Goal: Communication & Community: Answer question/provide support

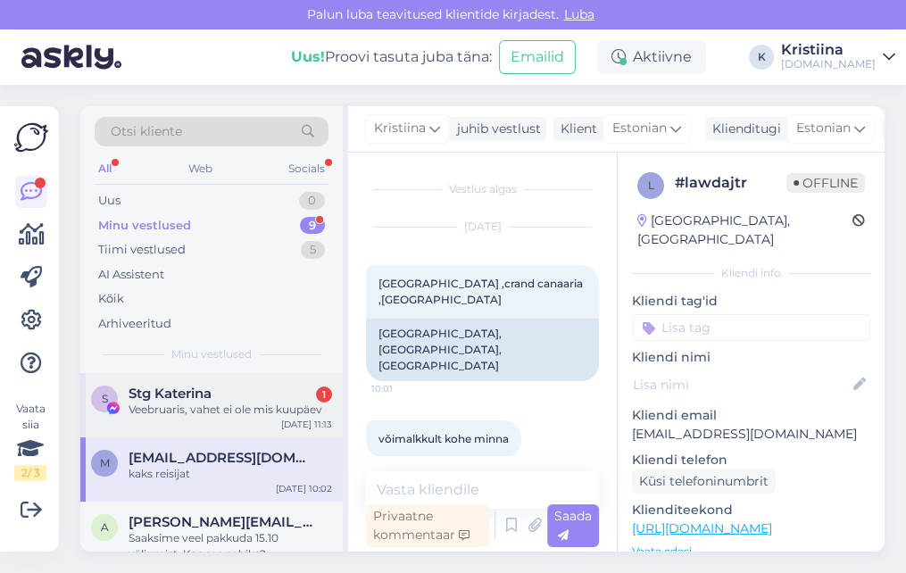
scroll to position [198, 0]
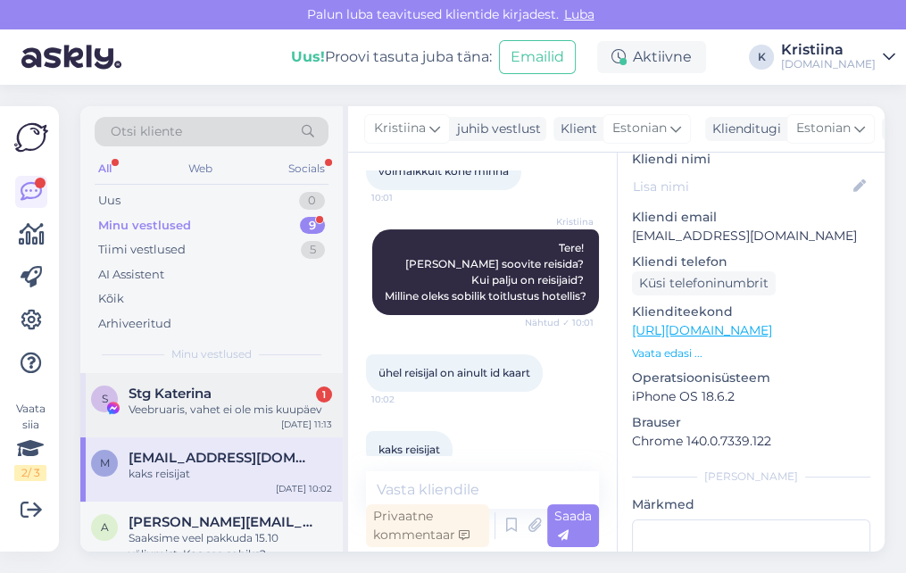
click at [220, 409] on div "Veebruaris, vahet ei ole mis kuupäev" at bounding box center [230, 410] width 203 height 16
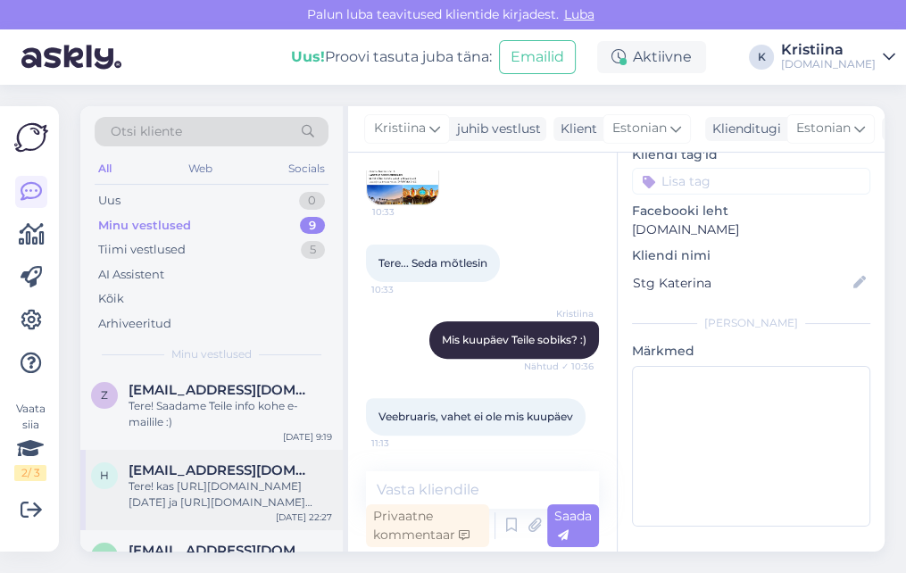
scroll to position [494, 0]
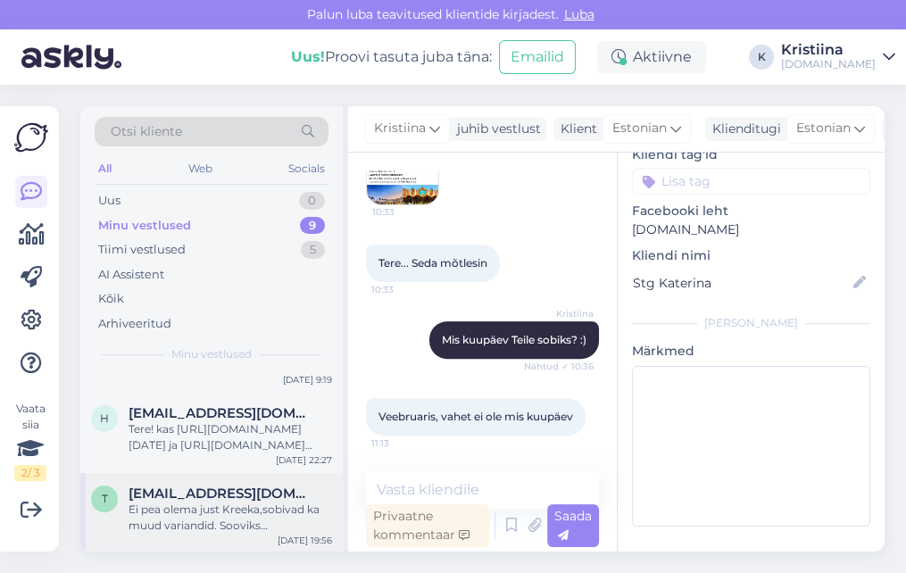
click at [224, 491] on span "[EMAIL_ADDRESS][DOMAIN_NAME]" at bounding box center [222, 493] width 186 height 16
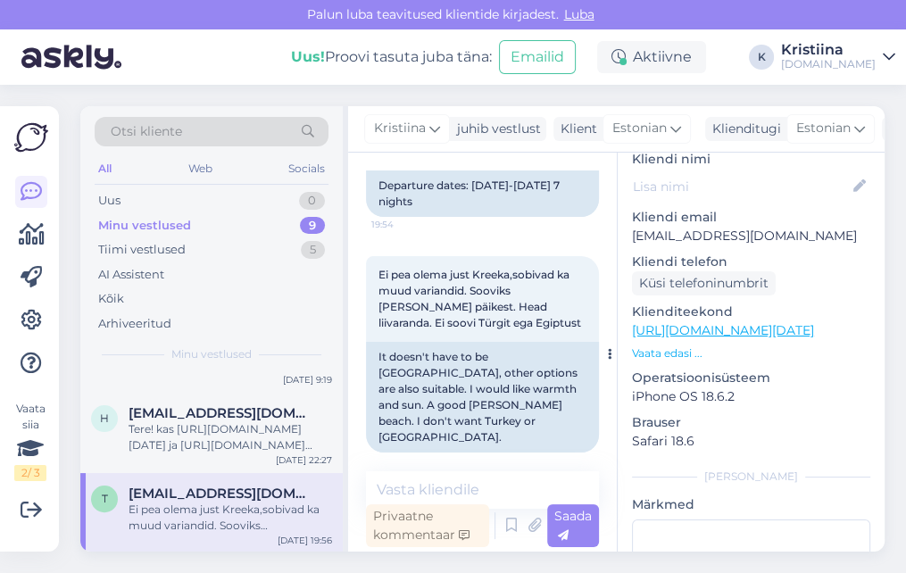
scroll to position [706, 0]
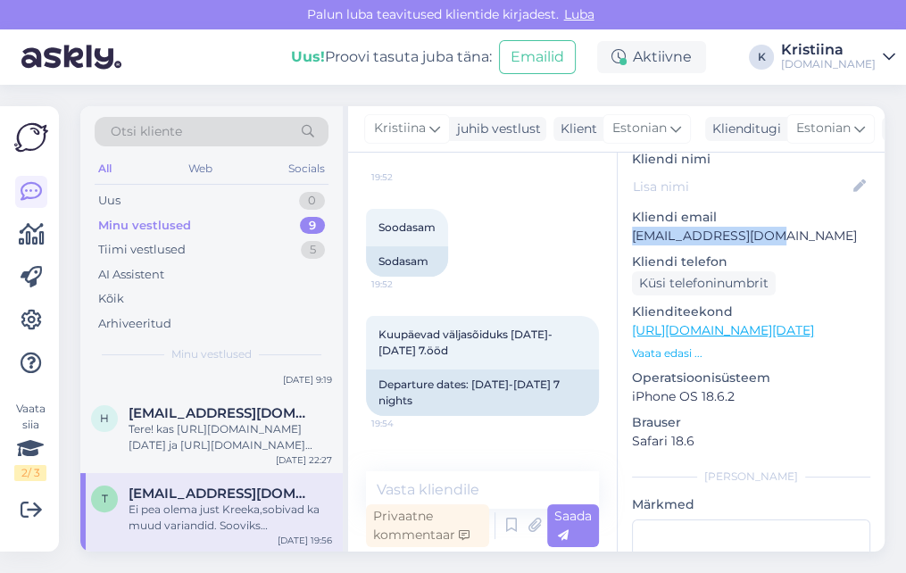
drag, startPoint x: 775, startPoint y: 220, endPoint x: 626, endPoint y: 220, distance: 149.0
click at [626, 220] on div "e # eeixbq5g Offline [GEOGRAPHIC_DATA], [GEOGRAPHIC_DATA] Kliendi info Kliendi …" at bounding box center [751, 330] width 267 height 752
copy p "[EMAIL_ADDRESS][DOMAIN_NAME]"
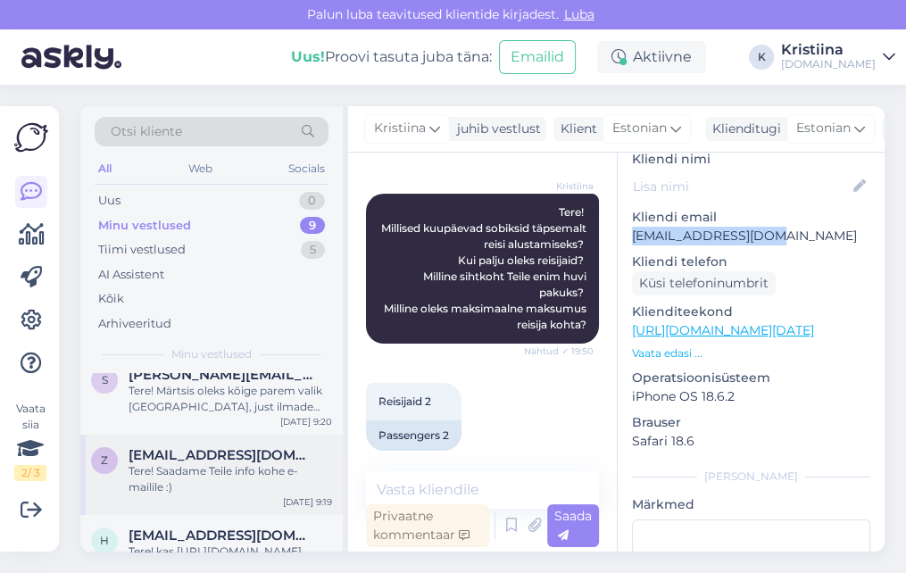
scroll to position [0, 0]
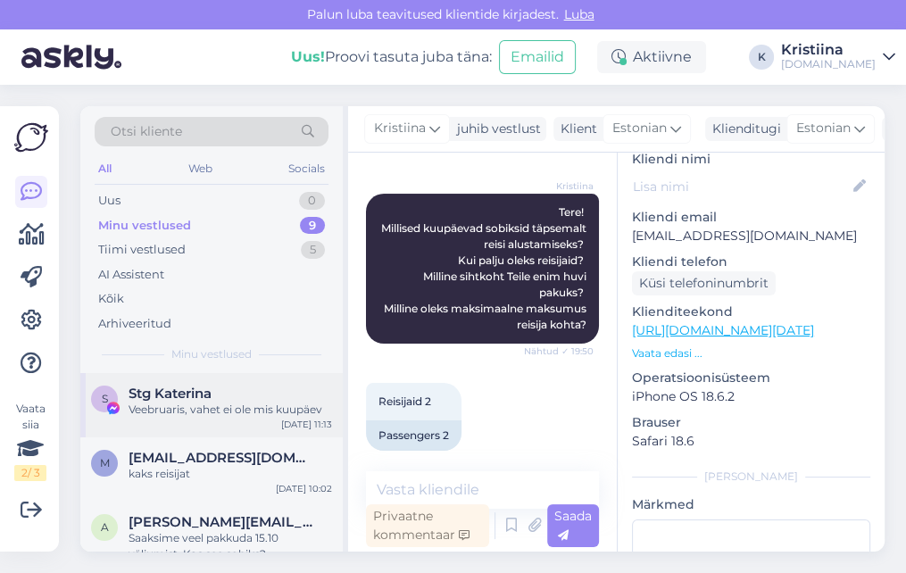
click at [183, 411] on div "Veebruaris, vahet ei ole mis kuupäev" at bounding box center [230, 410] width 203 height 16
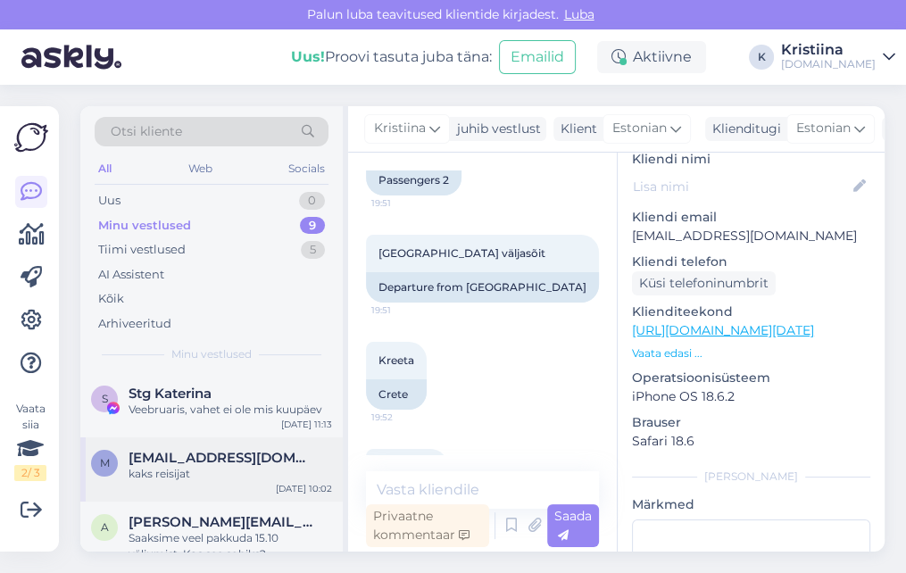
scroll to position [123, 0]
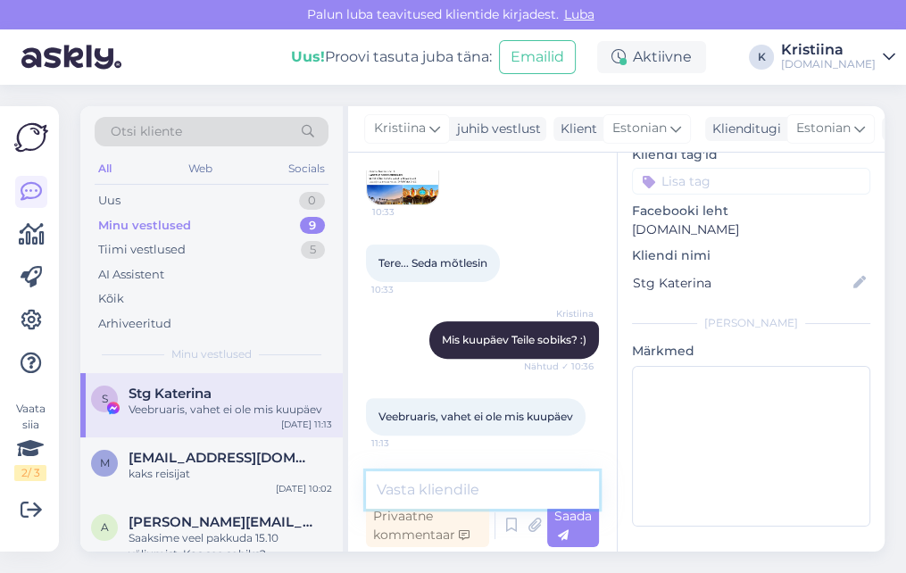
click at [468, 496] on textarea at bounding box center [482, 489] width 233 height 37
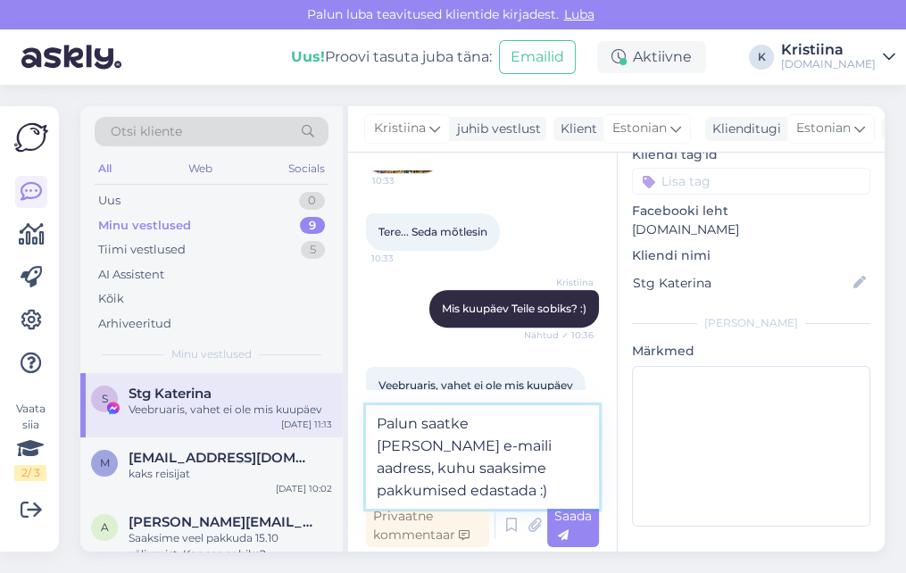
type textarea "Palun saatke [PERSON_NAME] e-maili aadress, kuhu saaksime pakkumised edastada :)"
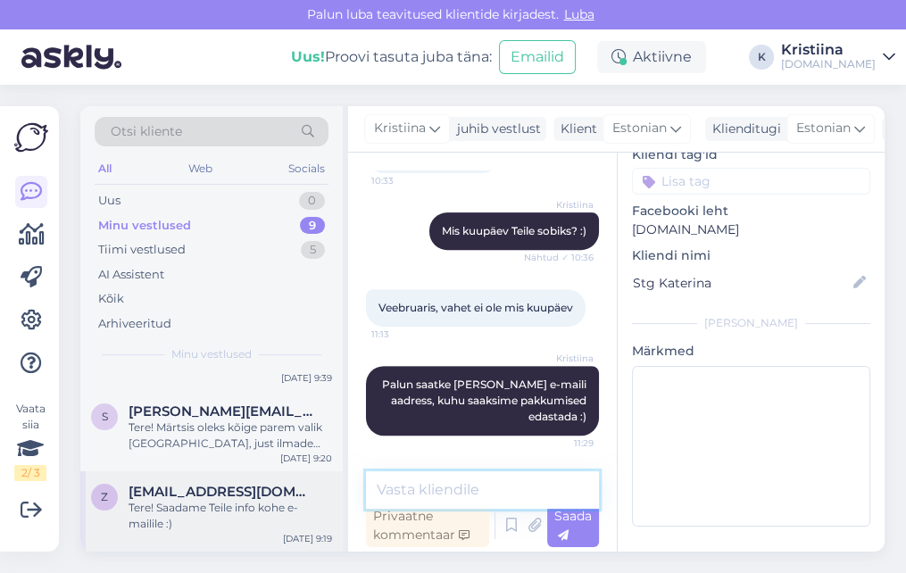
scroll to position [510, 0]
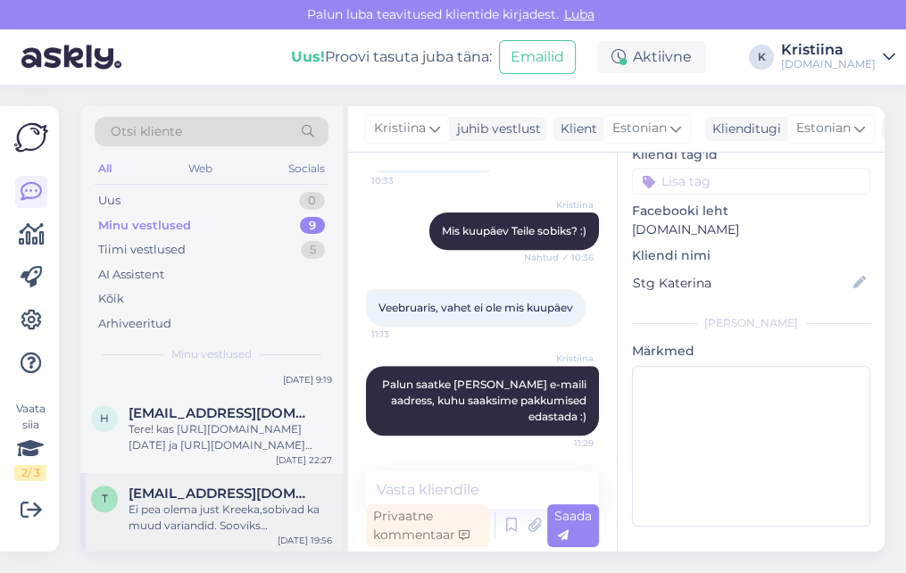
click at [186, 493] on span "[EMAIL_ADDRESS][DOMAIN_NAME]" at bounding box center [222, 493] width 186 height 16
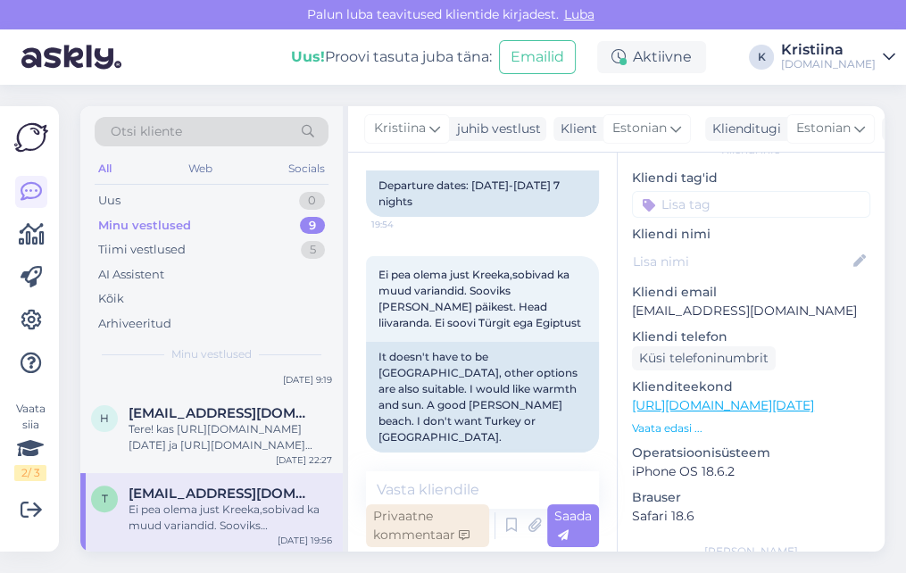
scroll to position [198, 0]
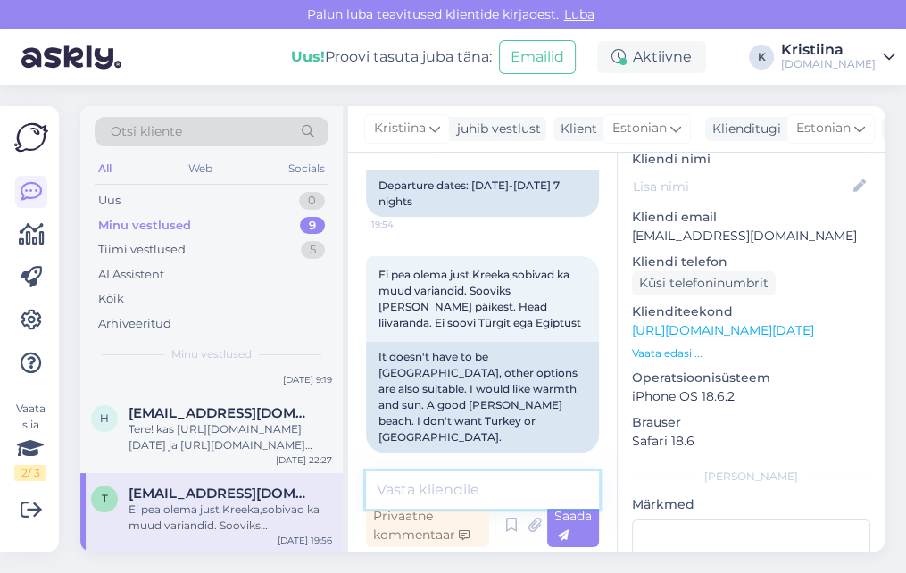
click at [444, 485] on textarea at bounding box center [482, 489] width 233 height 37
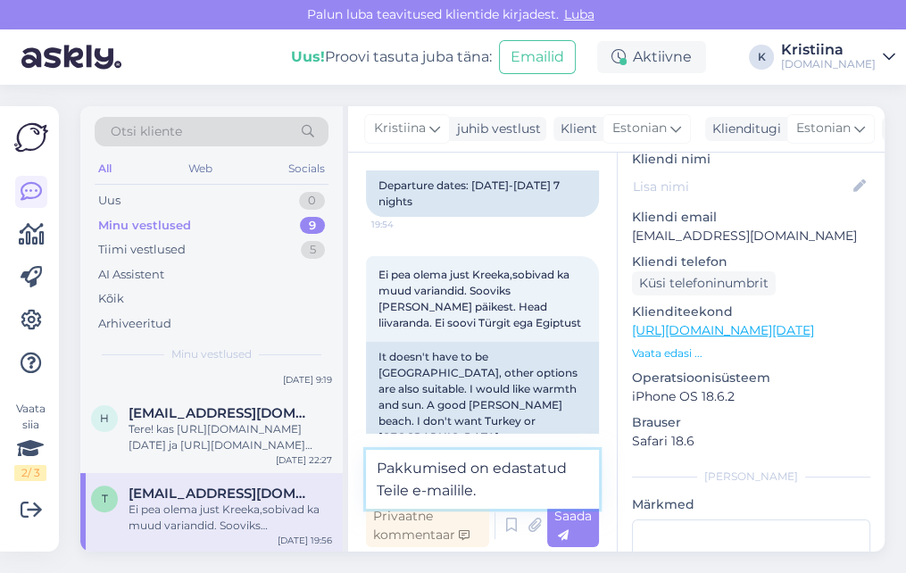
type textarea "Pakkumised on edastatud Teile e-mailile."
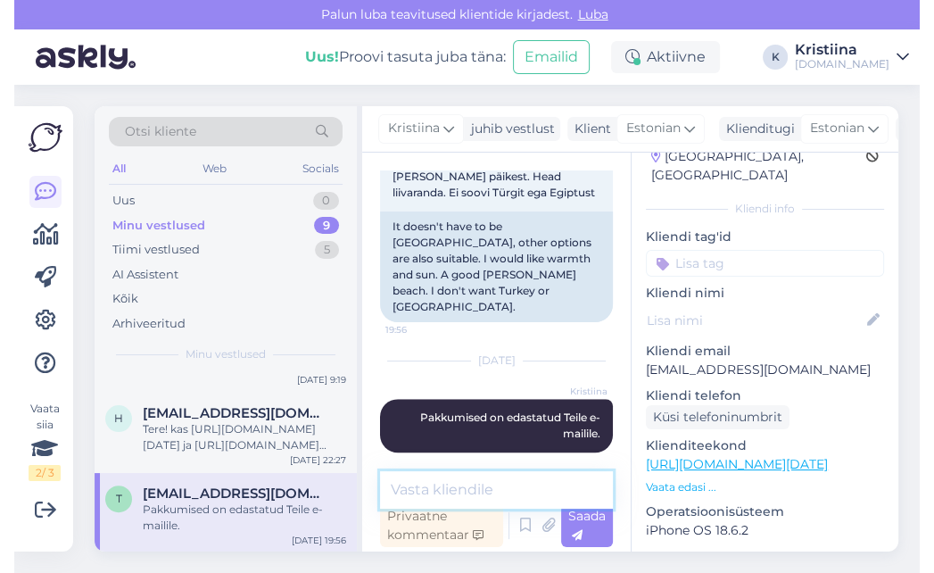
scroll to position [0, 0]
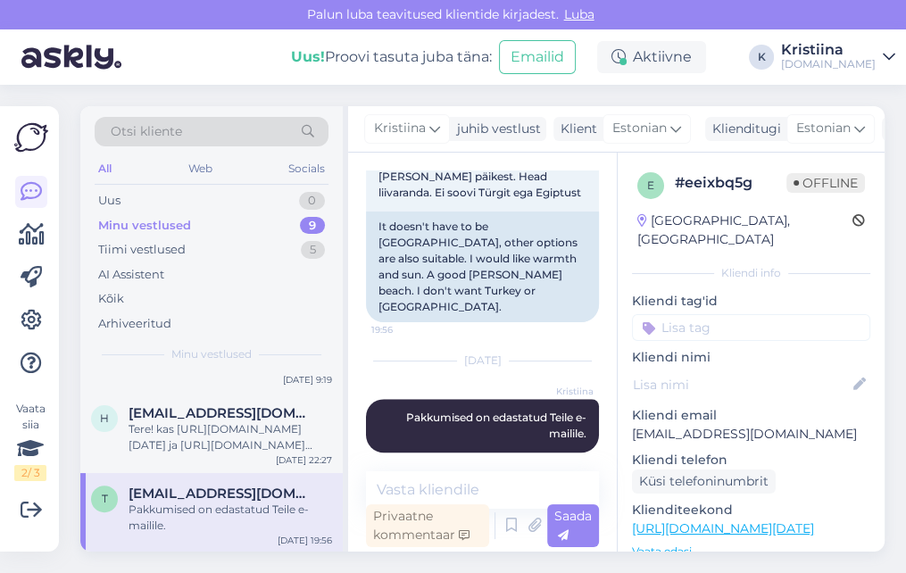
click at [904, 225] on div "Otsi kliente All Web Socials Uus 0 Minu vestlused 9 Tiimi vestlused 5 AI Assist…" at bounding box center [488, 329] width 836 height 488
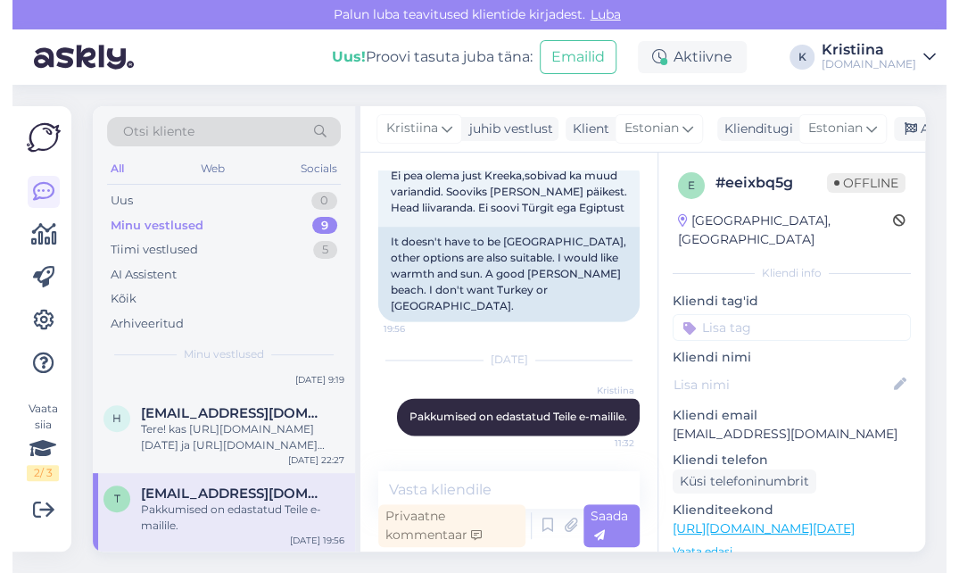
scroll to position [939, 0]
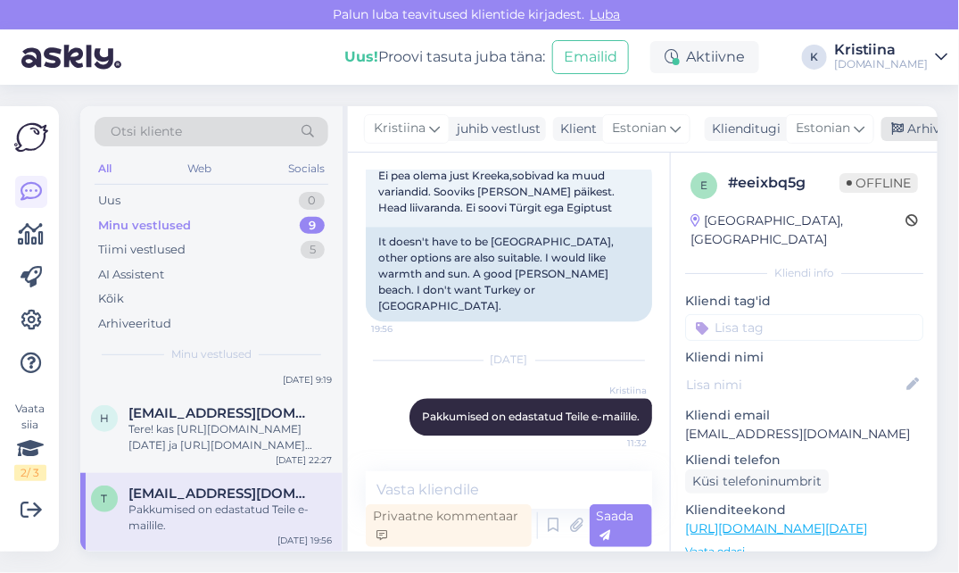
click at [905, 130] on div "Arhiveeri vestlus" at bounding box center [950, 129] width 137 height 24
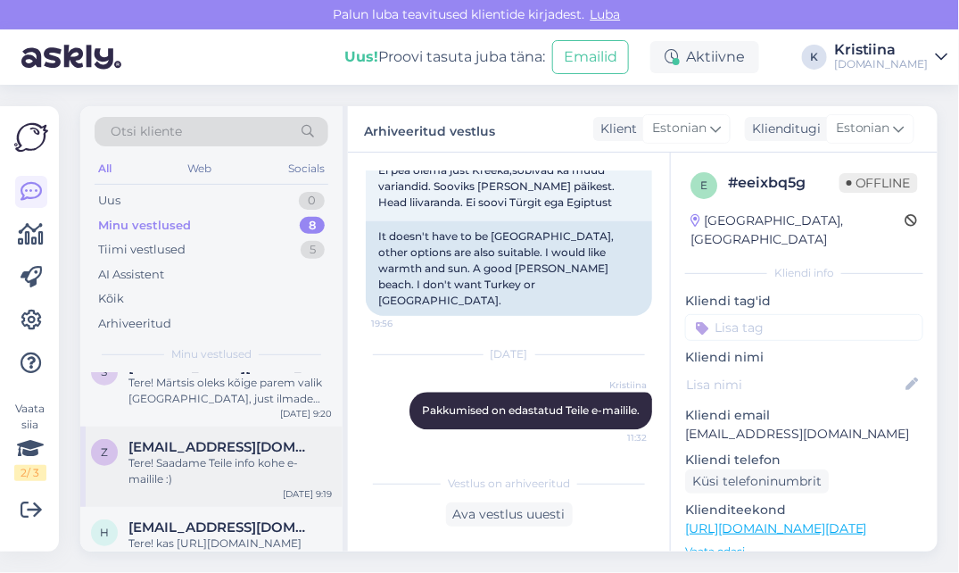
scroll to position [430, 0]
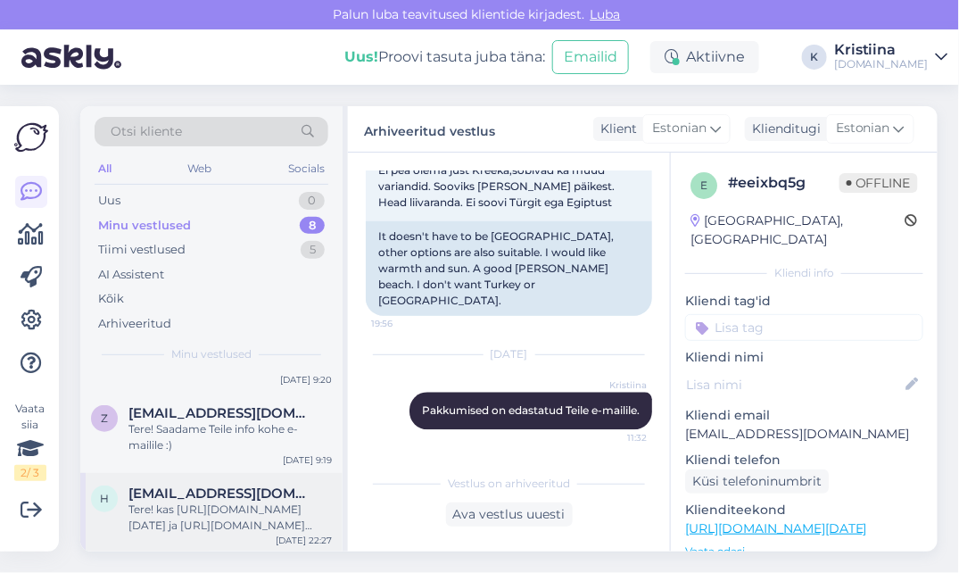
click at [202, 502] on div "Tere! kas [URL][DOMAIN_NAME][DATE] ja [URL][DOMAIN_NAME][DATE] on rannas rannat…" at bounding box center [230, 518] width 203 height 32
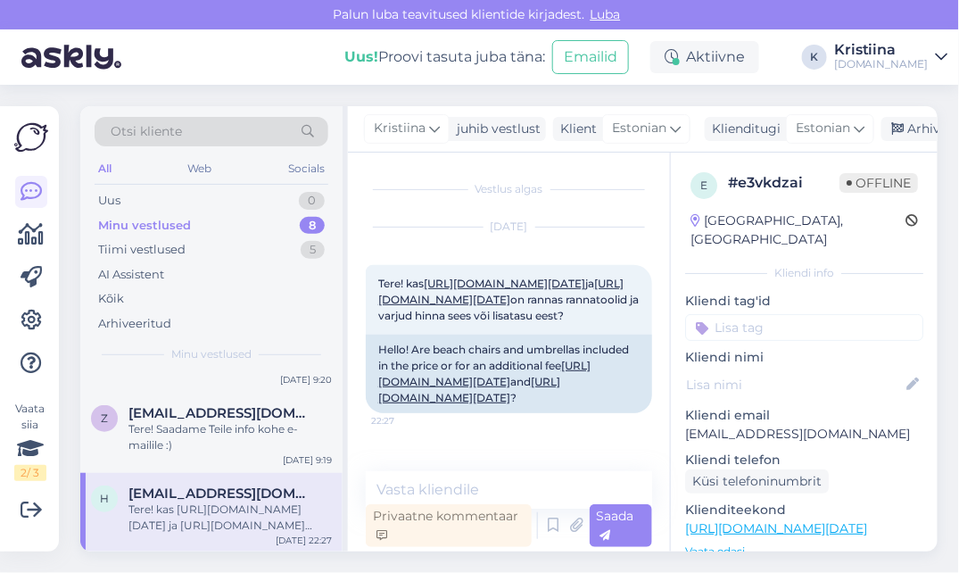
click at [232, 508] on div "Tere! kas [URL][DOMAIN_NAME][DATE] ja [URL][DOMAIN_NAME][DATE] on rannas rannat…" at bounding box center [230, 518] width 203 height 32
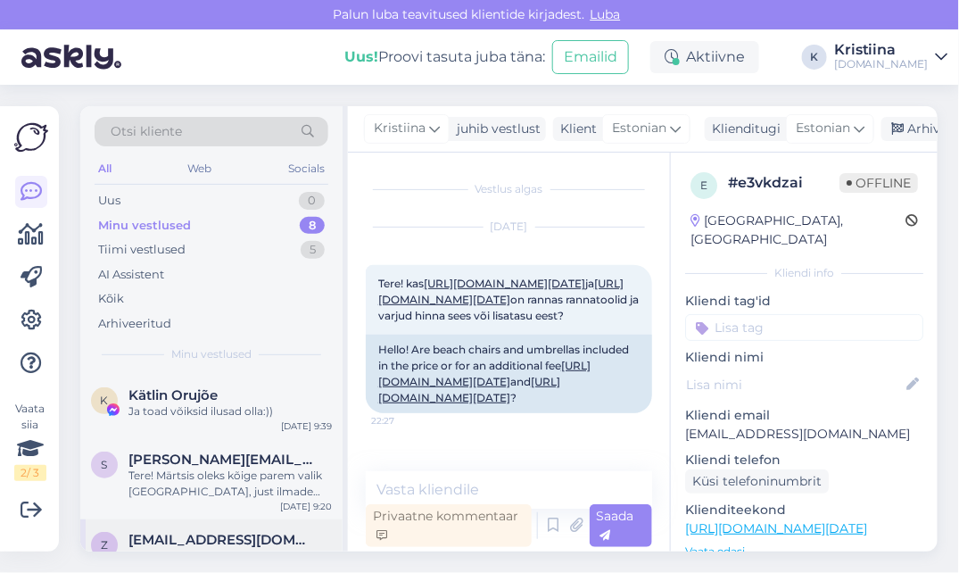
scroll to position [232, 0]
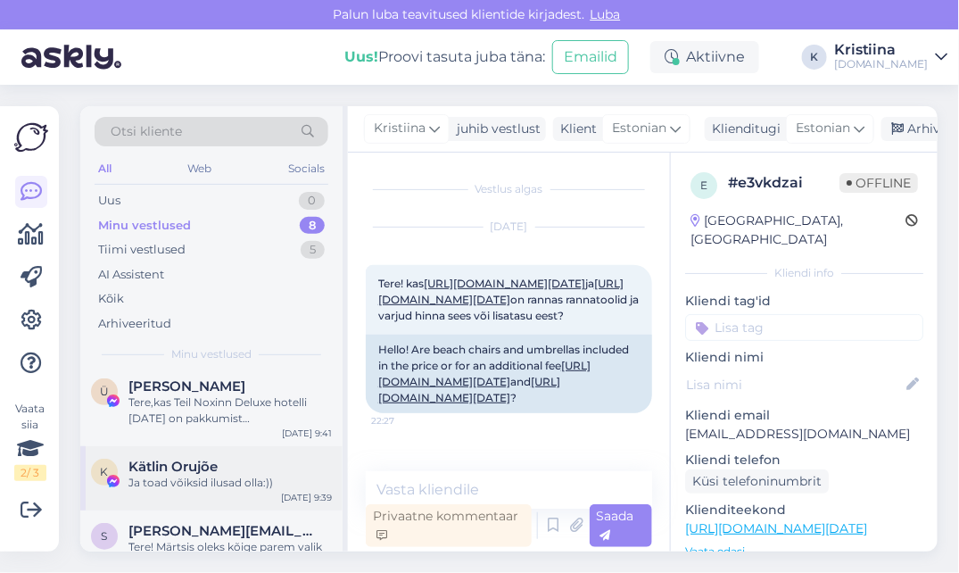
click at [252, 480] on div "Ja toad võiksid ilusad olla:))" at bounding box center [230, 483] width 203 height 16
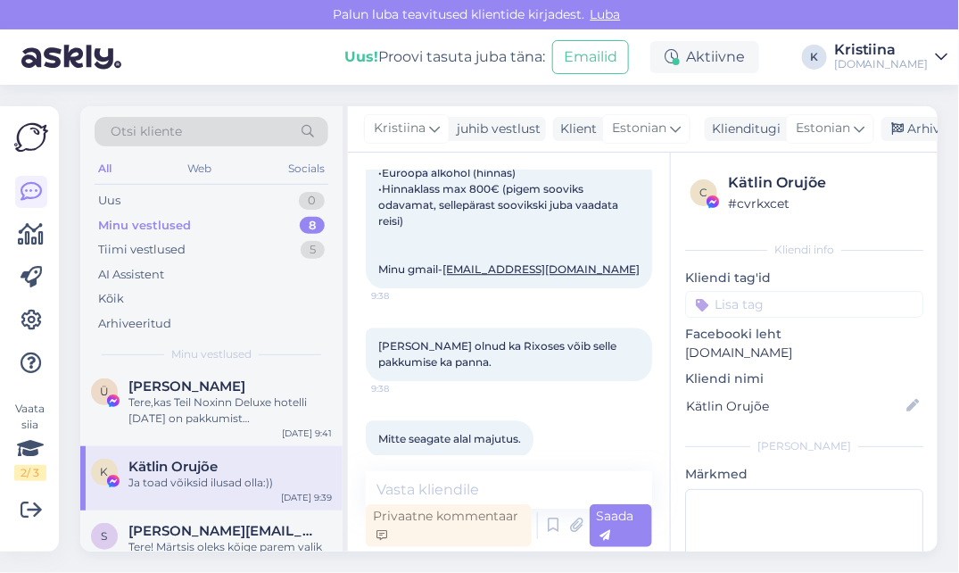
scroll to position [9925, 0]
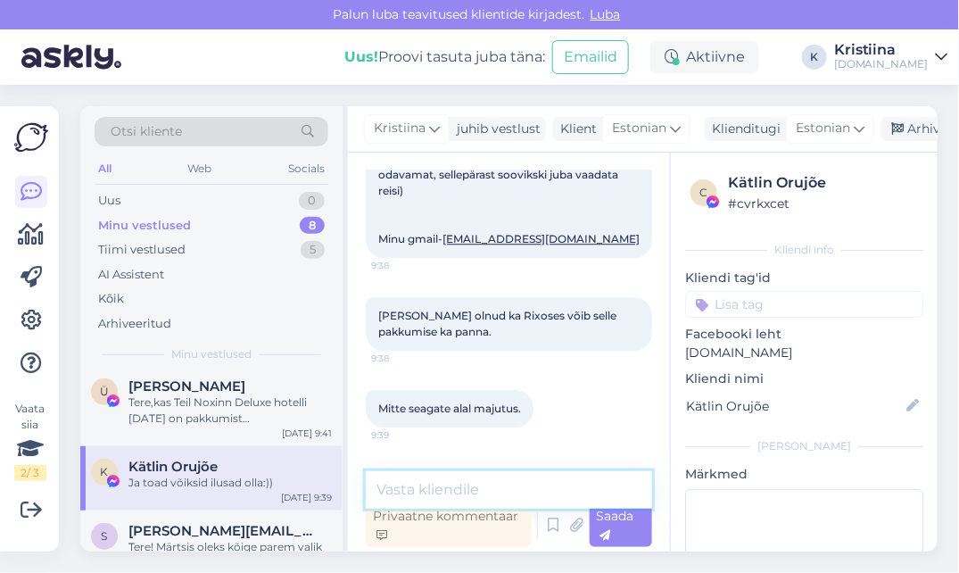
click at [446, 480] on textarea at bounding box center [509, 489] width 286 height 37
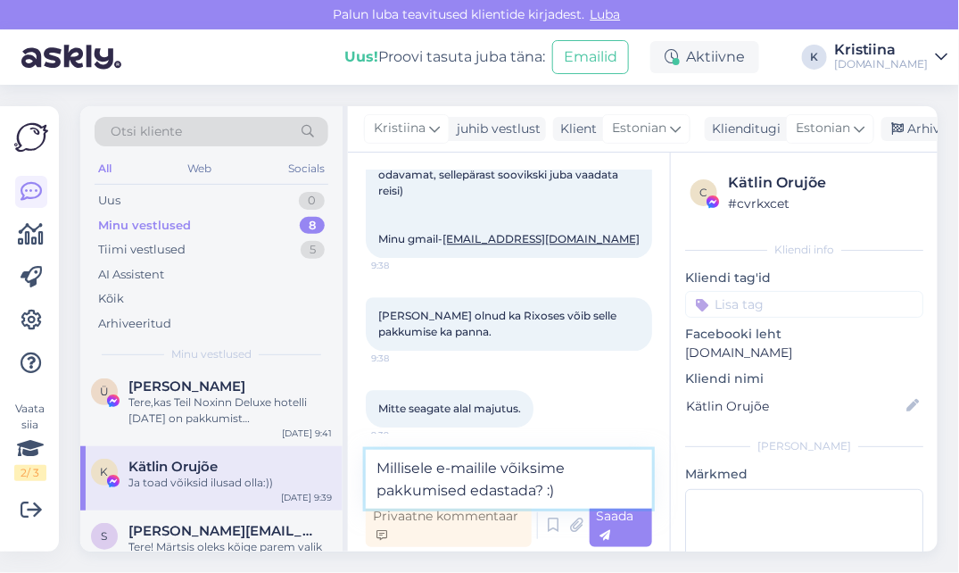
type textarea "Millisele e-mailile võiksime pakkumised edastada? :)"
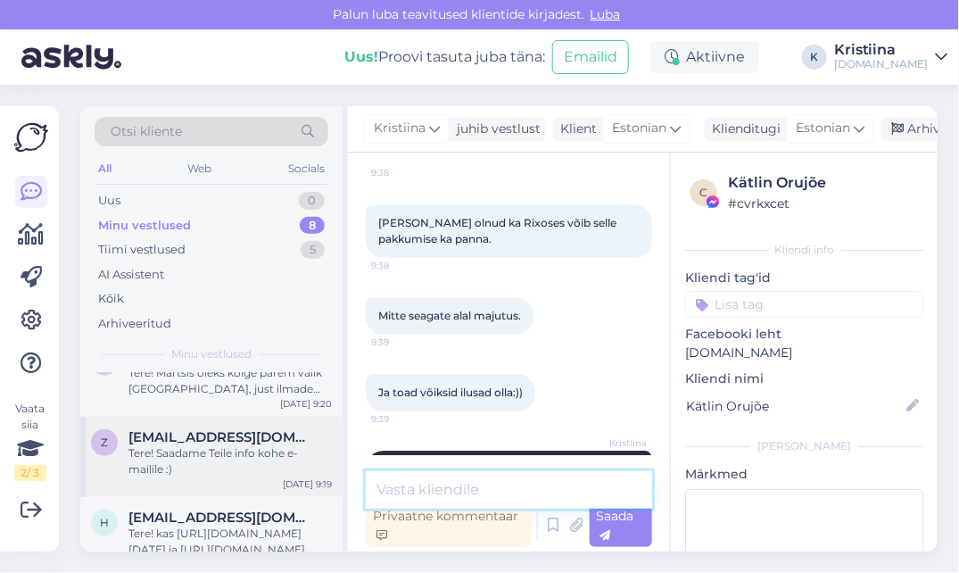
scroll to position [430, 0]
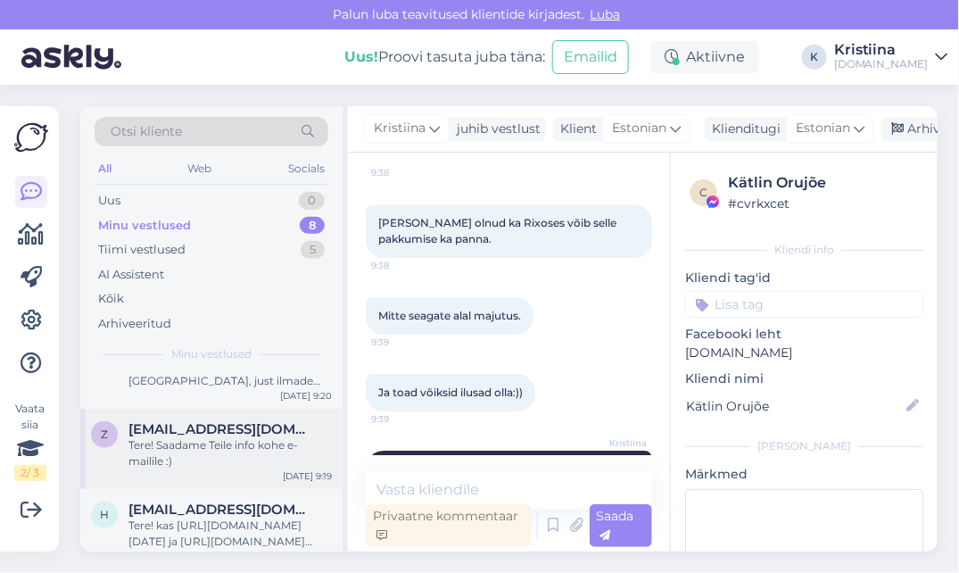
click at [234, 455] on div "Tere! Saadame Teile info kohe e-mailile :)" at bounding box center [230, 453] width 203 height 32
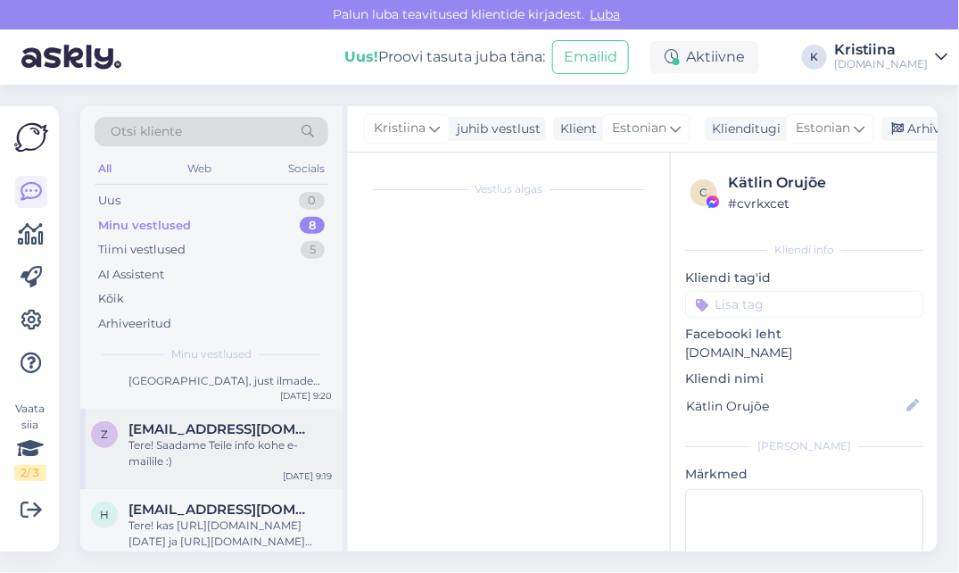
scroll to position [129, 0]
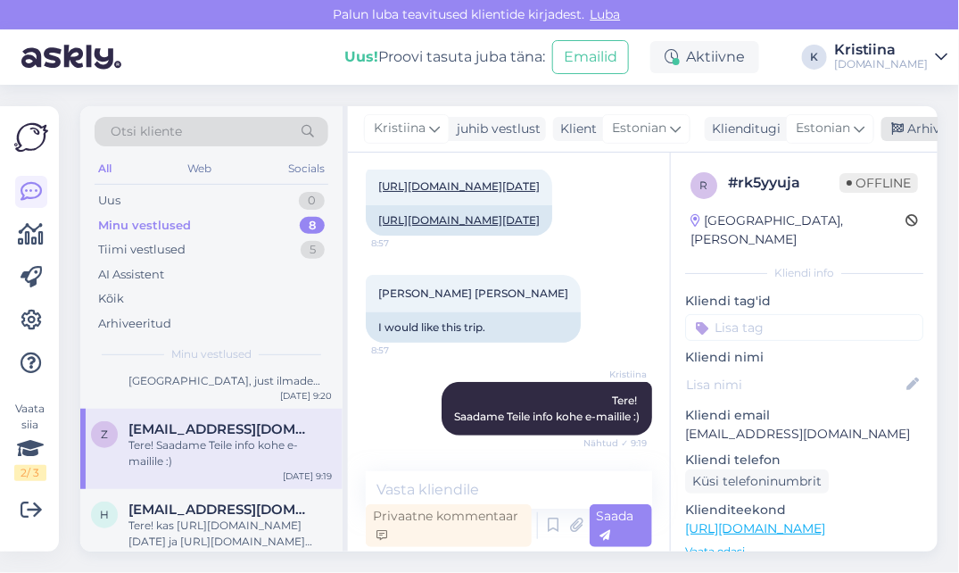
click at [905, 136] on div "Arhiveeri vestlus" at bounding box center [950, 129] width 137 height 24
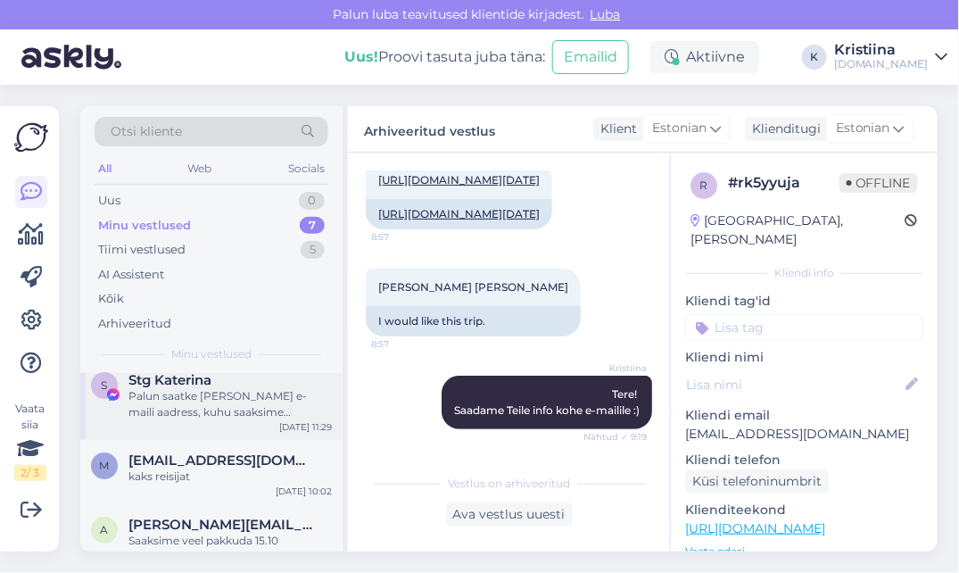
scroll to position [198, 0]
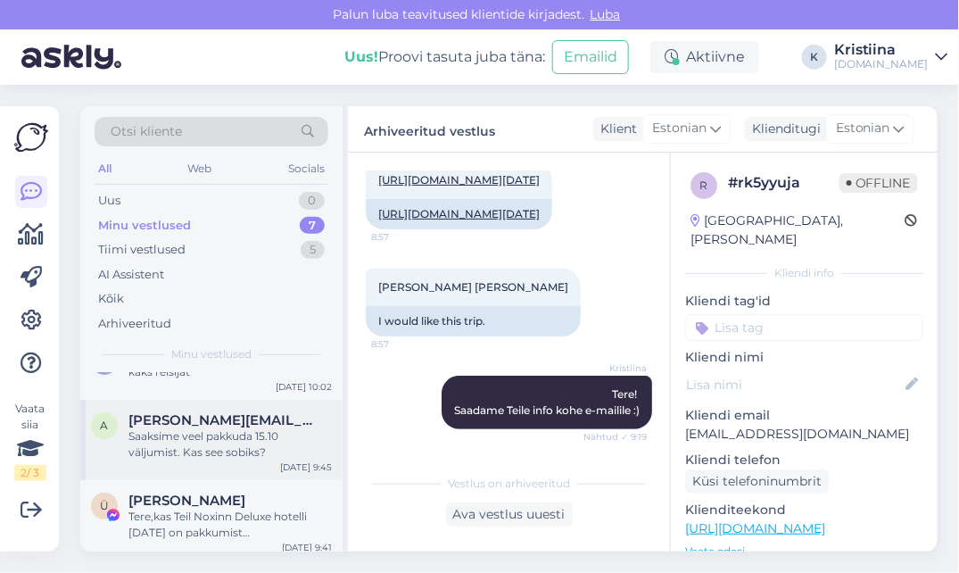
click at [242, 455] on div "Saaksime veel pakkuda 15.10 väljumist. Kas see sobiks?" at bounding box center [230, 444] width 203 height 32
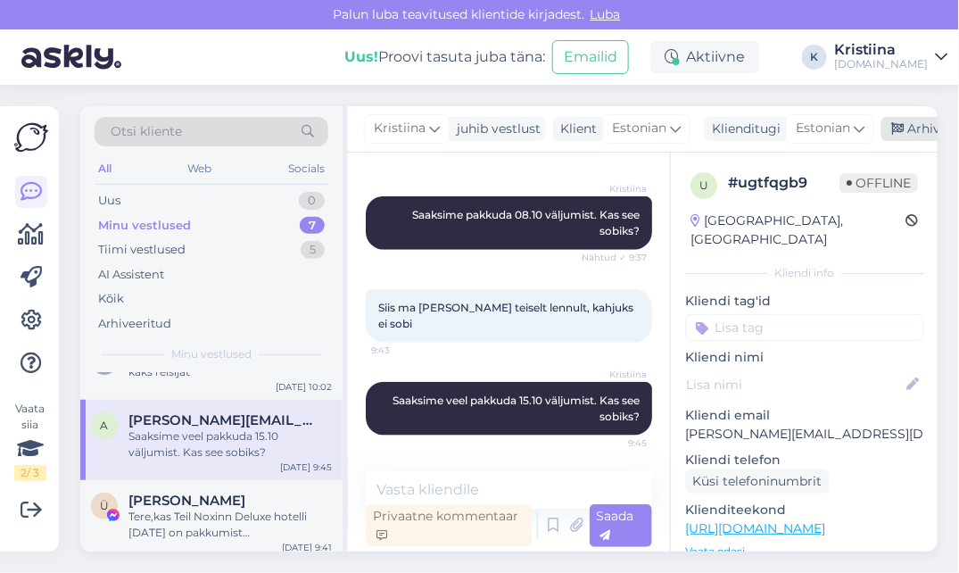
click at [900, 130] on icon at bounding box center [898, 129] width 12 height 12
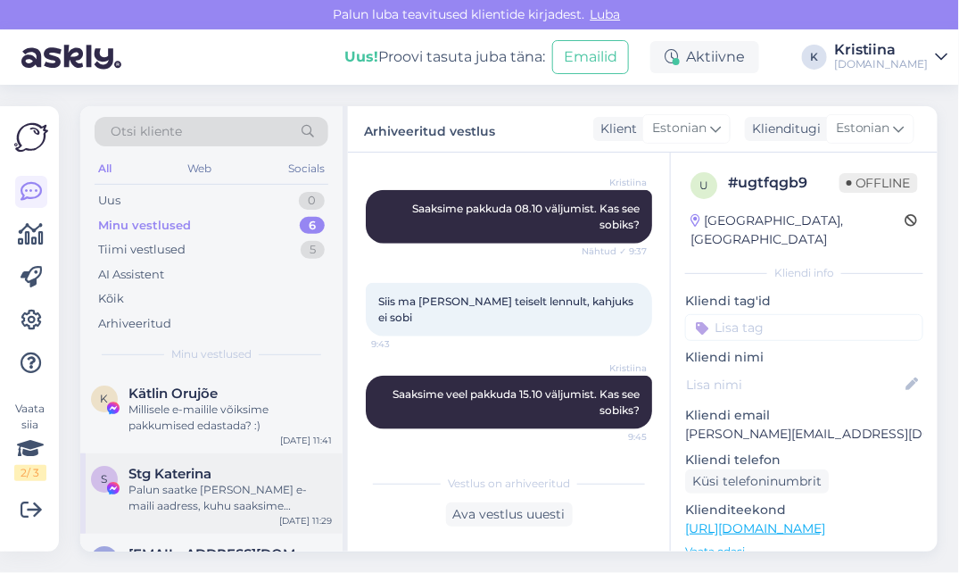
scroll to position [286, 0]
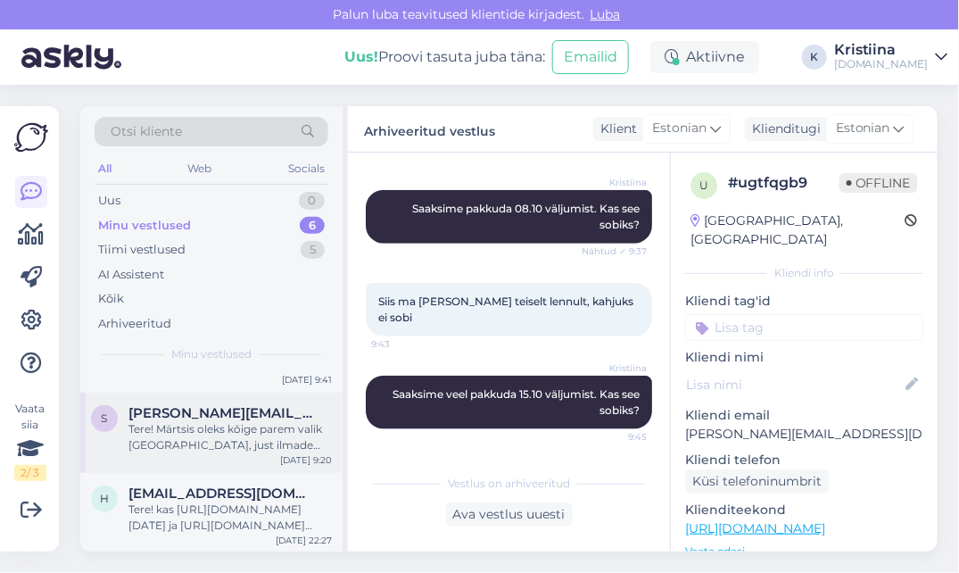
click at [227, 450] on div "Tere! Märtsis oleks kõige parem valik [GEOGRAPHIC_DATA], just ilmade poolest. A…" at bounding box center [230, 437] width 203 height 32
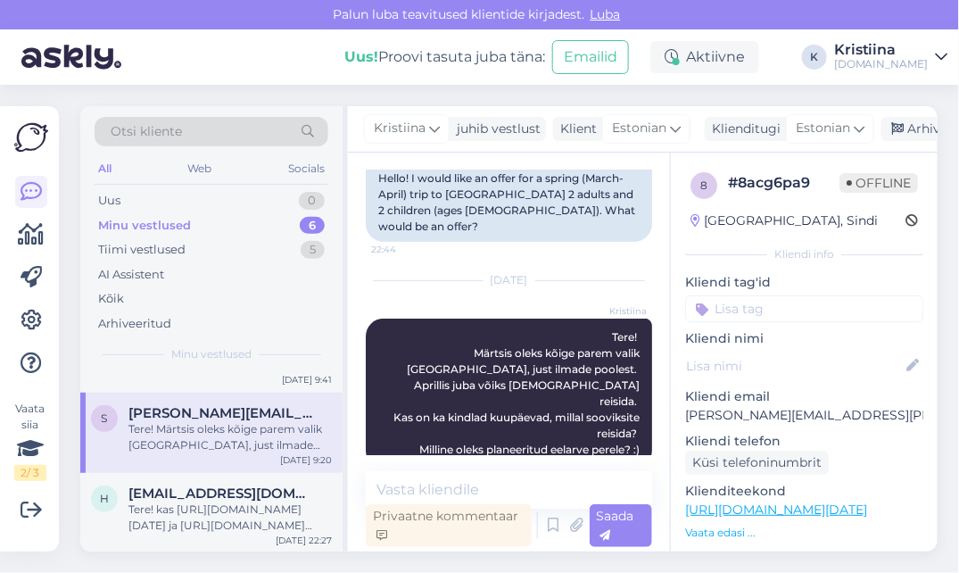
scroll to position [88, 0]
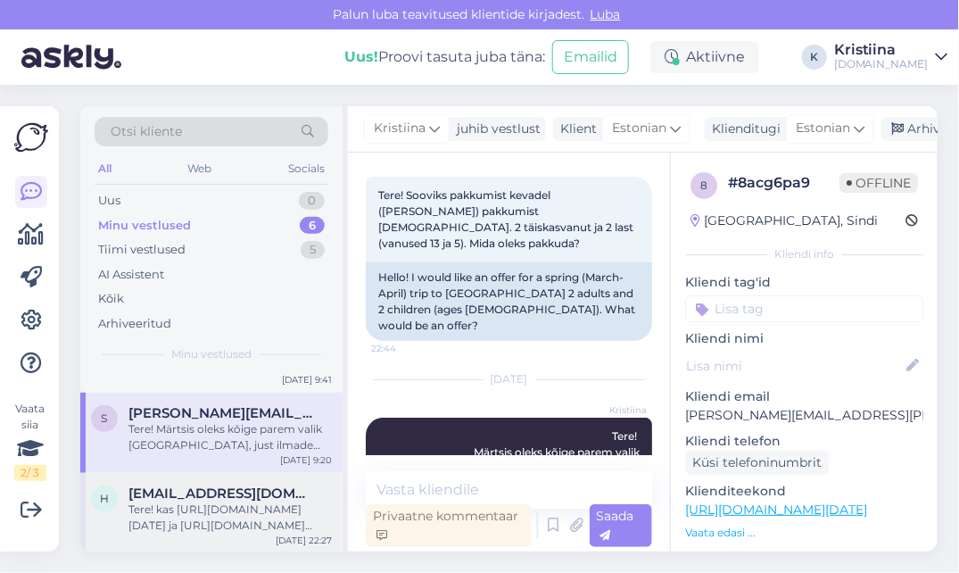
click at [203, 498] on span "[EMAIL_ADDRESS][DOMAIN_NAME]" at bounding box center [222, 493] width 186 height 16
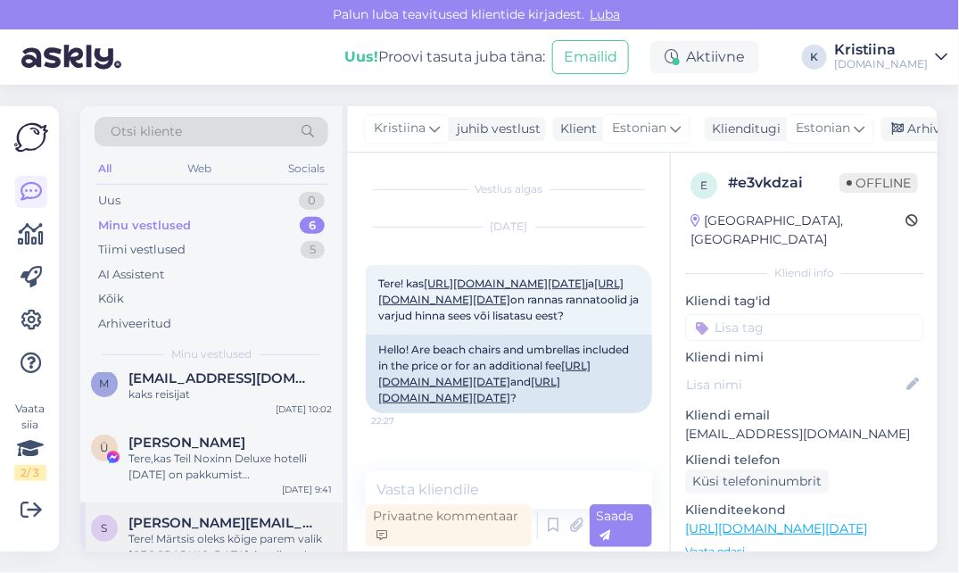
scroll to position [87, 0]
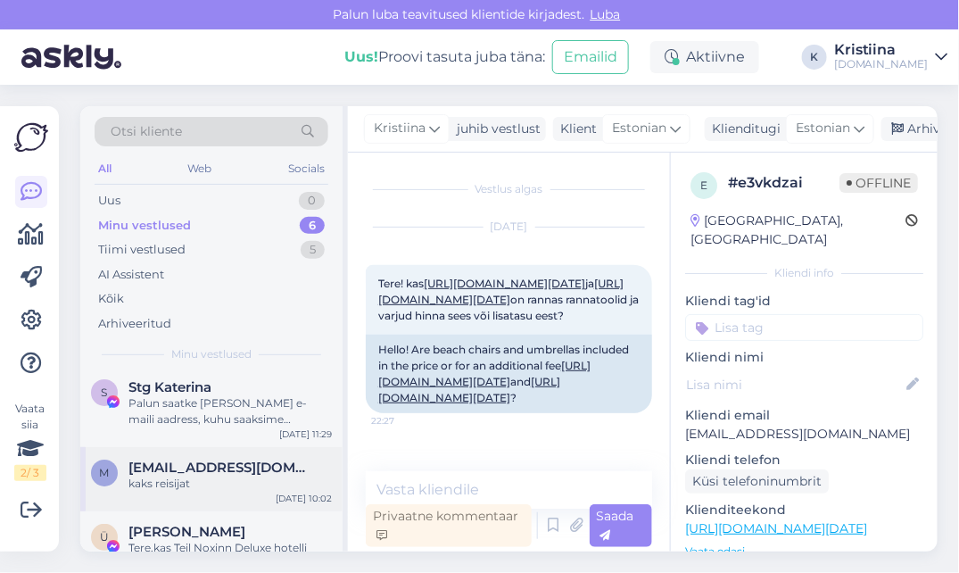
click at [192, 493] on div "M [EMAIL_ADDRESS][DOMAIN_NAME] kaks reisijat [DATE] 10:02" at bounding box center [211, 479] width 262 height 64
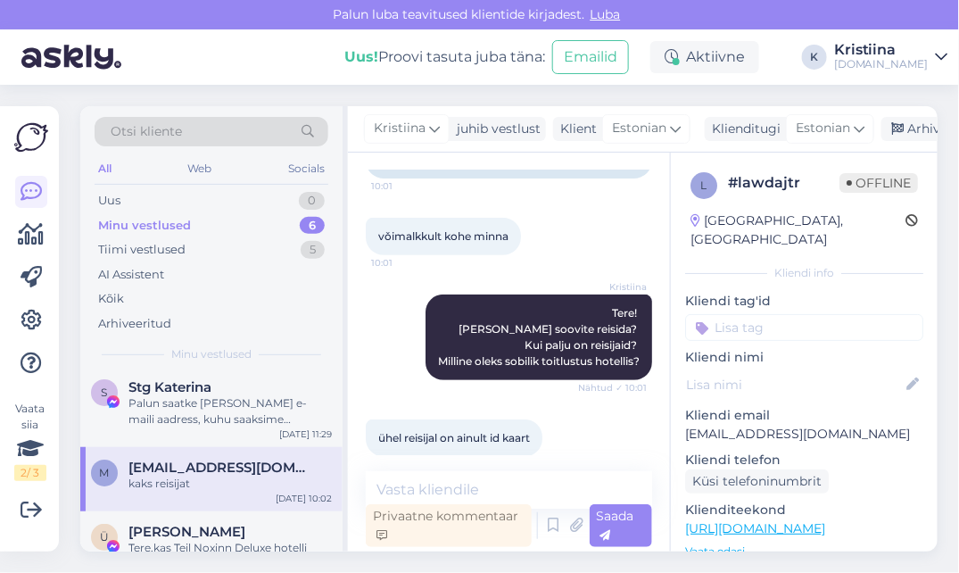
scroll to position [252, 0]
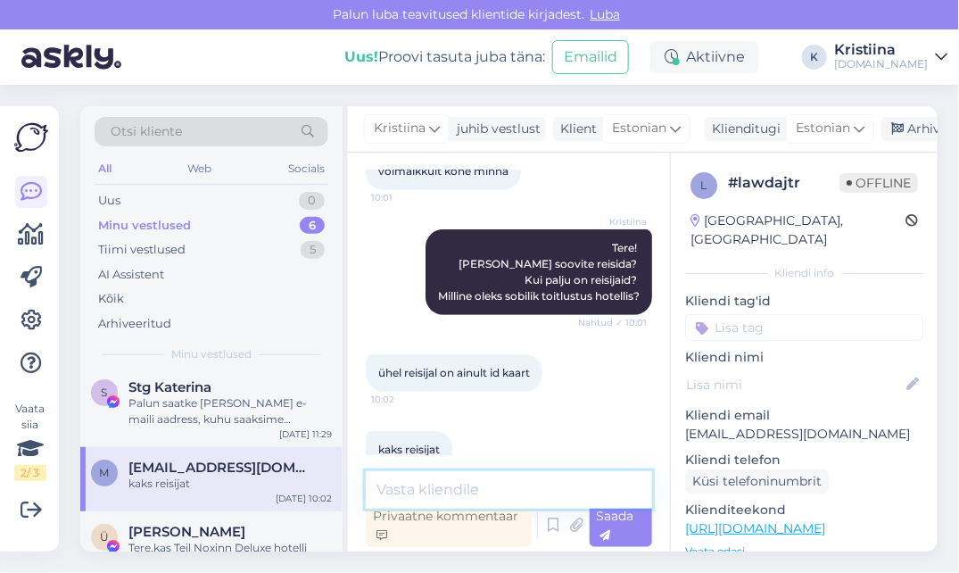
click at [456, 477] on textarea at bounding box center [509, 489] width 286 height 37
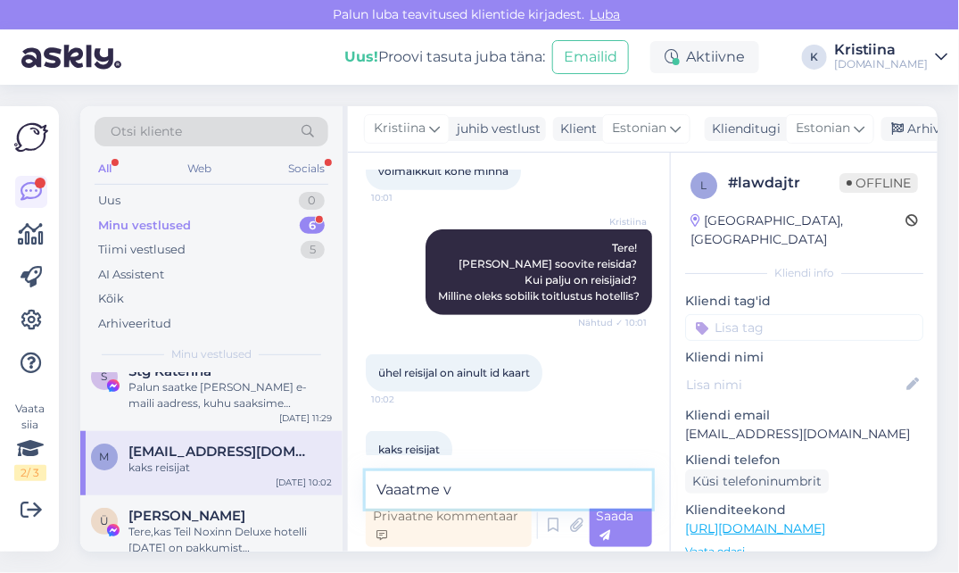
scroll to position [71, 0]
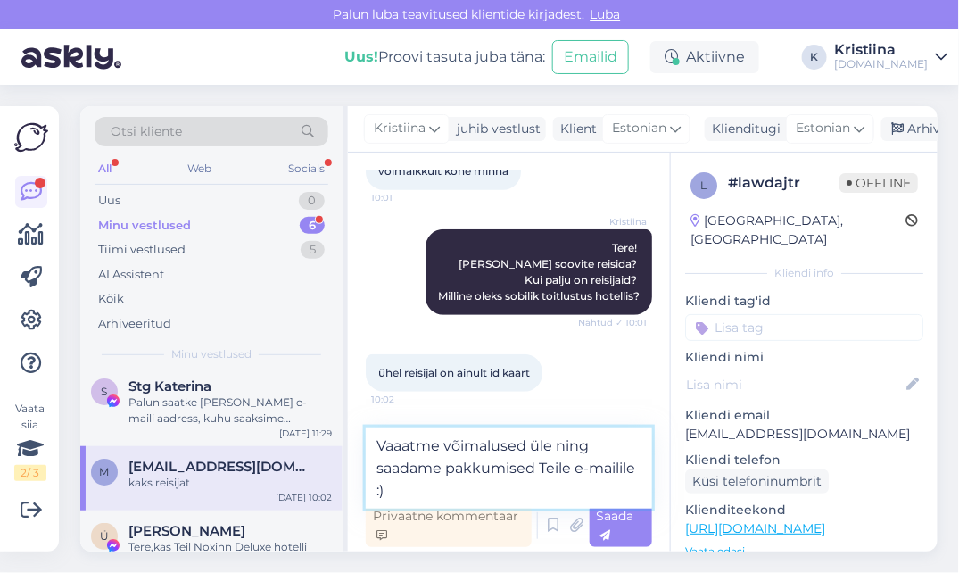
type textarea "Vaaatme võimalused üle ning saadame pakkumised Teile e-mailile :)"
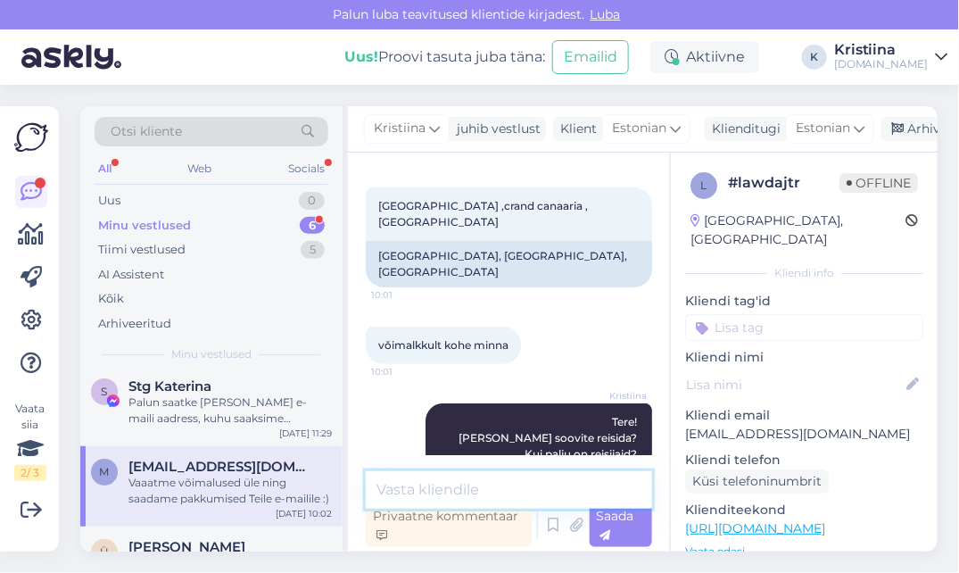
scroll to position [47, 0]
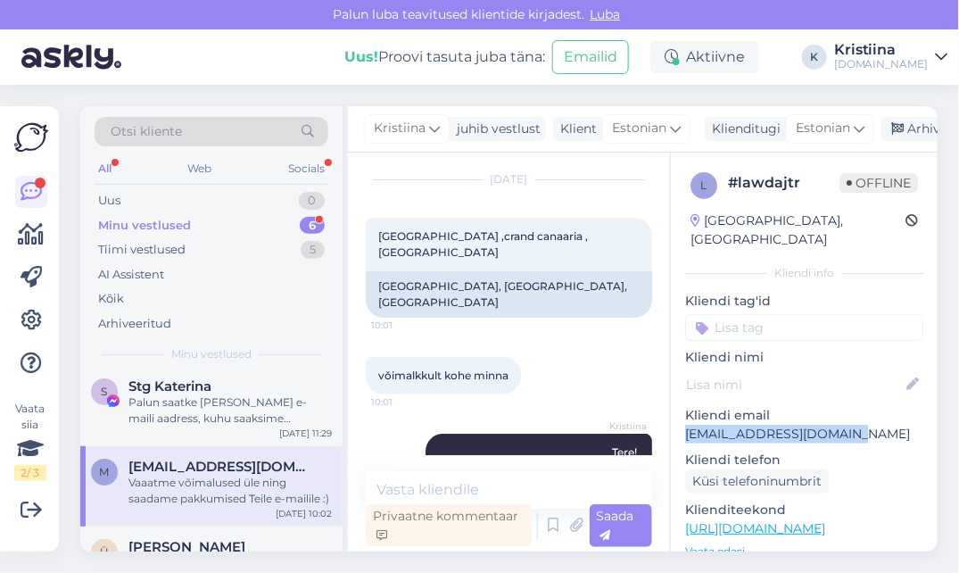
drag, startPoint x: 853, startPoint y: 418, endPoint x: 687, endPoint y: 419, distance: 166.0
click at [687, 425] on p "[EMAIL_ADDRESS][DOMAIN_NAME]" at bounding box center [804, 434] width 238 height 19
copy p "[EMAIL_ADDRESS][DOMAIN_NAME]"
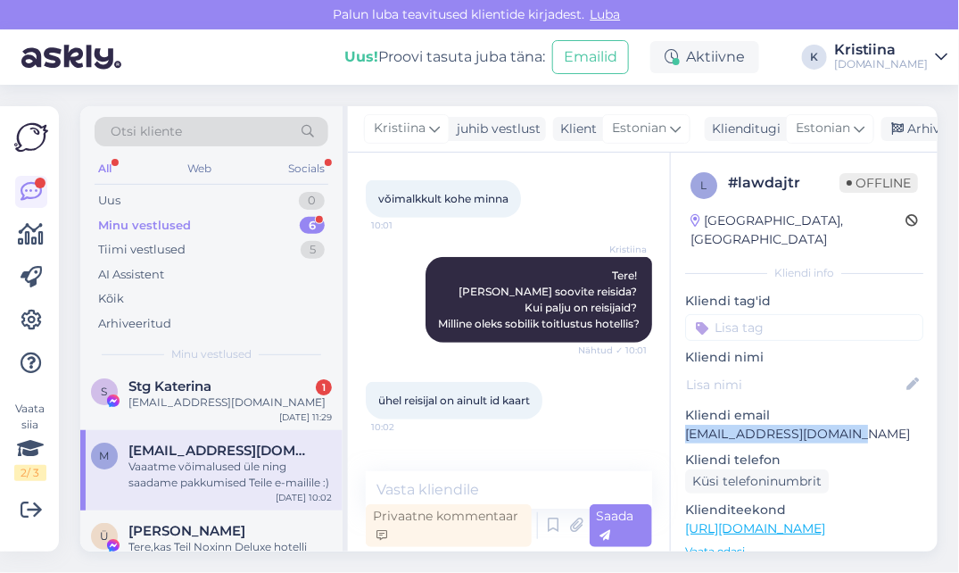
scroll to position [344, 0]
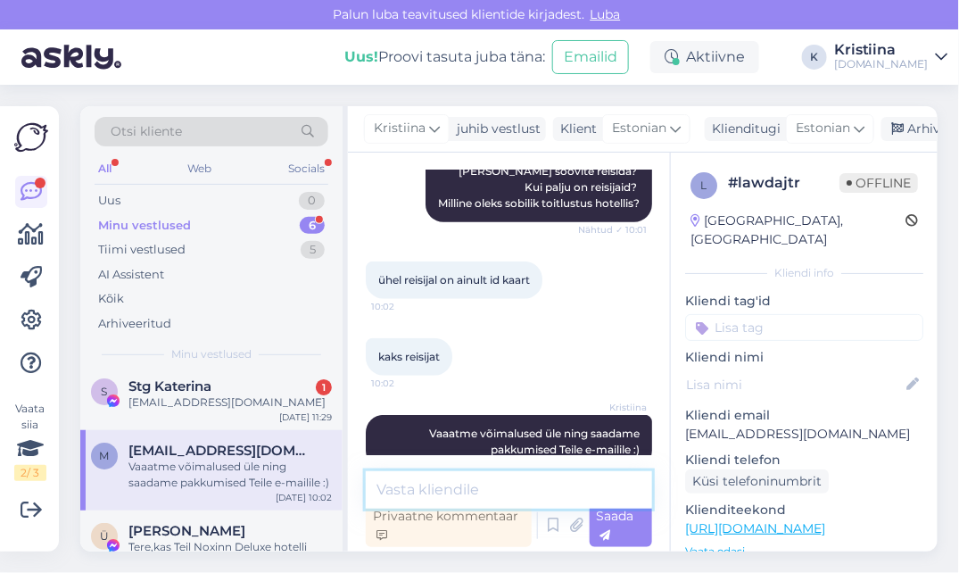
click at [456, 480] on textarea at bounding box center [509, 489] width 286 height 37
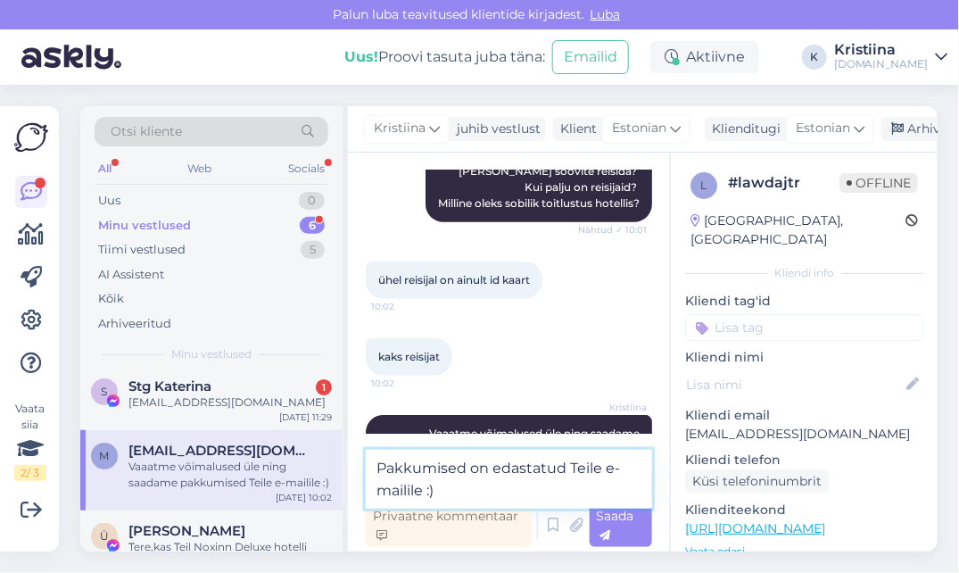
type textarea "Pakkumised on edastatud Teile e-mailile :)"
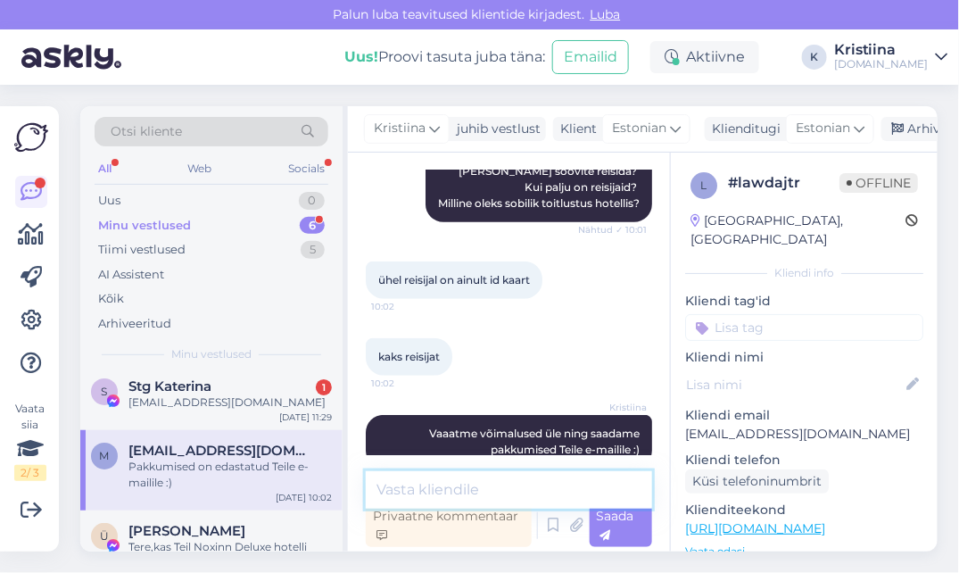
scroll to position [421, 0]
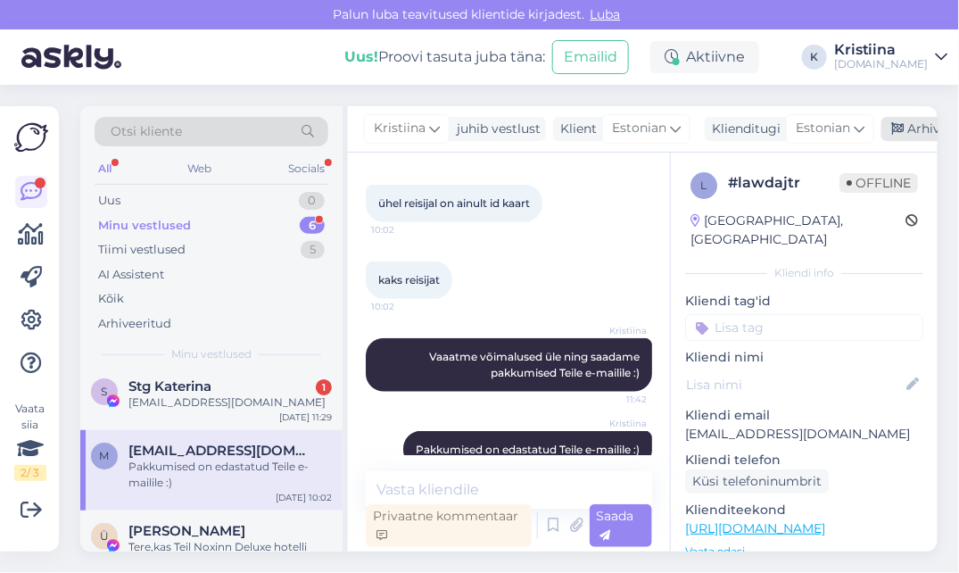
click at [905, 129] on div "Arhiveeri vestlus" at bounding box center [950, 129] width 137 height 24
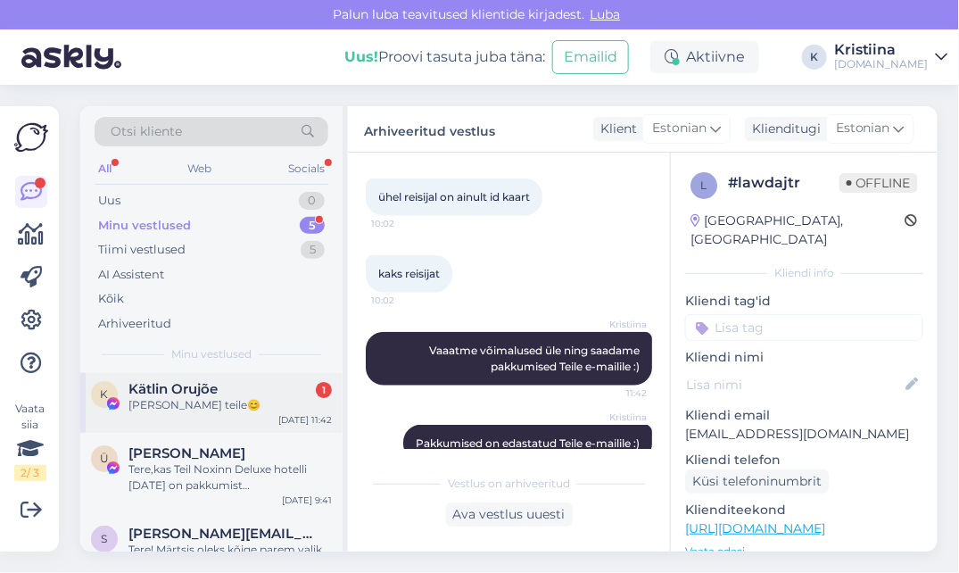
scroll to position [0, 0]
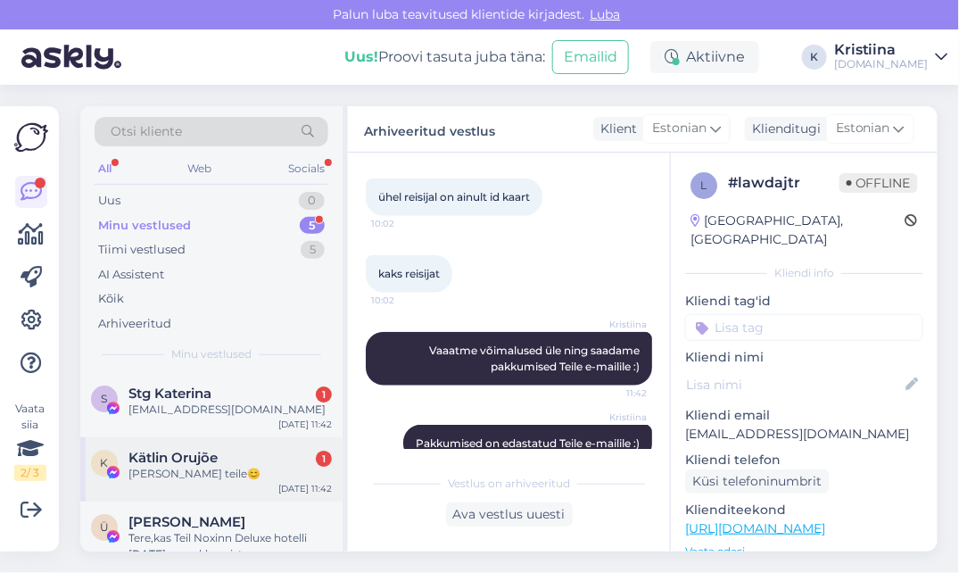
click at [226, 485] on div "K Kätlin Orujõe 1 Kirjutasin teile😊 [DATE] 11:42" at bounding box center [211, 469] width 262 height 64
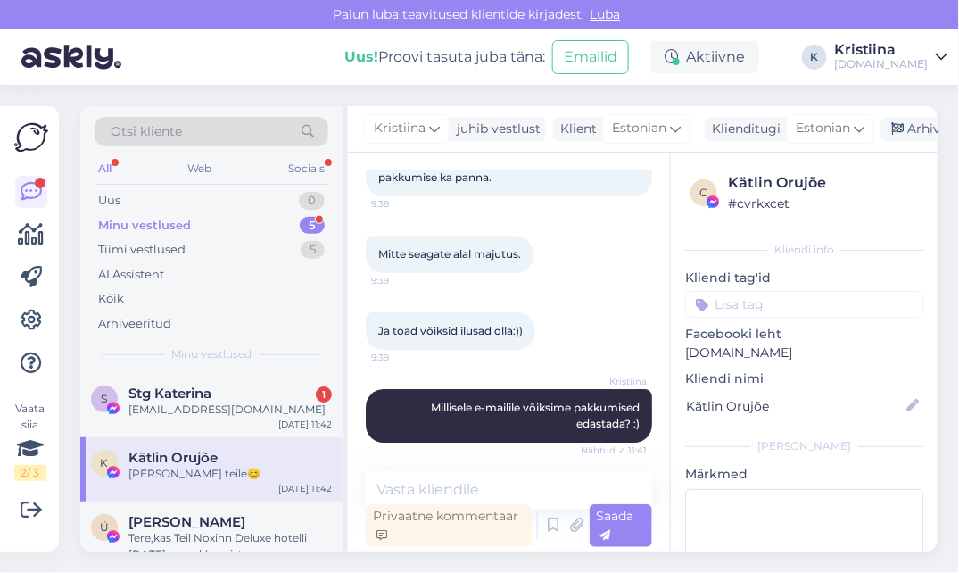
scroll to position [10095, 0]
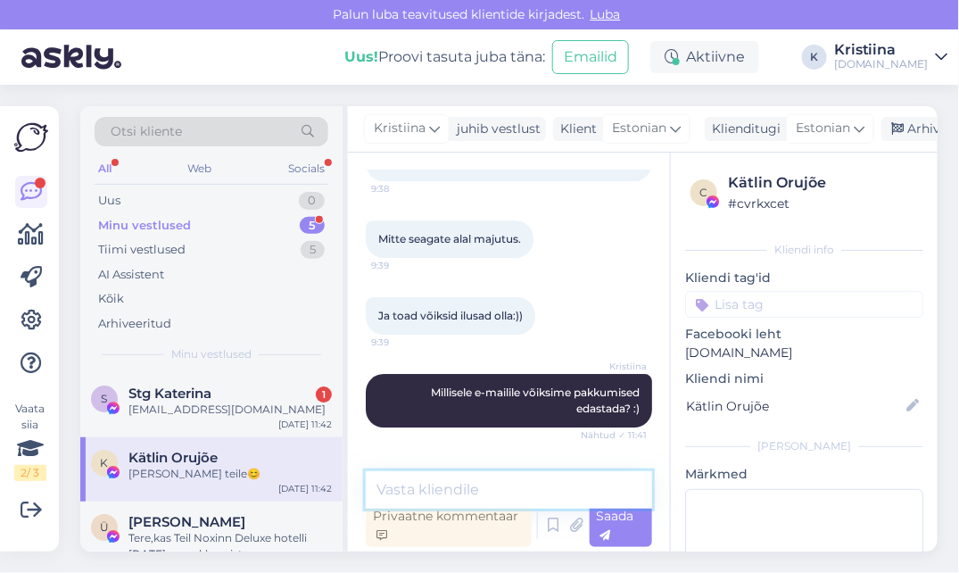
click at [466, 483] on textarea at bounding box center [509, 489] width 286 height 37
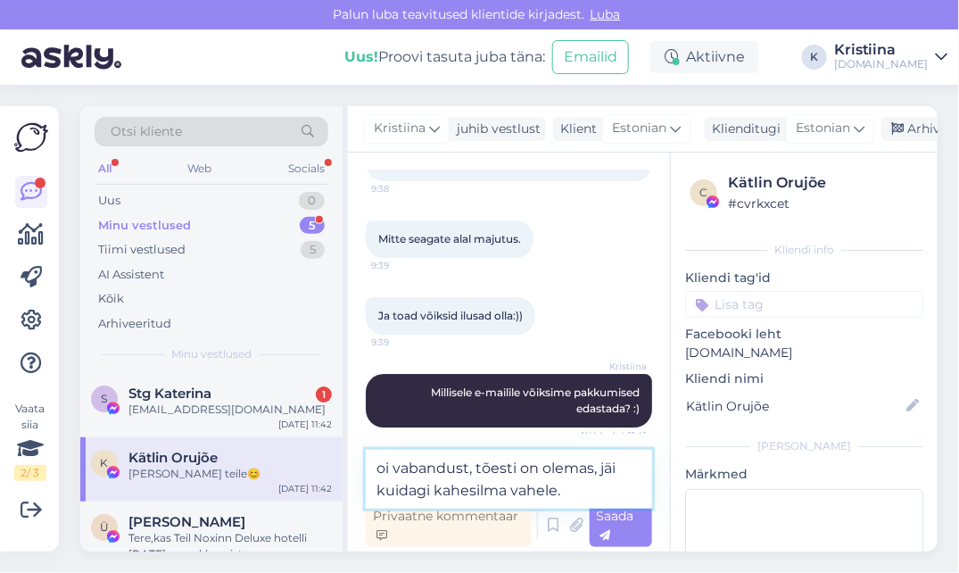
type textarea "oi vabandust, tõesti on olemas, jäi kuidagi kahesilma vahele."
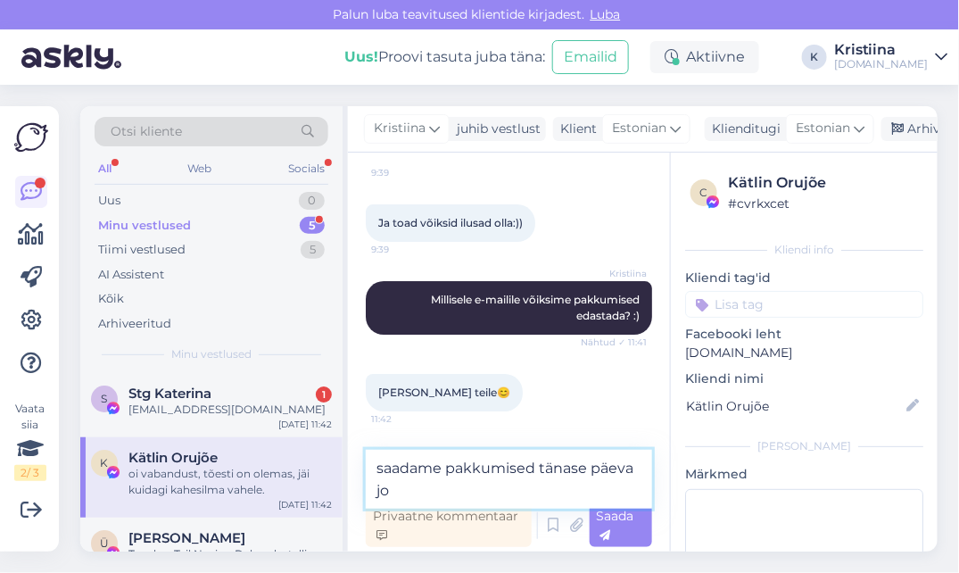
scroll to position [10209, 0]
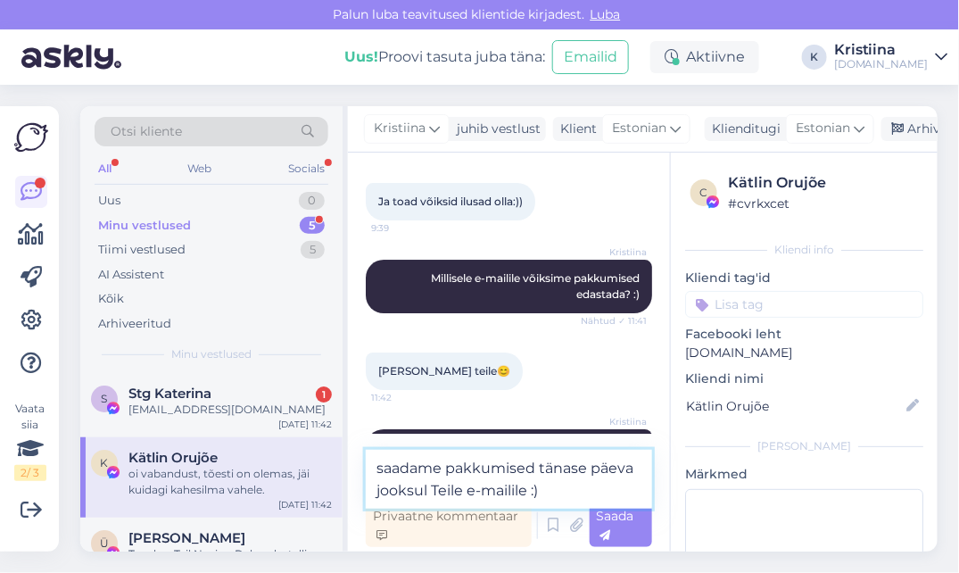
type textarea "saadame pakkumised tänase päeva jooksul Teile e-mailile :)"
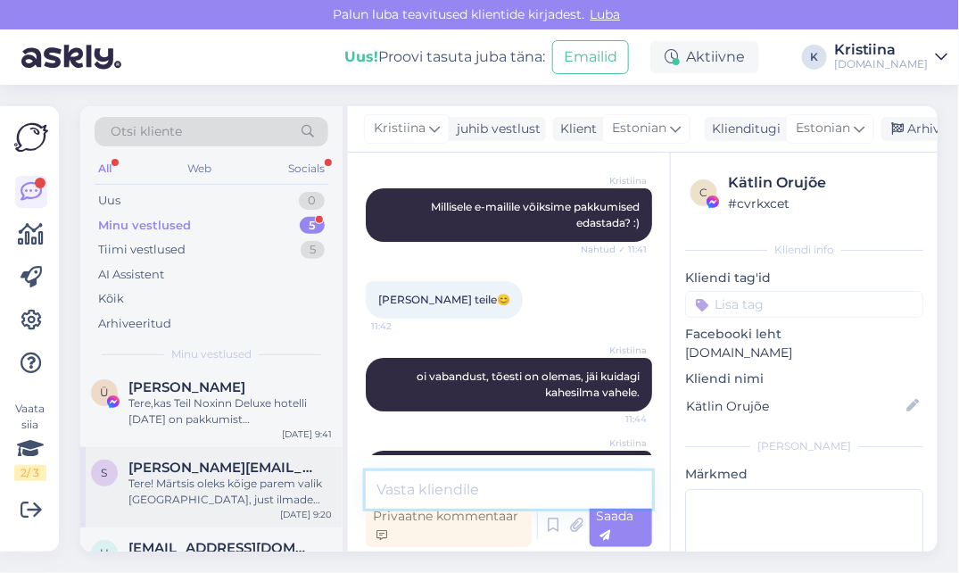
scroll to position [106, 0]
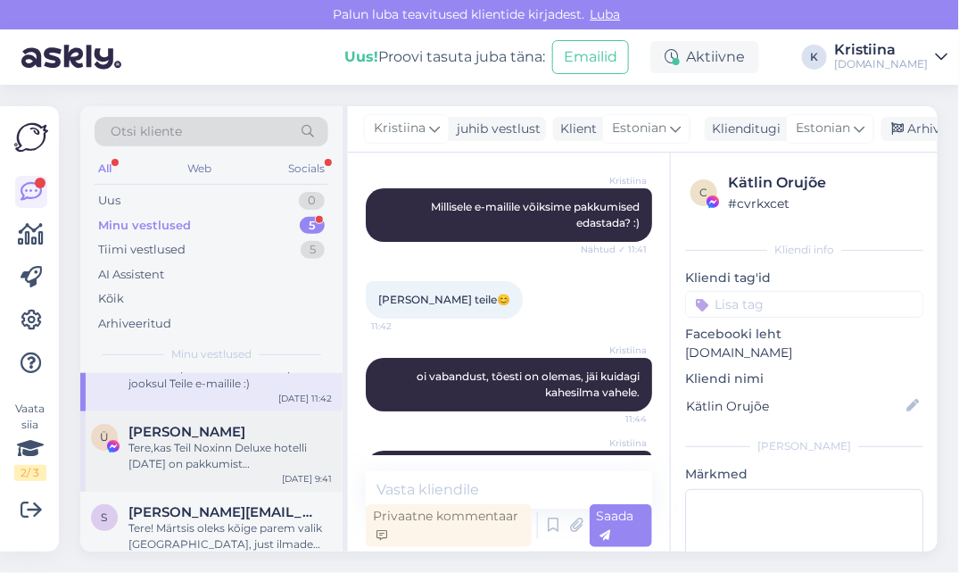
click at [200, 465] on div "Tere,kas Teil Noxinn Deluxe hotelli [DATE] on pakkumist [DEMOGRAPHIC_DATA].Aitä…" at bounding box center [230, 456] width 203 height 32
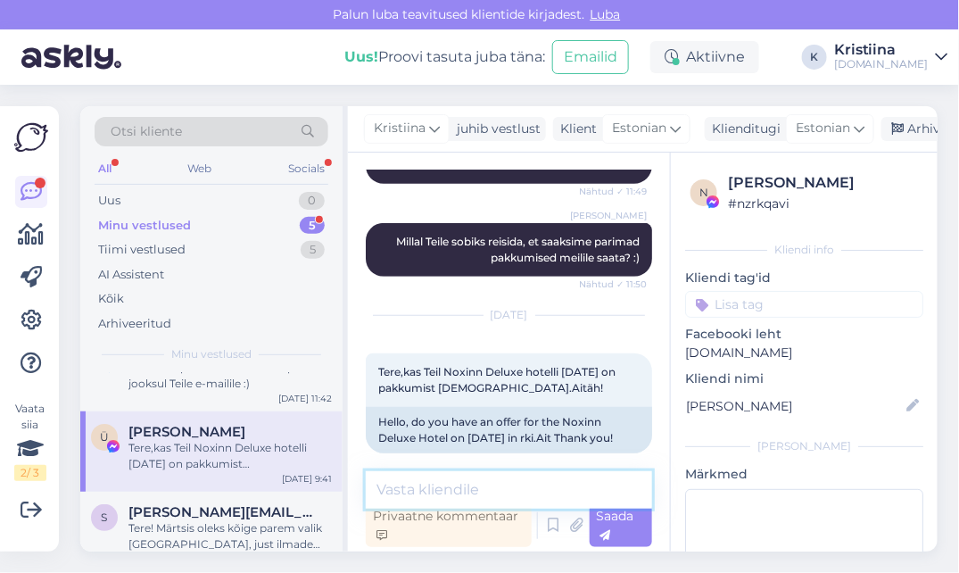
click at [449, 481] on textarea at bounding box center [509, 489] width 286 height 37
paste textarea "Tere, Saame pakkuda soovitud hotelli 01.11 väljumisele. Hinnad 1-le täiskasvanu…"
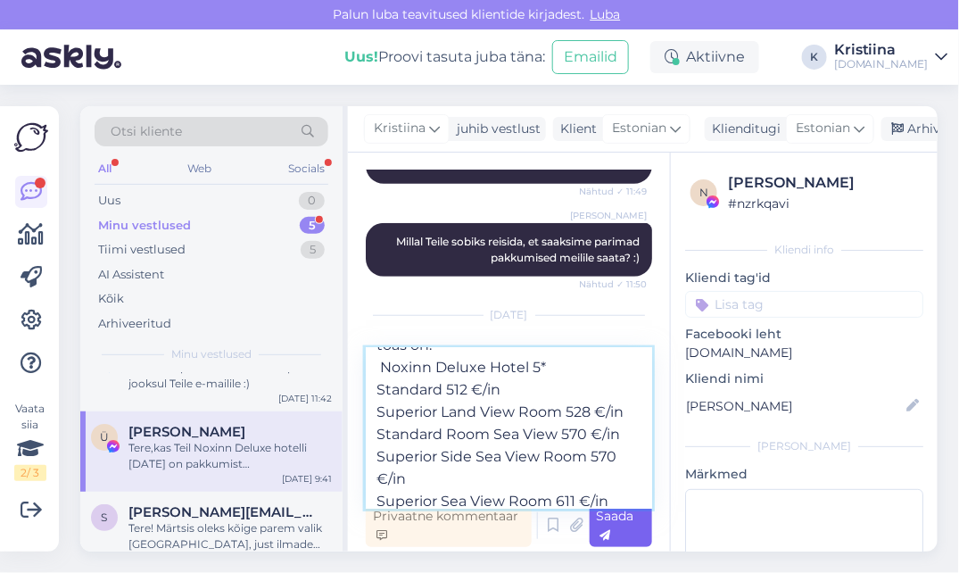
type textarea "Tere, Saame pakkuda soovitud hotelli 01.11 väljumisele. Hinnad 1-le täiskasvanu…"
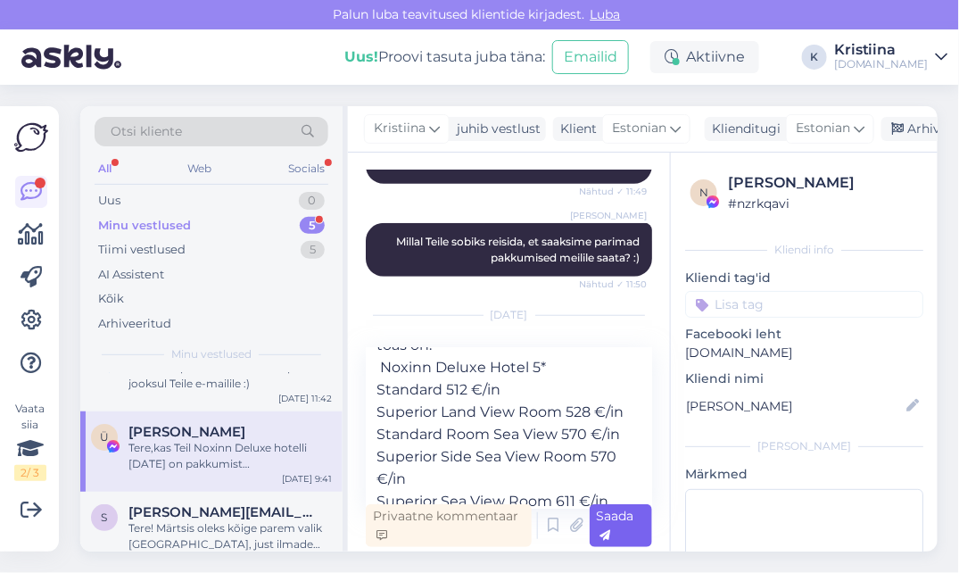
click at [618, 531] on div "Saada" at bounding box center [621, 525] width 62 height 43
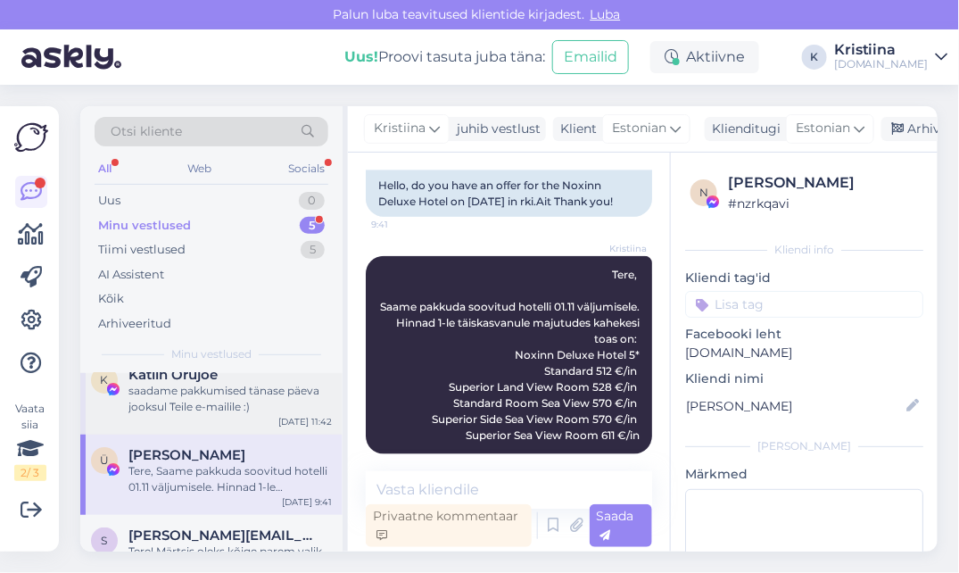
scroll to position [0, 0]
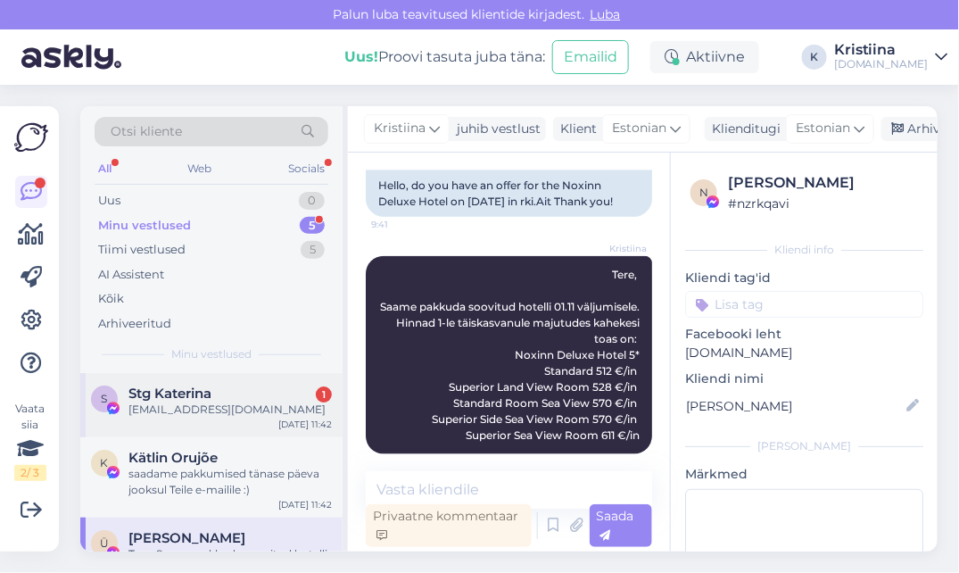
click at [202, 402] on div "[EMAIL_ADDRESS][DOMAIN_NAME]" at bounding box center [230, 410] width 203 height 16
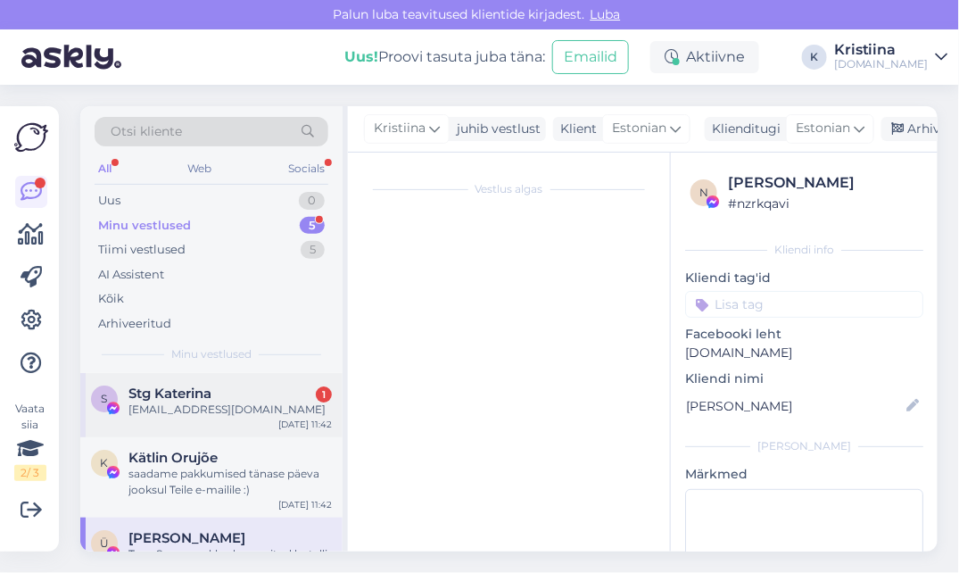
scroll to position [586, 0]
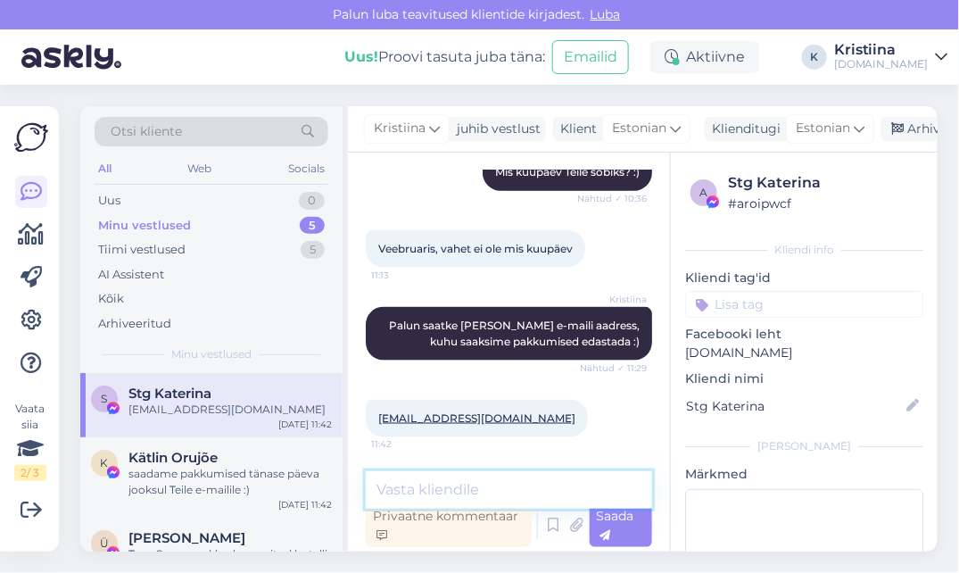
click at [444, 483] on textarea at bounding box center [509, 489] width 286 height 37
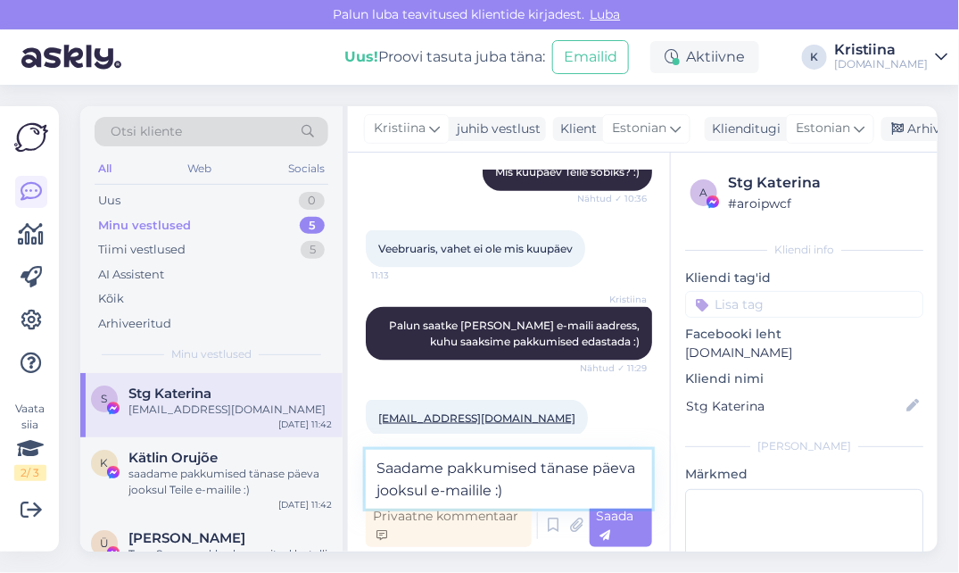
type textarea "Saadame pakkumised tänase päeva jooksul e-mailile :)"
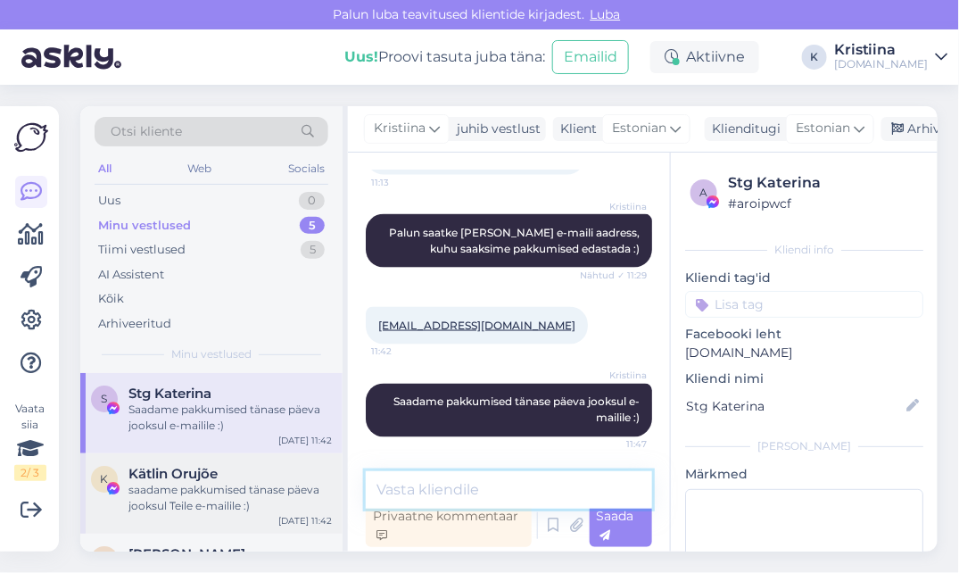
scroll to position [198, 0]
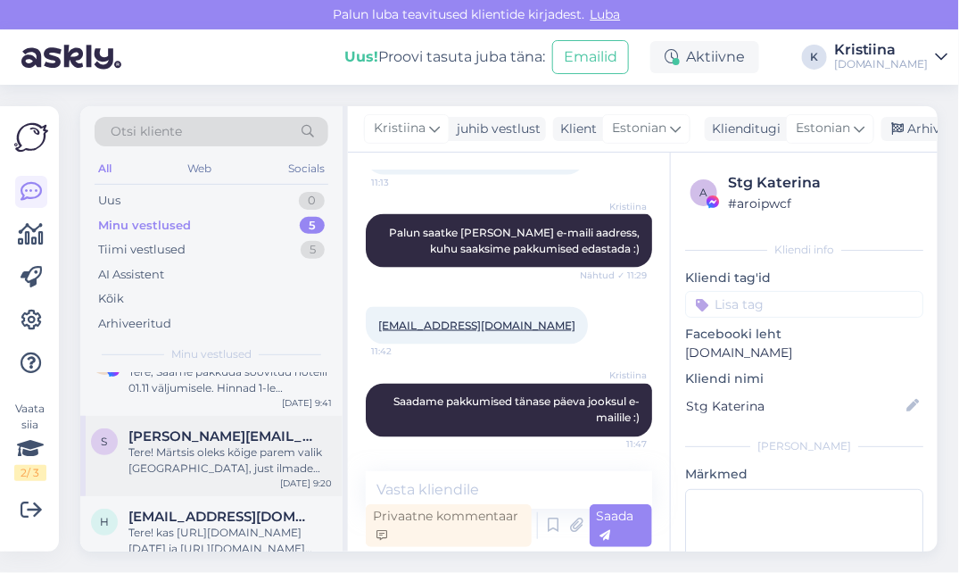
click at [236, 462] on div "Tere! Märtsis oleks kõige parem valik [GEOGRAPHIC_DATA], just ilmade poolest. A…" at bounding box center [230, 460] width 203 height 32
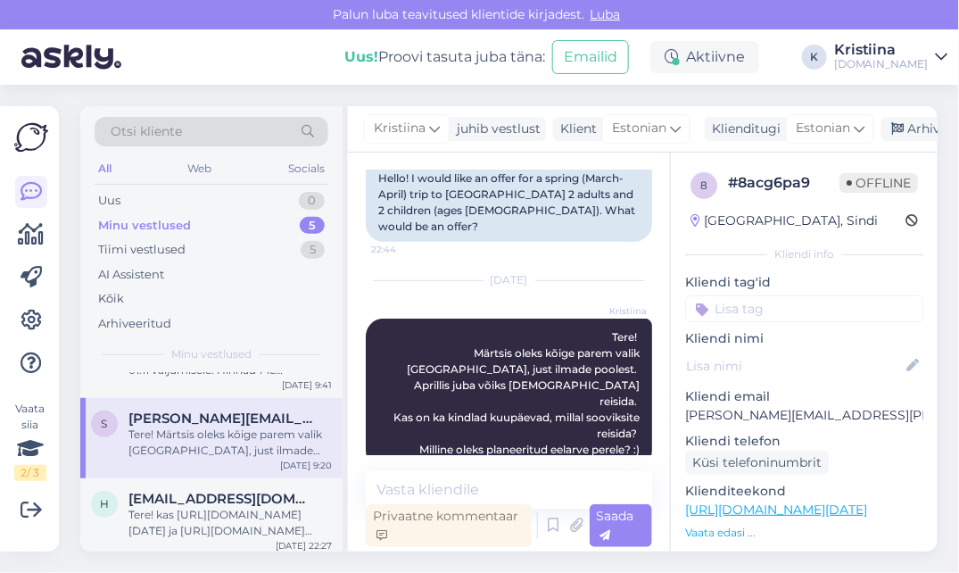
scroll to position [221, 0]
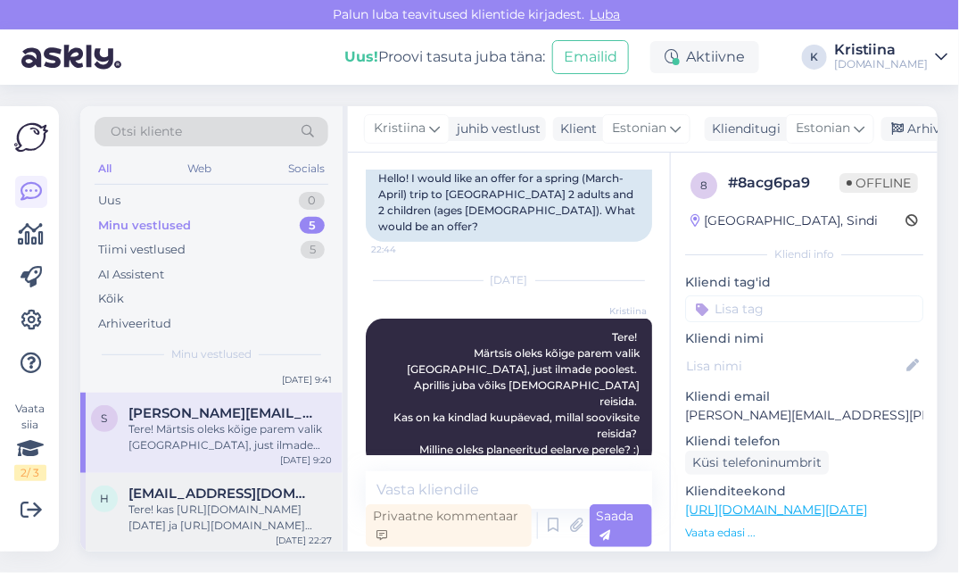
click at [188, 496] on span "[EMAIL_ADDRESS][DOMAIN_NAME]" at bounding box center [222, 493] width 186 height 16
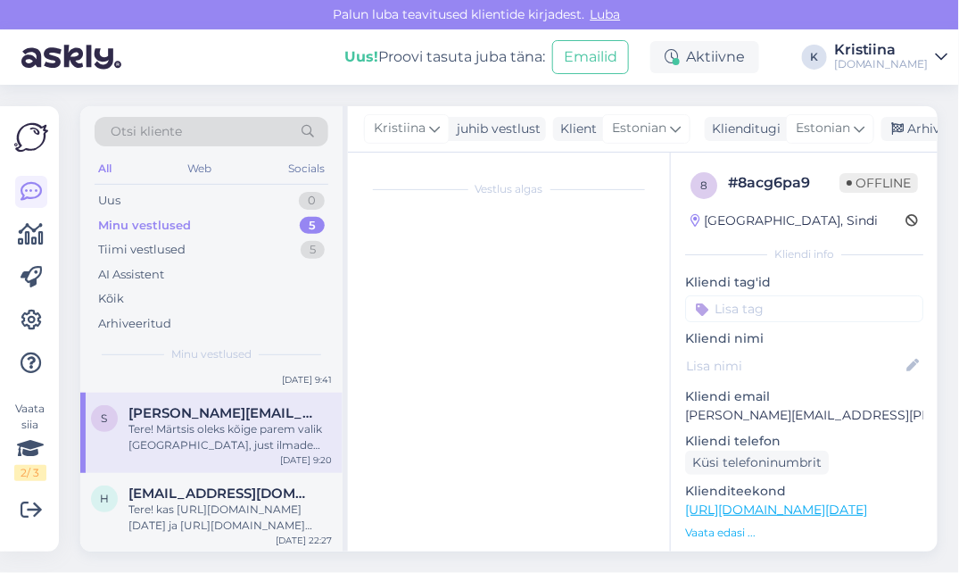
scroll to position [37, 0]
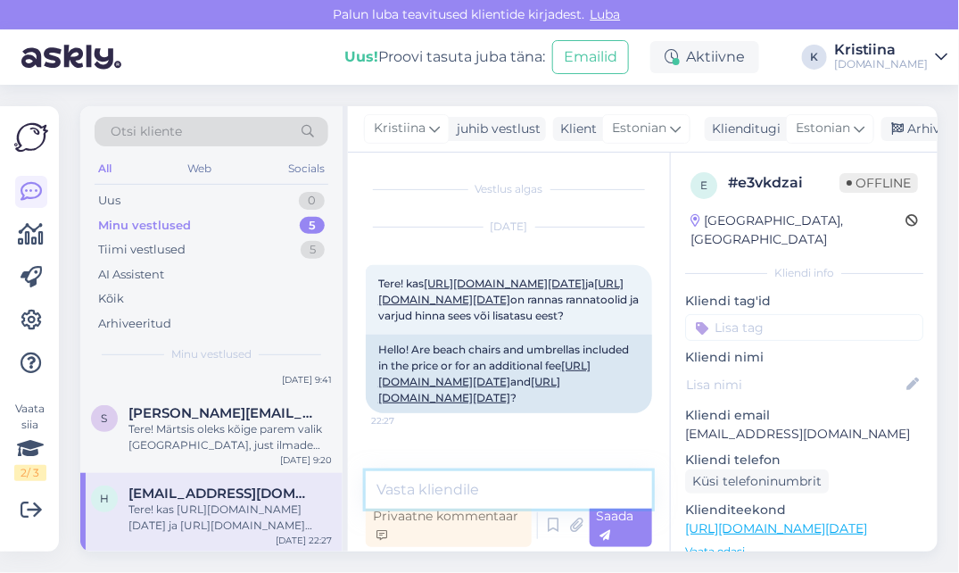
click at [427, 488] on textarea at bounding box center [509, 489] width 286 height 37
paste textarea "[DEMOGRAPHIC_DATA], päikesevarjud ja madratsid rannas:: tasuta"
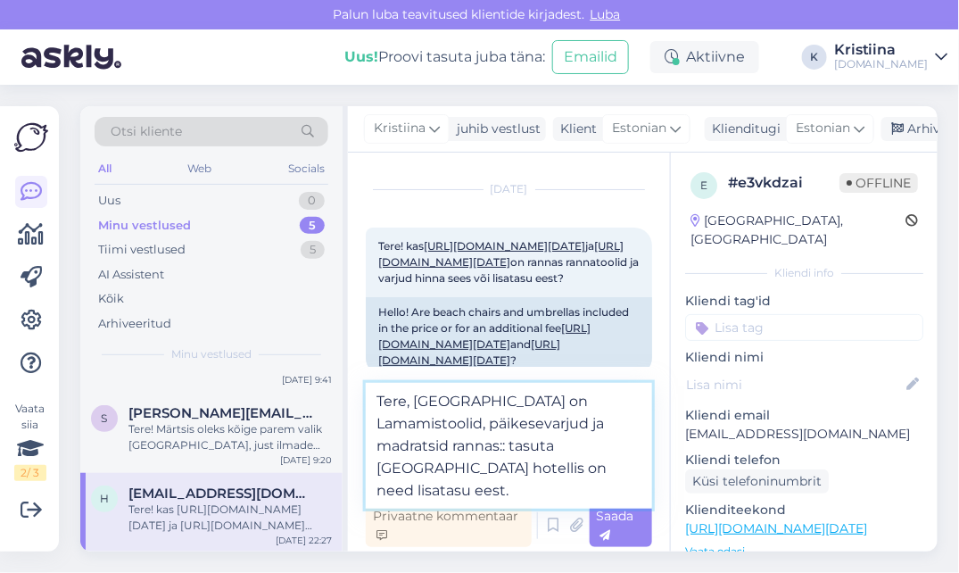
type textarea "Tere, [GEOGRAPHIC_DATA] on Lamamistoolid, päikesevarjud ja madratsid rannas:: t…"
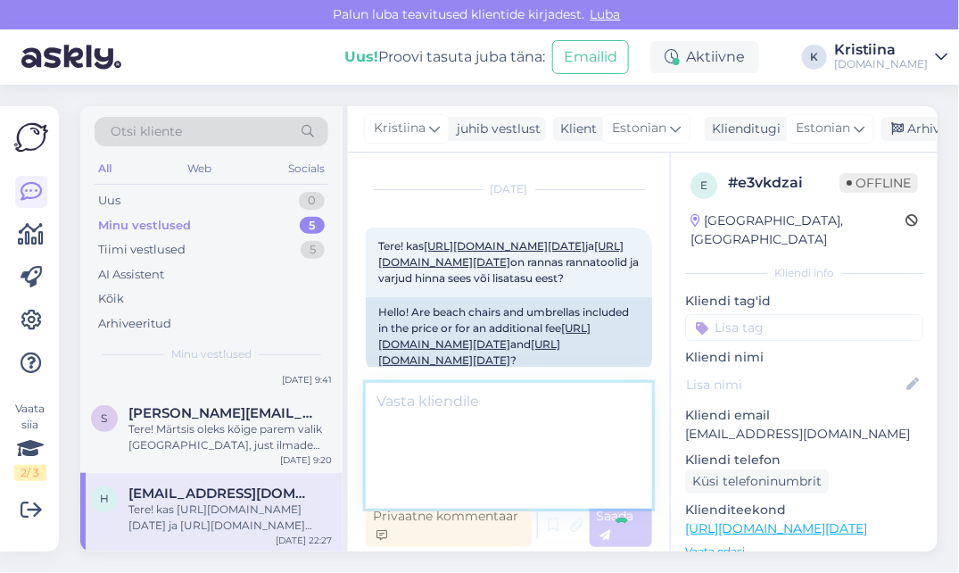
scroll to position [220, 0]
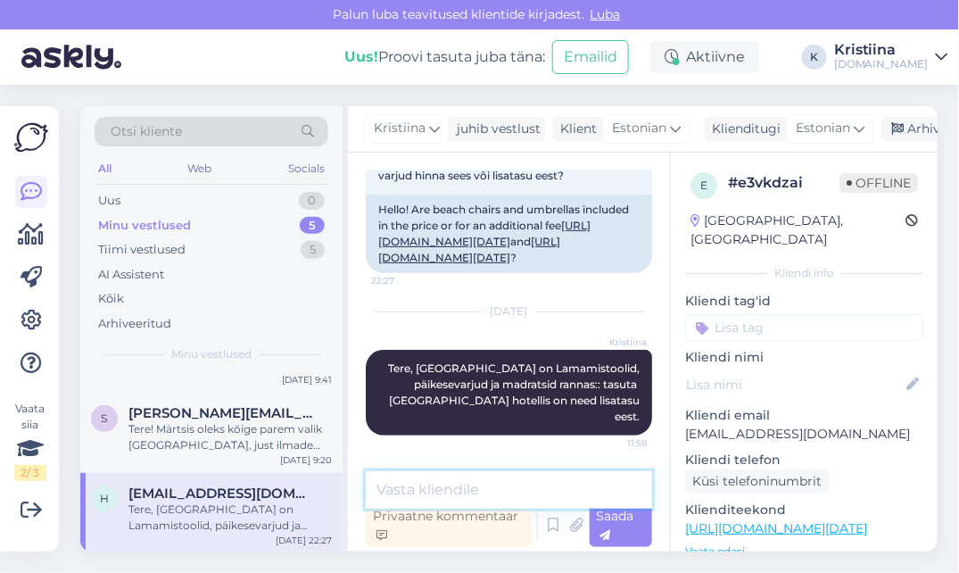
click at [513, 481] on textarea at bounding box center [509, 489] width 286 height 37
type textarea "Milline hotell Teile sobiks?"
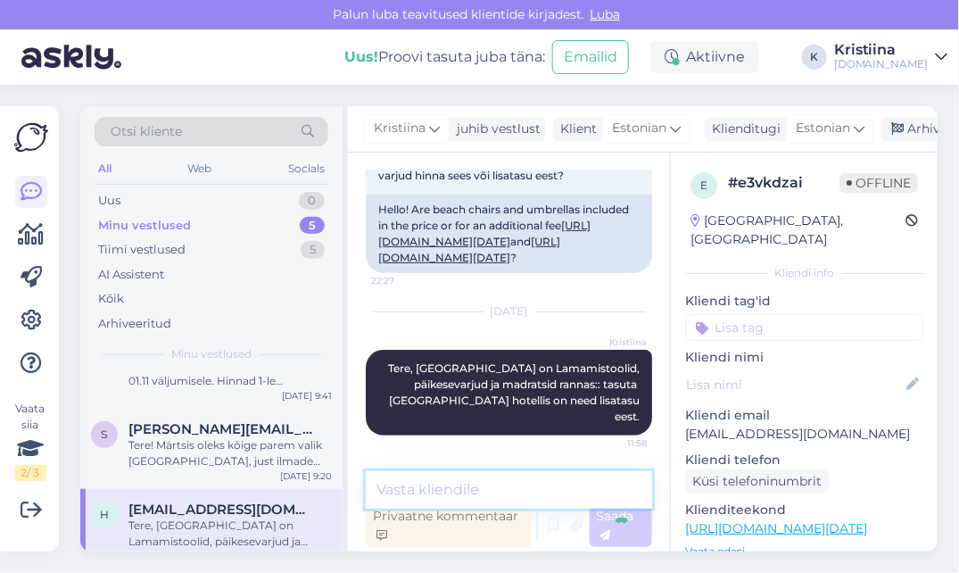
scroll to position [296, 0]
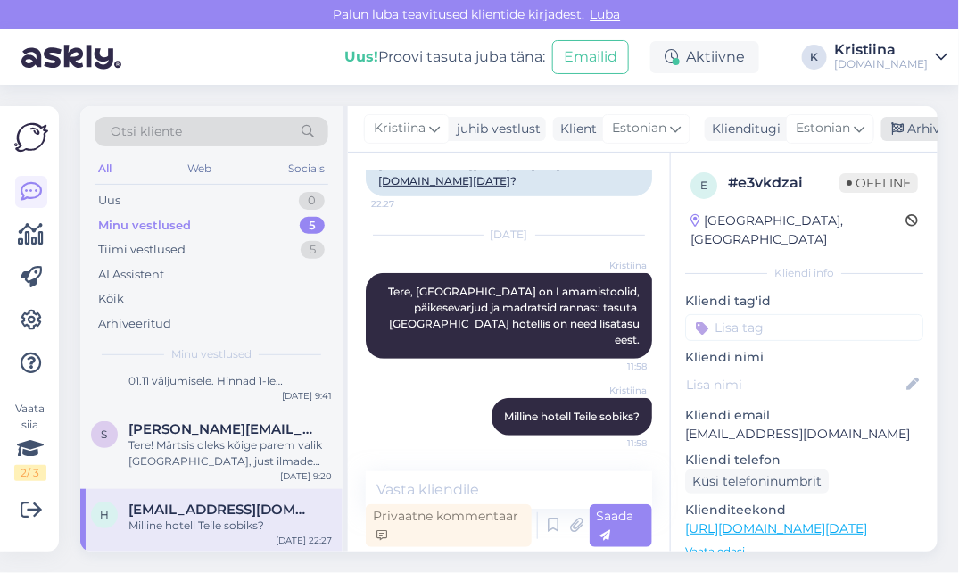
click at [905, 137] on div "Arhiveeri vestlus" at bounding box center [950, 129] width 137 height 24
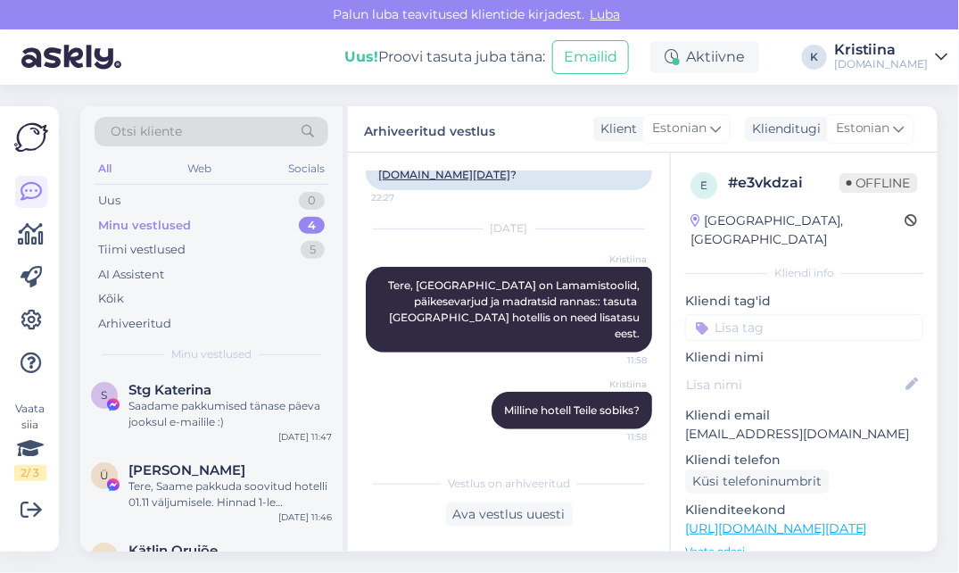
scroll to position [0, 0]
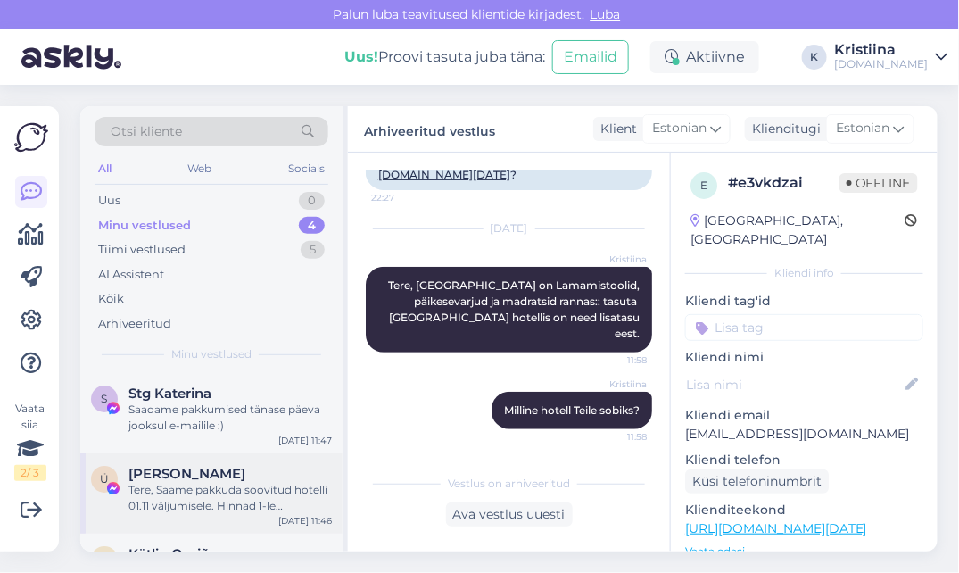
click at [226, 493] on div "Tere, Saame pakkuda soovitud hotelli 01.11 väljumisele. Hinnad 1-le täiskasvanu…" at bounding box center [230, 498] width 203 height 32
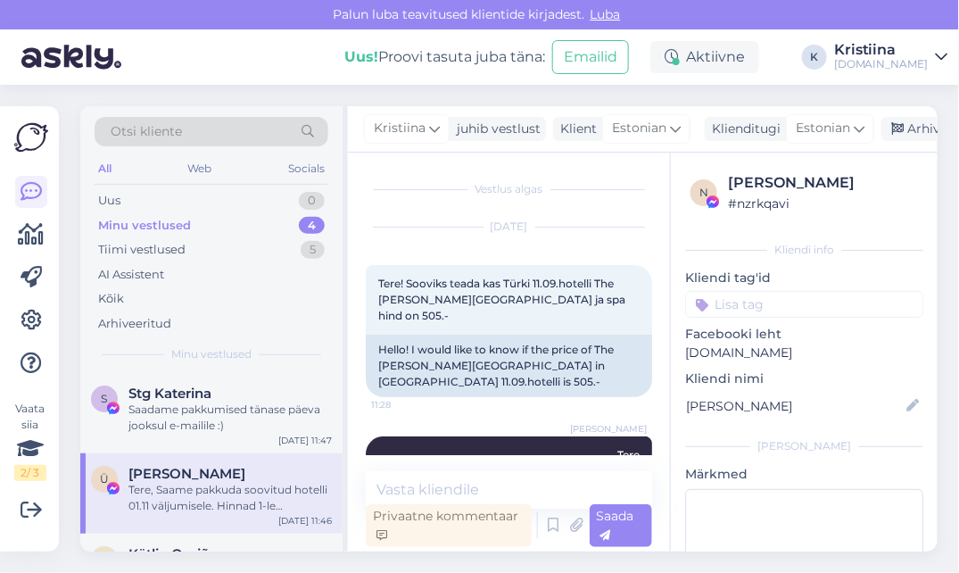
scroll to position [2285, 0]
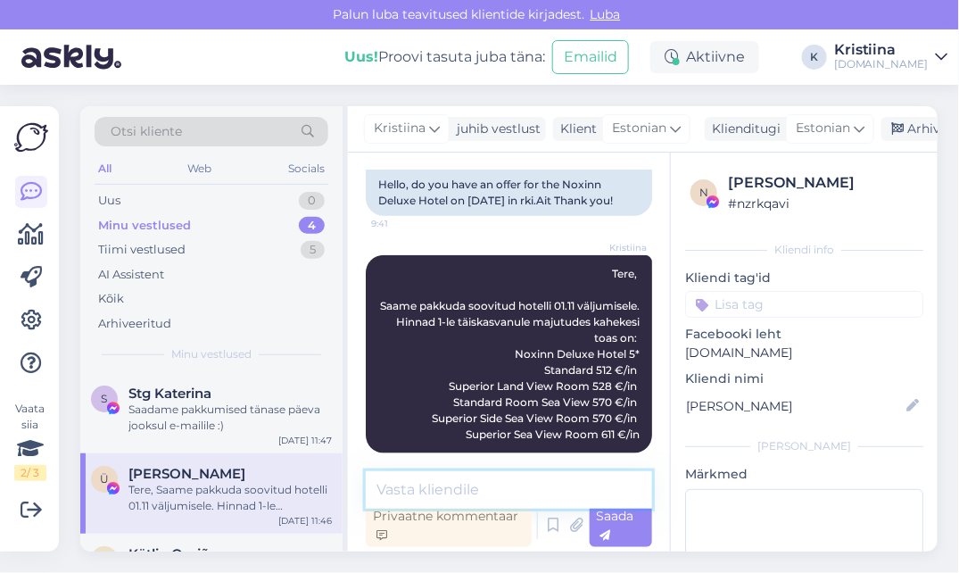
click at [470, 498] on textarea at bounding box center [509, 489] width 286 height 37
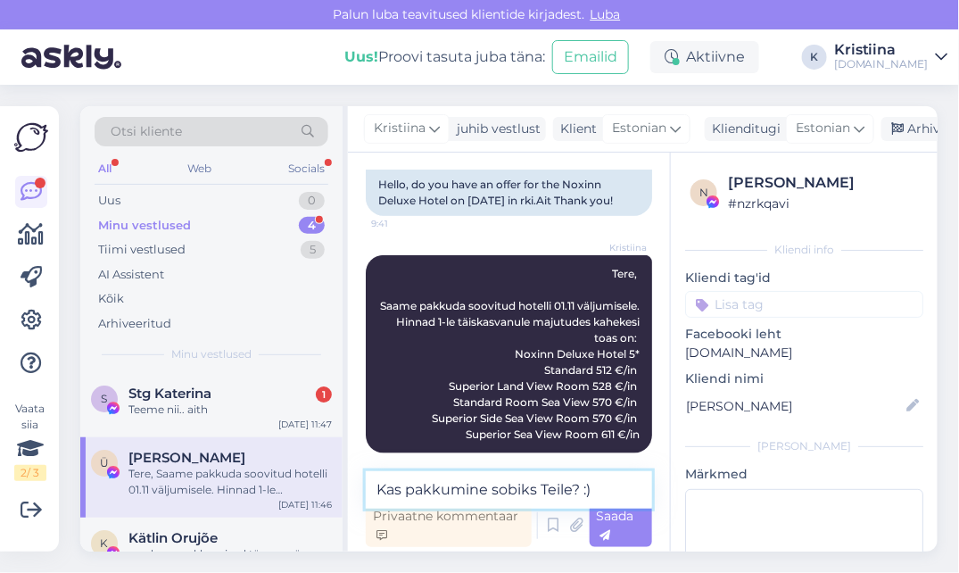
type textarea "Kas pakkumine sobiks Teile? :)"
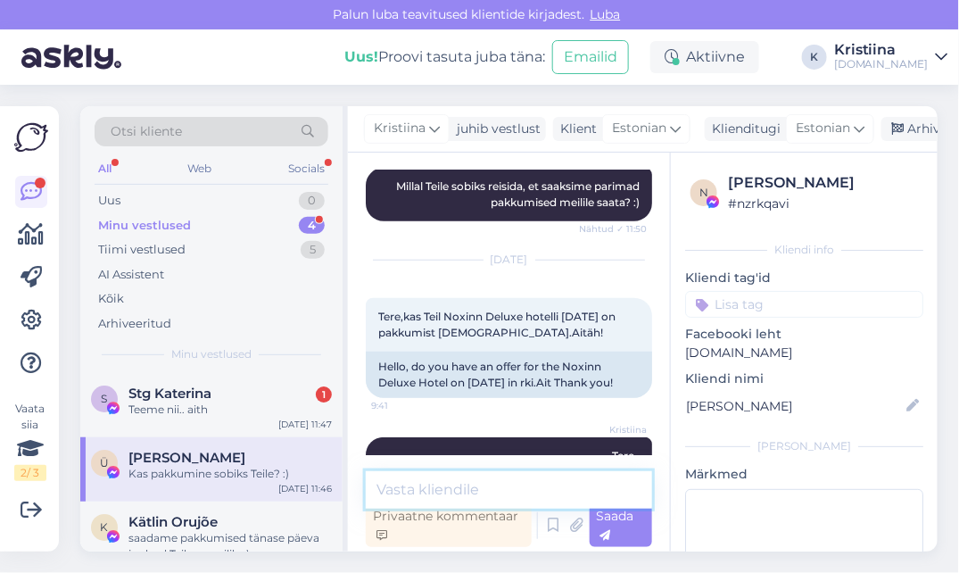
scroll to position [1965, 0]
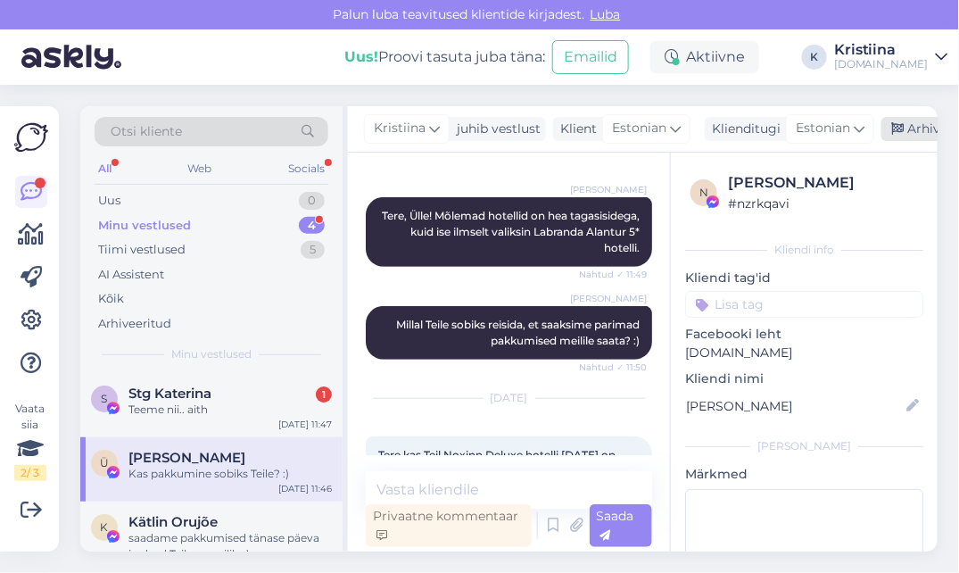
click at [901, 129] on icon at bounding box center [898, 129] width 12 height 12
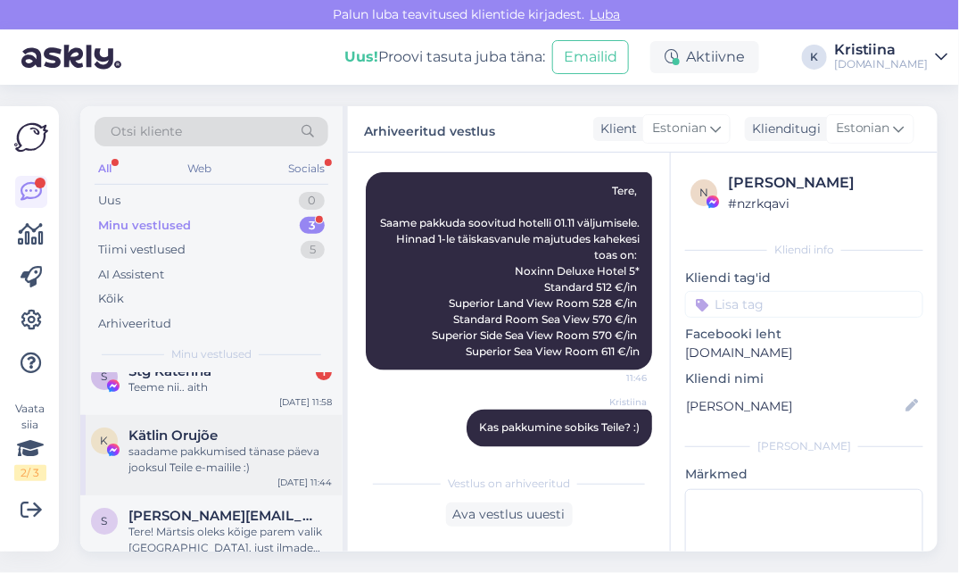
scroll to position [0, 0]
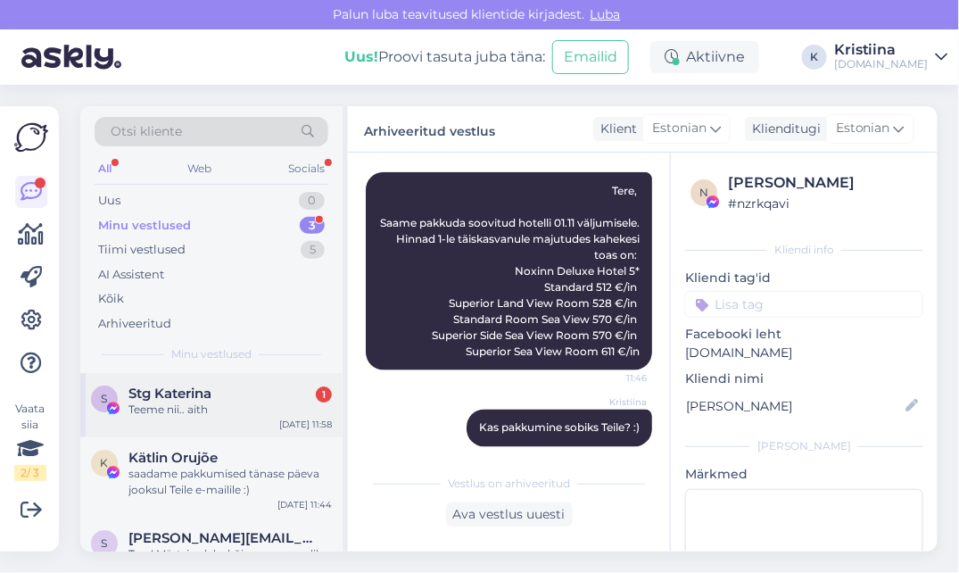
click at [205, 412] on div "Teeme nii.. aith" at bounding box center [230, 410] width 203 height 16
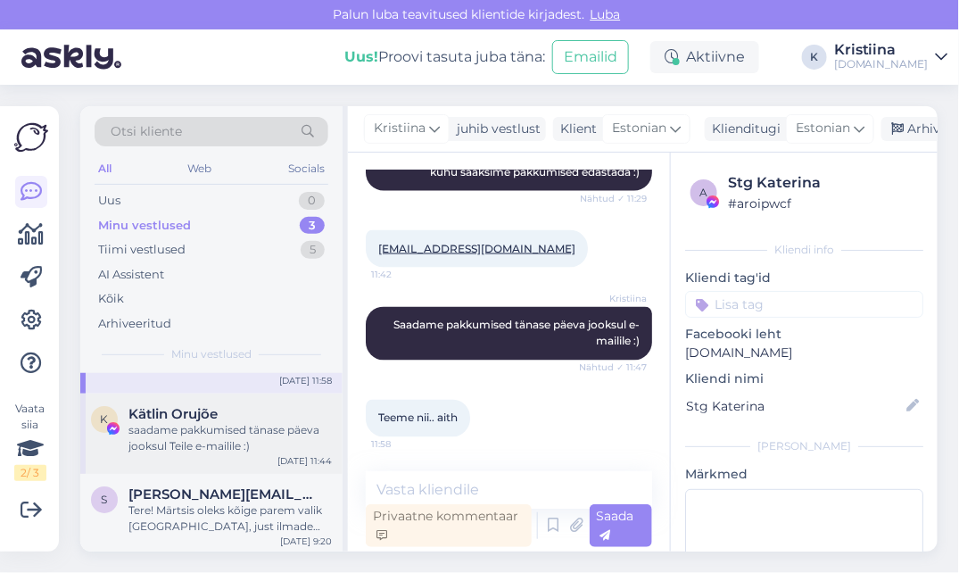
scroll to position [45, 0]
click at [236, 437] on div "saadame pakkumised tänase päeva jooksul Teile e-mailile :)" at bounding box center [230, 437] width 203 height 32
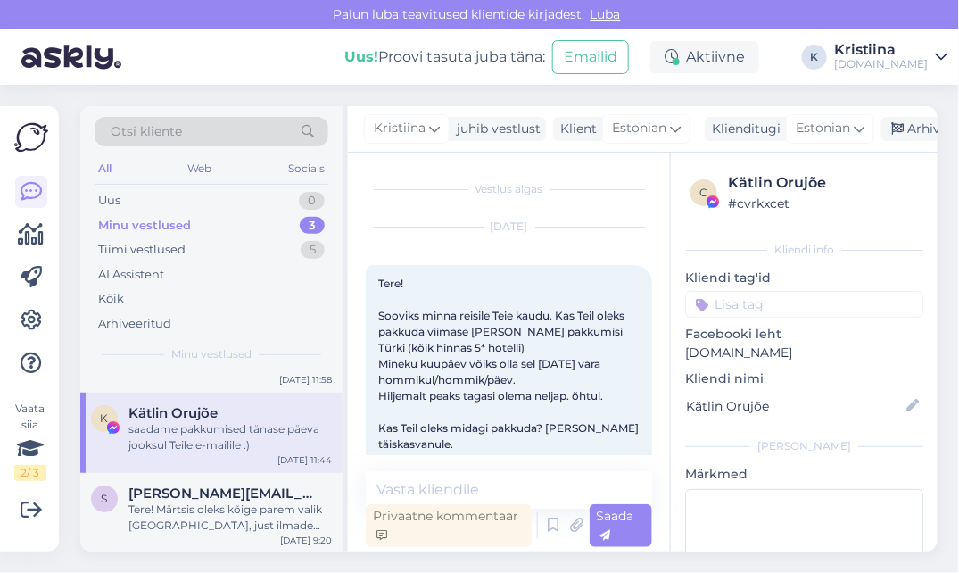
scroll to position [10280, 0]
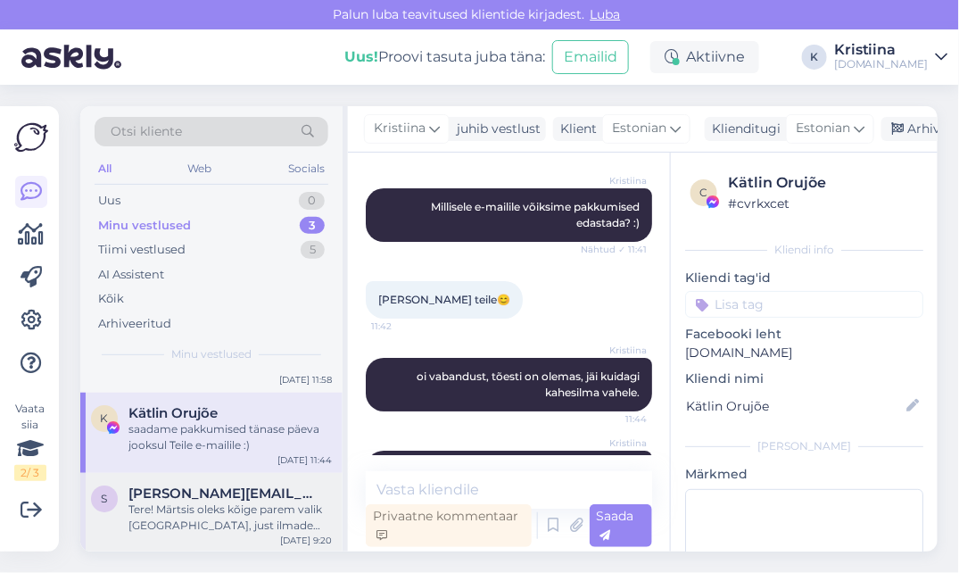
click at [250, 513] on div "Tere! Märtsis oleks kõige parem valik [GEOGRAPHIC_DATA], just ilmade poolest. A…" at bounding box center [230, 518] width 203 height 32
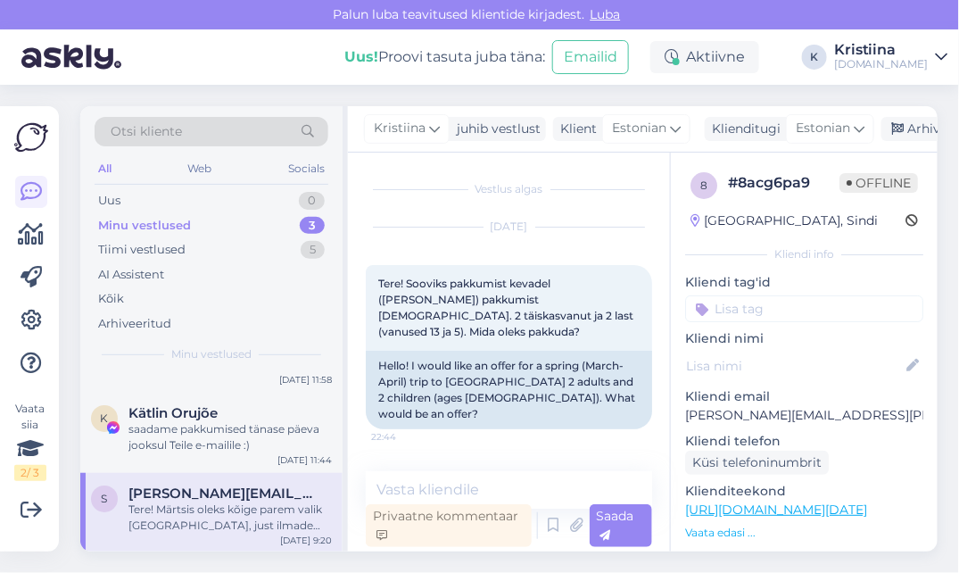
scroll to position [0, 0]
click at [245, 195] on div "Uus 1" at bounding box center [212, 200] width 234 height 25
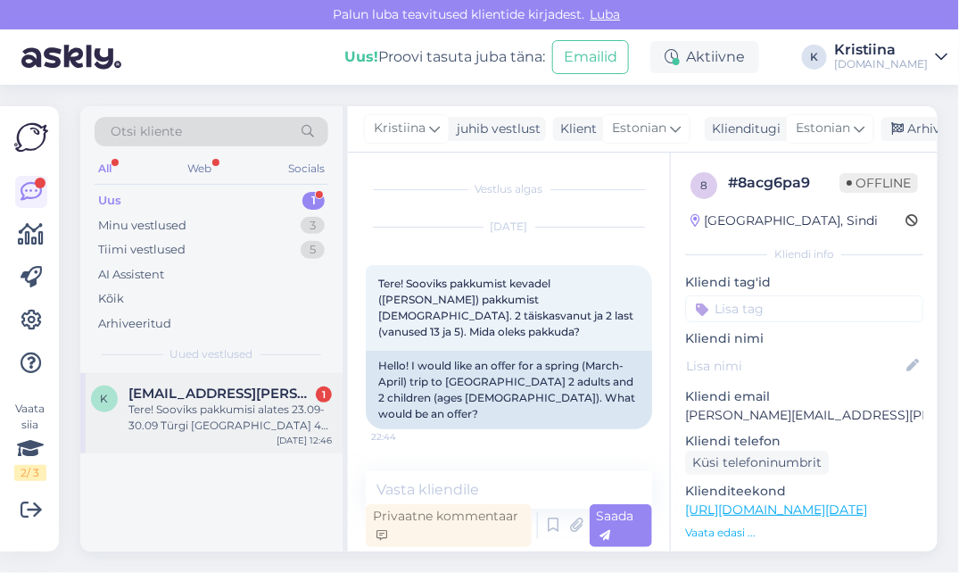
click at [211, 406] on div "Tere! Sooviks pakkumisi alates 23.09-30.09 Türgi [GEOGRAPHIC_DATA] 4* hotelli k…" at bounding box center [230, 418] width 203 height 32
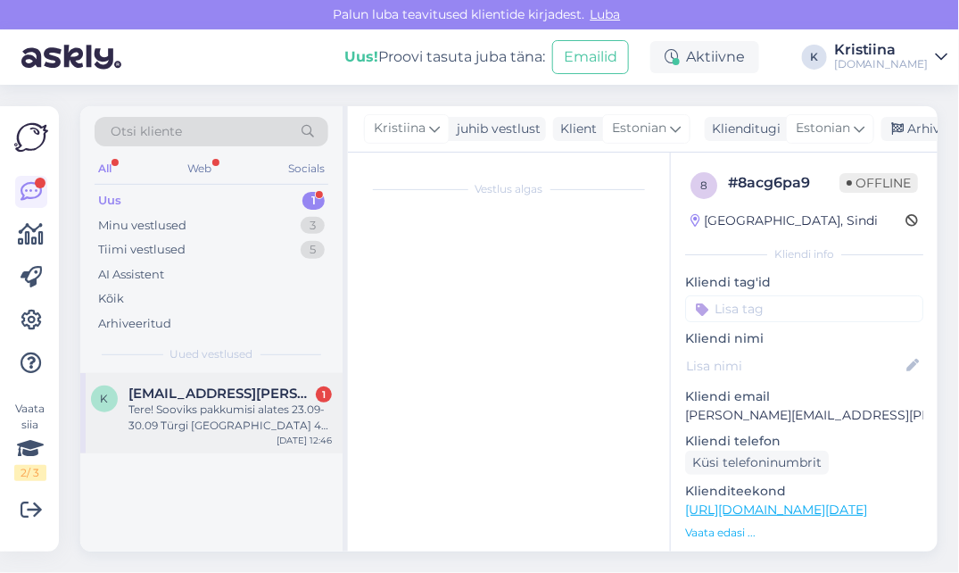
scroll to position [11, 0]
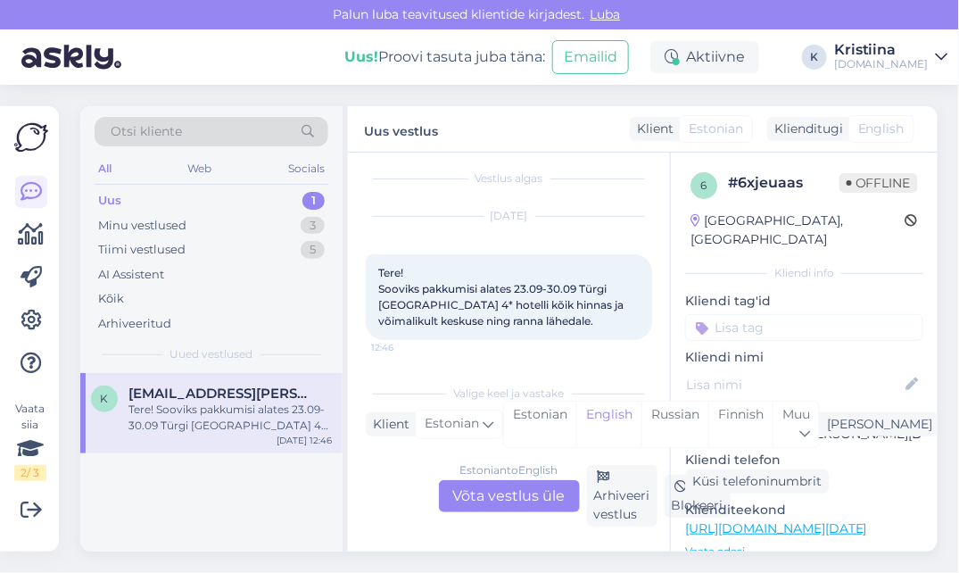
click at [484, 506] on div "Estonian to English Võta vestlus üle" at bounding box center [509, 496] width 141 height 32
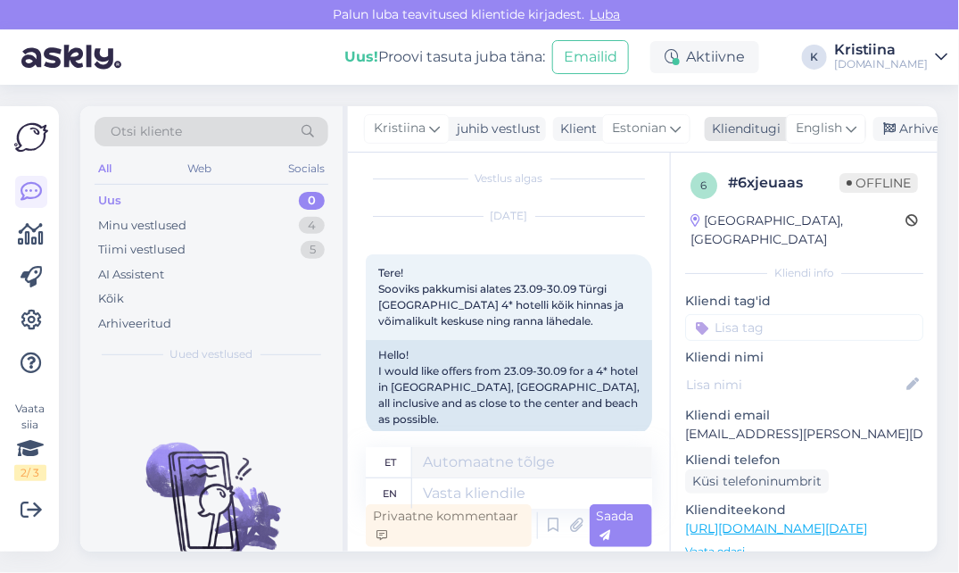
click at [813, 136] on span "English" at bounding box center [819, 129] width 46 height 20
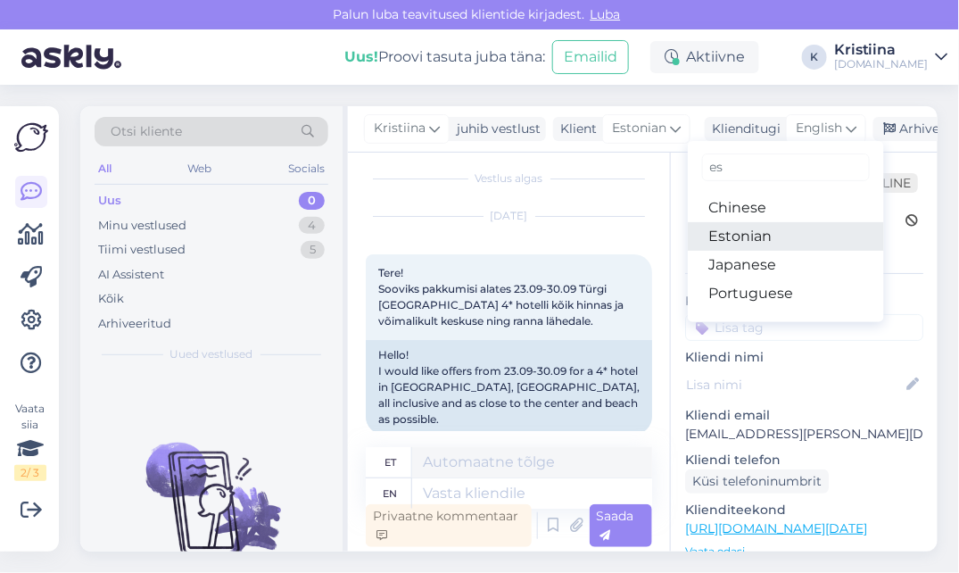
click at [787, 225] on link "Estonian" at bounding box center [786, 236] width 196 height 29
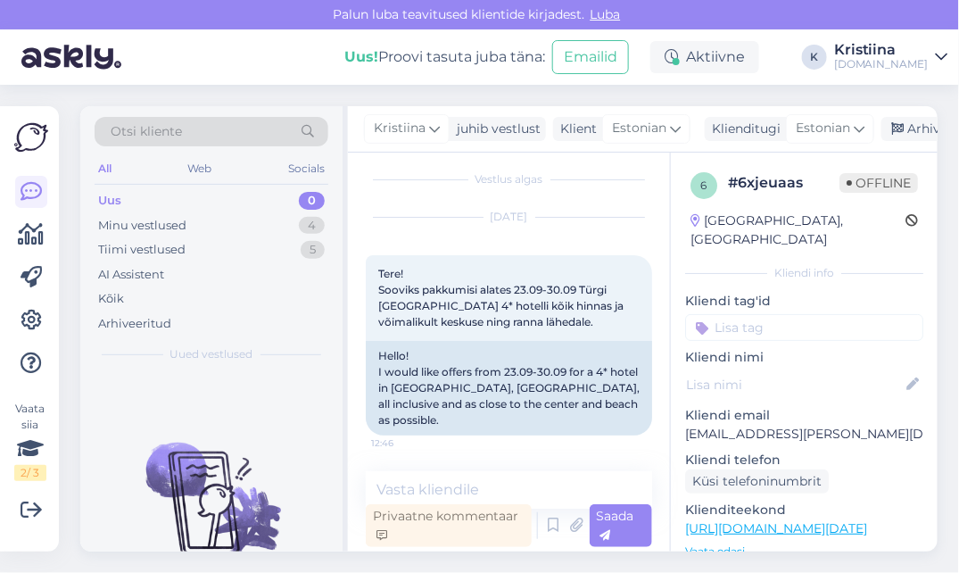
scroll to position [0, 0]
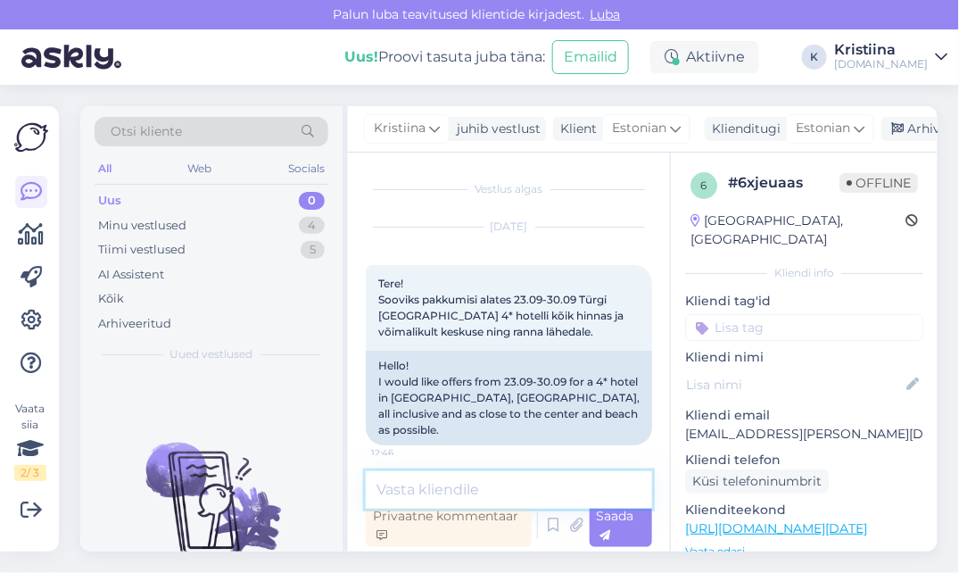
click at [456, 481] on textarea at bounding box center [509, 489] width 286 height 37
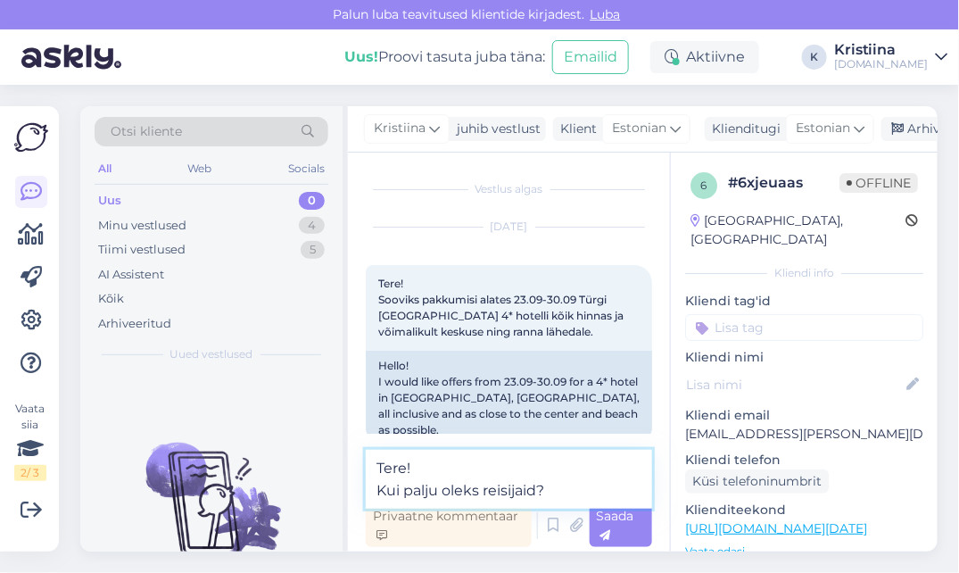
type textarea "Tere! Kui palju oleks reisijaid?"
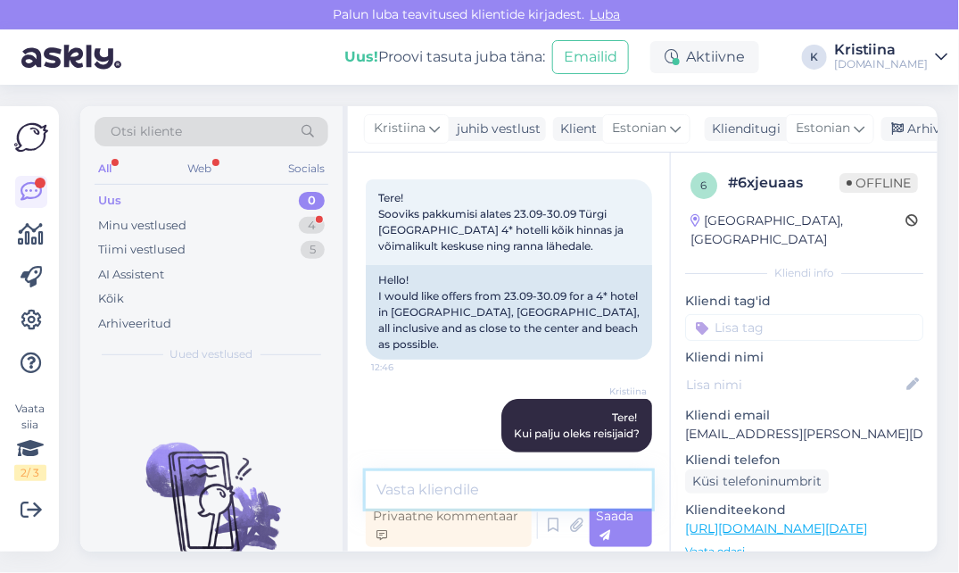
scroll to position [162, 0]
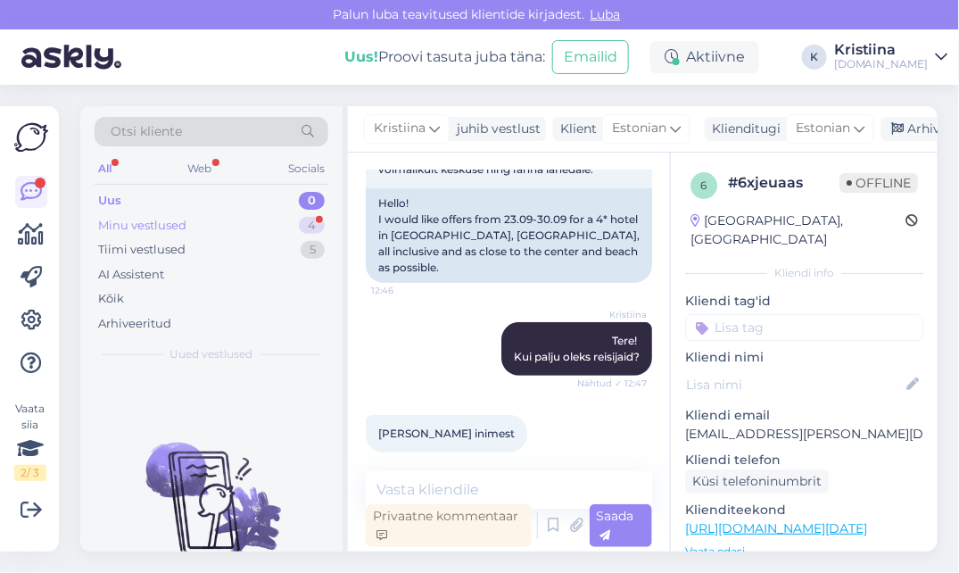
click at [262, 228] on div "Minu vestlused 4" at bounding box center [212, 225] width 234 height 25
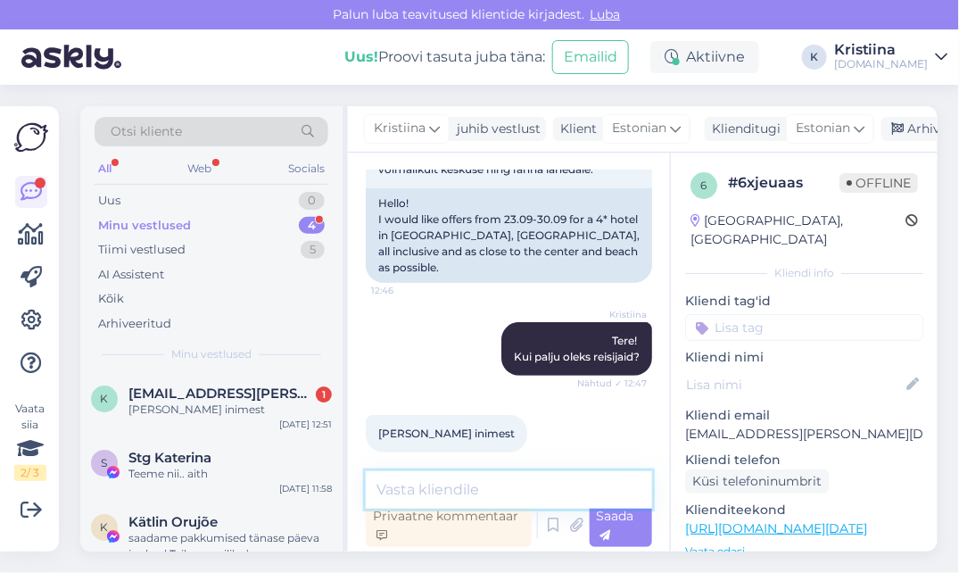
click at [461, 488] on textarea at bounding box center [509, 489] width 286 height 37
type textarea "kas kõik on täiskasvanud?"
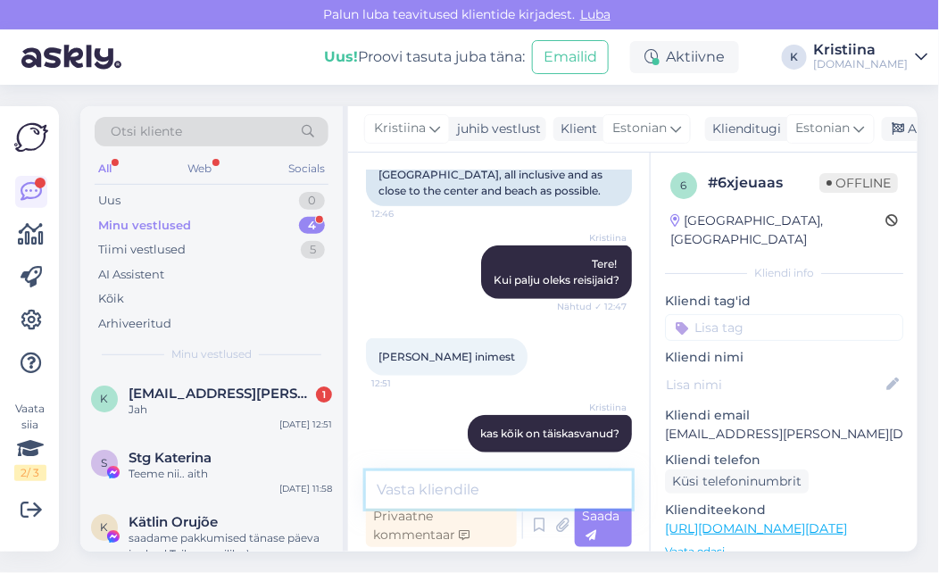
scroll to position [332, 0]
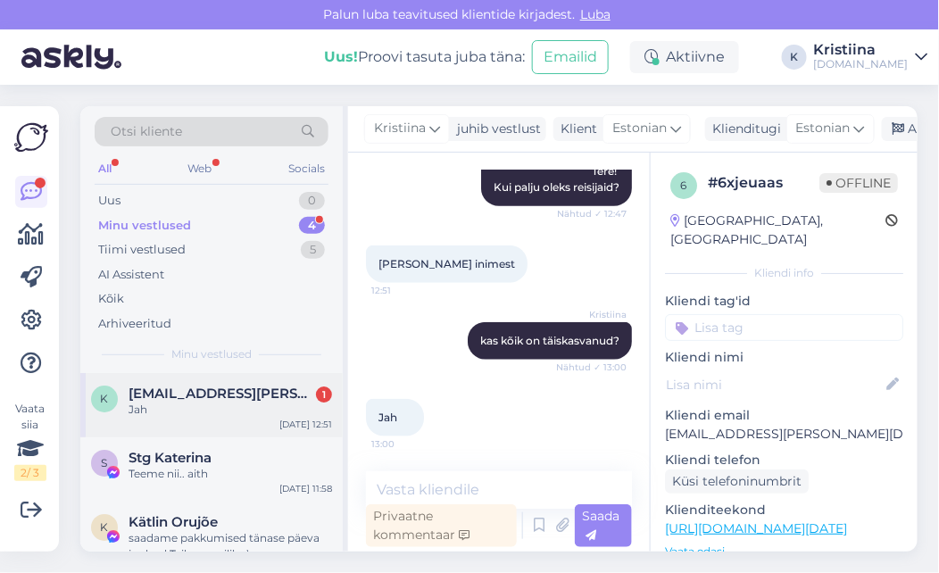
click at [229, 404] on div "Jah" at bounding box center [230, 410] width 203 height 16
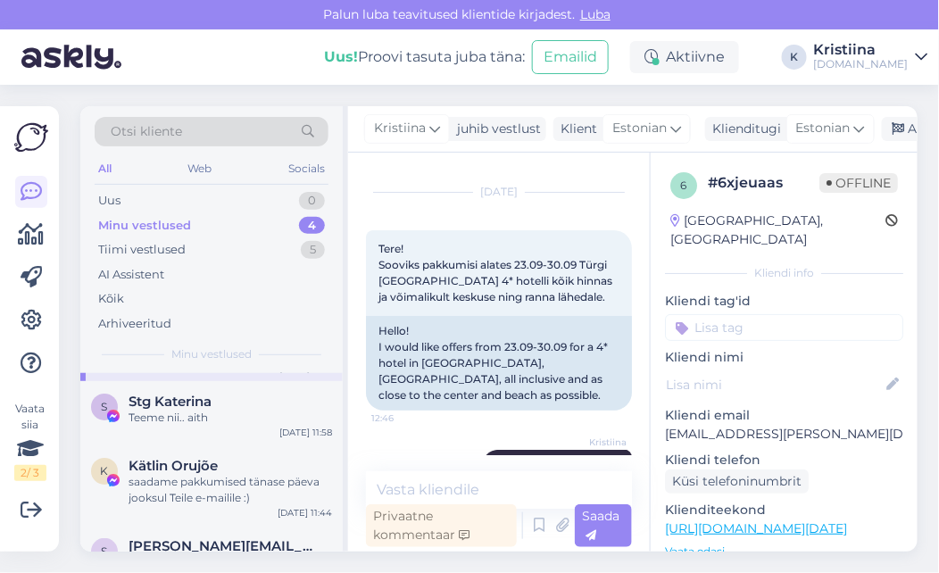
scroll to position [109, 0]
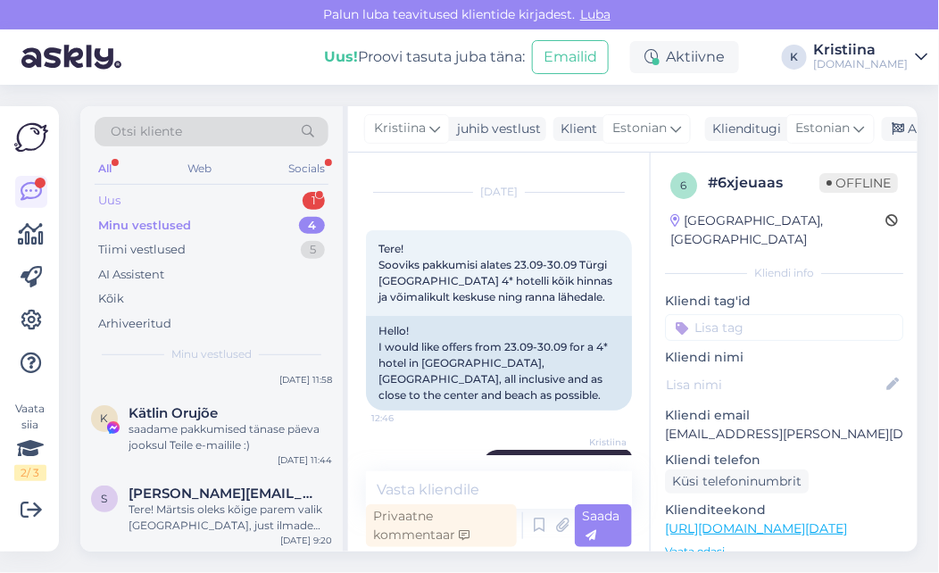
click at [223, 202] on div "Uus 1" at bounding box center [212, 200] width 234 height 25
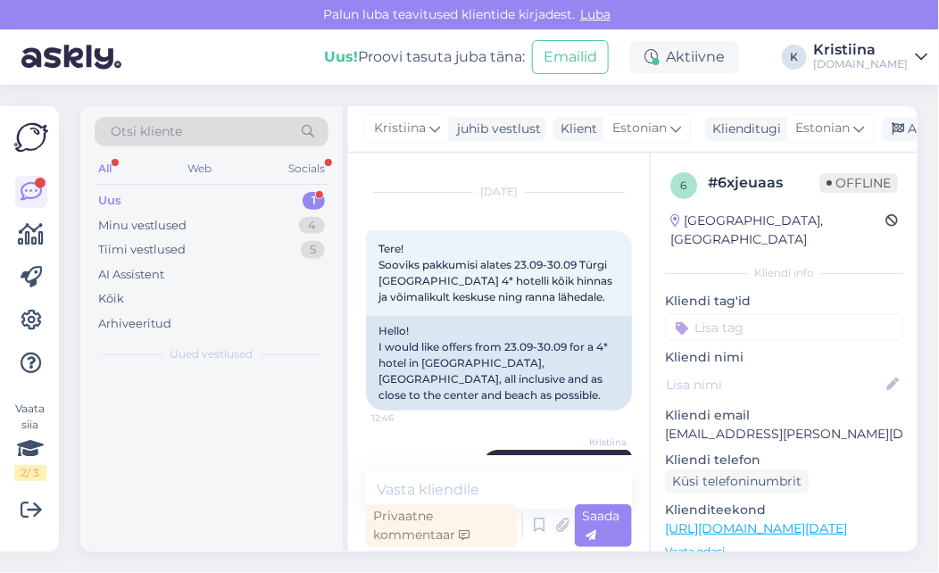
scroll to position [0, 0]
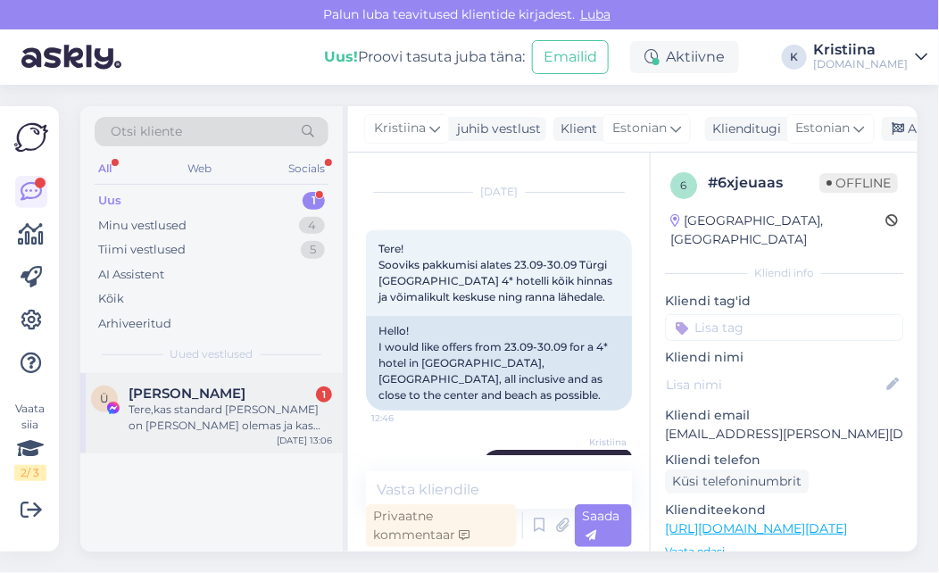
click at [188, 391] on div "[PERSON_NAME] 1" at bounding box center [230, 394] width 203 height 16
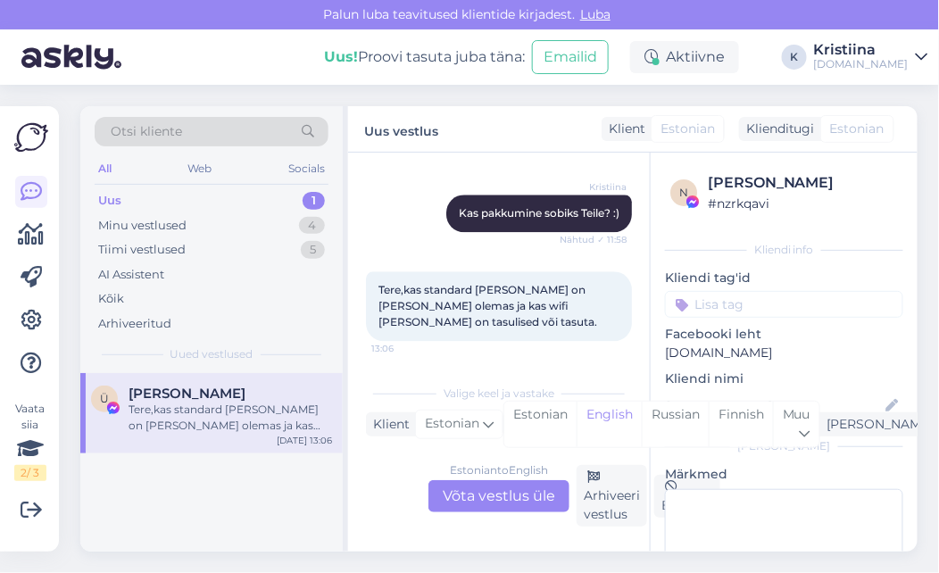
click at [499, 493] on div "Estonian to English Võta vestlus üle" at bounding box center [498, 496] width 141 height 32
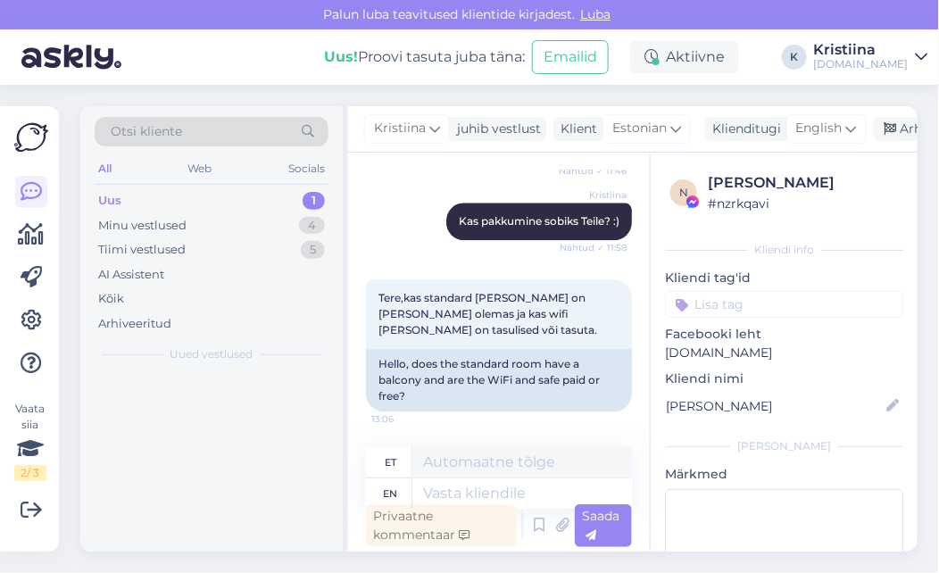
scroll to position [2589, 0]
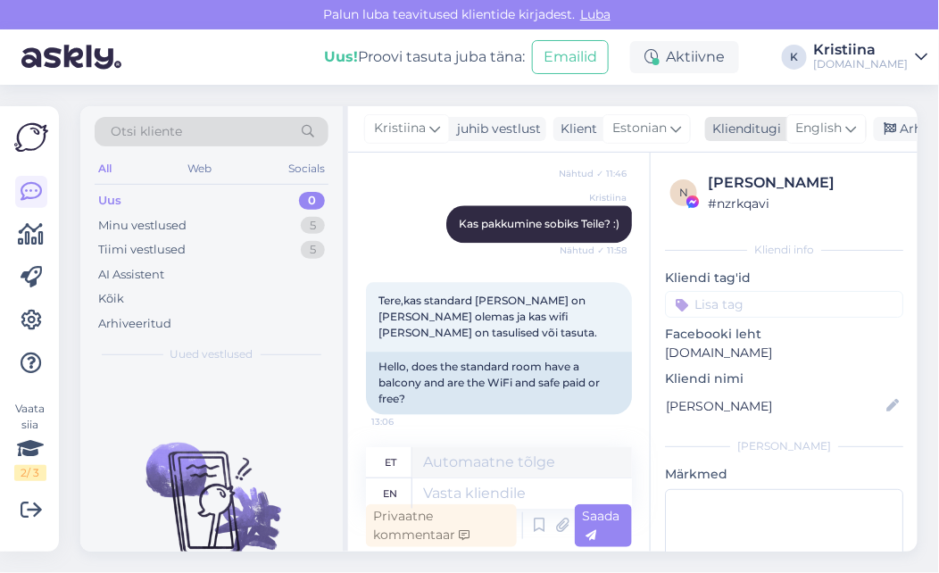
click at [817, 123] on span "English" at bounding box center [819, 129] width 46 height 20
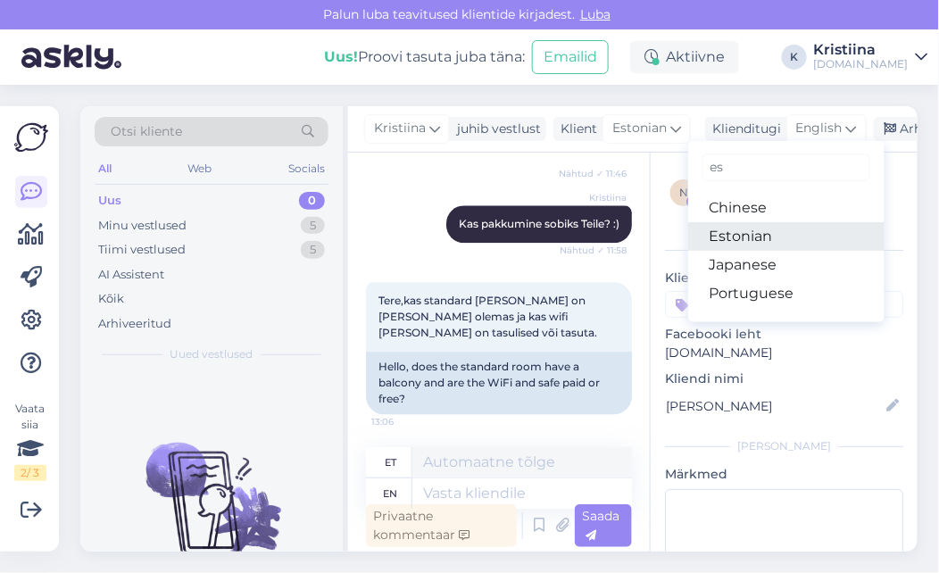
click at [760, 227] on link "Estonian" at bounding box center [786, 236] width 196 height 29
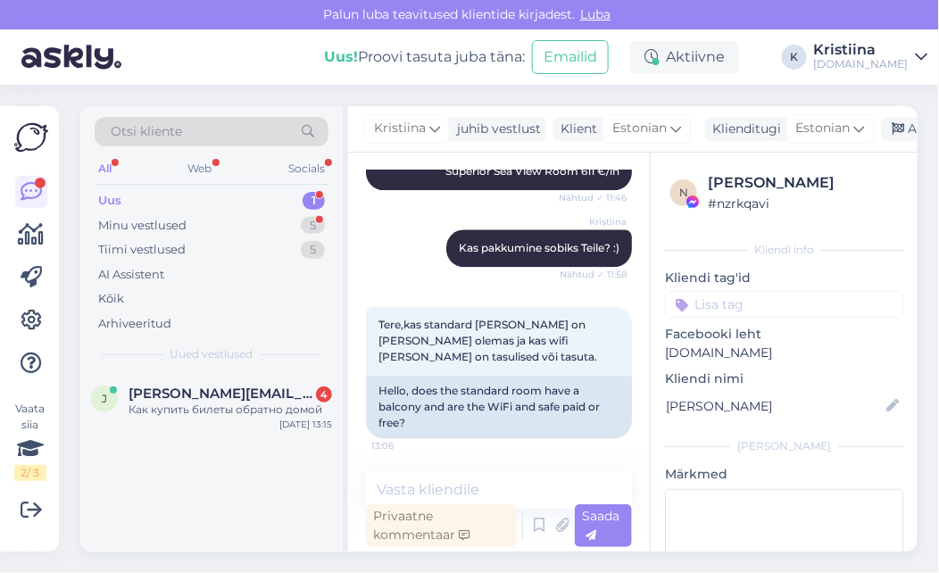
scroll to position [2642, 0]
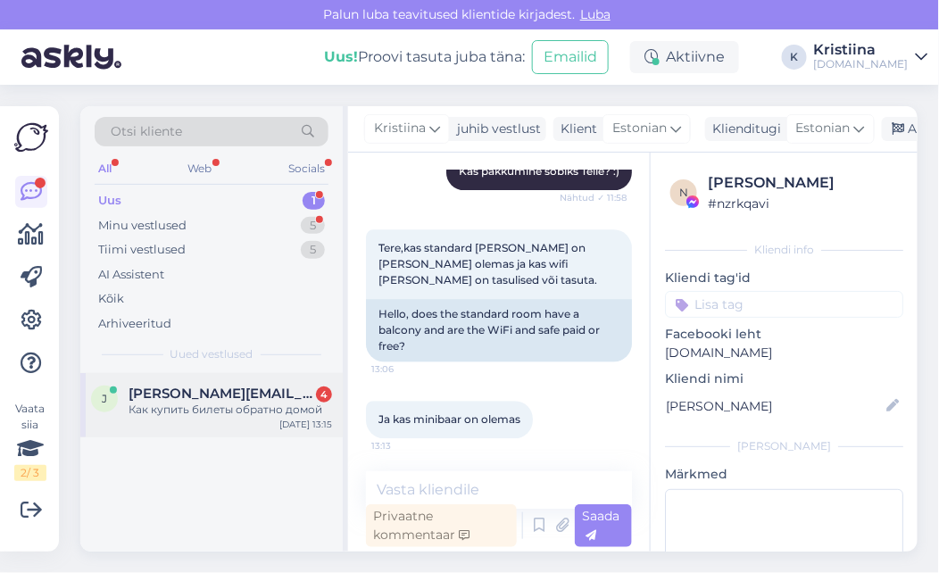
click at [252, 394] on span "[PERSON_NAME][EMAIL_ADDRESS][DOMAIN_NAME]" at bounding box center [222, 394] width 186 height 16
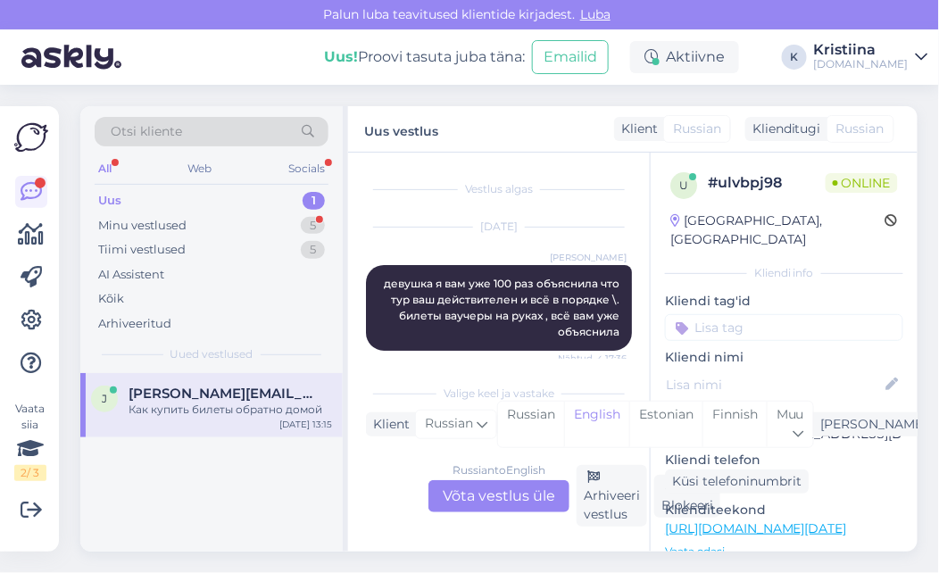
scroll to position [13307, 0]
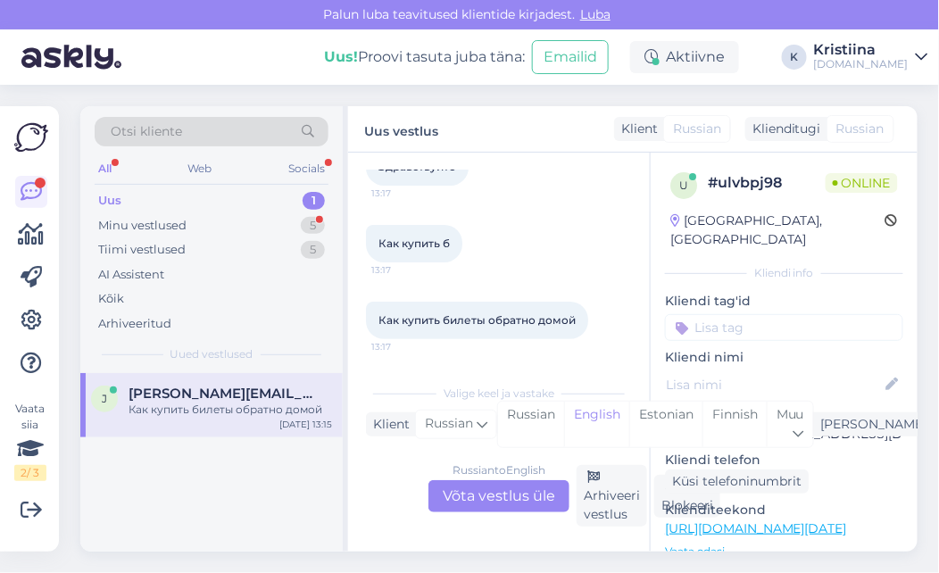
click at [474, 499] on div "Russian to English Võta vestlus üle" at bounding box center [498, 496] width 141 height 32
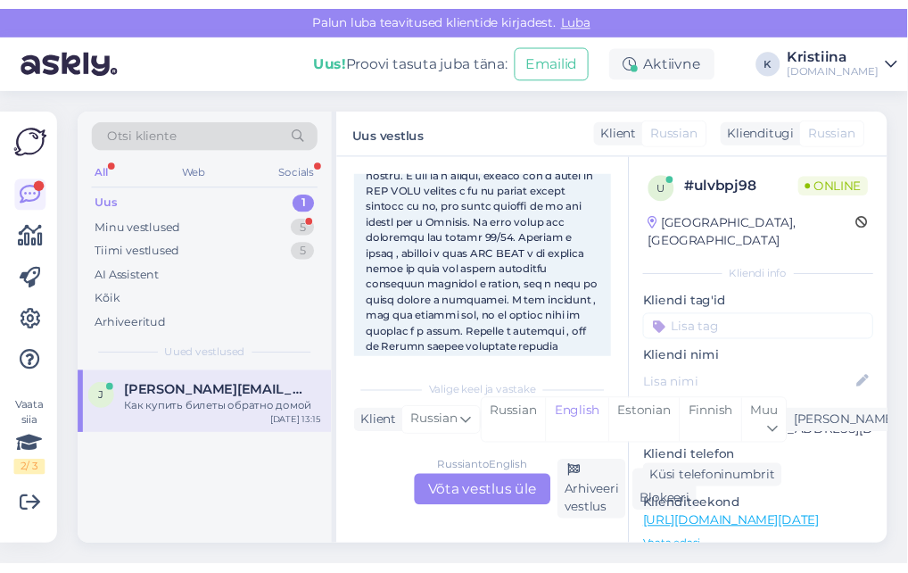
scroll to position [18530, 0]
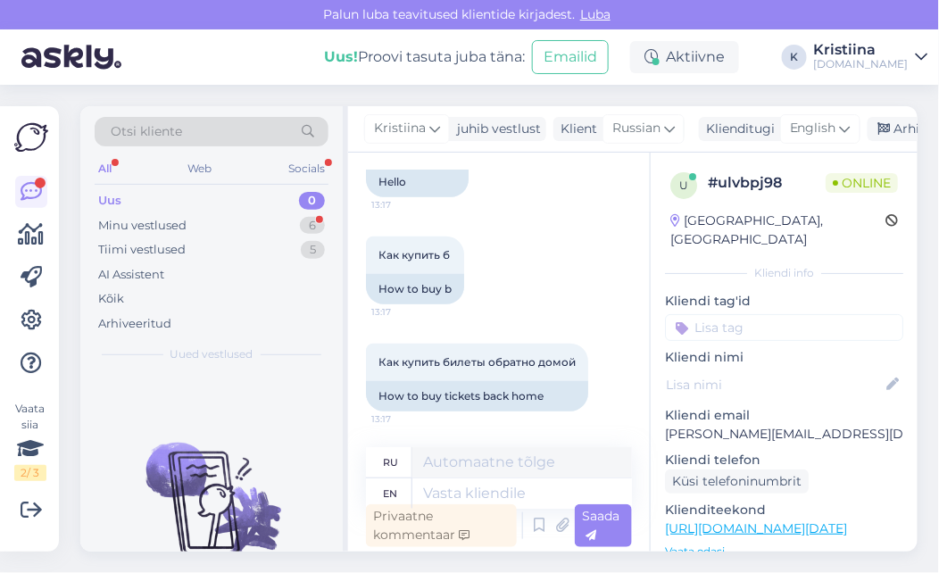
click at [387, 134] on span "Kristiina" at bounding box center [400, 129] width 52 height 20
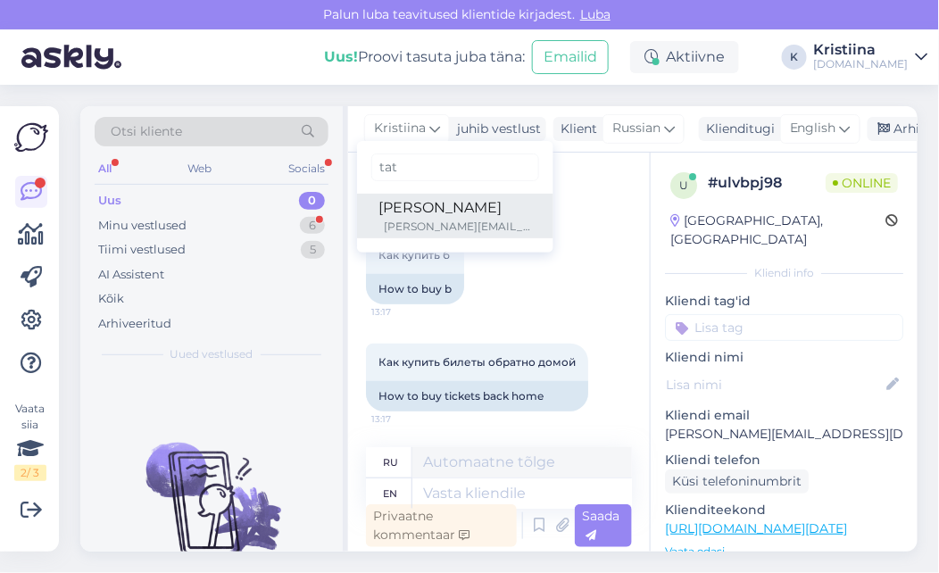
type input "tat"
click at [399, 212] on div "[PERSON_NAME]" at bounding box center [454, 207] width 153 height 21
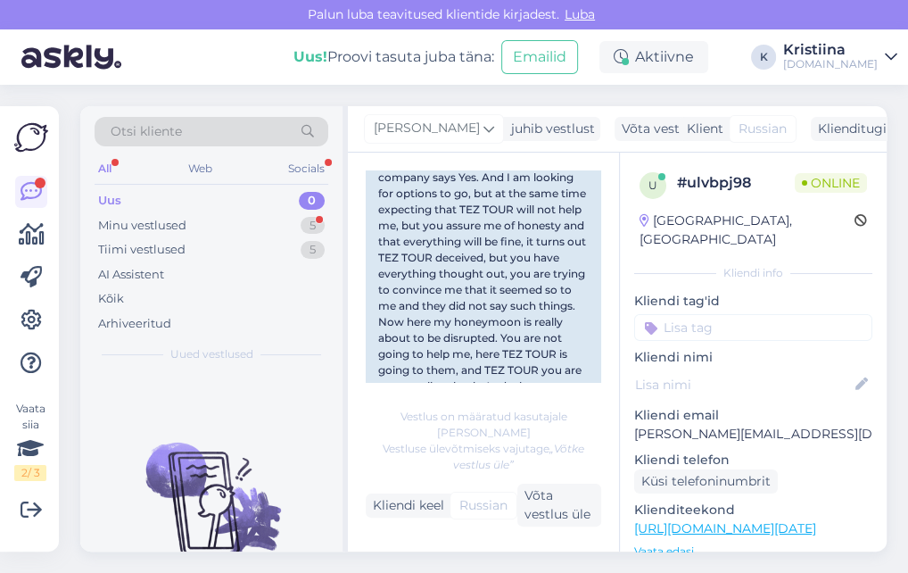
scroll to position [20827, 0]
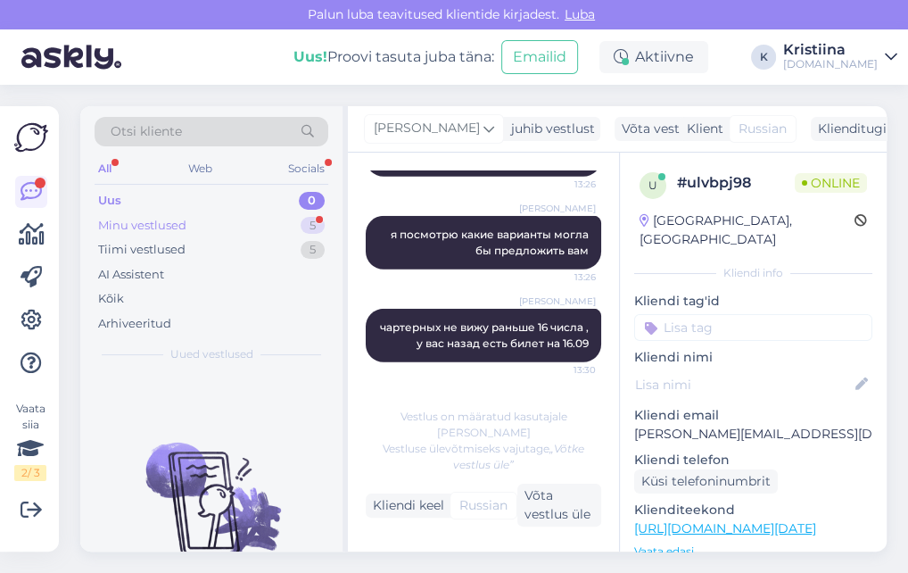
click at [254, 235] on div "Minu vestlused 5" at bounding box center [212, 225] width 234 height 25
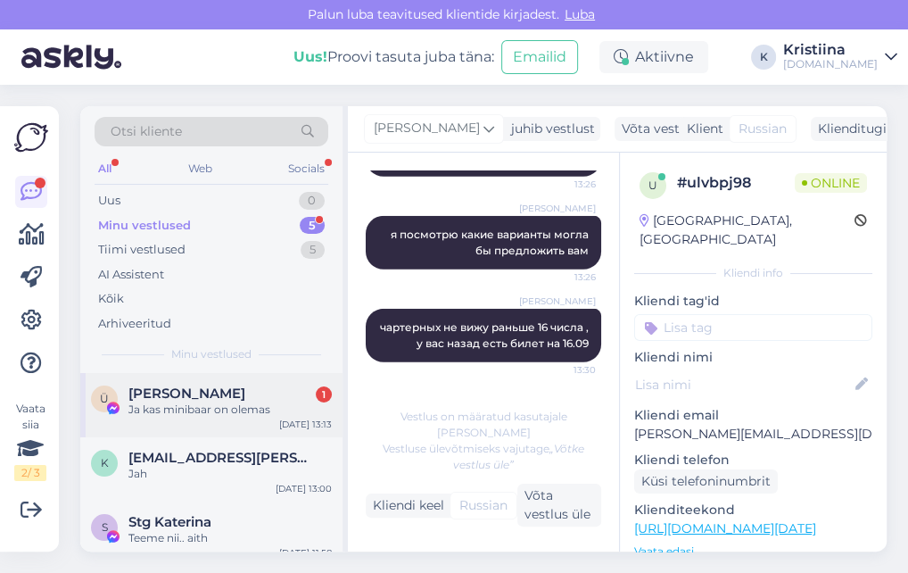
click at [232, 394] on div "[PERSON_NAME] 1" at bounding box center [230, 394] width 203 height 16
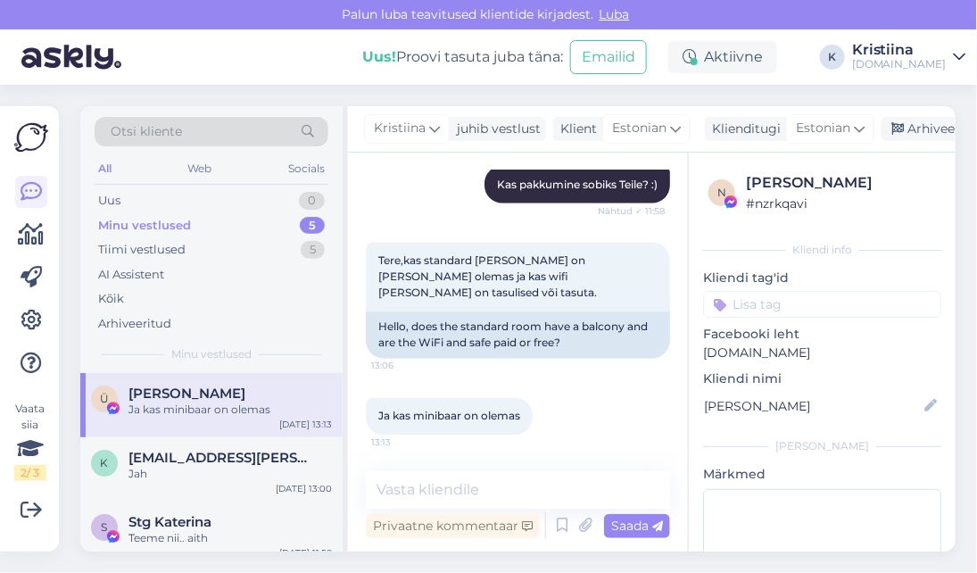
scroll to position [2562, 0]
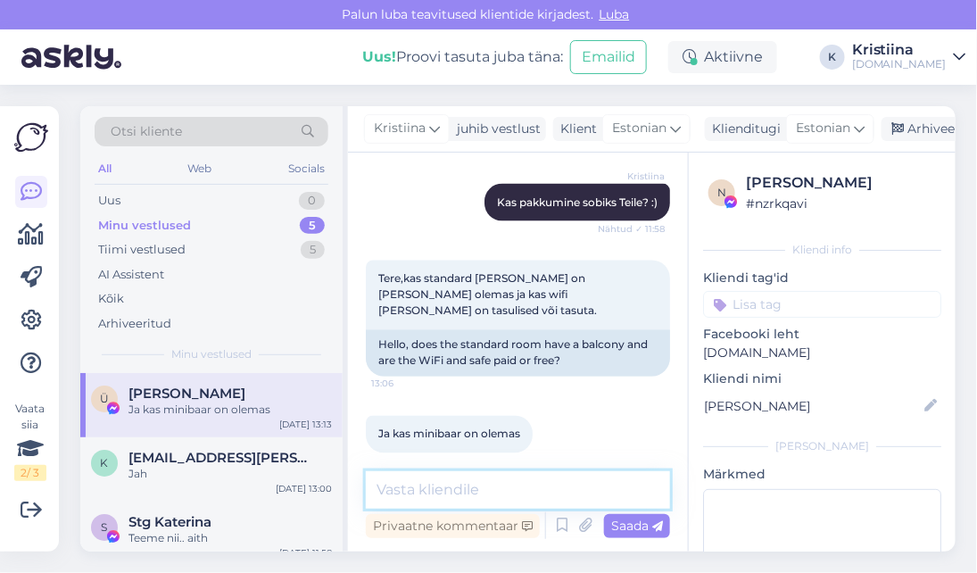
click at [451, 480] on textarea at bounding box center [518, 489] width 304 height 37
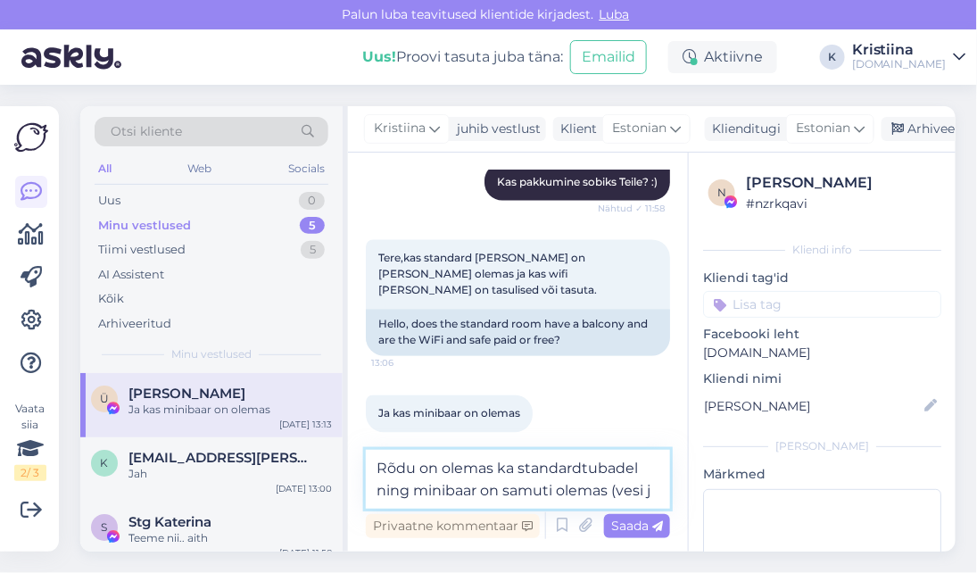
scroll to position [2606, 0]
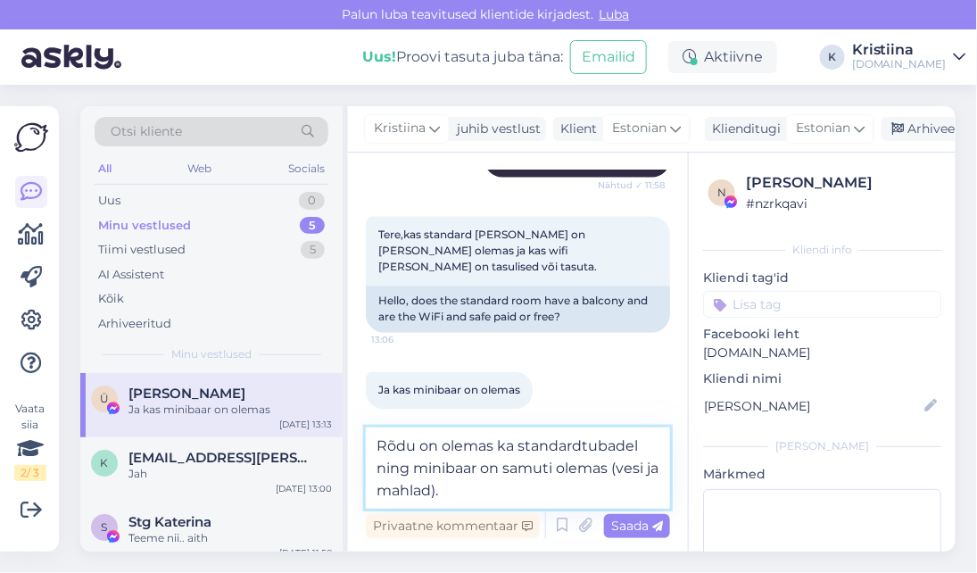
type textarea "Rõdu on olemas ka standardtubadel ning minibaar on samuti olemas (vesi ja mahla…"
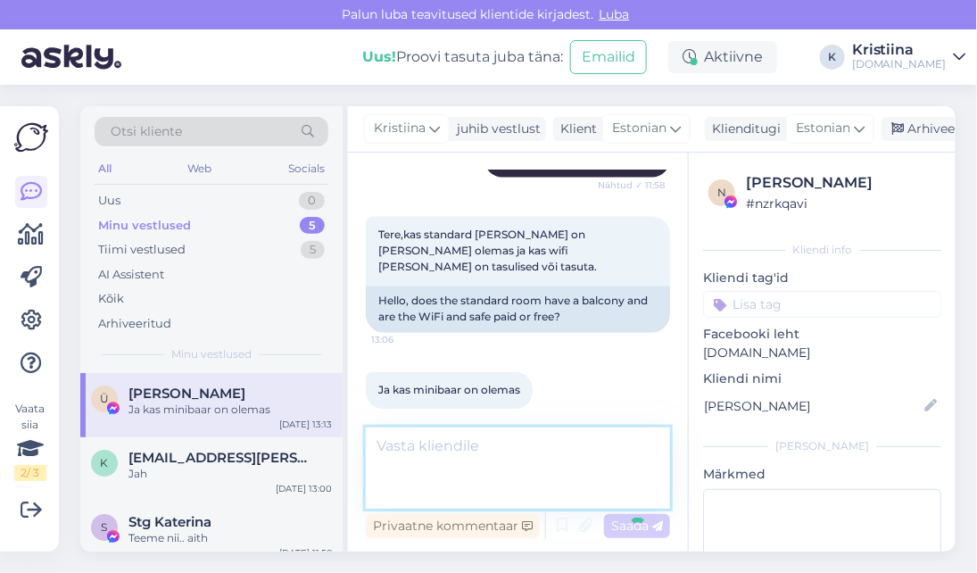
scroll to position [2654, 0]
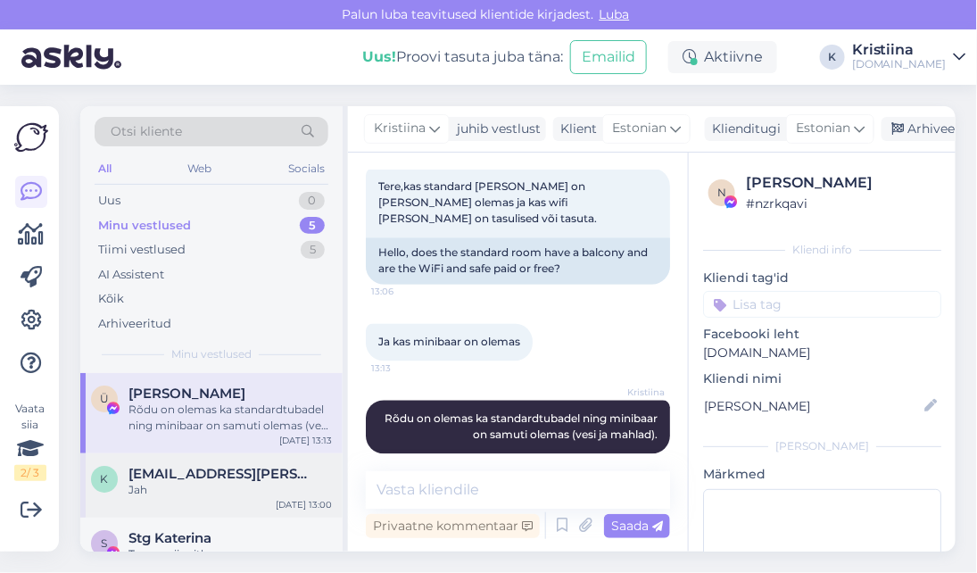
click at [214, 488] on div "Jah" at bounding box center [230, 490] width 203 height 16
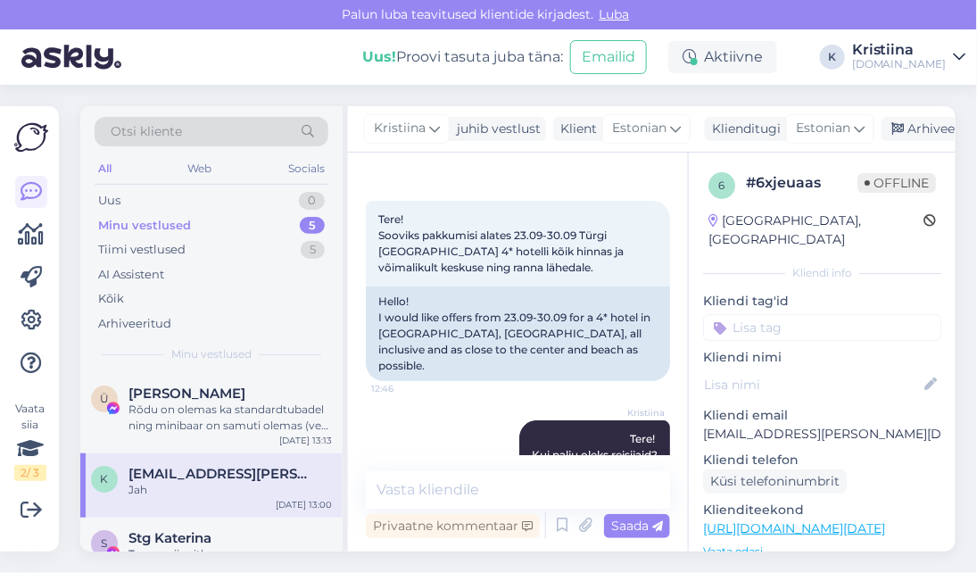
scroll to position [0, 0]
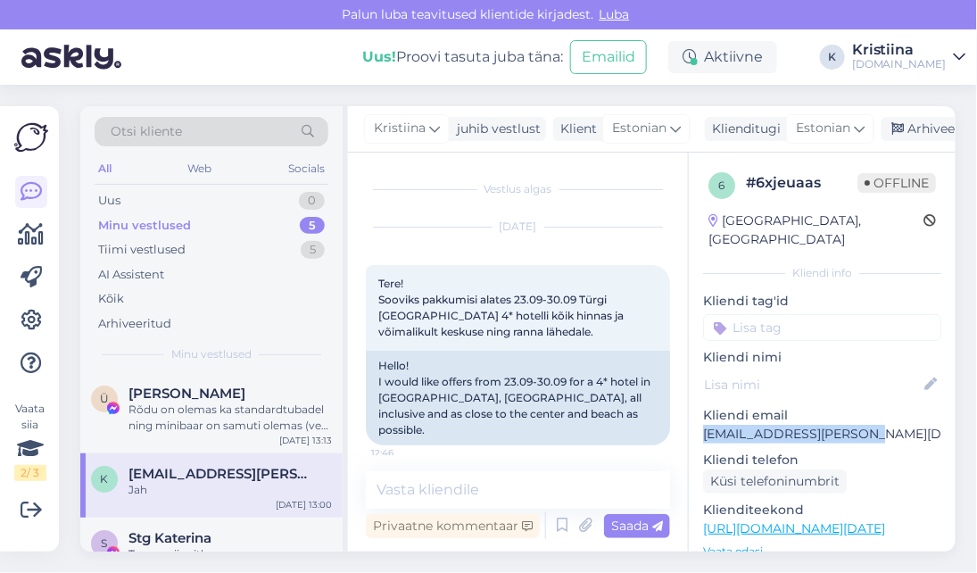
drag, startPoint x: 884, startPoint y: 417, endPoint x: 702, endPoint y: 419, distance: 182.1
click at [702, 419] on div "6 # 6xjeuaas Offline [GEOGRAPHIC_DATA], [GEOGRAPHIC_DATA] Kliendi info Kliendi …" at bounding box center [822, 529] width 267 height 752
copy p "[EMAIL_ADDRESS][PERSON_NAME][DOMAIN_NAME]"
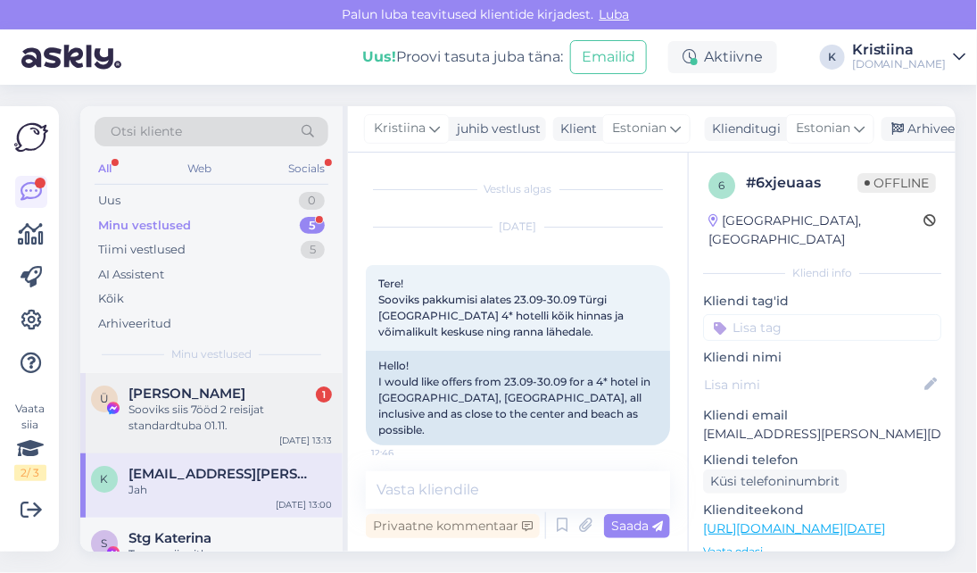
click at [262, 411] on div "Sooviks siis 7ööd 2 reisijat standardtuba 01.11." at bounding box center [230, 418] width 203 height 32
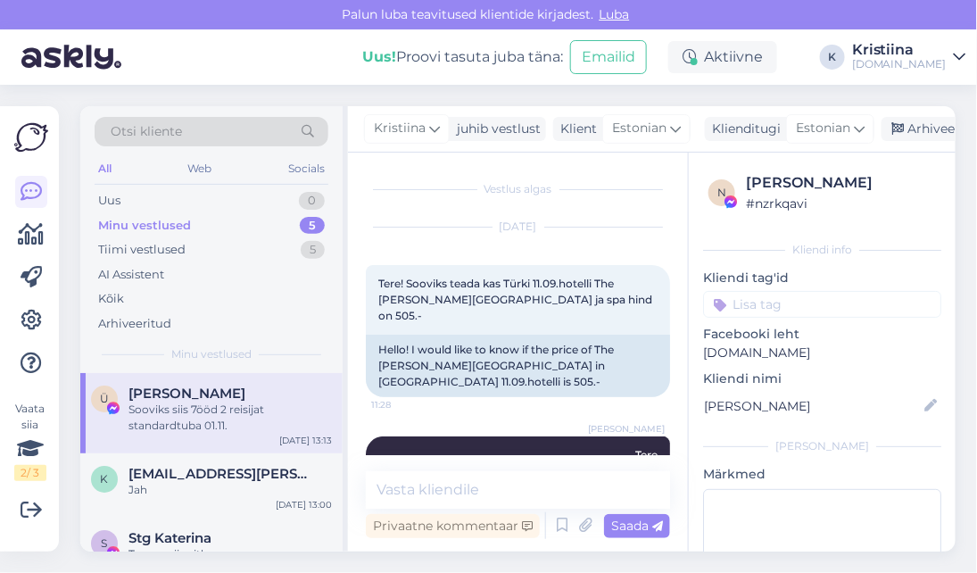
scroll to position [2731, 0]
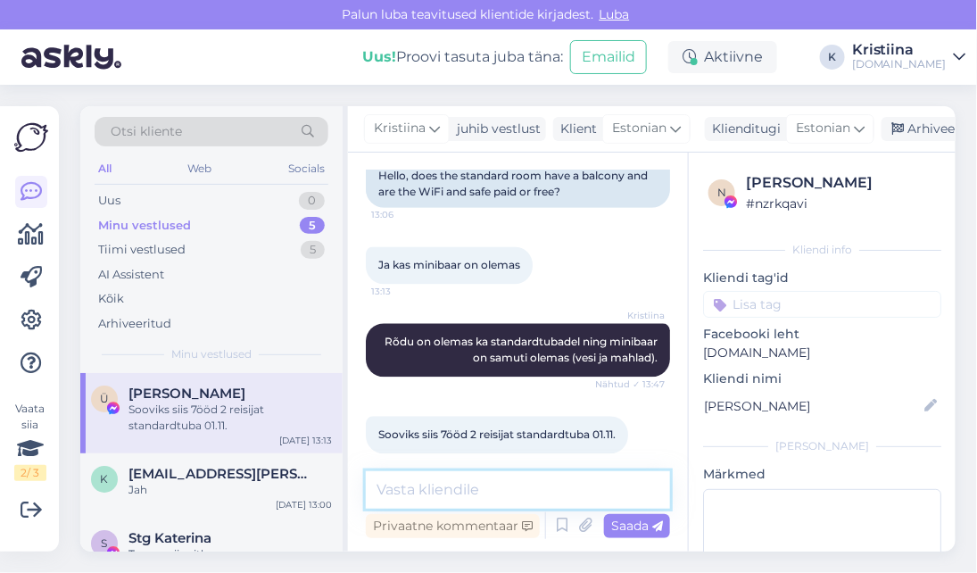
click at [475, 491] on textarea at bounding box center [518, 489] width 304 height 37
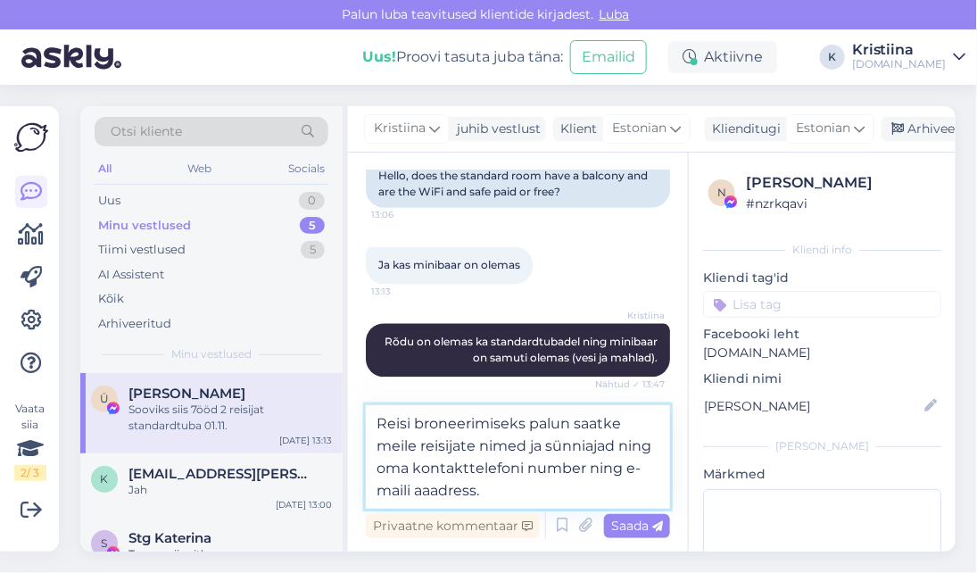
type textarea "Reisi broneerimiseks palun saatke meile reisijate nimed ja sünniajad ning oma k…"
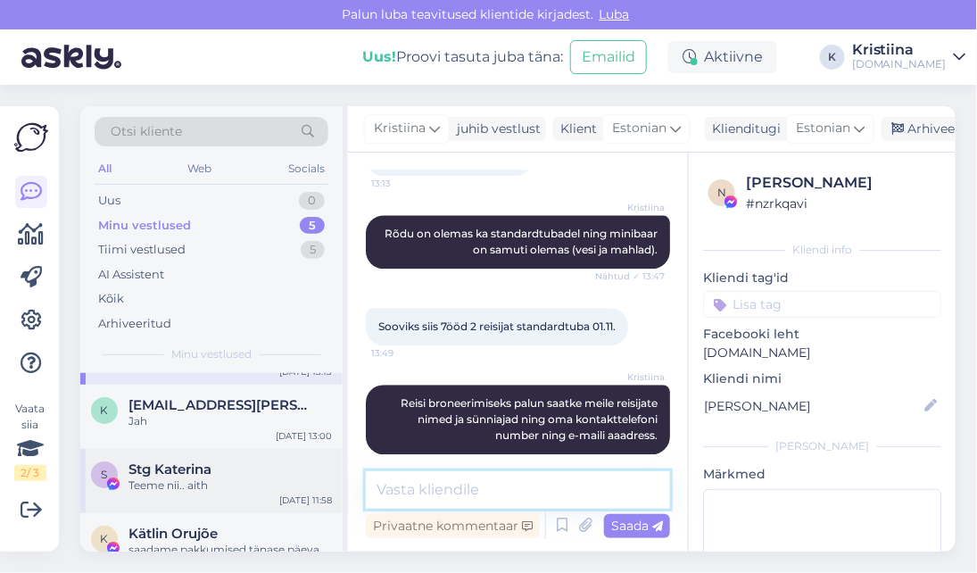
scroll to position [99, 0]
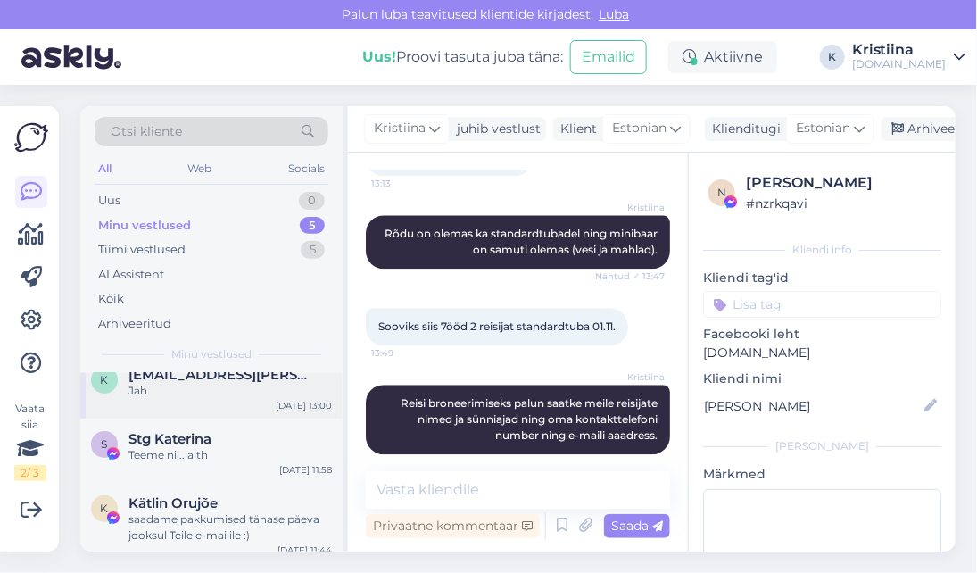
click at [188, 401] on div "K [EMAIL_ADDRESS][PERSON_NAME][DOMAIN_NAME] Jah [DATE] 13:00" at bounding box center [211, 386] width 262 height 64
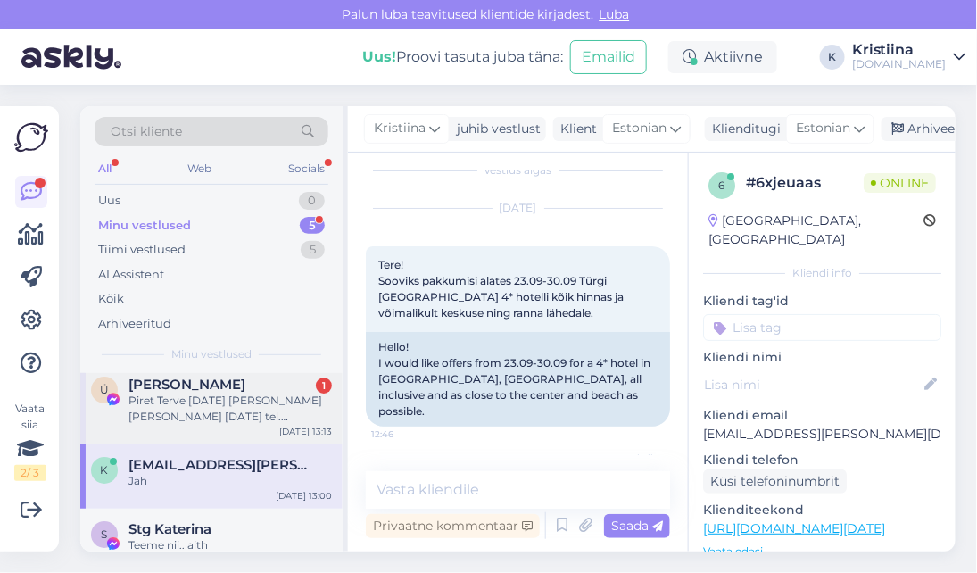
scroll to position [0, 0]
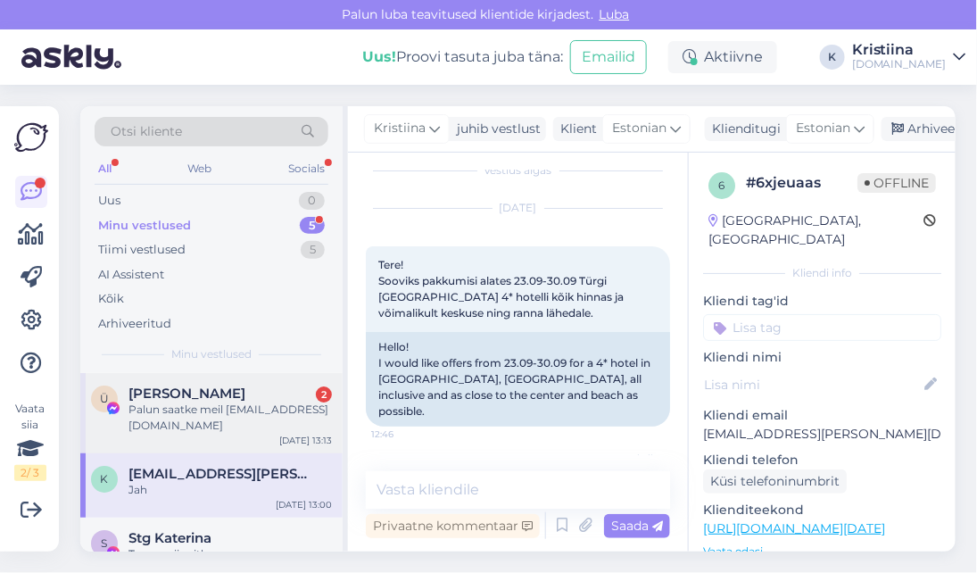
click at [205, 413] on div "Palun saatke meil [EMAIL_ADDRESS][DOMAIN_NAME]" at bounding box center [230, 418] width 203 height 32
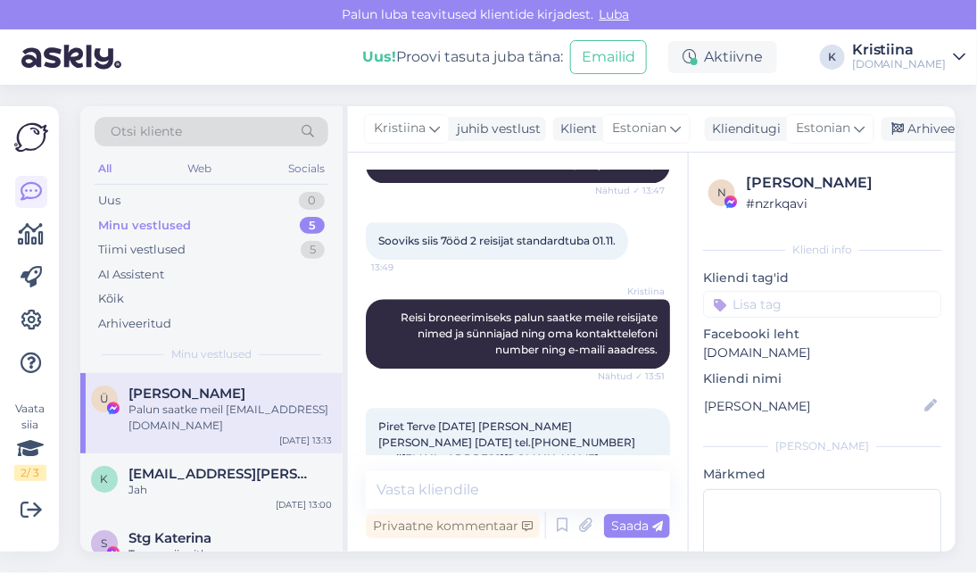
scroll to position [3009, 0]
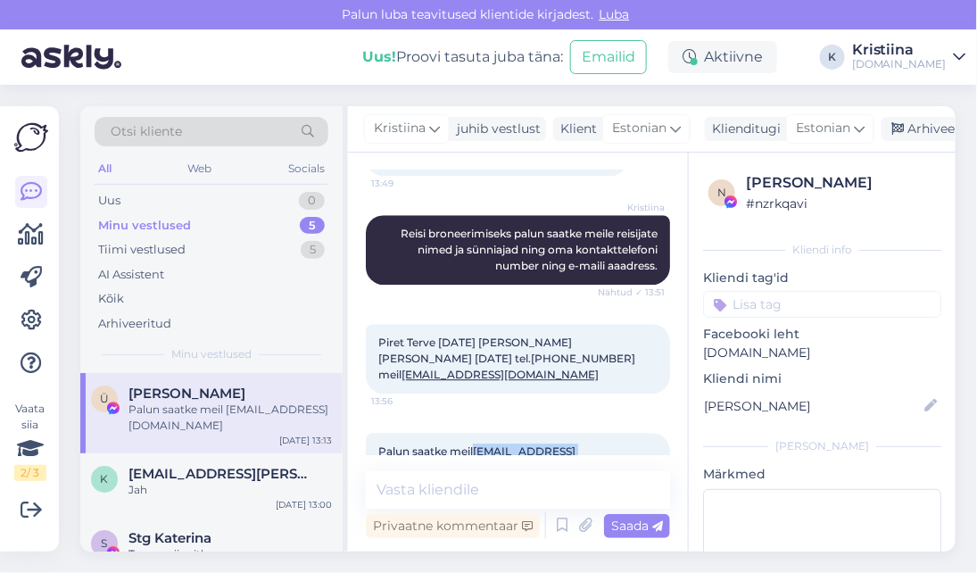
drag, startPoint x: 591, startPoint y: 424, endPoint x: 477, endPoint y: 424, distance: 113.3
click at [477, 433] on div "Palun saatke meil [EMAIL_ADDRESS][DOMAIN_NAME] 13:58" at bounding box center [518, 460] width 304 height 54
copy link "[EMAIL_ADDRESS][DOMAIN_NAME]"
drag, startPoint x: 581, startPoint y: 344, endPoint x: 468, endPoint y: 345, distance: 113.3
click at [468, 345] on div "Piret Terve [DATE] [PERSON_NAME] [PERSON_NAME] [DATE] tel.[PHONE_NUMBER] meil […" at bounding box center [518, 359] width 304 height 70
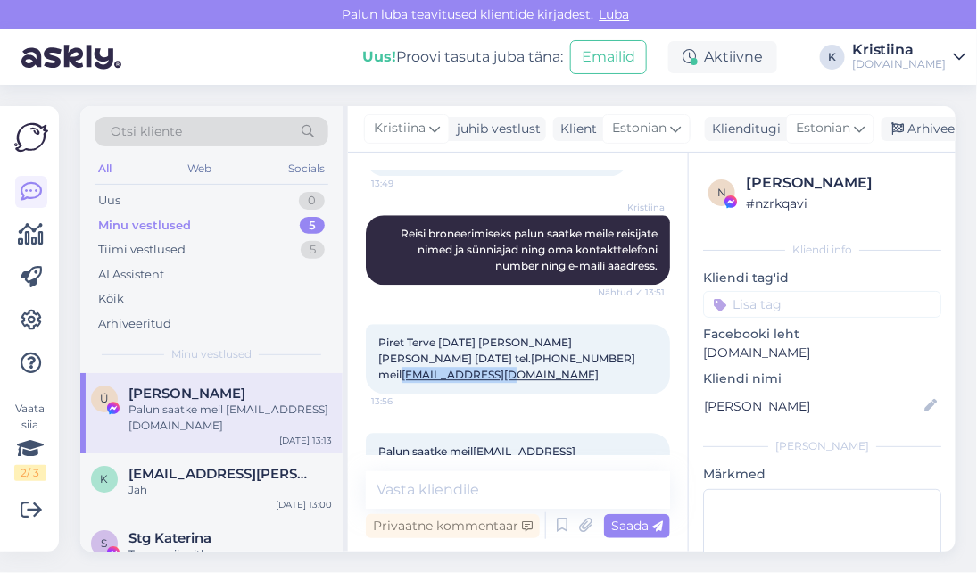
copy link "[EMAIL_ADDRESS][DOMAIN_NAME]"
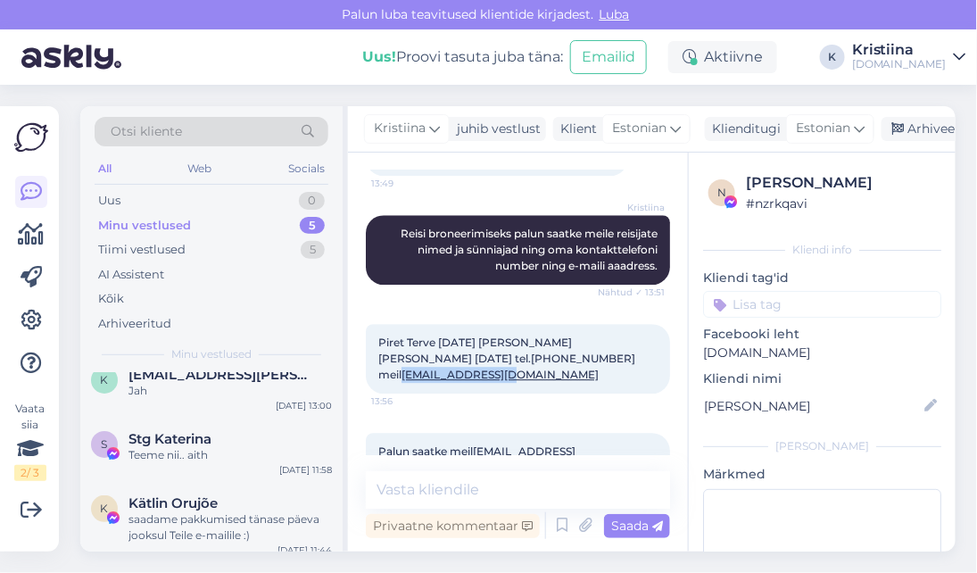
scroll to position [189, 0]
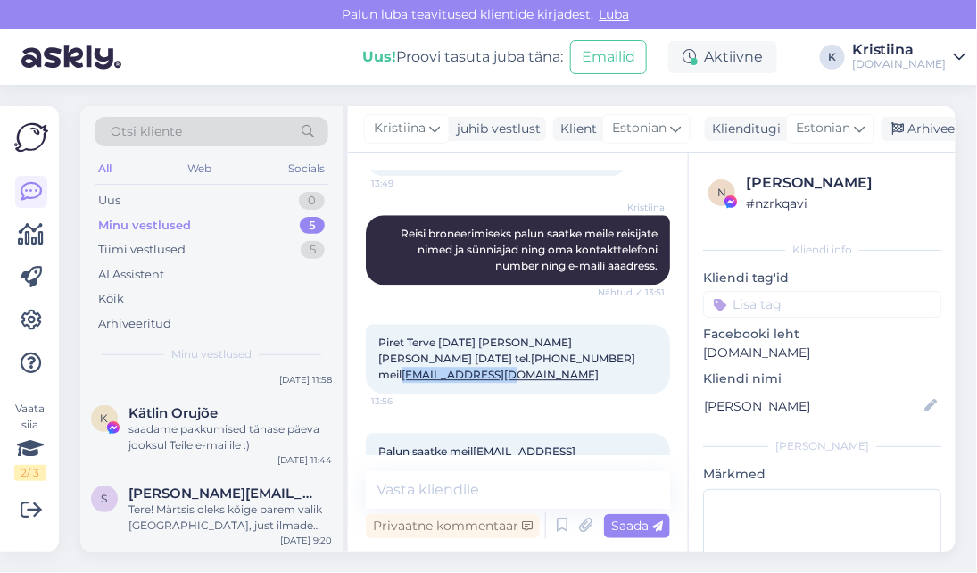
click at [461, 304] on div "Piret Terve [DATE] [PERSON_NAME] [PERSON_NAME] [DATE] tel.[PHONE_NUMBER] meil […" at bounding box center [518, 358] width 304 height 109
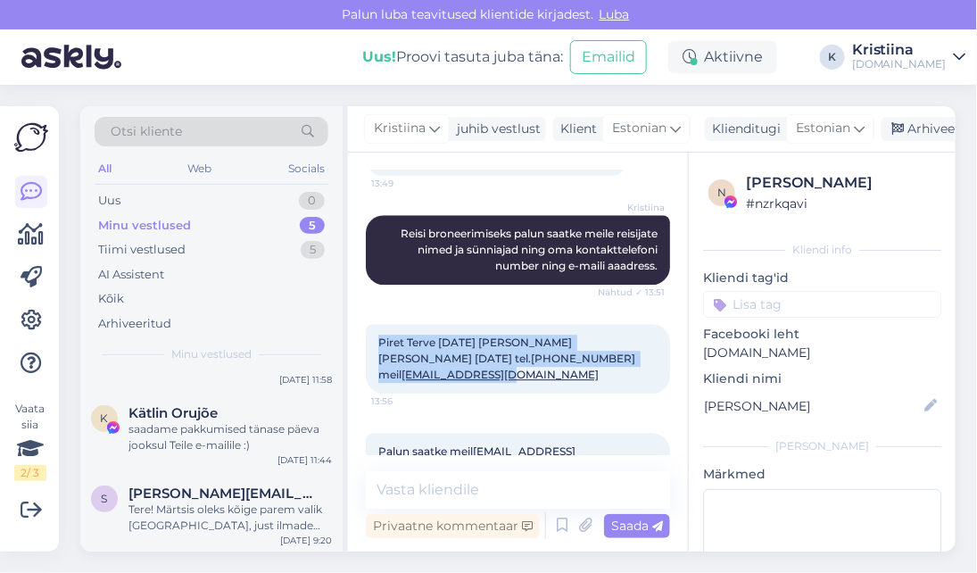
drag, startPoint x: 583, startPoint y: 345, endPoint x: 374, endPoint y: 325, distance: 209.8
click at [374, 325] on div "Piret Terve [DATE] [PERSON_NAME] [PERSON_NAME] [DATE] tel.[PHONE_NUMBER] meil […" at bounding box center [518, 359] width 304 height 70
copy span "Piret Terve [DATE] [PERSON_NAME] [PERSON_NAME] [DATE] tel.[PHONE_NUMBER] meil […"
click at [323, 58] on div "Uus! Proovi tasuta [PERSON_NAME]: Emailid Aktiivne K [PERSON_NAME][DOMAIN_NAME]" at bounding box center [488, 56] width 977 height 55
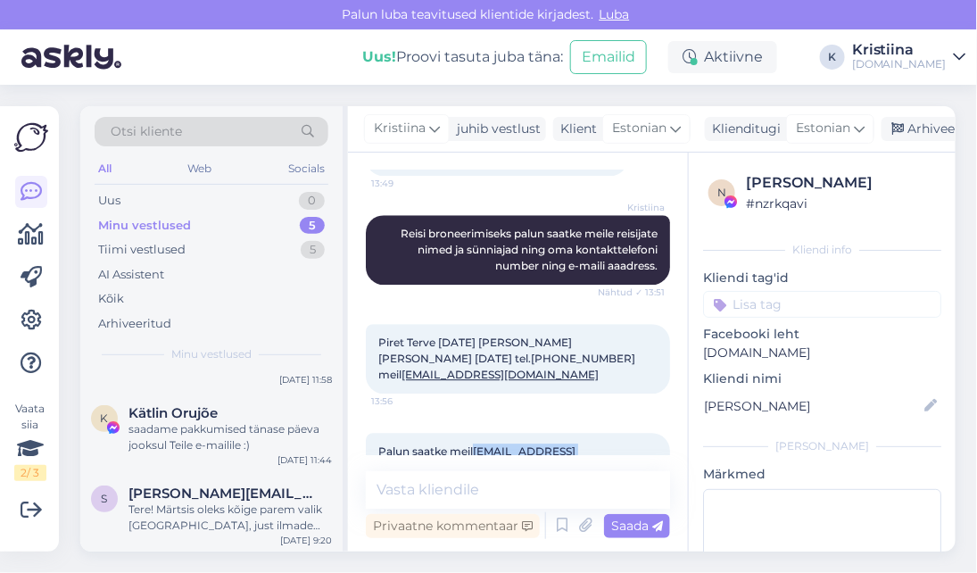
copy link "[EMAIL_ADDRESS][DOMAIN_NAME]"
drag, startPoint x: 590, startPoint y: 421, endPoint x: 477, endPoint y: 427, distance: 112.6
click at [477, 433] on div "Palun saatke meil [EMAIL_ADDRESS][DOMAIN_NAME] 13:58" at bounding box center [518, 460] width 304 height 54
copy link "[EMAIL_ADDRESS][DOMAIN_NAME]"
click at [348, 70] on div "Uus! Proovi tasuta [PERSON_NAME]: Emailid Aktiivne K [PERSON_NAME][DOMAIN_NAME]" at bounding box center [488, 56] width 977 height 55
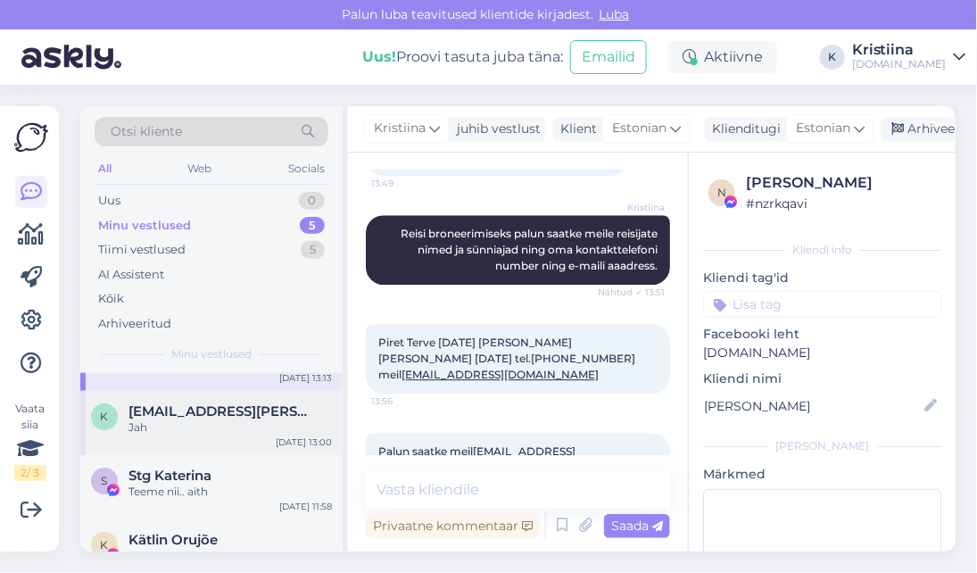
scroll to position [0, 0]
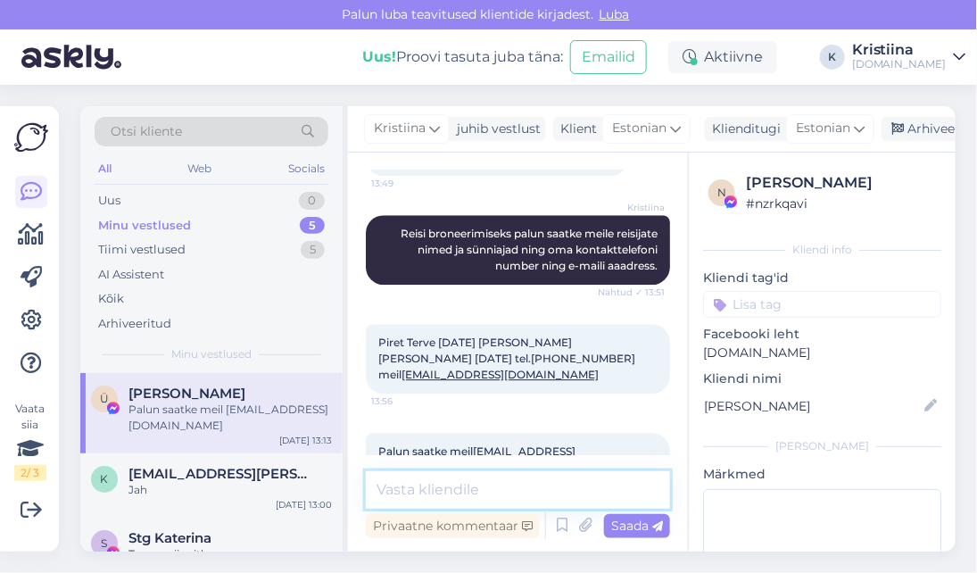
click at [466, 491] on textarea at bounding box center [518, 489] width 304 height 37
type textarea "Saatsin info soovitud e-mailile :)"
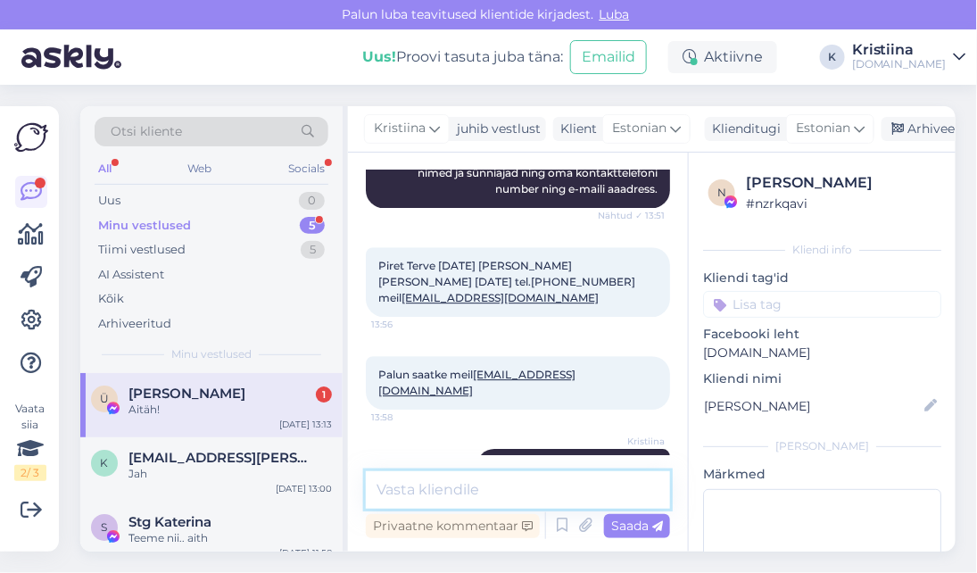
scroll to position [3163, 0]
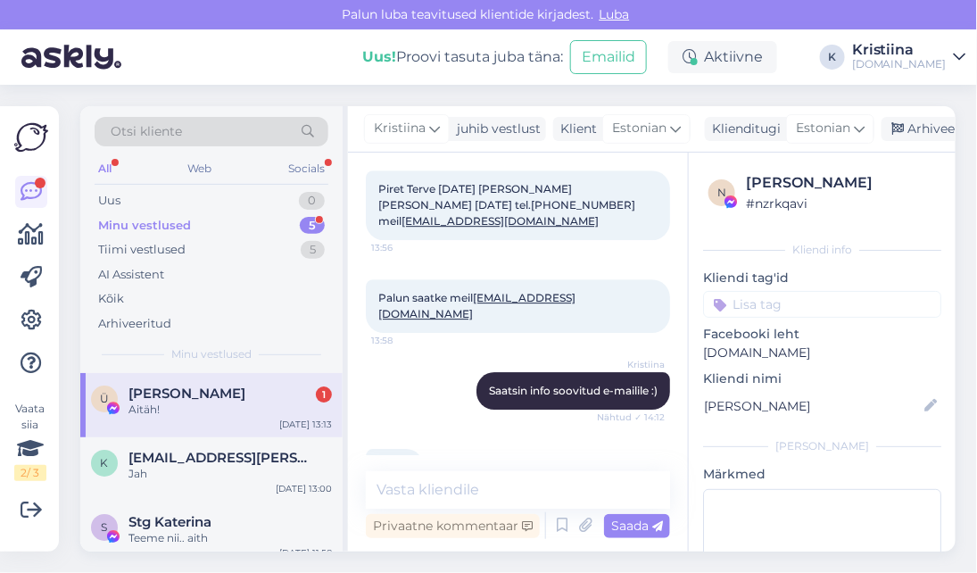
click at [203, 394] on div "[PERSON_NAME] 1" at bounding box center [230, 394] width 203 height 16
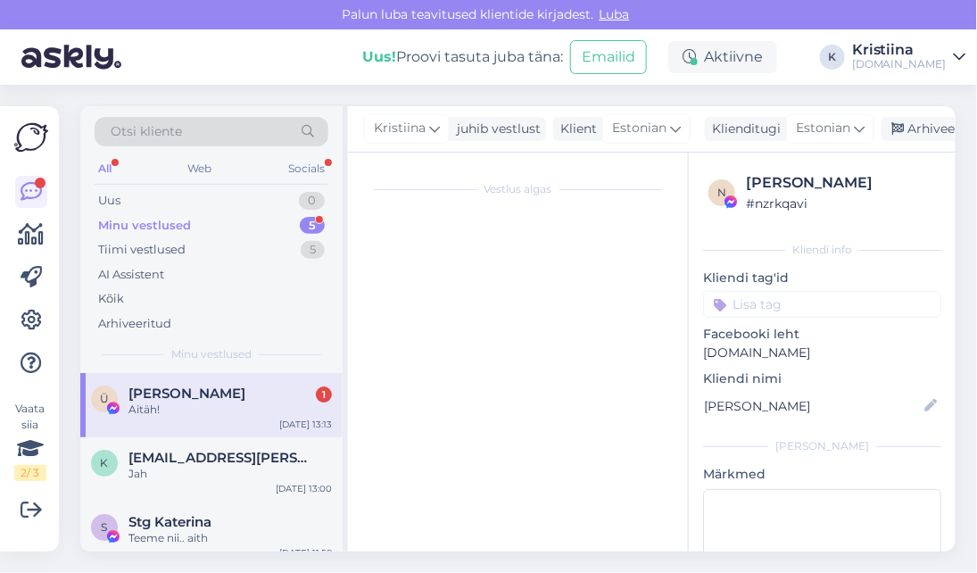
scroll to position [0, 0]
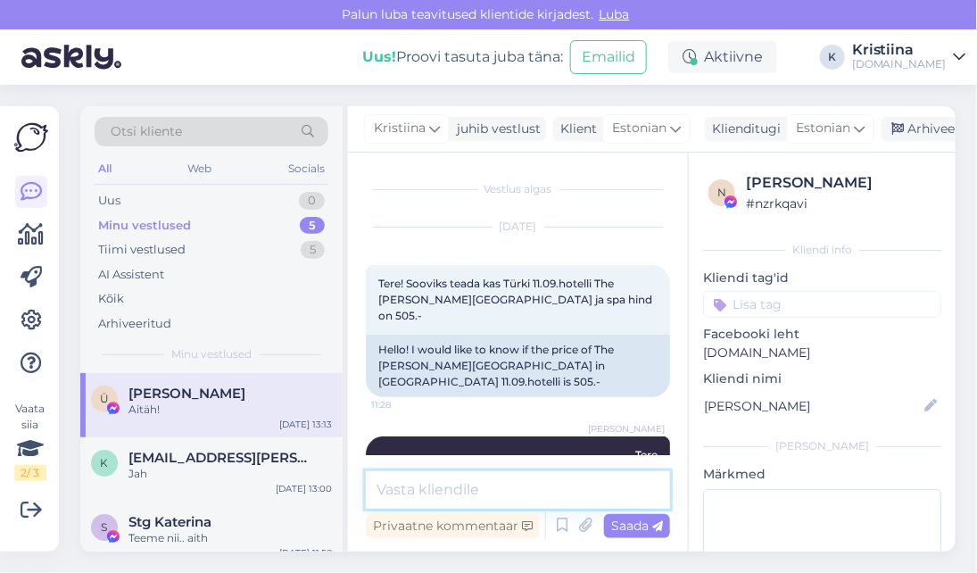
click at [430, 498] on textarea at bounding box center [518, 489] width 304 height 37
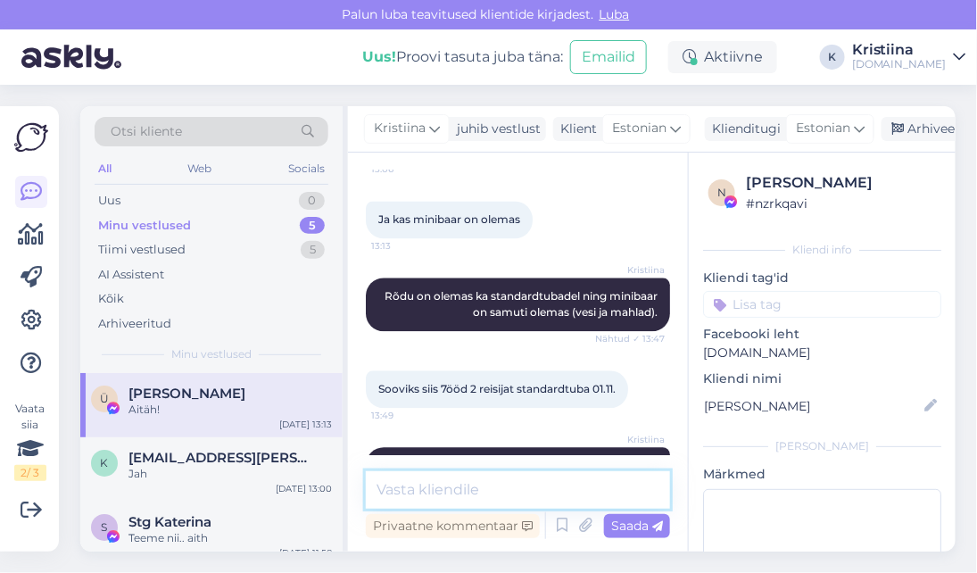
scroll to position [3163, 0]
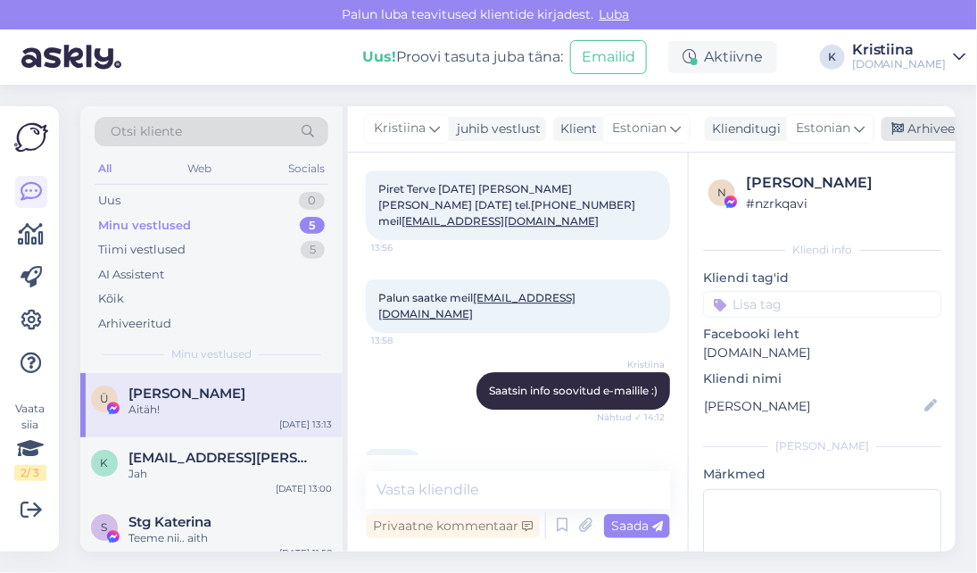
click at [905, 127] on div "Arhiveeri vestlus" at bounding box center [950, 129] width 137 height 24
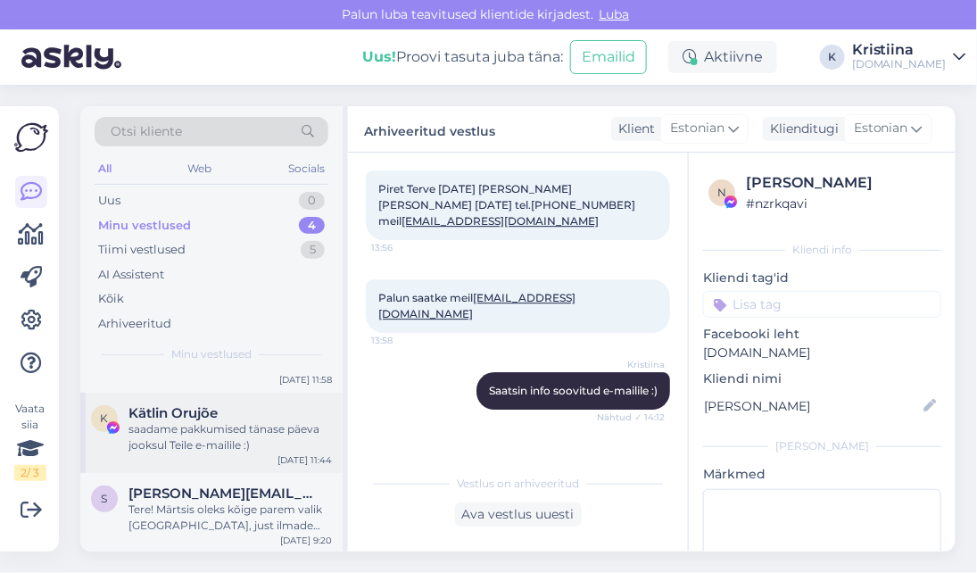
scroll to position [0, 0]
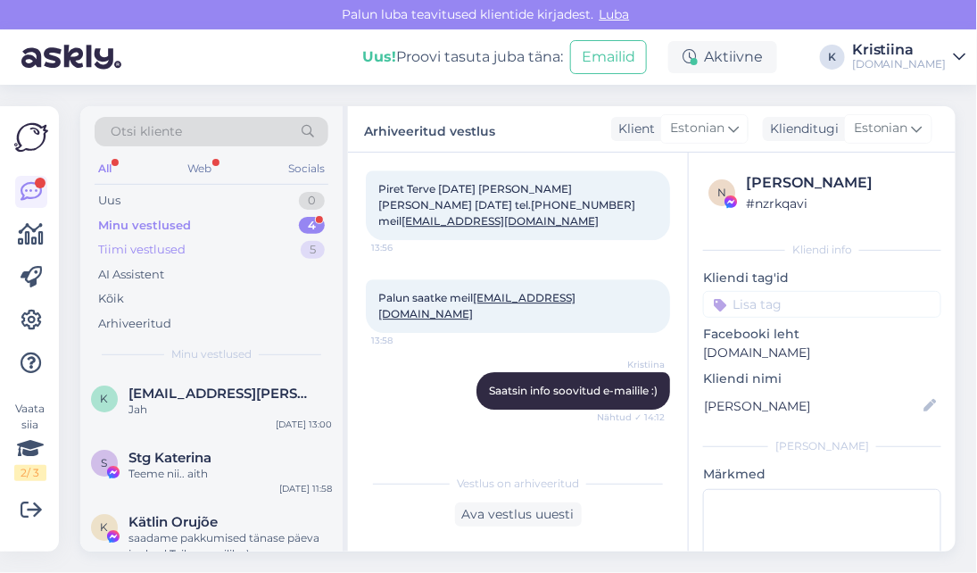
click at [217, 240] on div "Tiimi vestlused 5" at bounding box center [212, 249] width 234 height 25
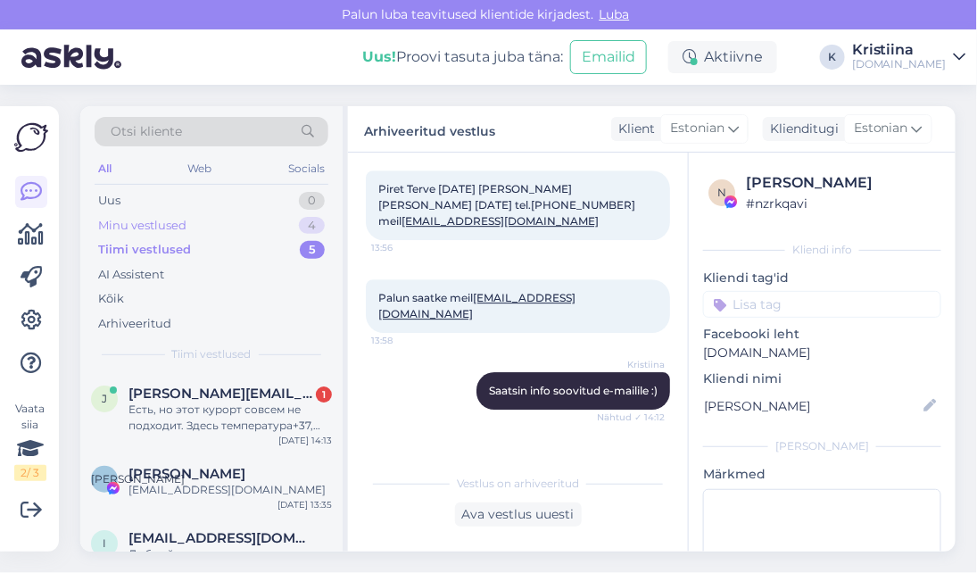
click at [207, 225] on div "Minu vestlused 4" at bounding box center [212, 225] width 234 height 25
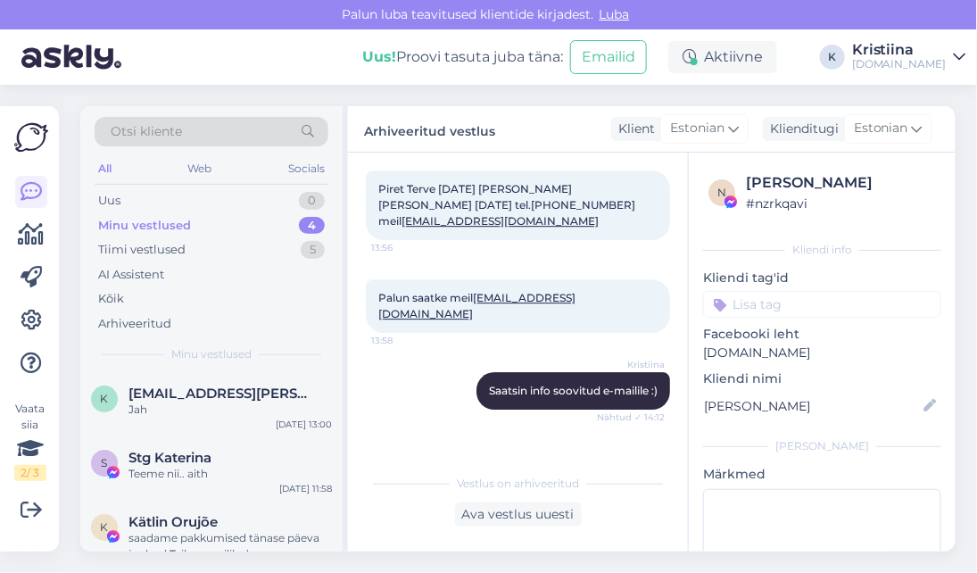
click at [104, 166] on div "All" at bounding box center [105, 168] width 21 height 23
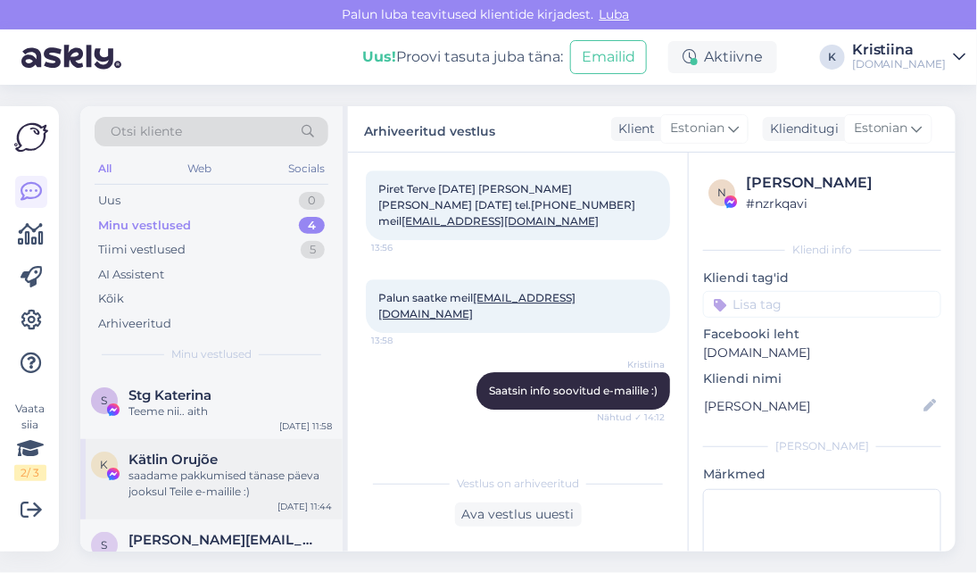
scroll to position [109, 0]
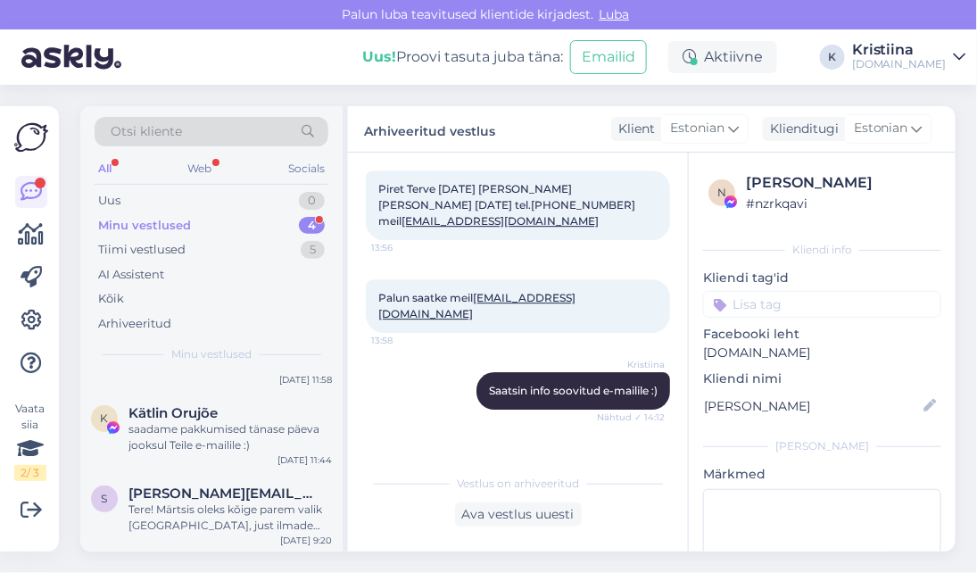
click at [251, 219] on div "Minu vestlused 4" at bounding box center [212, 225] width 234 height 25
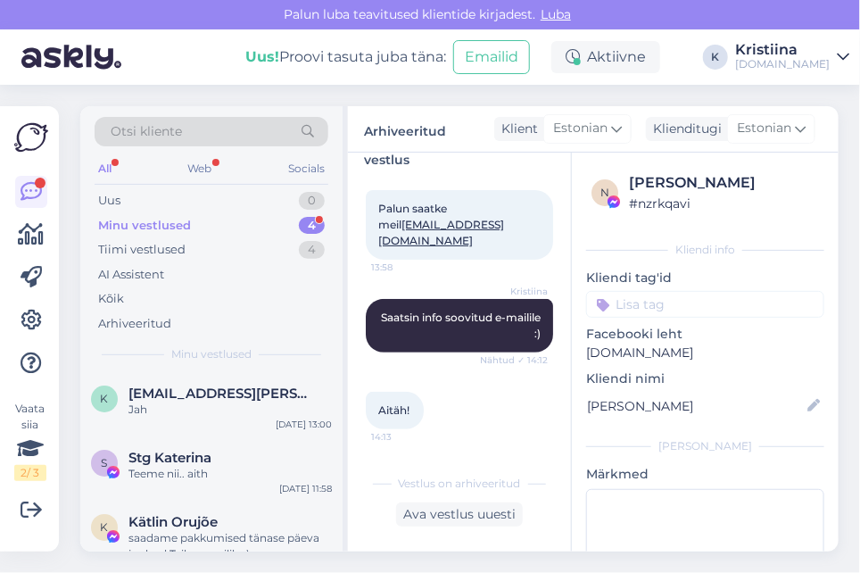
scroll to position [3902, 0]
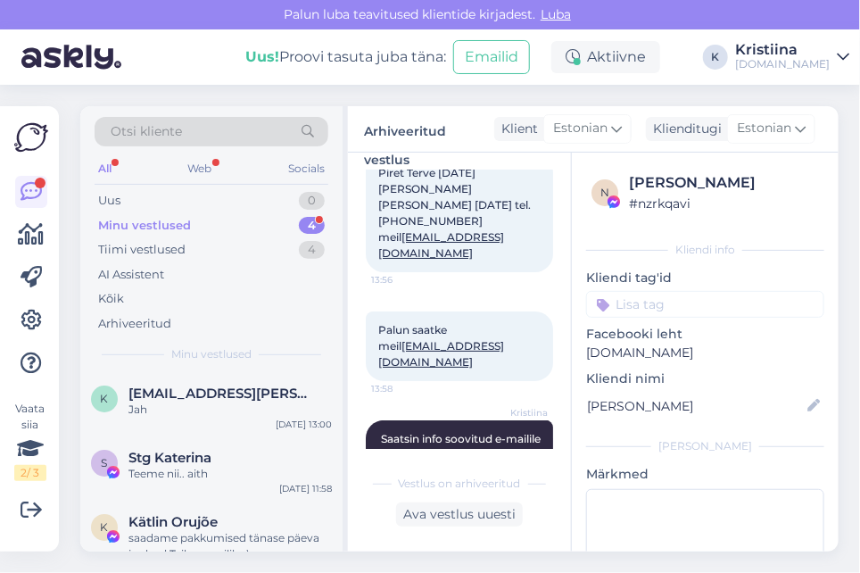
click at [190, 224] on div "Minu vestlused 4" at bounding box center [212, 225] width 234 height 25
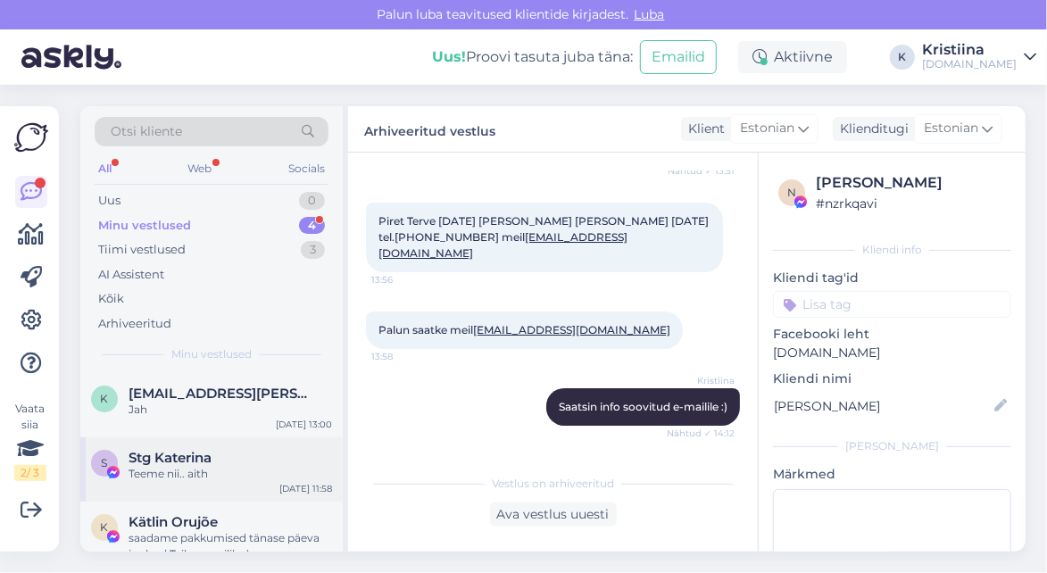
scroll to position [99, 0]
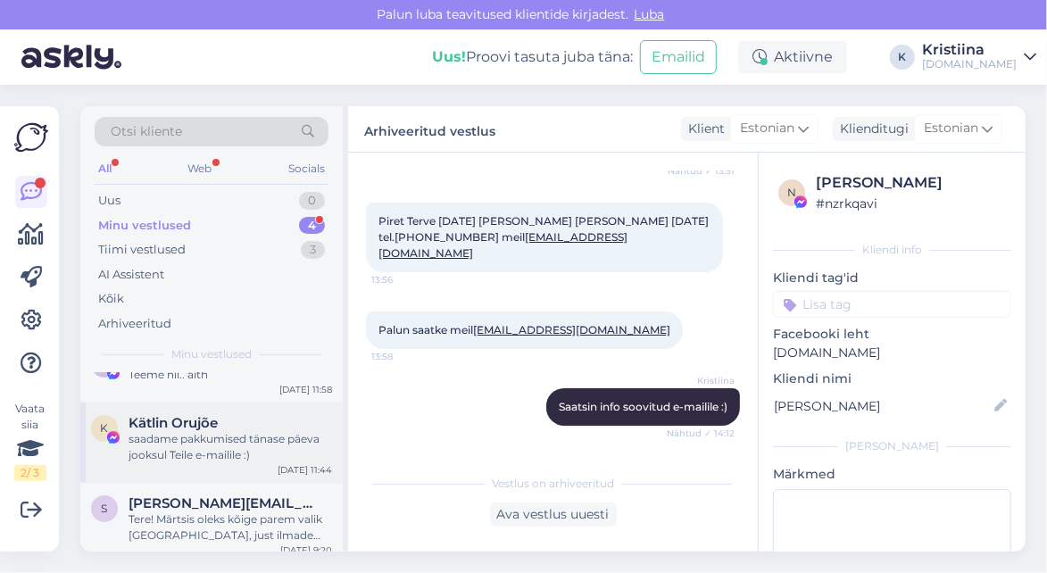
click at [202, 456] on div "saadame pakkumised tänase päeva jooksul Teile e-mailile :)" at bounding box center [230, 447] width 203 height 32
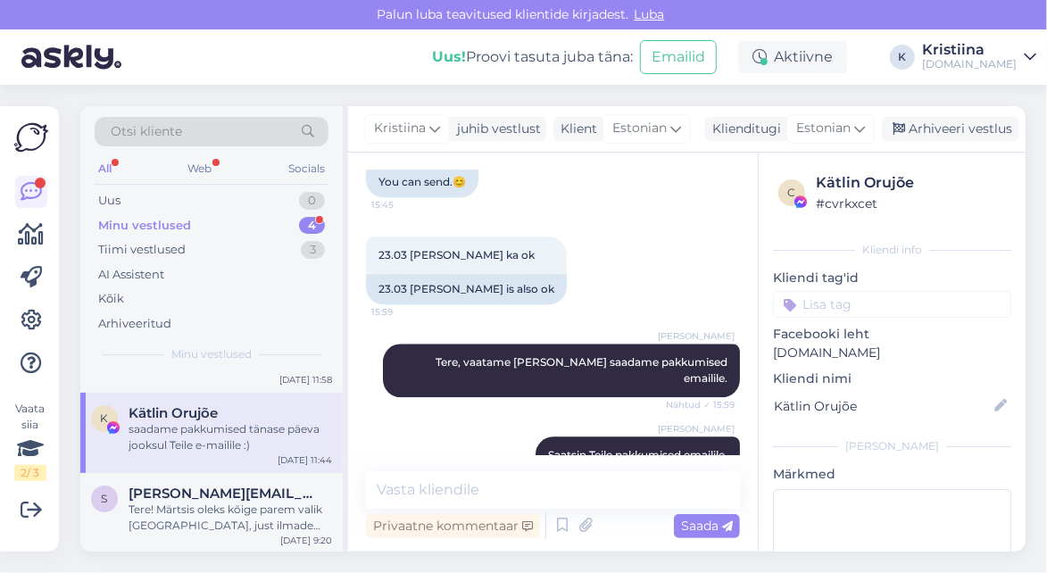
scroll to position [0, 0]
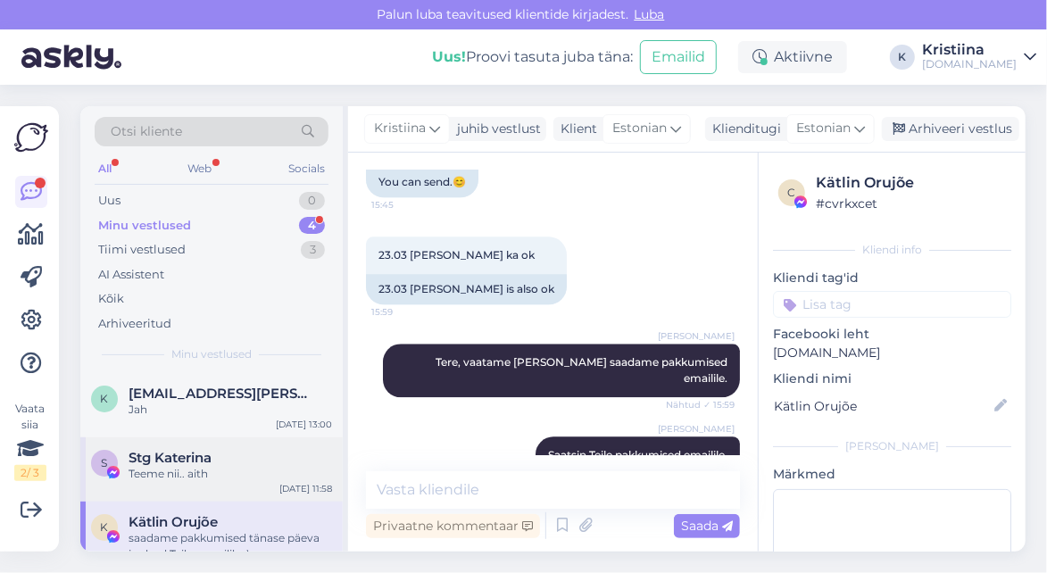
click at [195, 455] on span "Stg Katerina" at bounding box center [170, 458] width 83 height 16
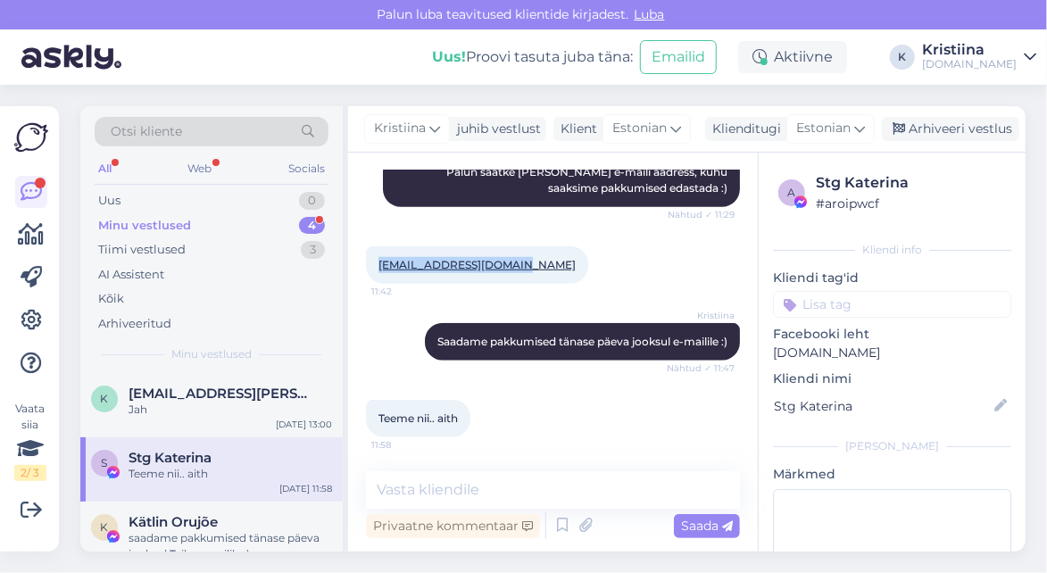
drag, startPoint x: 510, startPoint y: 265, endPoint x: 375, endPoint y: 263, distance: 135.7
click at [375, 263] on div "[EMAIL_ADDRESS][DOMAIN_NAME] 11:42" at bounding box center [477, 264] width 222 height 37
copy link "[EMAIL_ADDRESS][DOMAIN_NAME]"
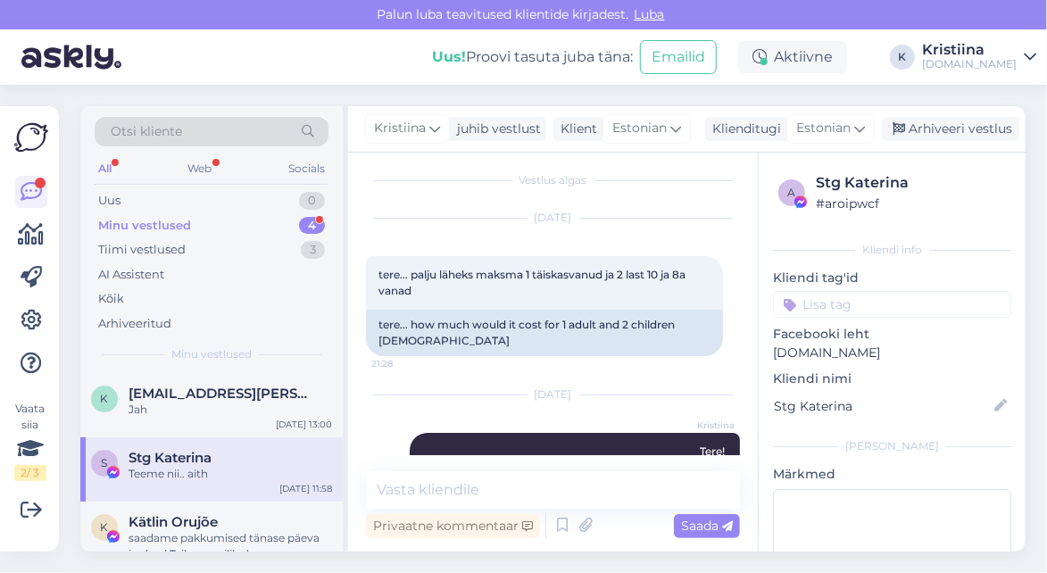
scroll to position [0, 0]
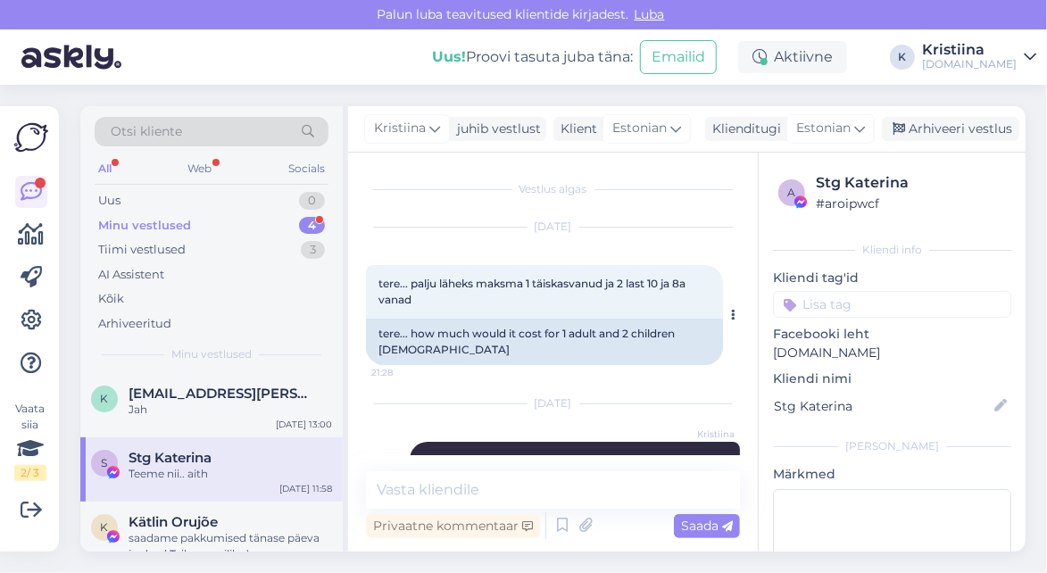
drag, startPoint x: 465, startPoint y: 287, endPoint x: 475, endPoint y: 287, distance: 9.8
click at [465, 287] on span "tere... palju läheks maksma 1 täiskasvanud ja 2 last 10 ja 8a vanad" at bounding box center [533, 291] width 310 height 29
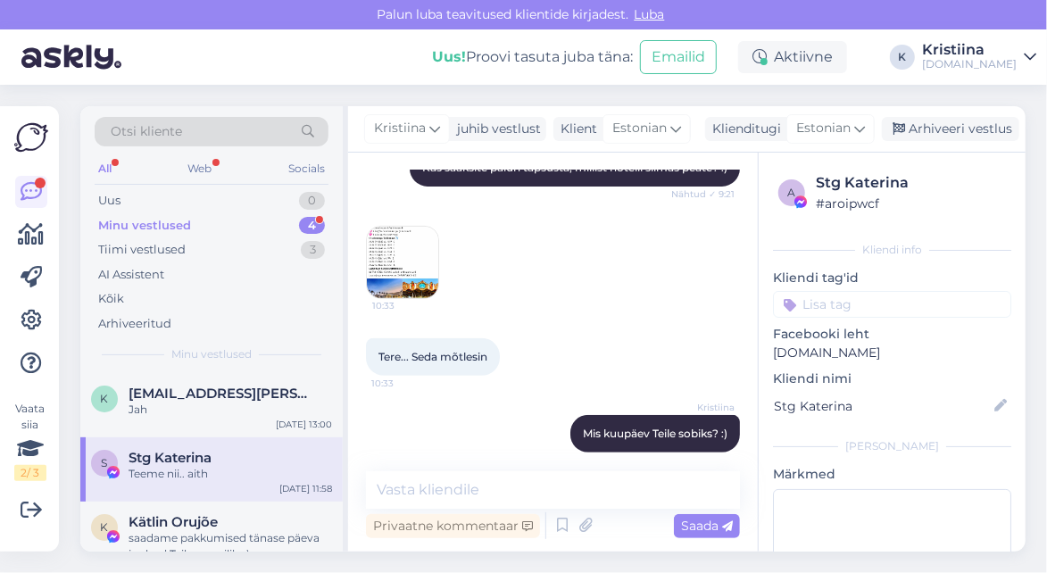
scroll to position [396, 0]
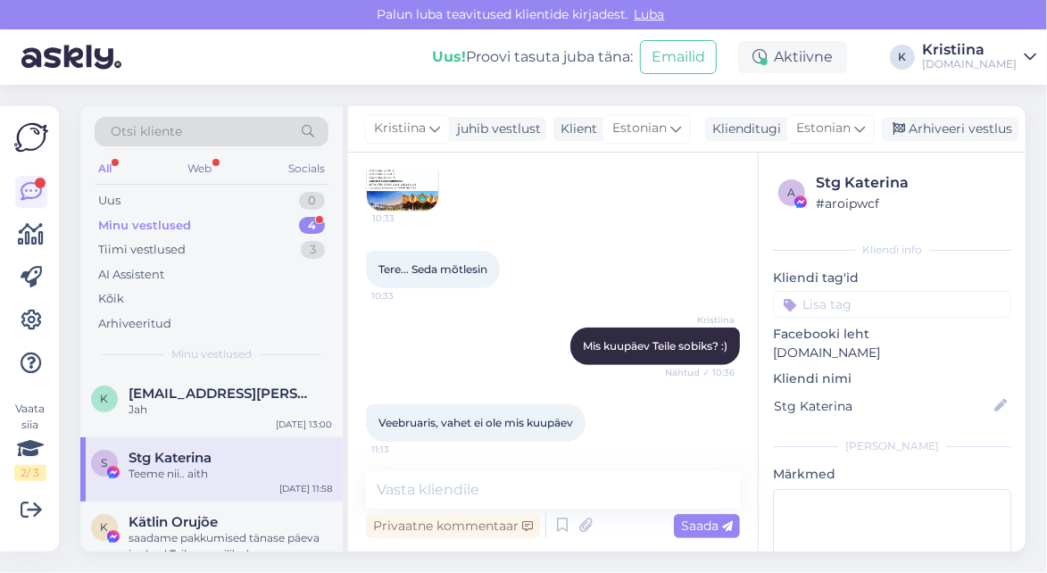
click at [410, 170] on div "Vestlus algas [DATE] tere... palju läheks maksma 1 täiskasvanud ja 2 last 10 ja…" at bounding box center [553, 352] width 410 height 399
click at [413, 195] on img at bounding box center [402, 174] width 71 height 71
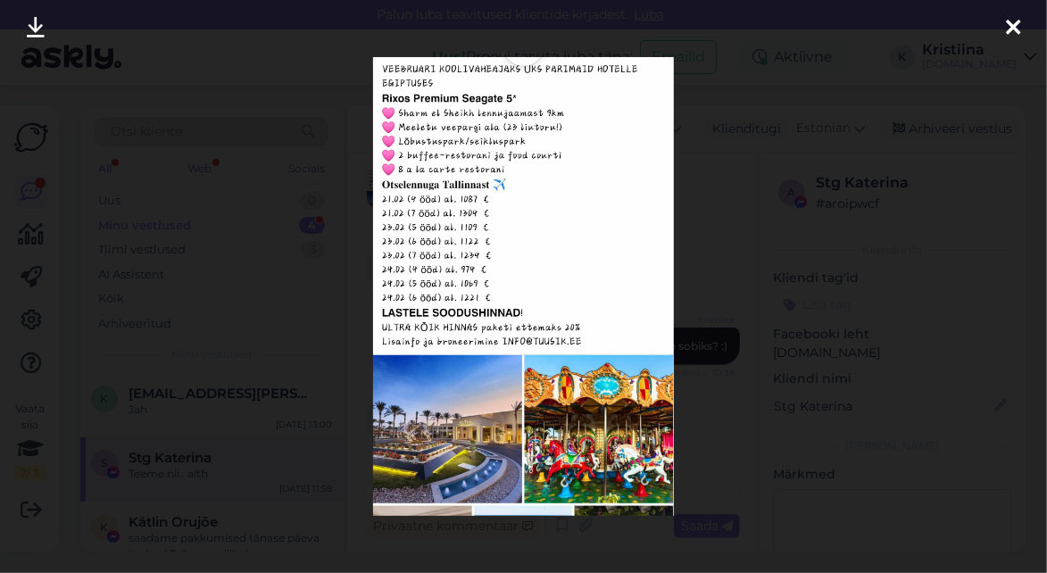
click at [905, 29] on icon at bounding box center [1013, 28] width 14 height 23
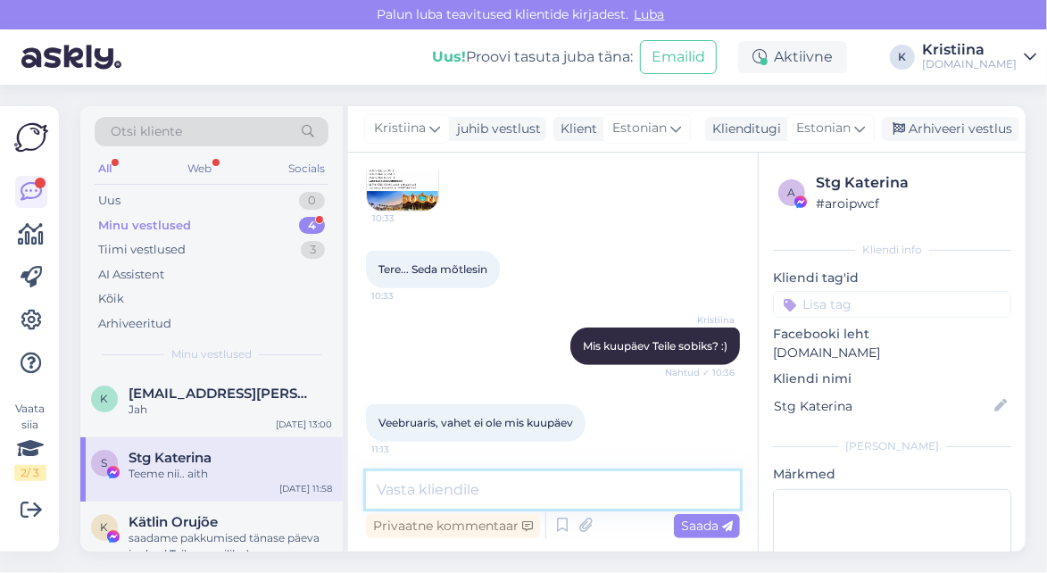
click at [454, 494] on textarea at bounding box center [553, 489] width 374 height 37
type textarea "Saatsime hinnad Teile e-mailile :)"
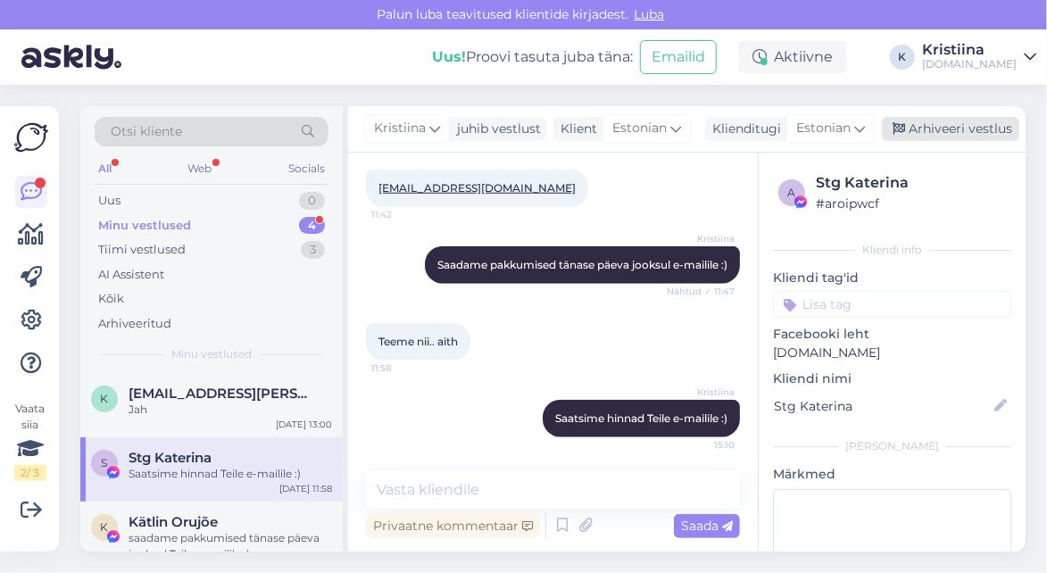
click at [905, 123] on div "Arhiveeri vestlus" at bounding box center [950, 129] width 137 height 24
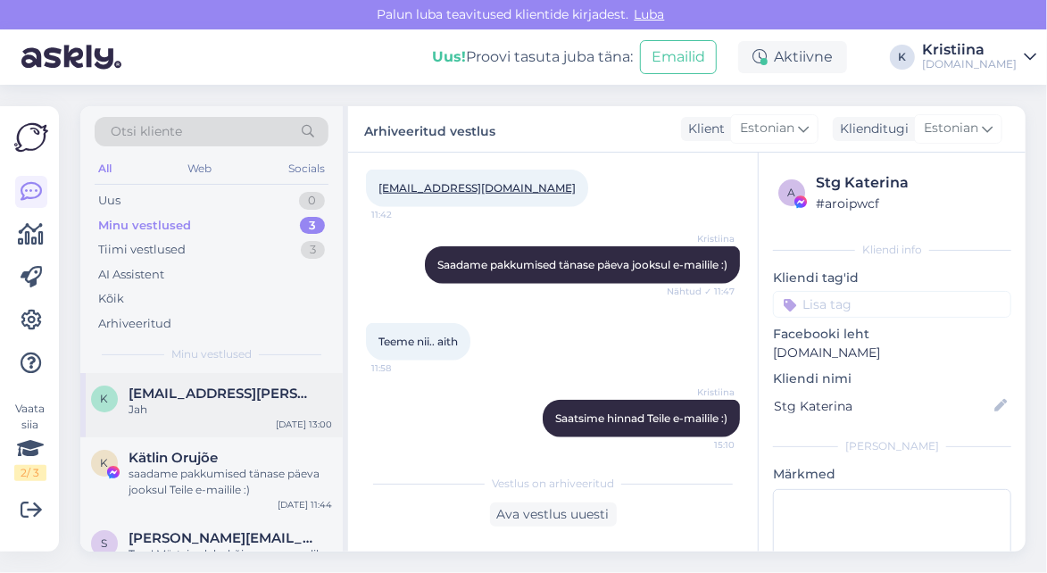
click at [205, 420] on div "K [EMAIL_ADDRESS][PERSON_NAME][DOMAIN_NAME] Jah [DATE] 13:00" at bounding box center [211, 405] width 262 height 64
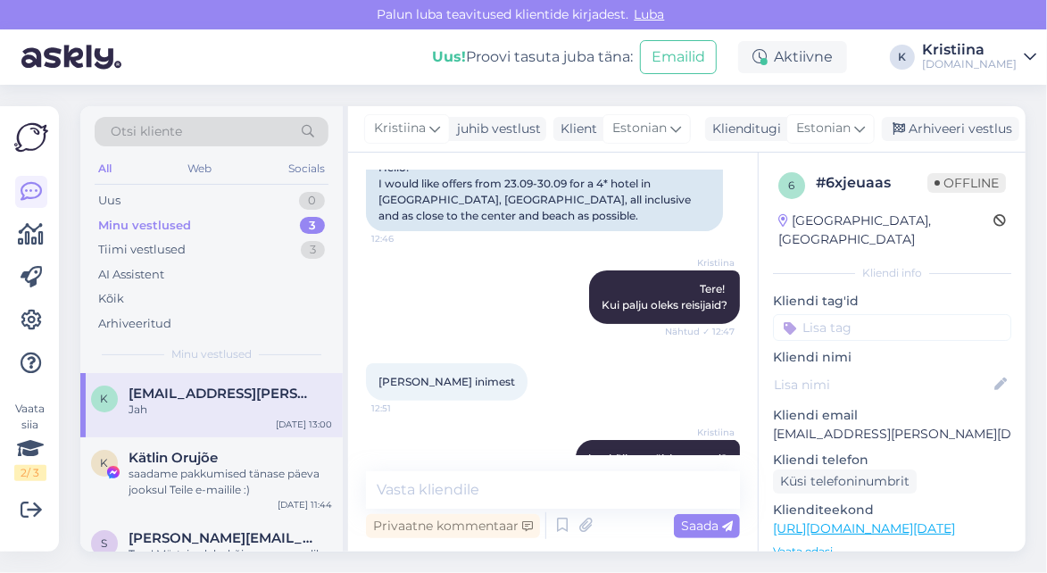
scroll to position [102, 0]
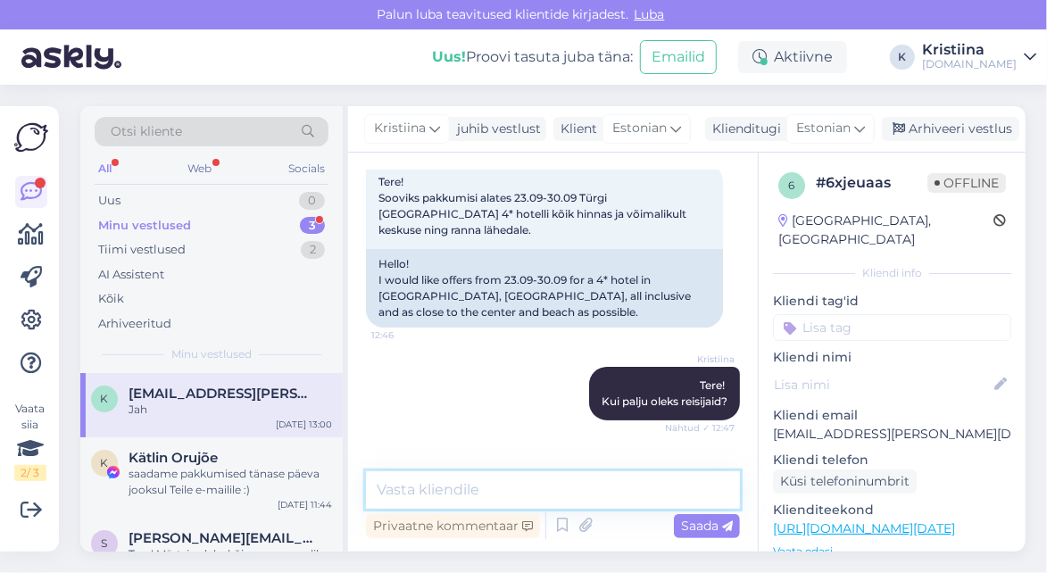
click at [418, 488] on textarea at bounding box center [553, 489] width 374 height 37
type textarea "Pakkumised on edastatud Teile e-mailile. :)"
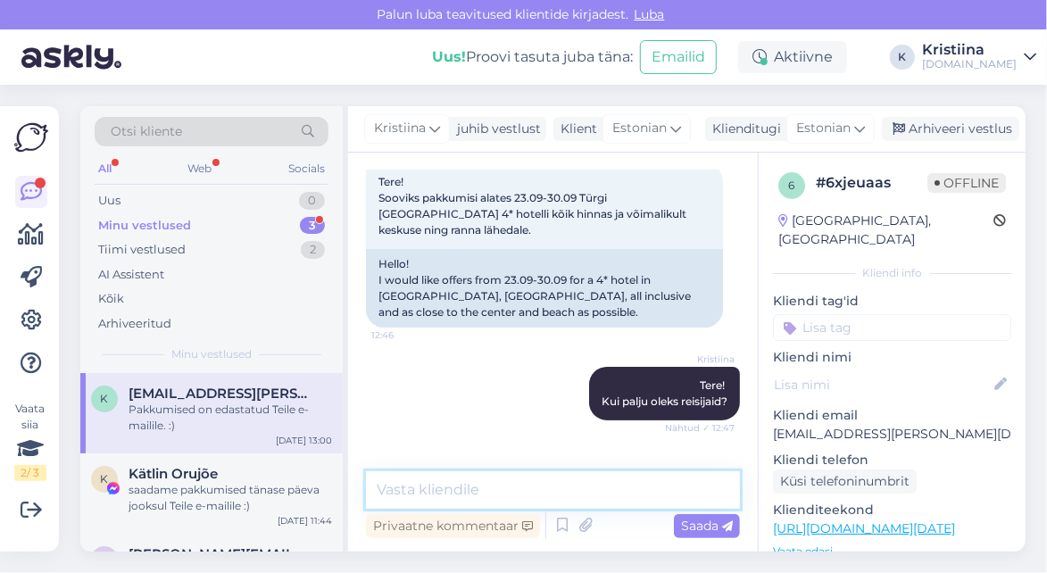
scroll to position [377, 0]
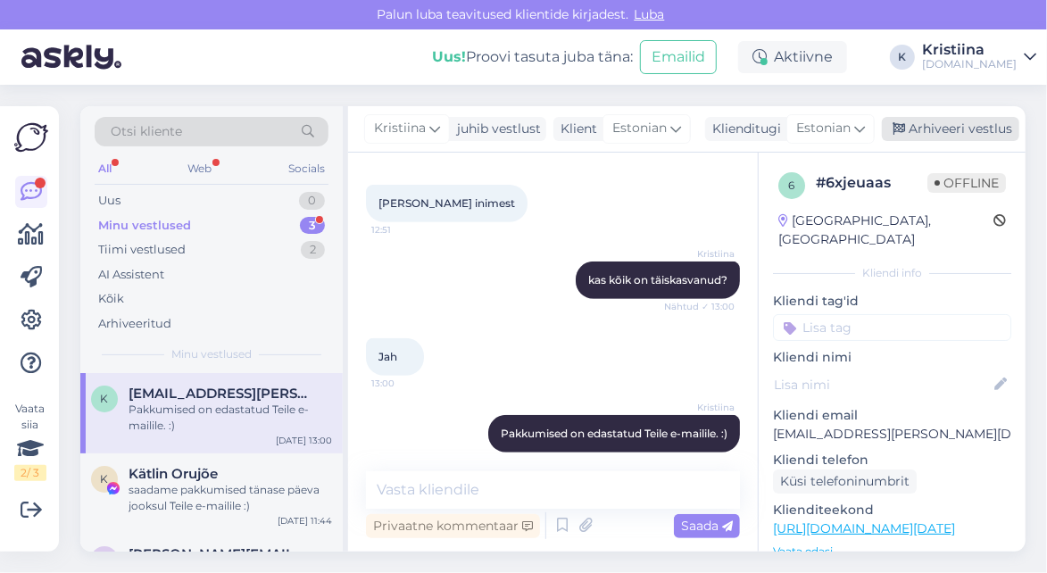
click at [905, 135] on div "Arhiveeri vestlus" at bounding box center [950, 129] width 137 height 24
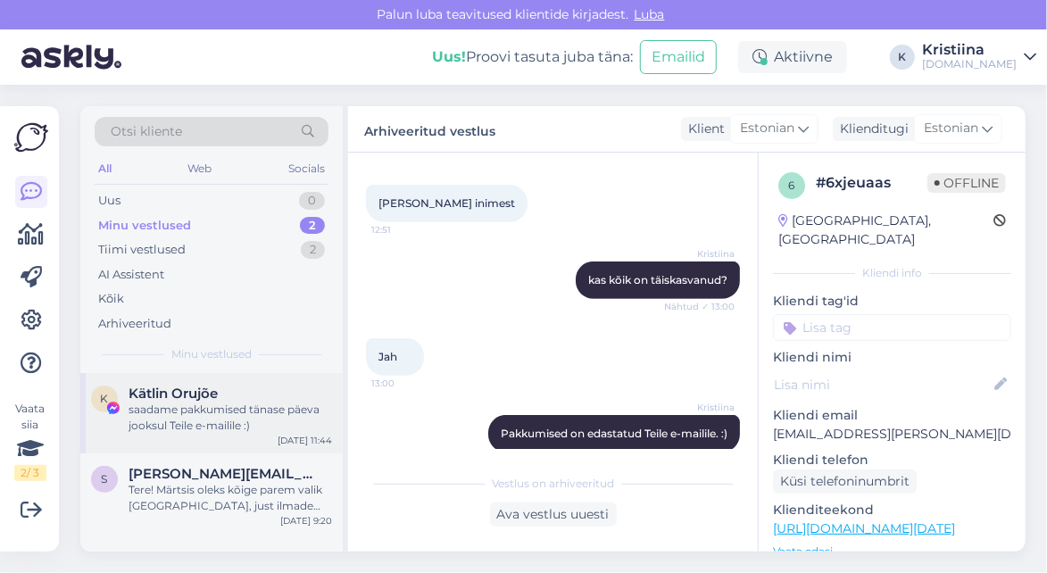
click at [206, 430] on div "saadame pakkumised tänase päeva jooksul Teile e-mailile :)" at bounding box center [230, 418] width 203 height 32
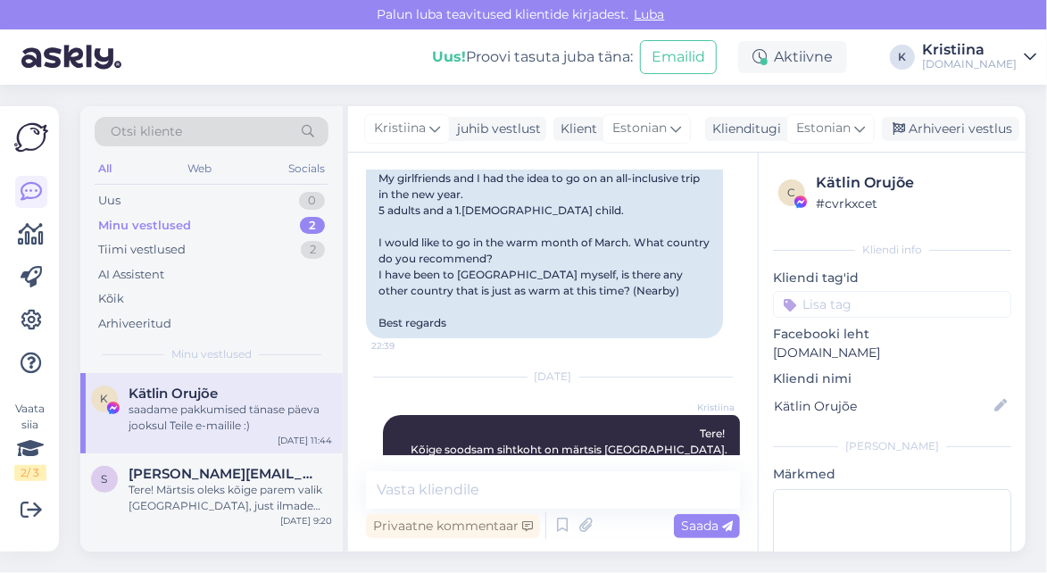
scroll to position [9094, 0]
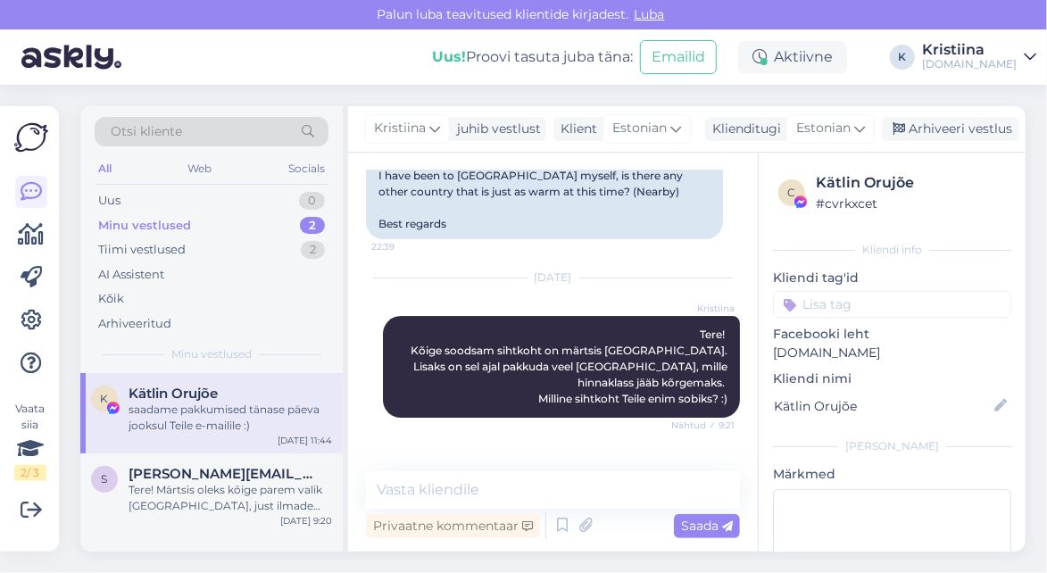
drag, startPoint x: 568, startPoint y: 380, endPoint x: 446, endPoint y: 386, distance: 122.4
click at [446, 457] on div "Pigem siis [GEOGRAPHIC_DATA]. ([DATE]) •Sooviks 5* ja ultra kõik hinnas/nädal. …" at bounding box center [544, 548] width 357 height 182
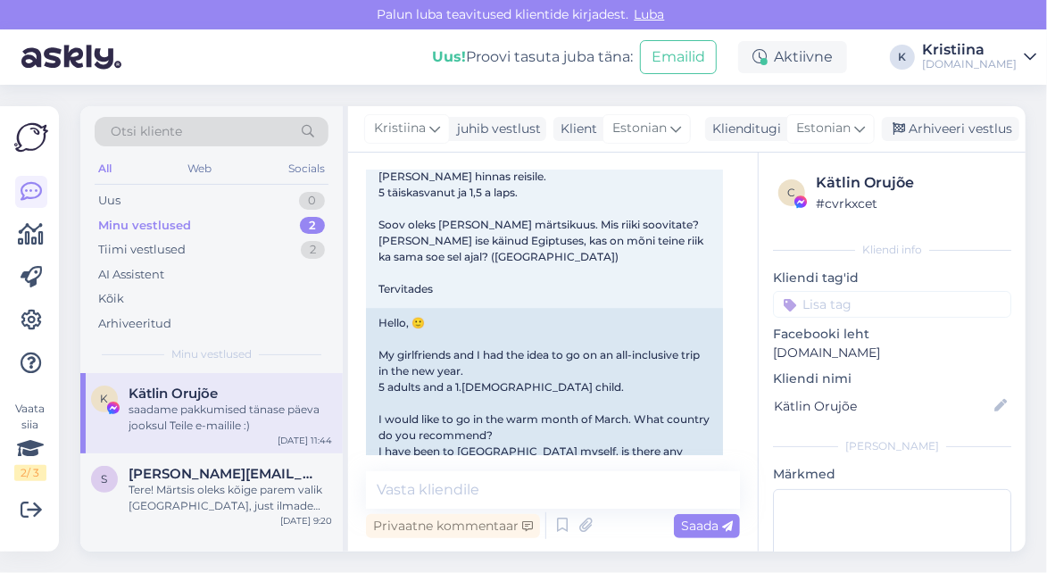
scroll to position [8697, 0]
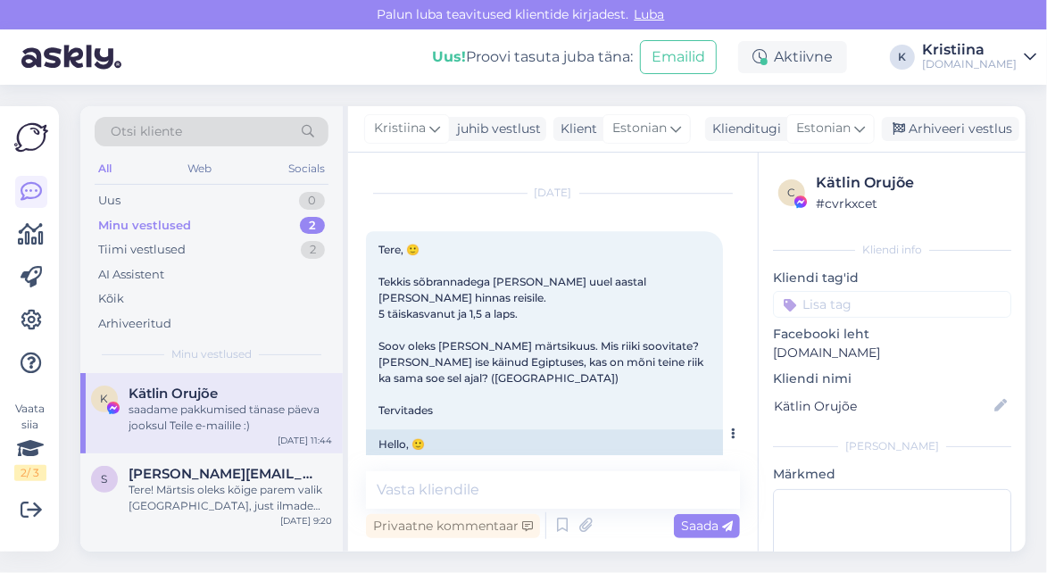
drag, startPoint x: 379, startPoint y: 261, endPoint x: 500, endPoint y: 269, distance: 120.7
click at [492, 429] on div "Hello, 🙂 My girlfriends and I had the idea to go on an all-inclusive trip in th…" at bounding box center [544, 532] width 357 height 207
click at [500, 429] on div "Hello, 🙂 My girlfriends and I had the idea to go on an all-inclusive trip in th…" at bounding box center [544, 532] width 357 height 207
drag, startPoint x: 394, startPoint y: 283, endPoint x: 533, endPoint y: 288, distance: 138.4
click at [530, 429] on div "Hello, 🙂 My girlfriends and I had the idea to go on an all-inclusive trip in th…" at bounding box center [544, 532] width 357 height 207
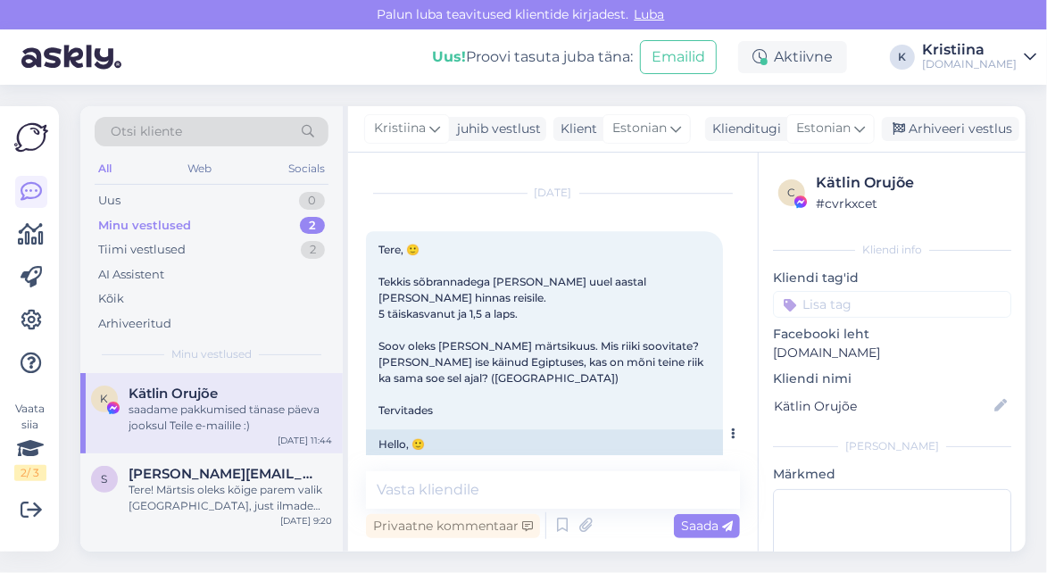
click at [543, 429] on div "Hello, 🙂 My girlfriends and I had the idea to go on an all-inclusive trip in th…" at bounding box center [544, 532] width 357 height 207
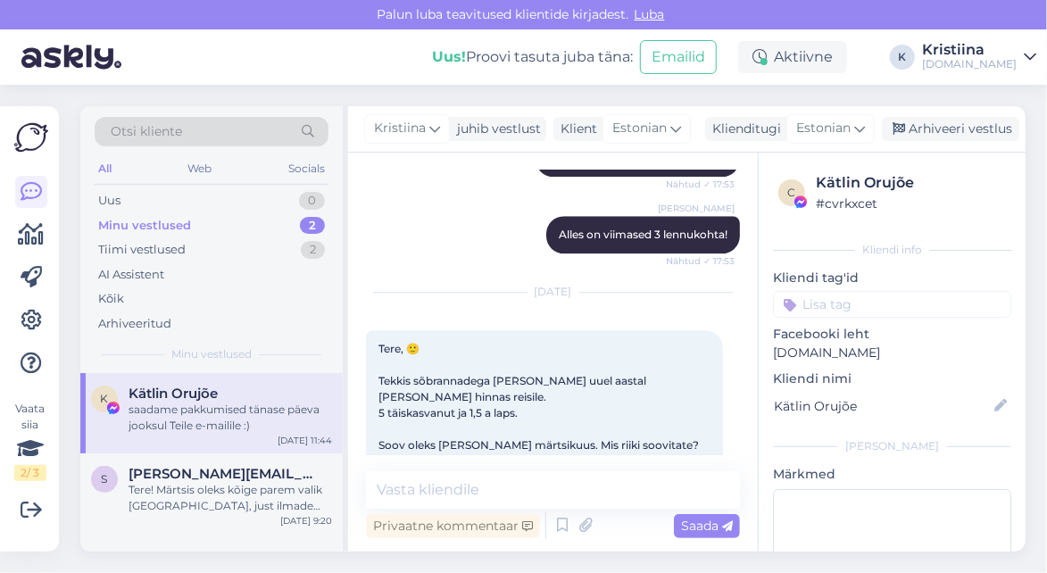
scroll to position [8499, 0]
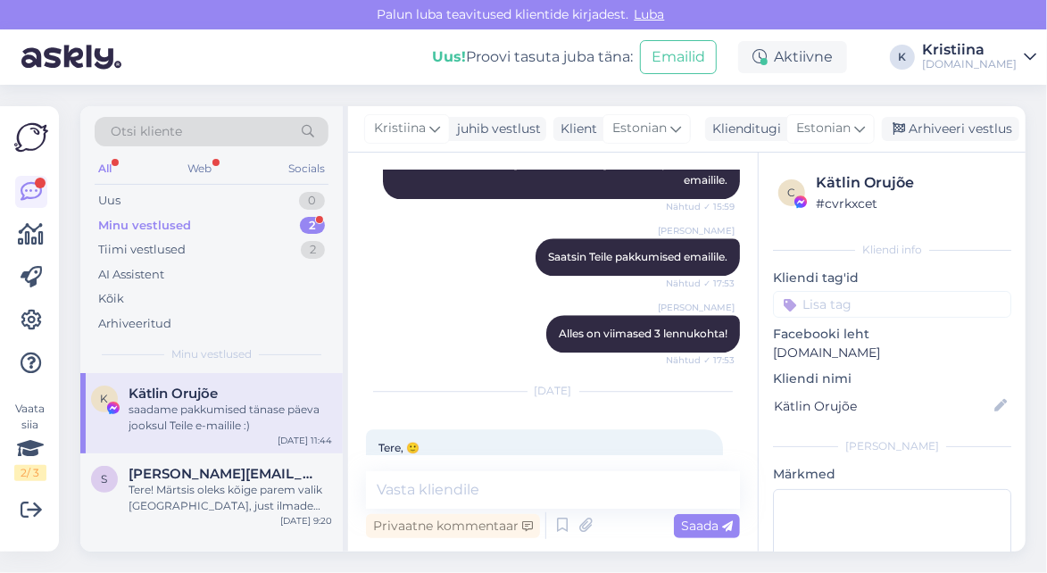
drag, startPoint x: 429, startPoint y: 322, endPoint x: 546, endPoint y: 332, distance: 117.3
click at [545, 429] on div "Tere, 🙂 Tekkis sõbrannadega [PERSON_NAME] uuel aastal [PERSON_NAME] hinnas reis…" at bounding box center [544, 528] width 357 height 198
click at [551, 441] on span "Tere, 🙂 Tekkis sõbrannadega [PERSON_NAME] uuel aastal [PERSON_NAME] hinnas reis…" at bounding box center [542, 528] width 328 height 174
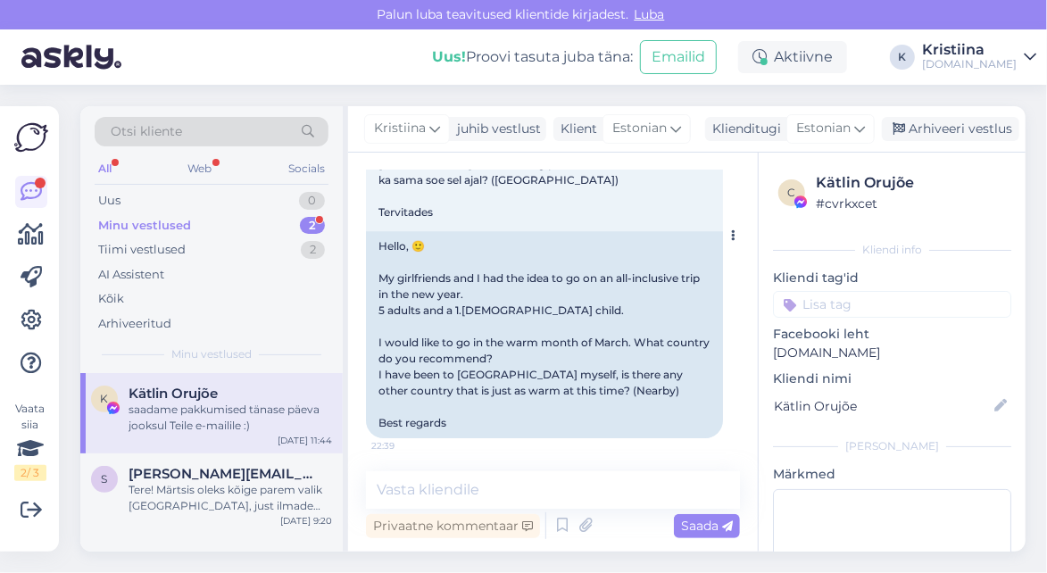
scroll to position [8995, 0]
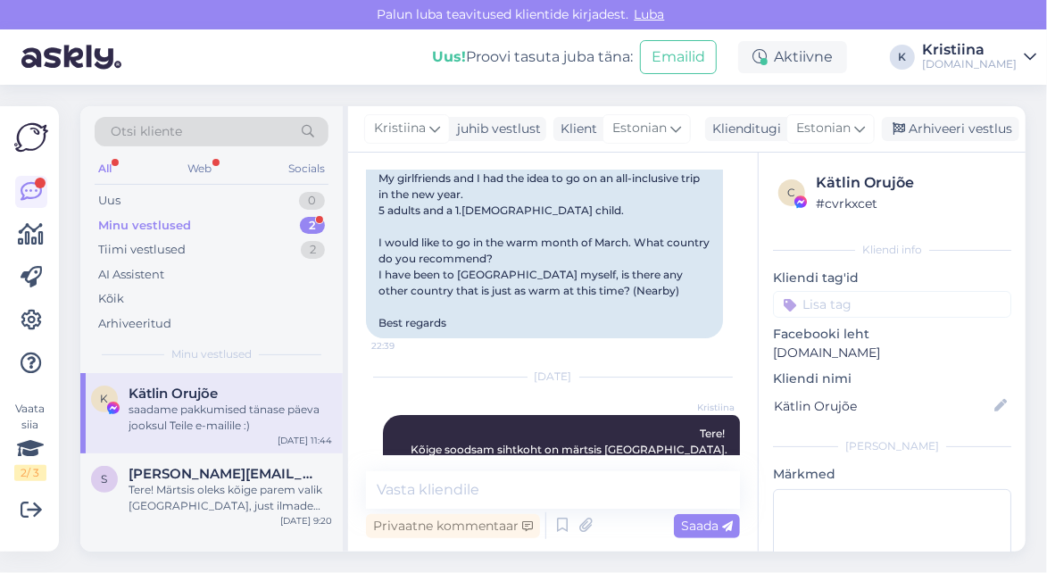
drag, startPoint x: 408, startPoint y: 361, endPoint x: 515, endPoint y: 371, distance: 107.6
drag, startPoint x: 431, startPoint y: 378, endPoint x: 541, endPoint y: 394, distance: 110.9
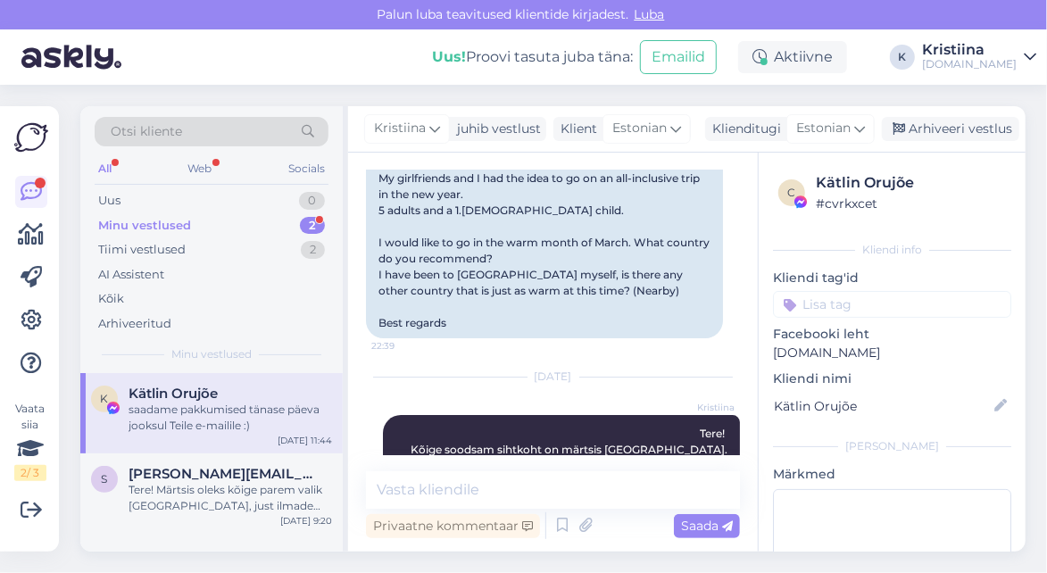
drag, startPoint x: 381, startPoint y: 409, endPoint x: 557, endPoint y: 424, distance: 176.5
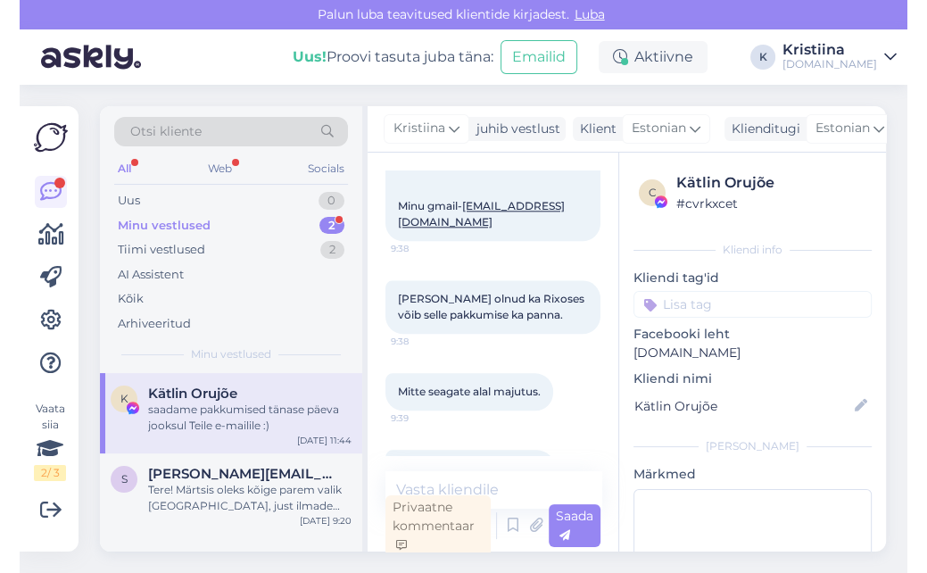
scroll to position [10665, 0]
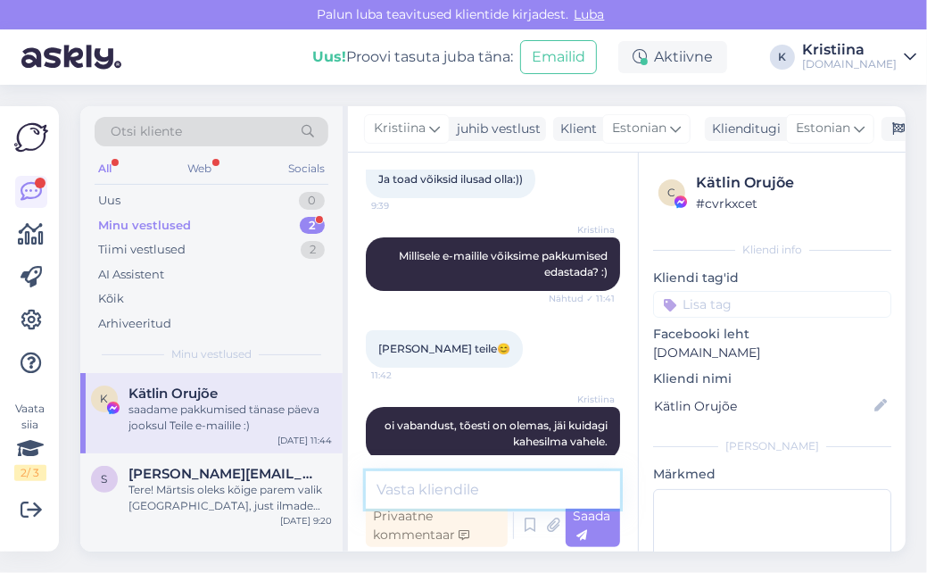
click at [522, 485] on textarea at bounding box center [493, 489] width 254 height 37
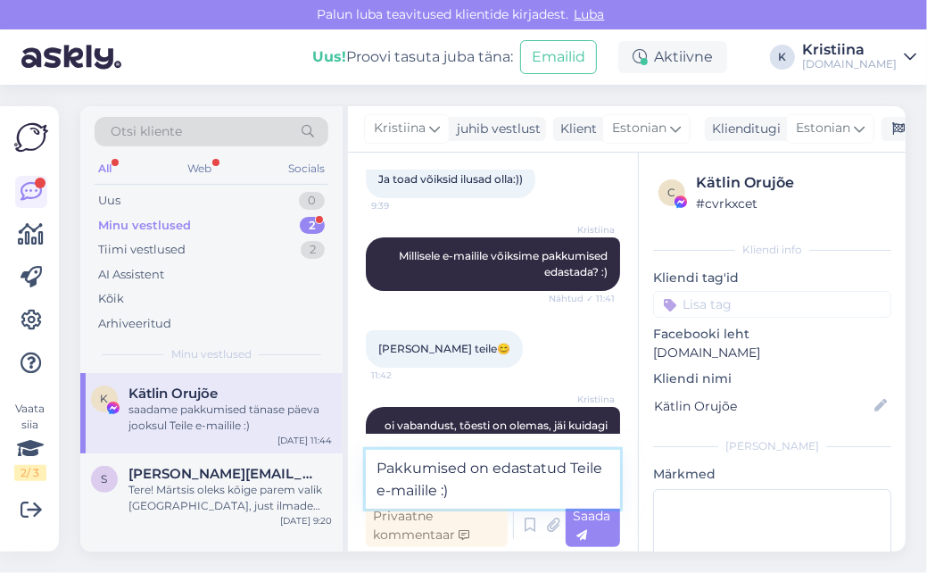
type textarea "Pakkumised on edastatud Teile e-mailile :)"
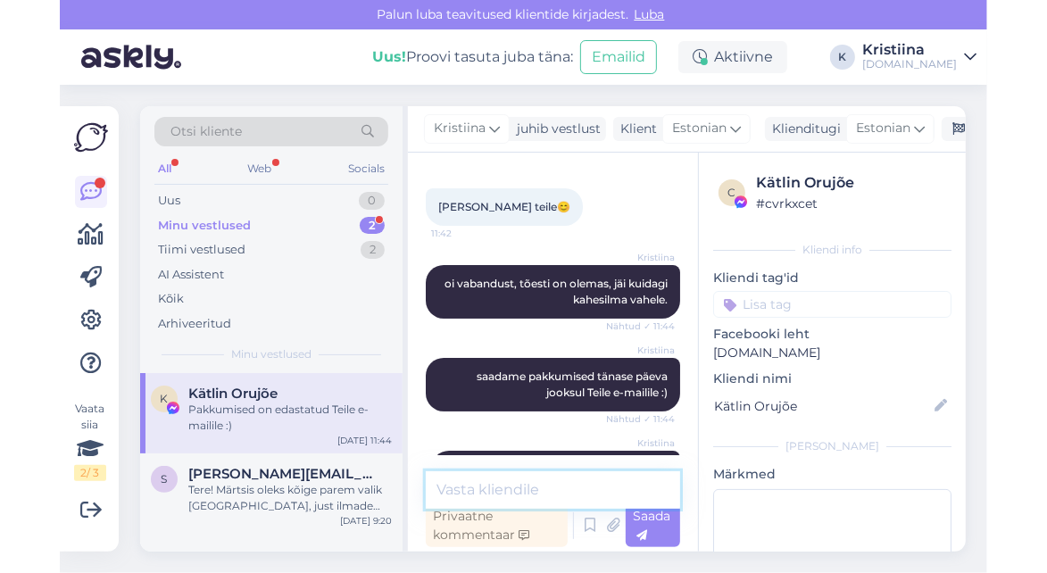
scroll to position [9666, 0]
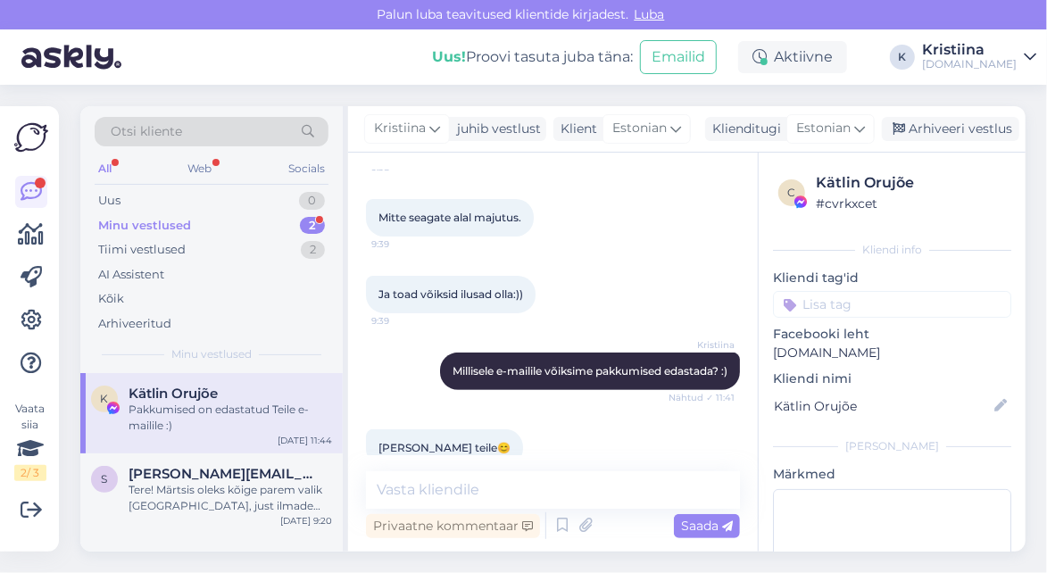
click at [905, 116] on div "[PERSON_NAME] vestlust Klient [DEMOGRAPHIC_DATA] Klienditugi Estonian es Chines…" at bounding box center [686, 129] width 677 height 46
click at [905, 125] on div "Arhiveeri vestlus" at bounding box center [950, 129] width 137 height 24
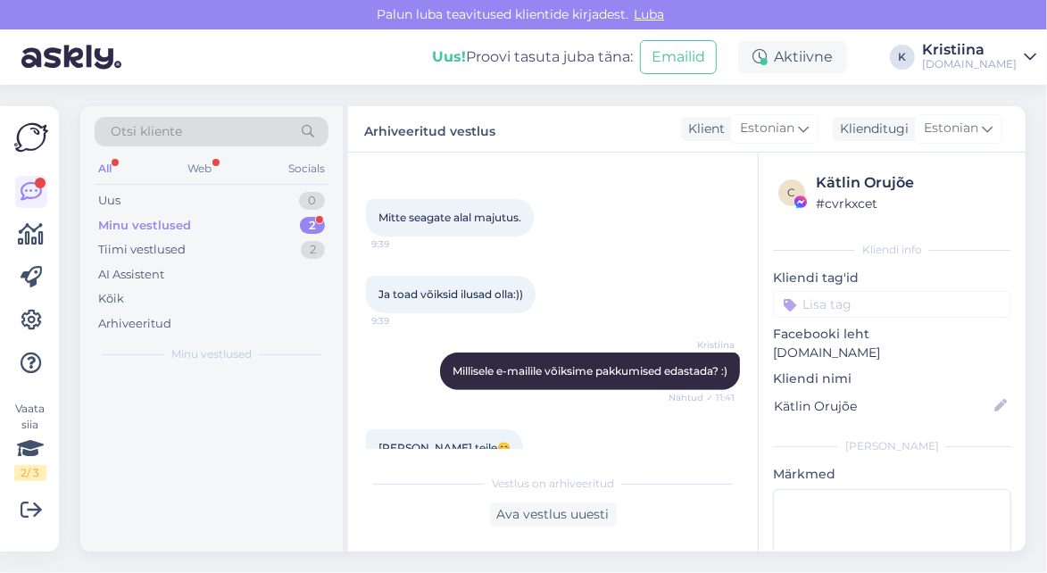
scroll to position [9673, 0]
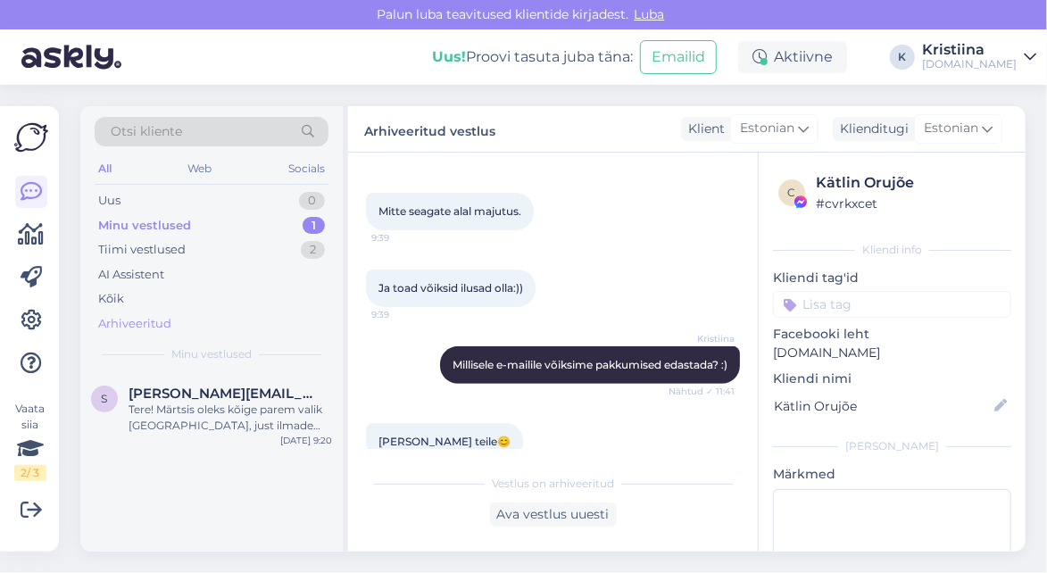
click at [183, 319] on div "Arhiveeritud" at bounding box center [212, 323] width 234 height 25
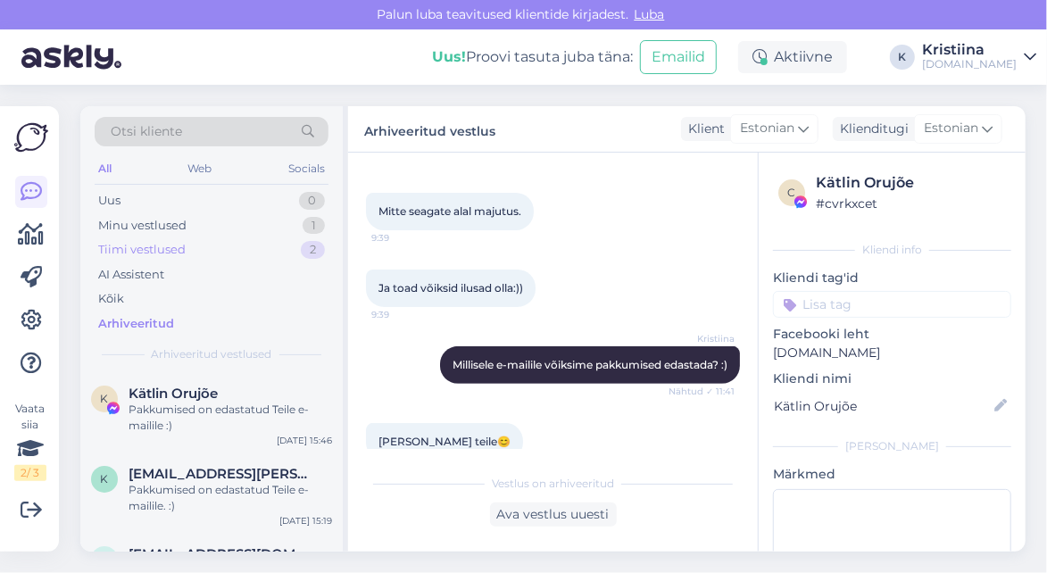
click at [170, 250] on div "Tiimi vestlused" at bounding box center [141, 250] width 87 height 18
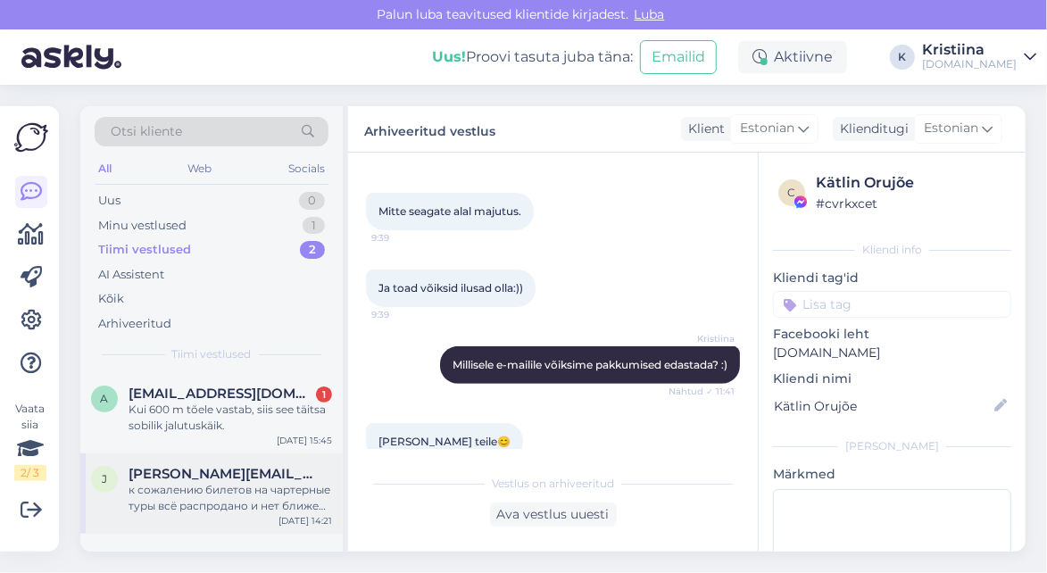
click at [224, 502] on div "к сожалению билетов на чартерные туры всё распродано и нет ближе чем дата когда…" at bounding box center [230, 498] width 203 height 32
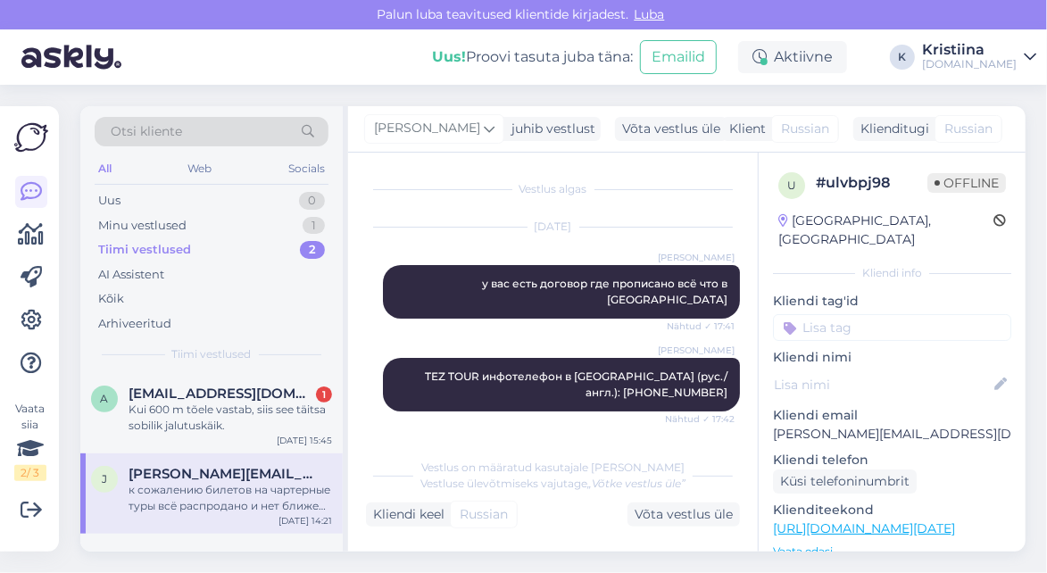
scroll to position [14913, 0]
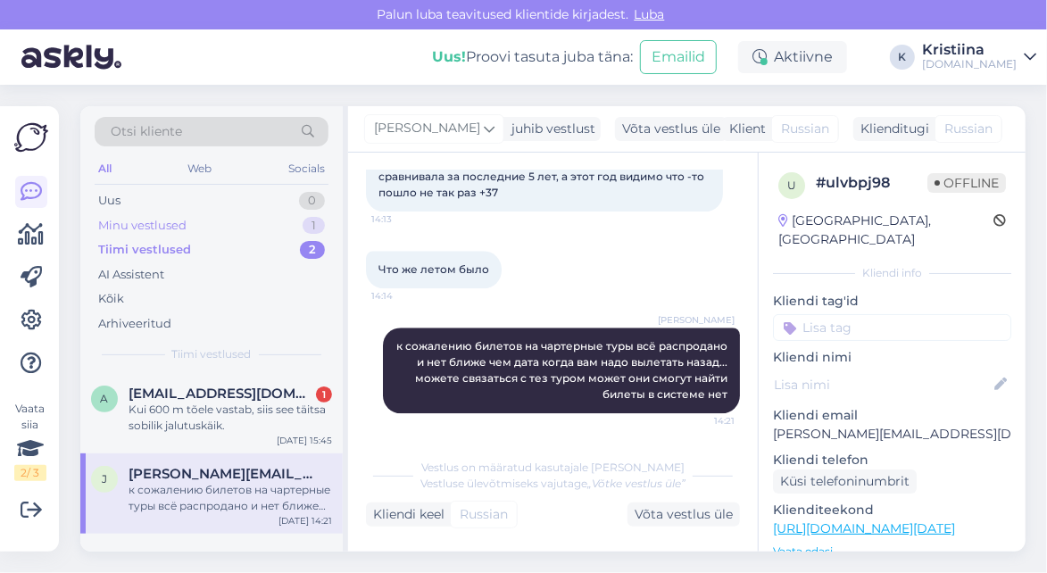
click at [204, 227] on div "Minu vestlused 1" at bounding box center [212, 225] width 234 height 25
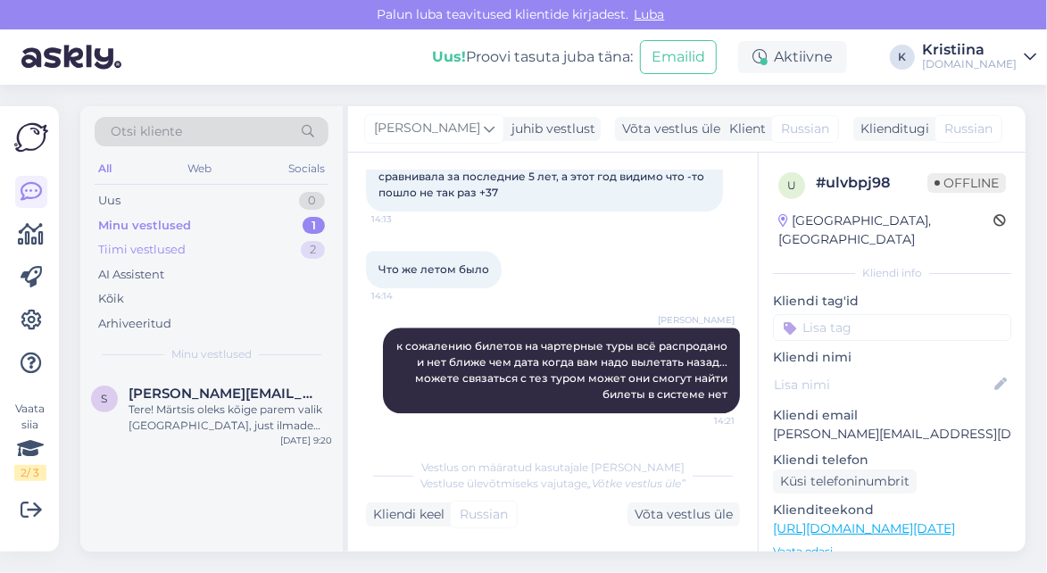
click at [228, 249] on div "Tiimi vestlused 2" at bounding box center [212, 249] width 234 height 25
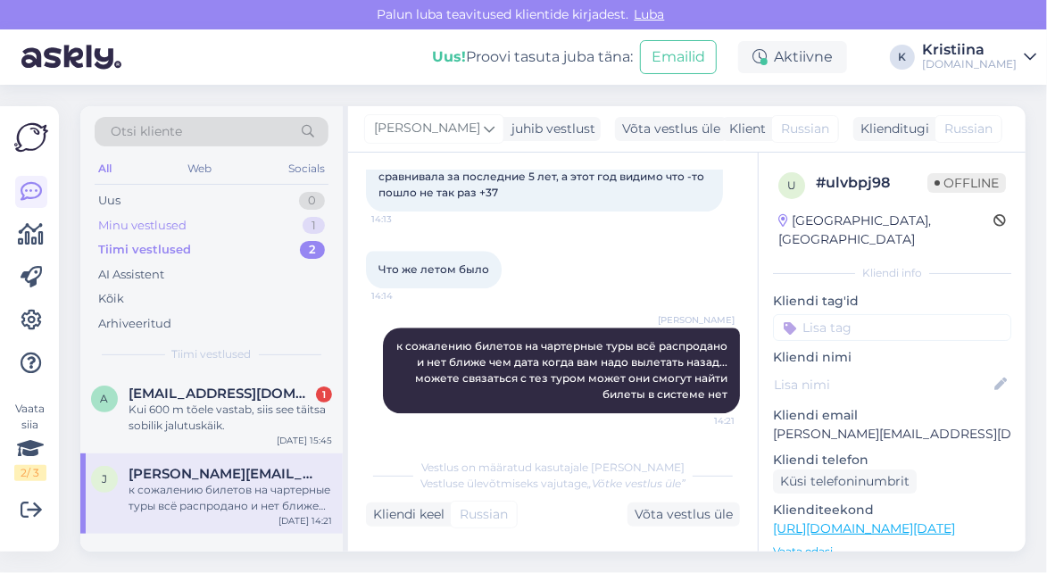
click at [210, 225] on div "Minu vestlused 1" at bounding box center [212, 225] width 234 height 25
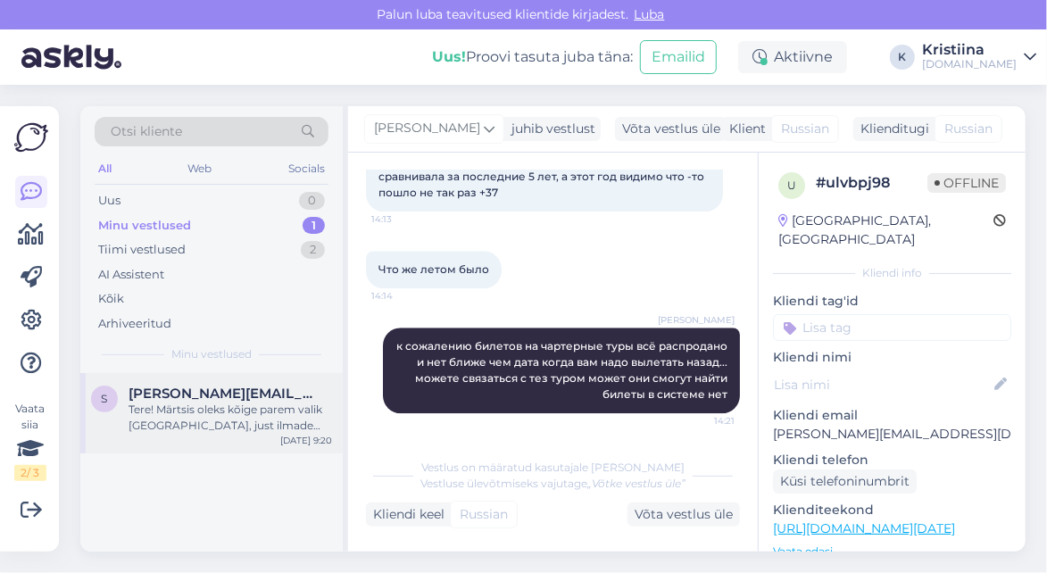
click at [198, 394] on span "[PERSON_NAME][EMAIL_ADDRESS][PERSON_NAME][DOMAIN_NAME]" at bounding box center [222, 394] width 186 height 16
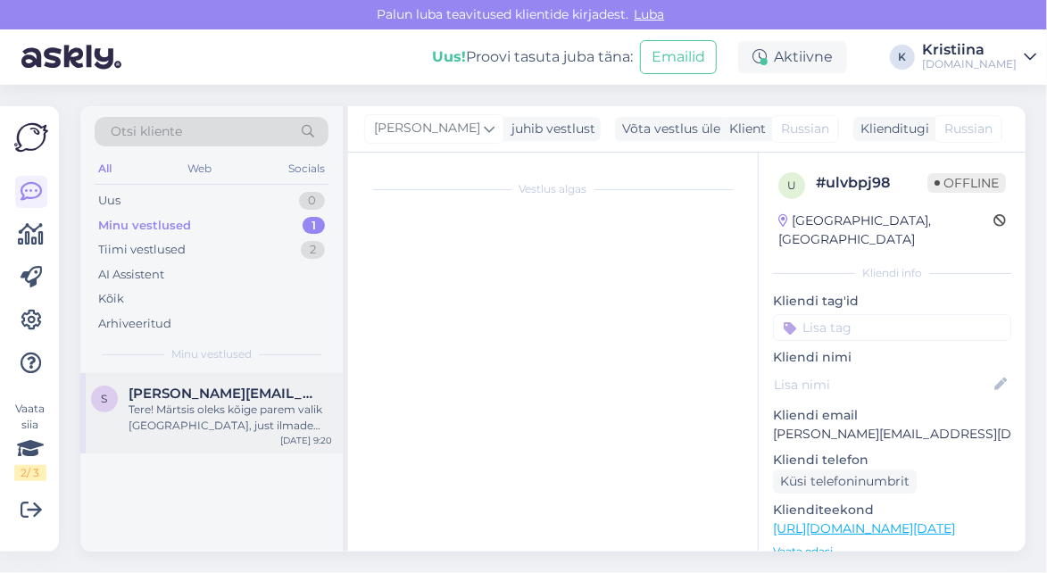
scroll to position [139, 0]
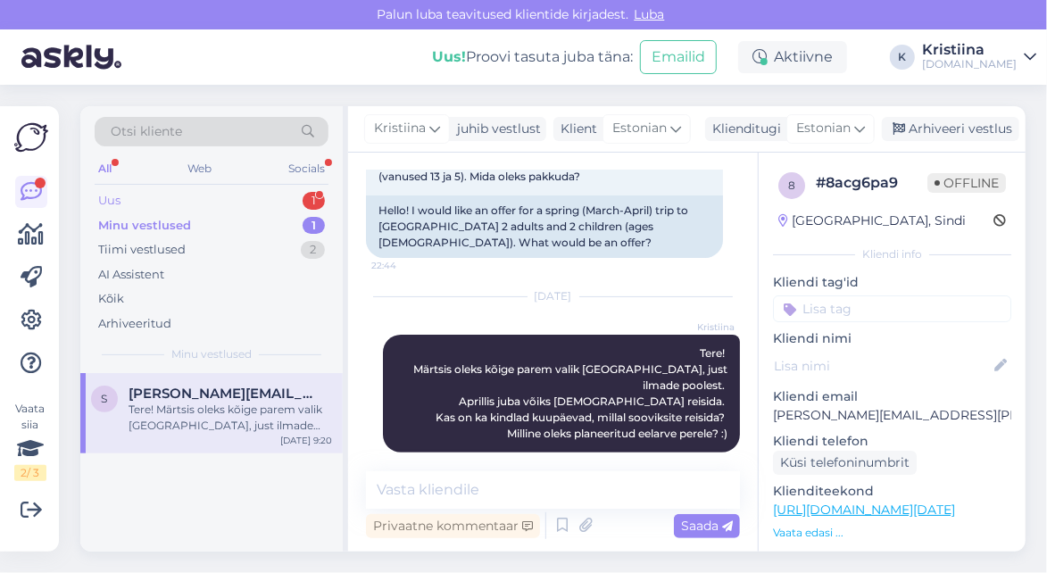
click at [196, 204] on div "Uus 1" at bounding box center [212, 200] width 234 height 25
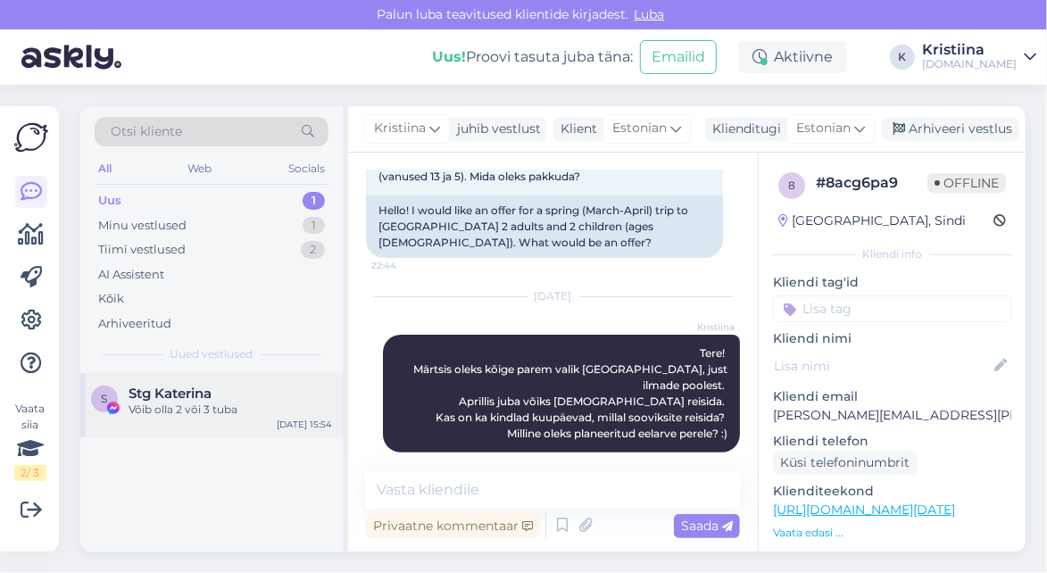
click at [232, 402] on div "Võib olla 2 või 3 tuba" at bounding box center [230, 410] width 203 height 16
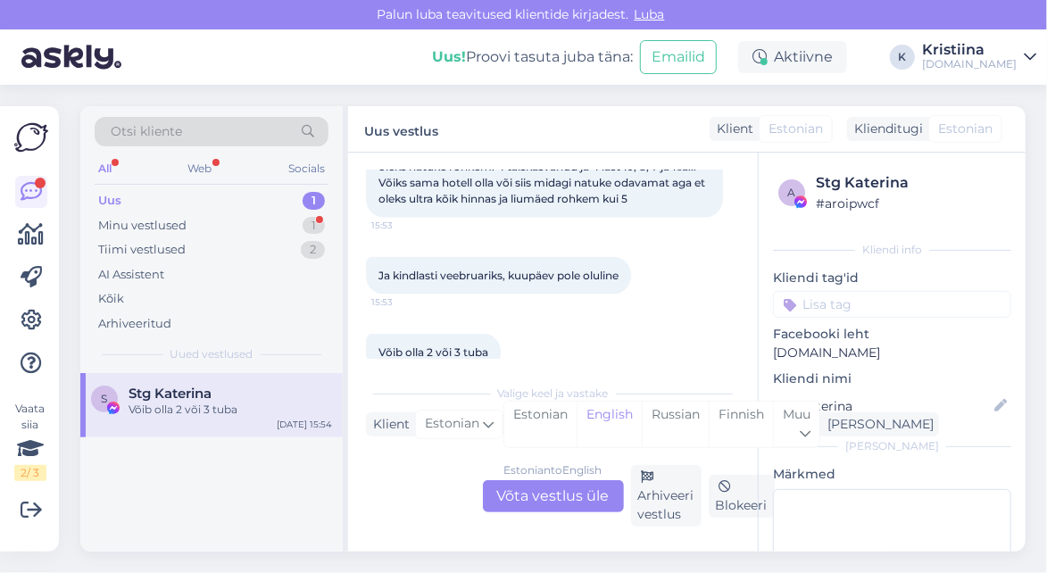
scroll to position [1175, 0]
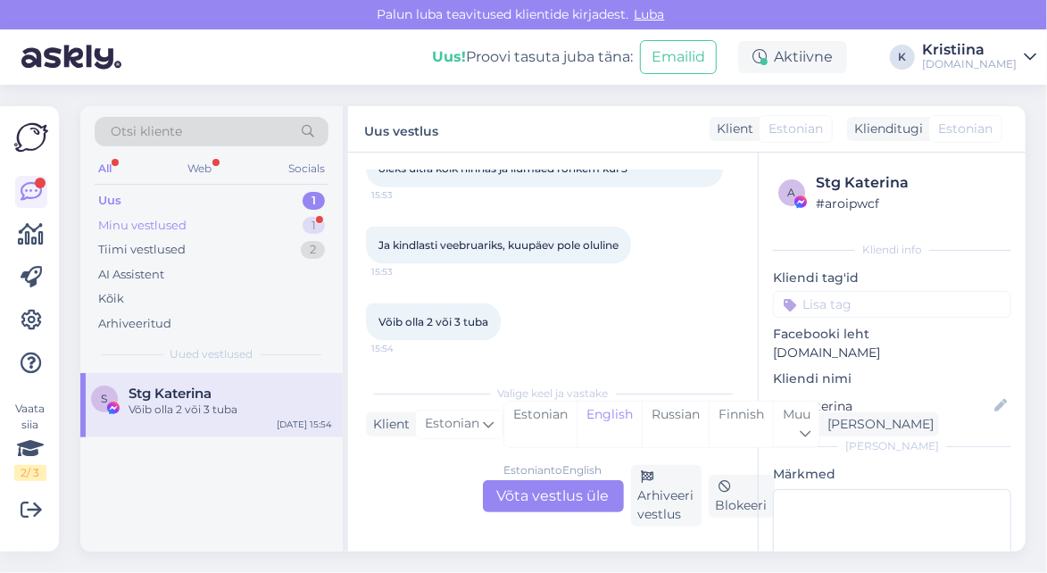
click at [265, 218] on div "Minu vestlused 1" at bounding box center [212, 225] width 234 height 25
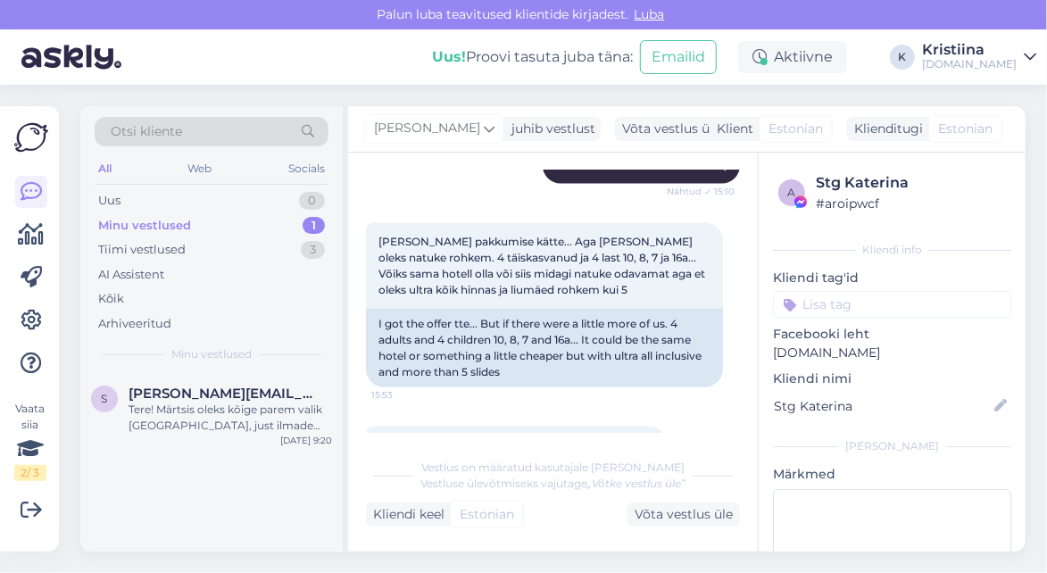
scroll to position [1439, 0]
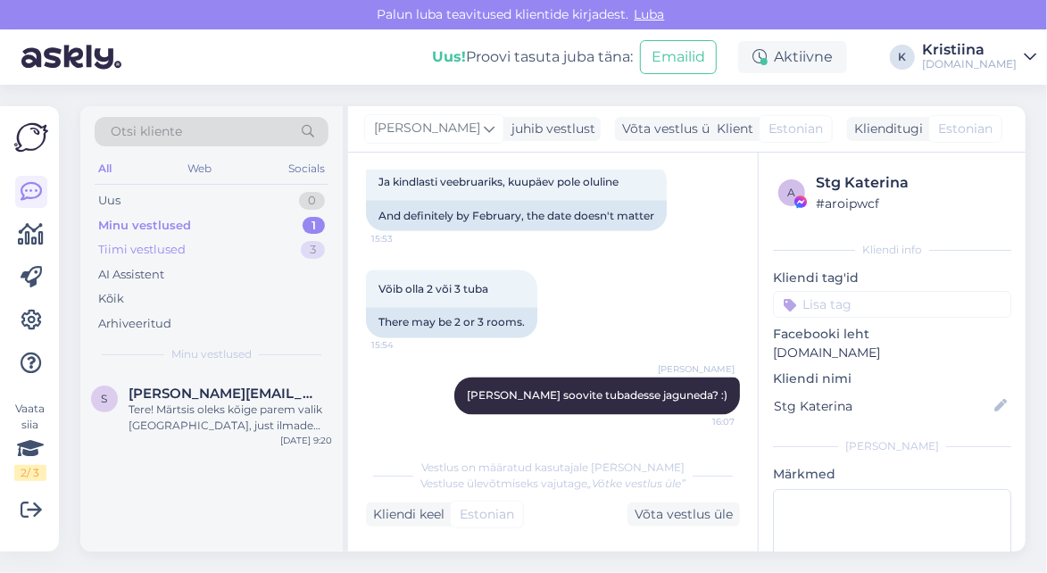
click at [219, 248] on div "Tiimi vestlused 3" at bounding box center [212, 249] width 234 height 25
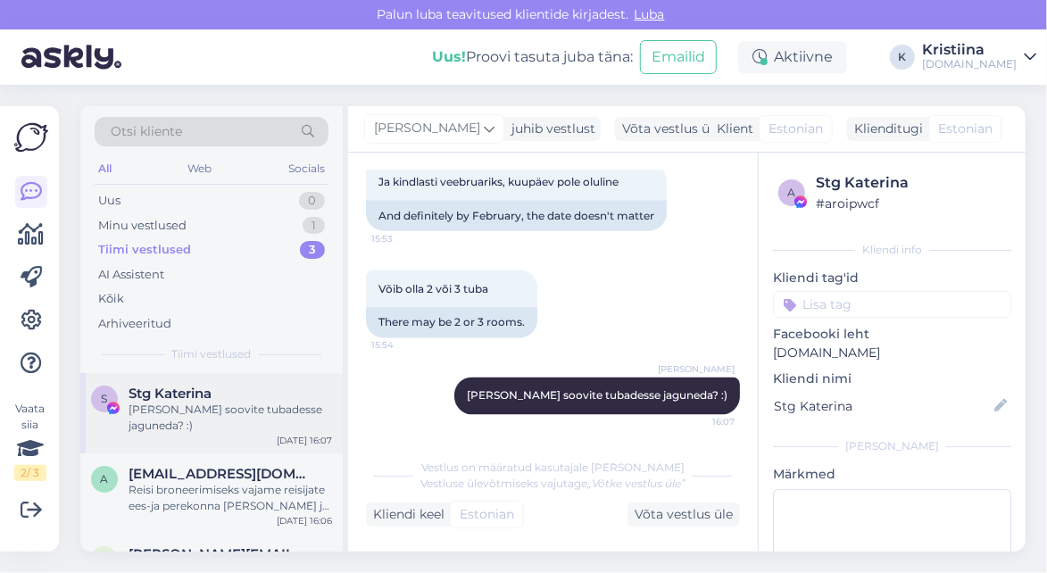
click at [244, 420] on div "S Stg [PERSON_NAME] soovite tubadesse jaguneda? :) [DATE] 16:07" at bounding box center [211, 413] width 262 height 80
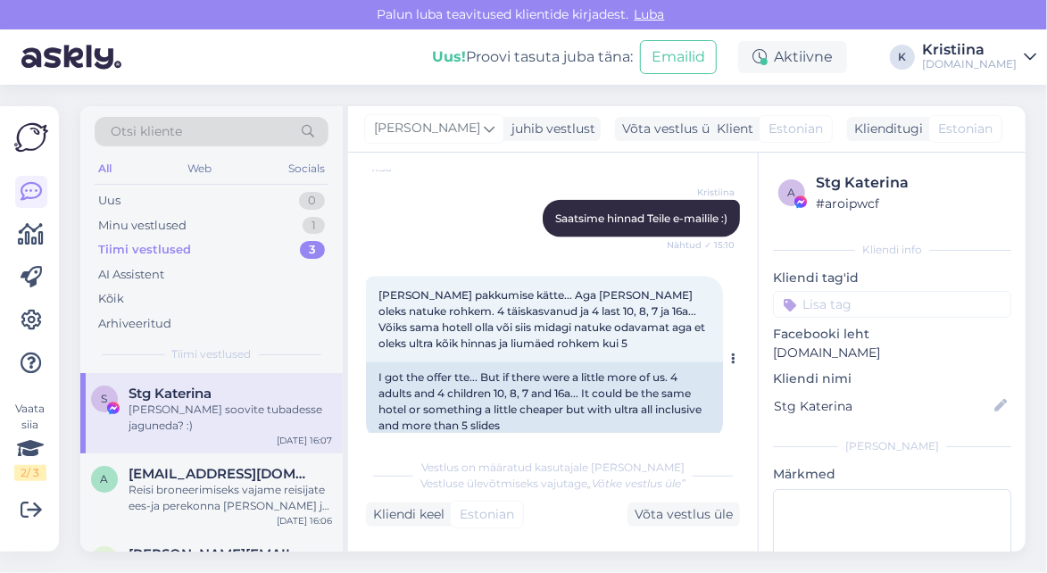
scroll to position [1141, 0]
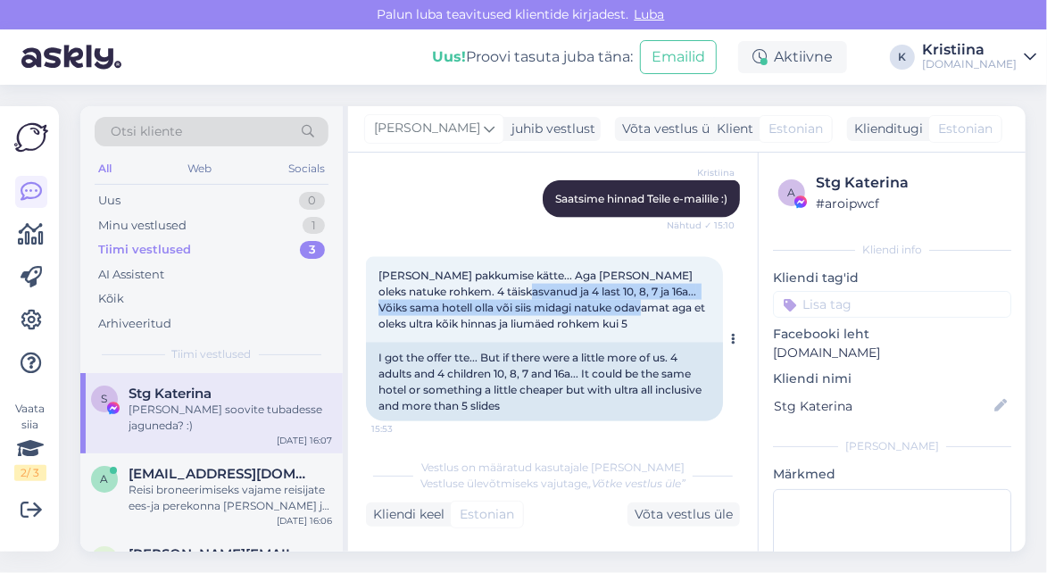
drag, startPoint x: 478, startPoint y: 296, endPoint x: 593, endPoint y: 310, distance: 115.9
click at [589, 304] on div "[PERSON_NAME] pakkumise kätte... Aga [PERSON_NAME] oleks natuke rohkem. 4 täisk…" at bounding box center [544, 300] width 357 height 86
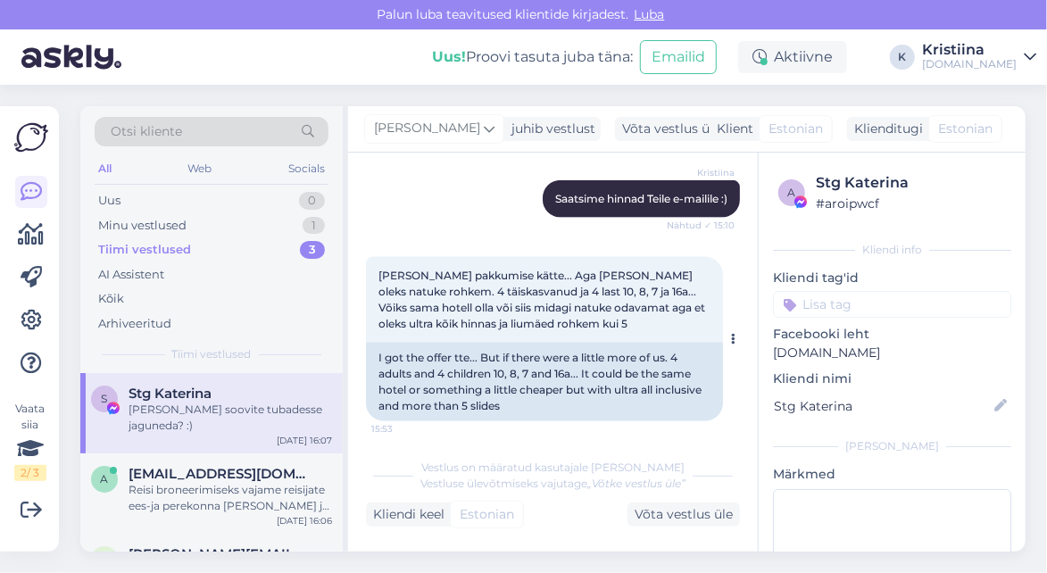
click at [594, 310] on span "[PERSON_NAME] pakkumise kätte... Aga [PERSON_NAME] oleks natuke rohkem. 4 täisk…" at bounding box center [542, 300] width 329 height 62
drag, startPoint x: 510, startPoint y: 309, endPoint x: 634, endPoint y: 317, distance: 124.3
click at [634, 317] on div "[PERSON_NAME] pakkumise kätte... Aga [PERSON_NAME] oleks natuke rohkem. 4 täisk…" at bounding box center [544, 300] width 357 height 86
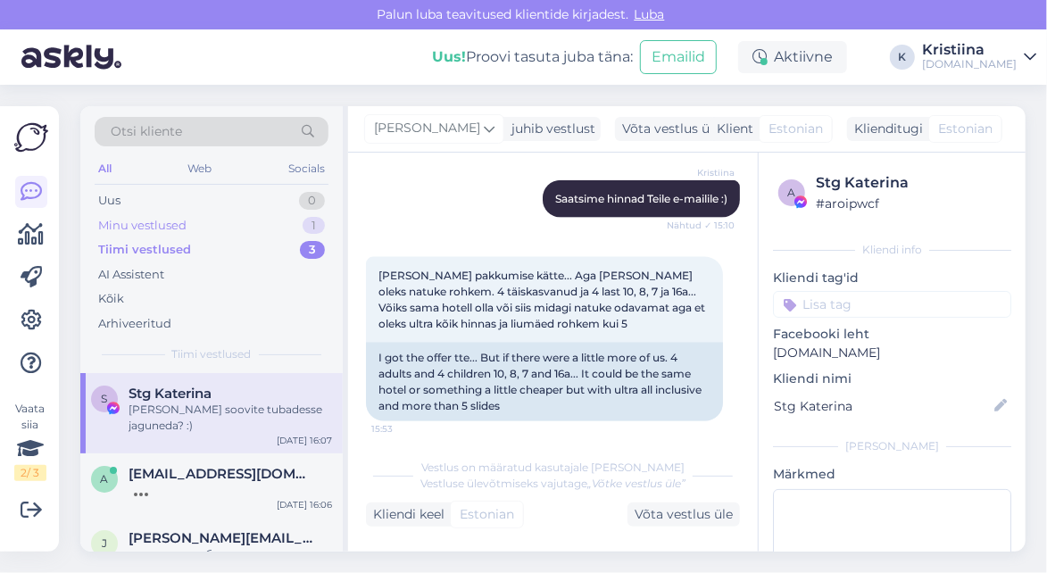
click at [221, 227] on div "Minu vestlused 1" at bounding box center [212, 225] width 234 height 25
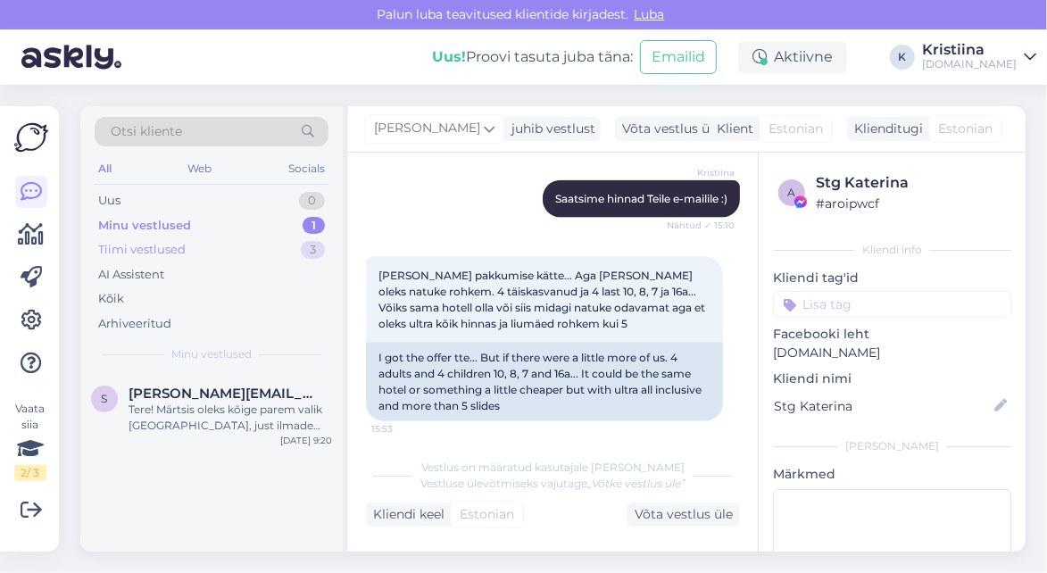
click at [221, 256] on div "Tiimi vestlused 3" at bounding box center [212, 249] width 234 height 25
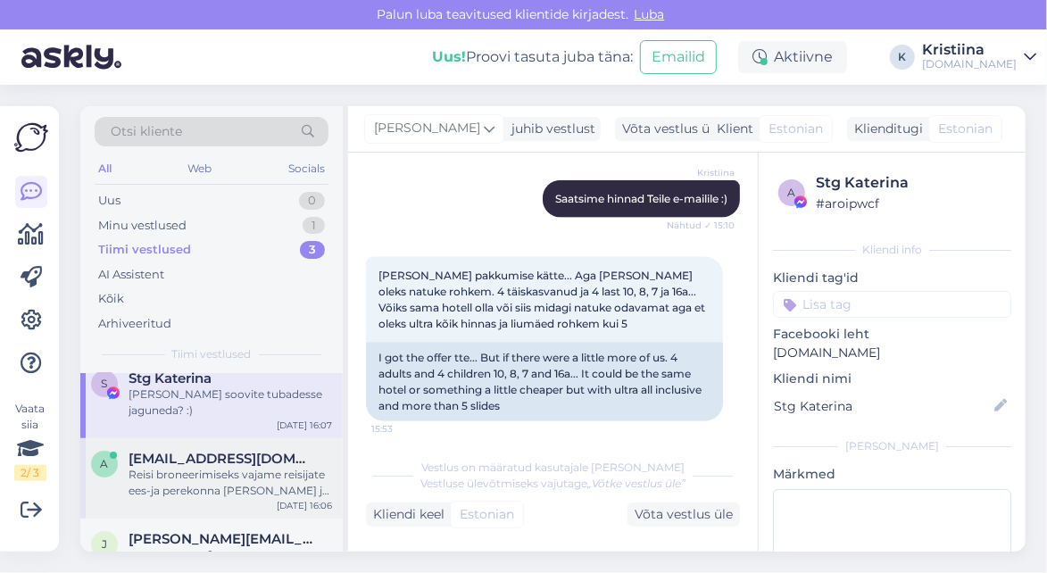
scroll to position [0, 0]
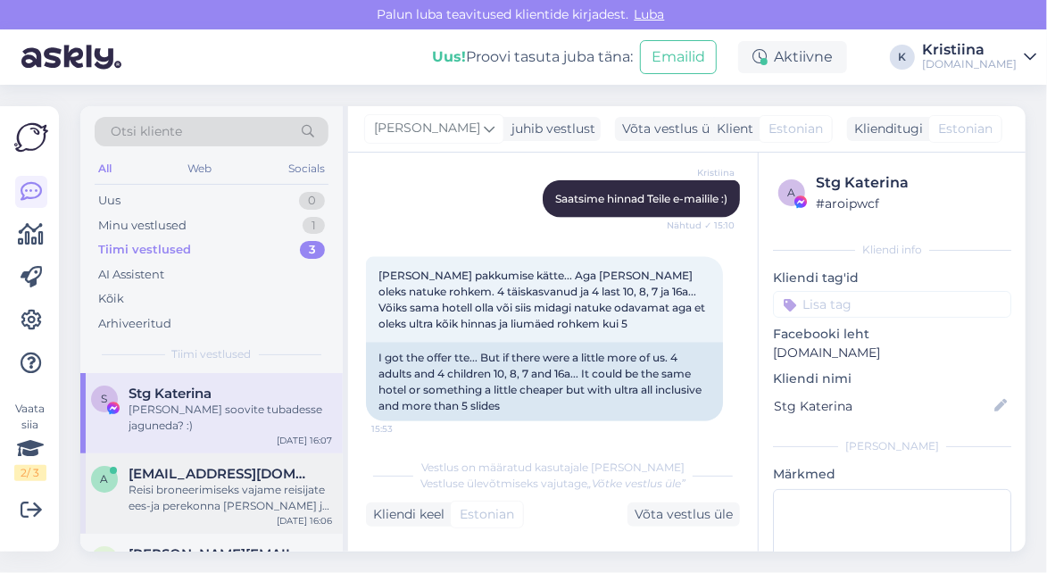
click at [214, 482] on div "Reisi broneerimiseks vajame reisijate ees-ja perekonna [PERSON_NAME] ja sünniae…" at bounding box center [230, 498] width 203 height 32
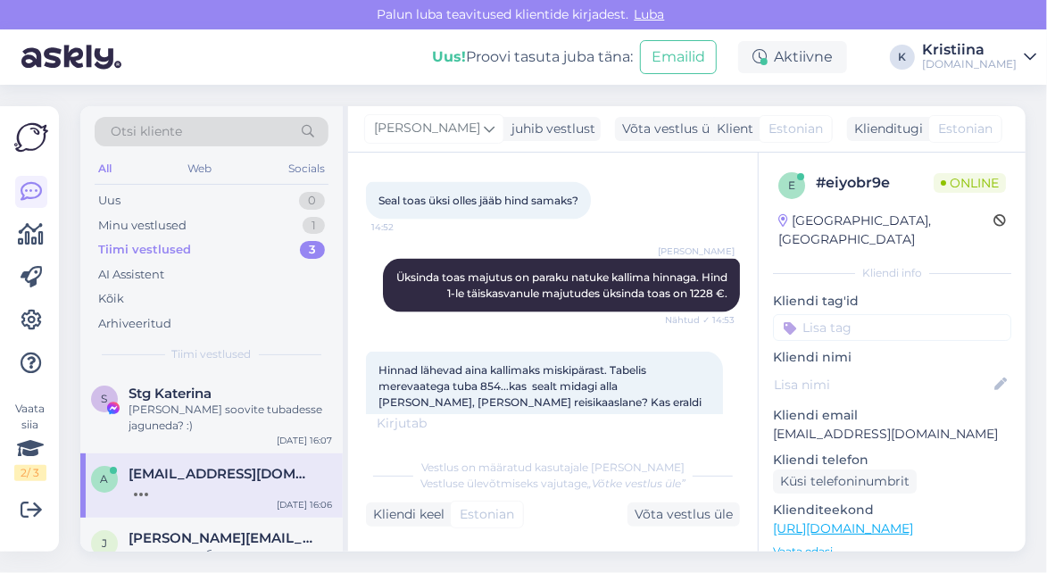
scroll to position [1388, 0]
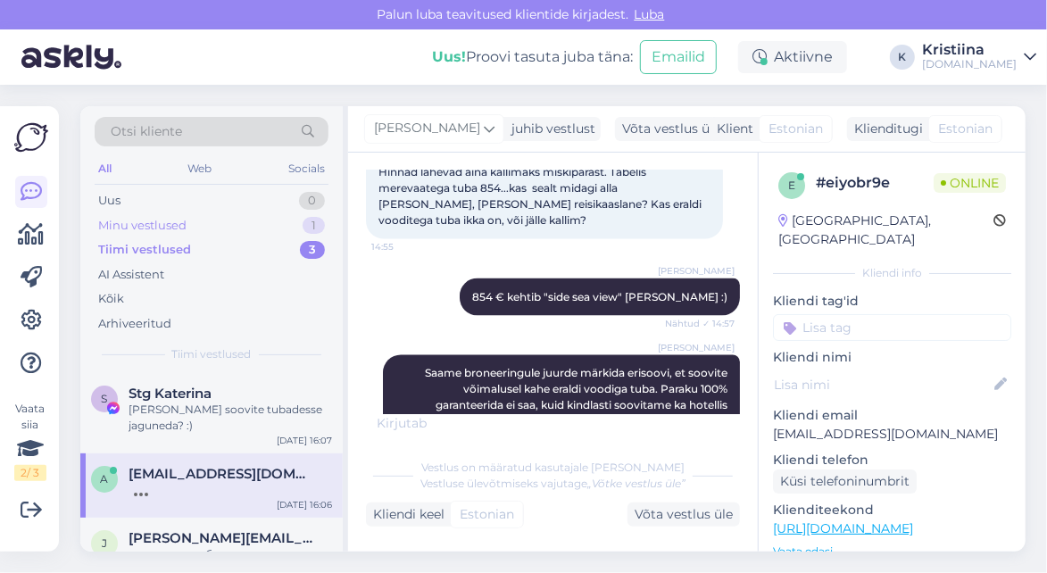
click at [165, 228] on div "Minu vestlused" at bounding box center [142, 226] width 88 height 18
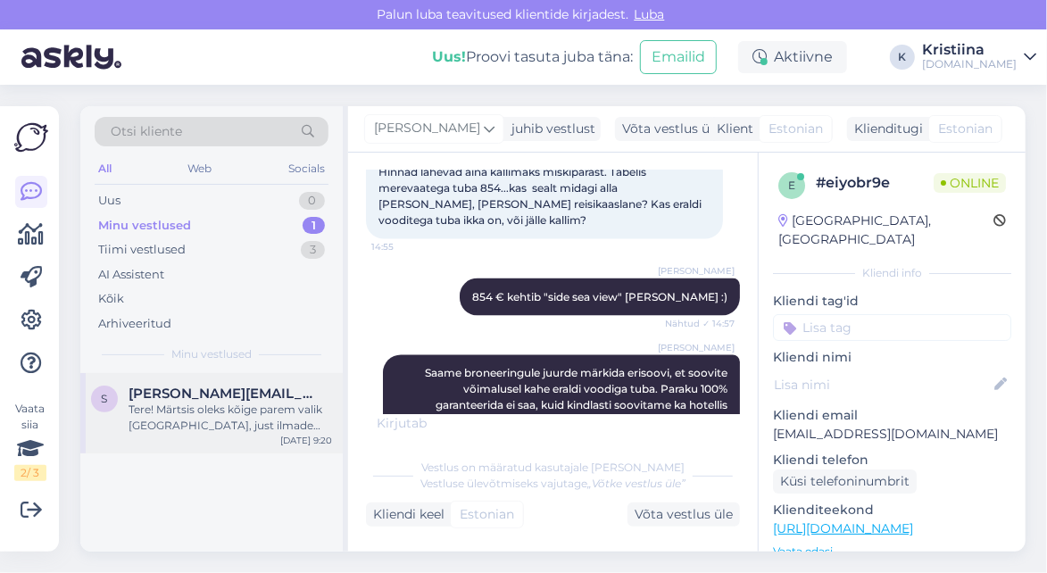
click at [191, 422] on div "Tere! Märtsis oleks kõige parem valik [GEOGRAPHIC_DATA], just ilmade poolest. A…" at bounding box center [230, 418] width 203 height 32
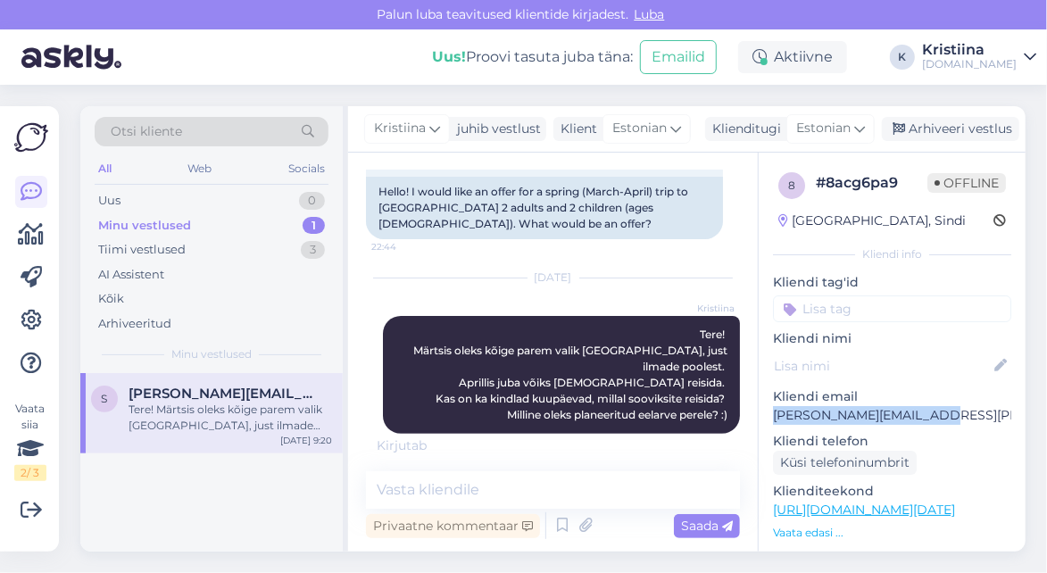
drag, startPoint x: 935, startPoint y: 421, endPoint x: 769, endPoint y: 419, distance: 166.0
click at [769, 419] on div "8 # 8acg6pa9 Offline [GEOGRAPHIC_DATA], Sindi Kliendi info Kliendi tag'id Klien…" at bounding box center [892, 520] width 267 height 734
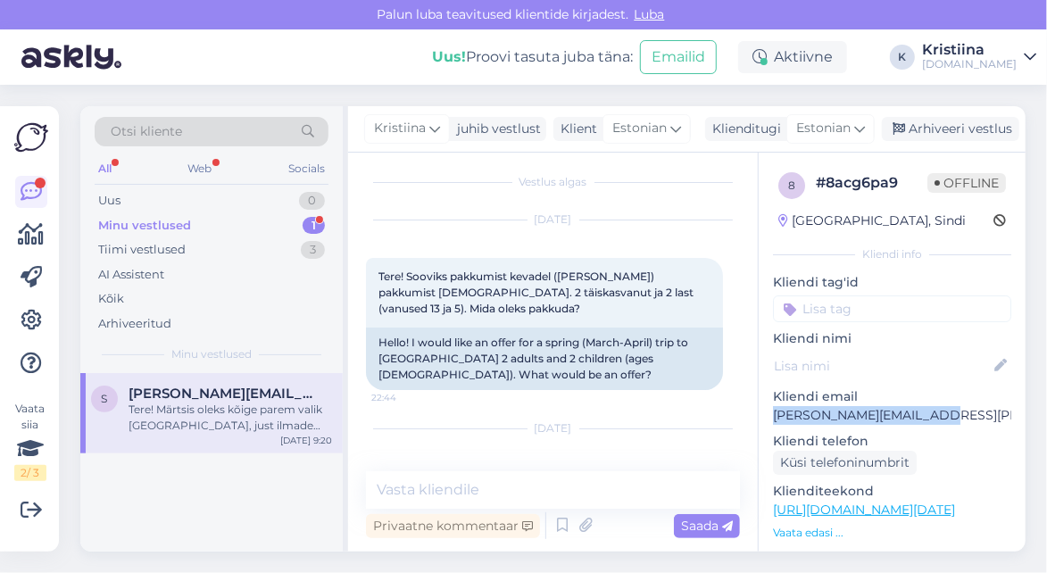
scroll to position [0, 0]
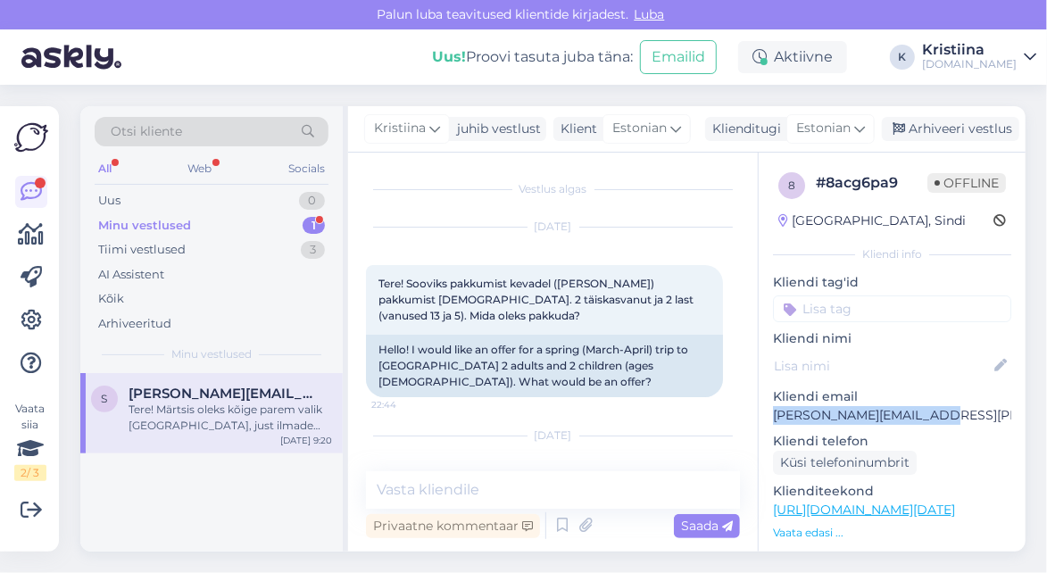
click at [233, 228] on div "Minu vestlused 1" at bounding box center [212, 225] width 234 height 25
click at [251, 411] on div "Tere! Märtsis oleks kõige parem valik [GEOGRAPHIC_DATA], just ilmade poolest. A…" at bounding box center [230, 418] width 203 height 32
drag, startPoint x: 947, startPoint y: 416, endPoint x: 773, endPoint y: 413, distance: 174.0
click at [773, 413] on p "[PERSON_NAME][EMAIL_ADDRESS][PERSON_NAME][DOMAIN_NAME]" at bounding box center [892, 415] width 238 height 19
drag, startPoint x: 518, startPoint y: 304, endPoint x: 564, endPoint y: 318, distance: 48.3
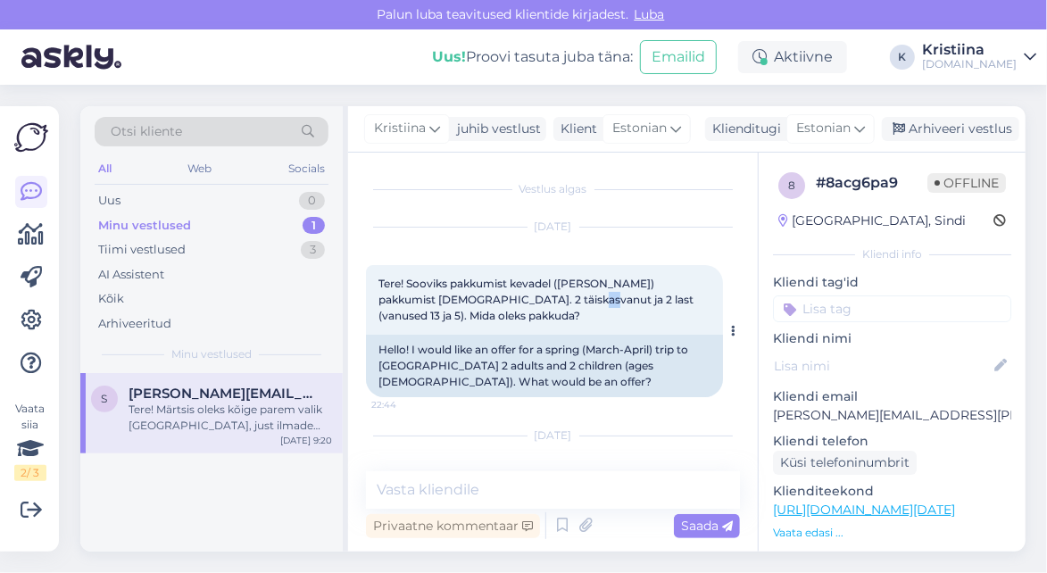
click at [546, 312] on div "Tere! Sooviks pakkumist kevadel ([PERSON_NAME]) pakkumist [DEMOGRAPHIC_DATA]. 2…" at bounding box center [544, 300] width 357 height 70
click at [245, 225] on div "Minu vestlused 1" at bounding box center [212, 225] width 234 height 25
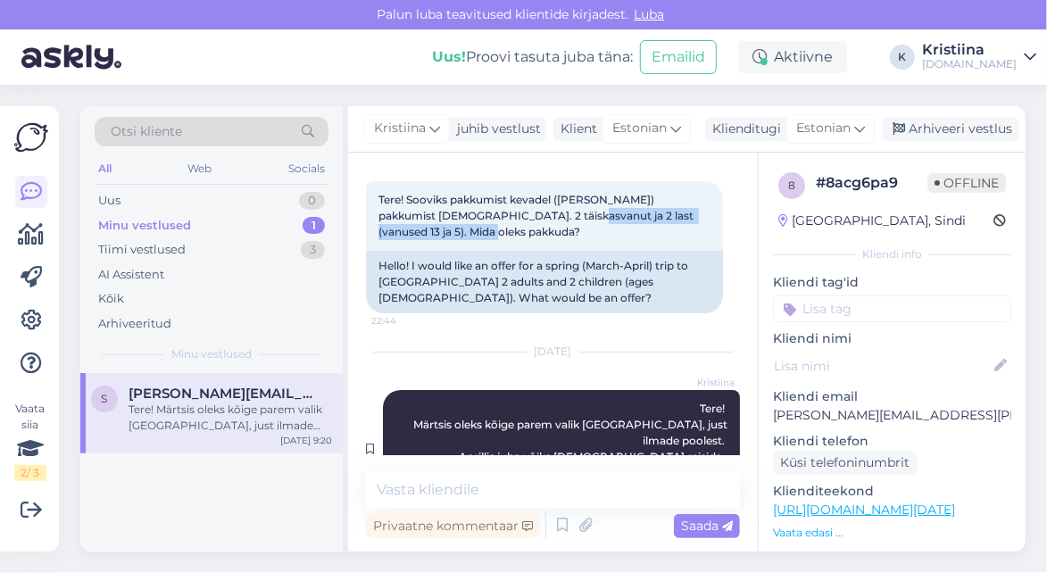
scroll to position [139, 0]
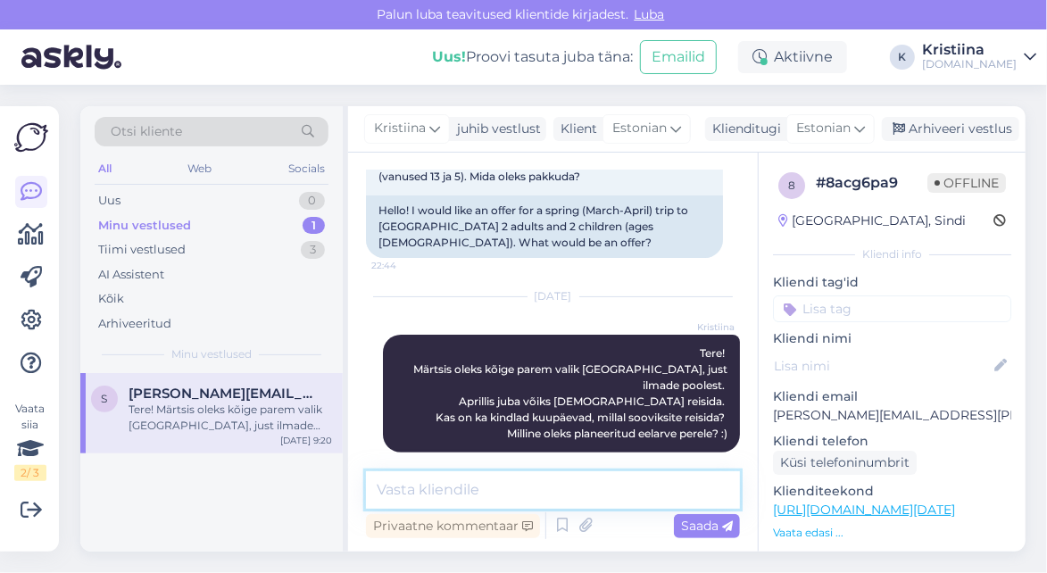
click at [444, 485] on textarea at bounding box center [553, 489] width 374 height 37
type textarea "Pakkumised on edastatud Teile e-mailile :)"
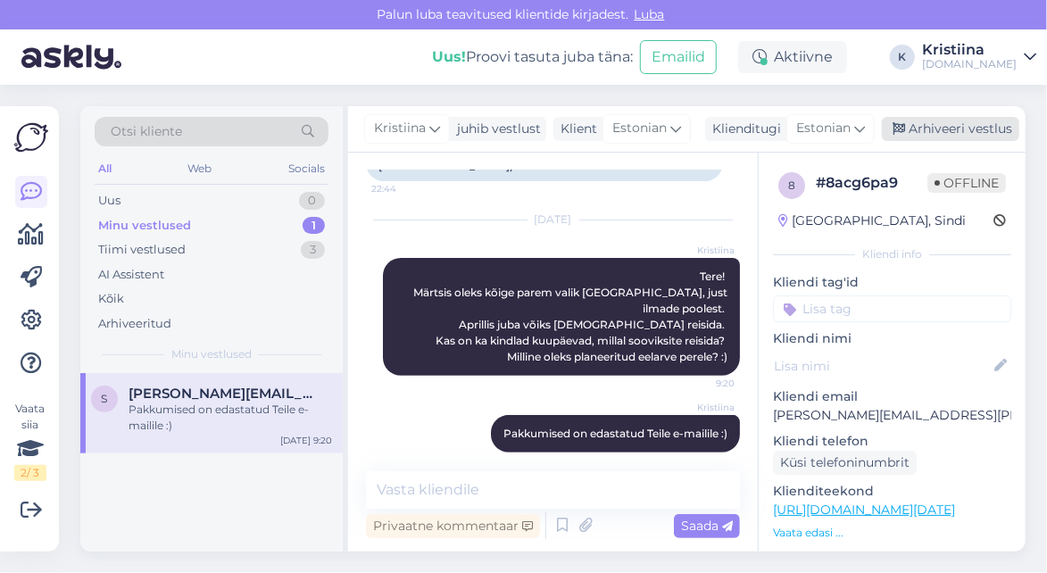
click at [905, 138] on div "Arhiveeri vestlus" at bounding box center [950, 129] width 137 height 24
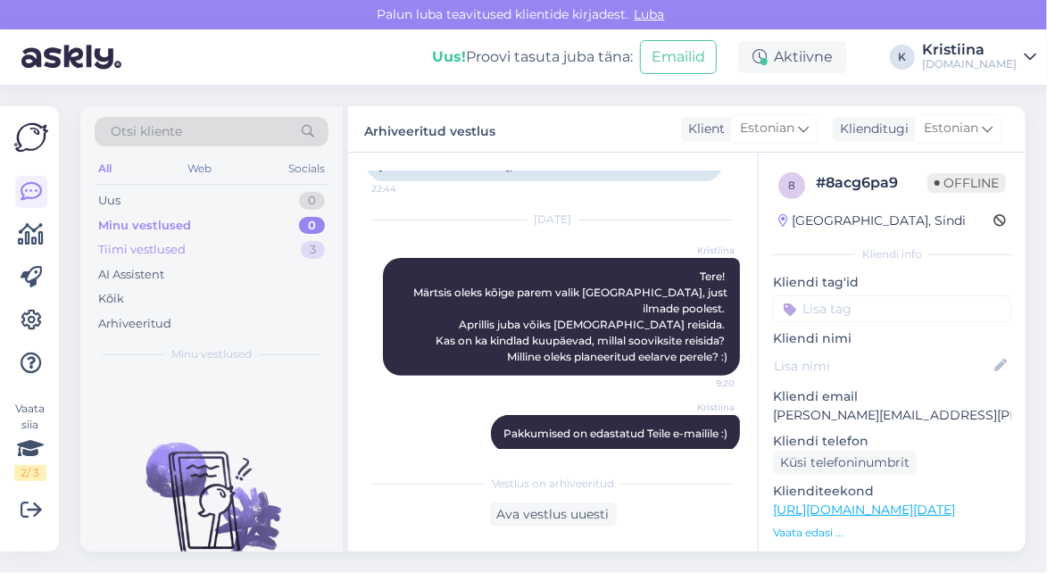
click at [244, 243] on div "Tiimi vestlused 3" at bounding box center [212, 249] width 234 height 25
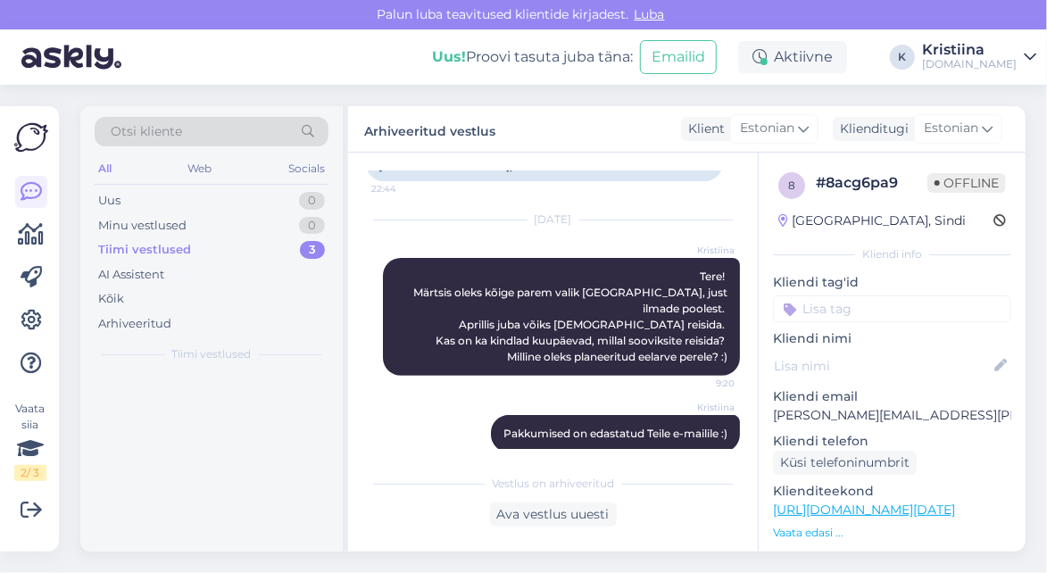
click at [257, 244] on div "Tiimi vestlused 3" at bounding box center [212, 249] width 234 height 25
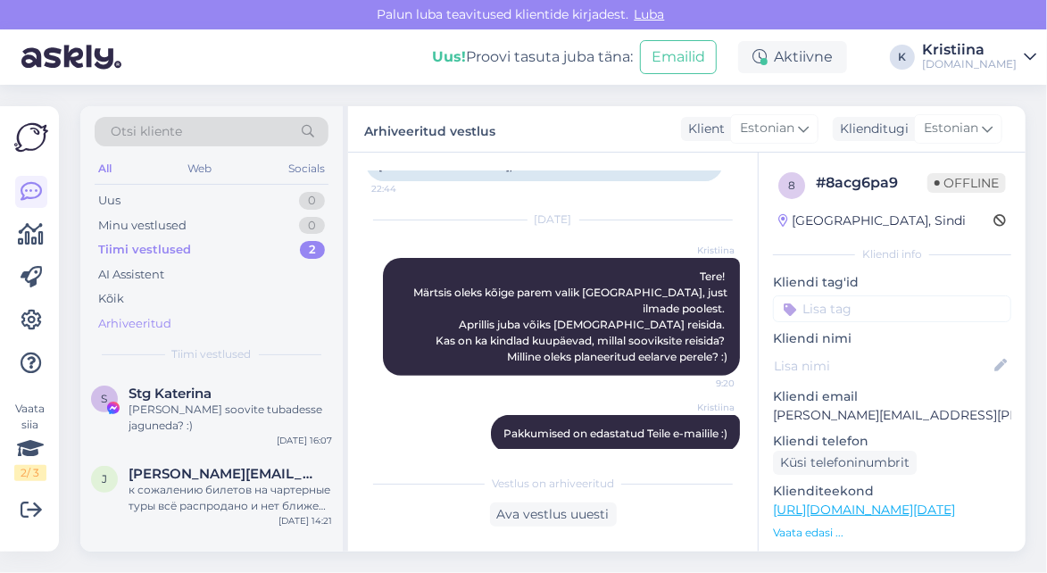
click at [207, 327] on div "Arhiveeritud" at bounding box center [212, 323] width 234 height 25
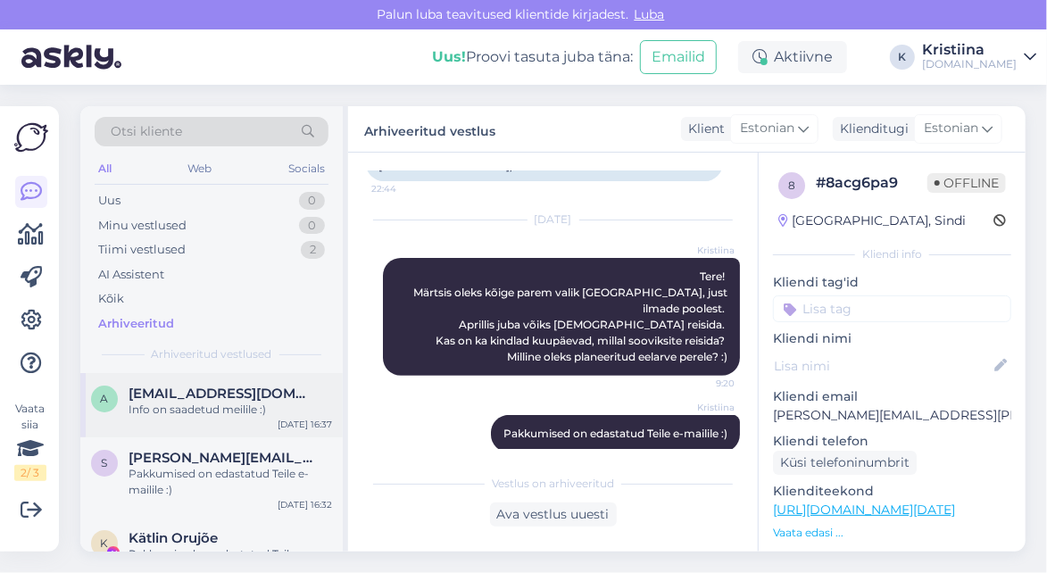
click at [224, 409] on div "Info on saadetud meilile :)" at bounding box center [230, 410] width 203 height 16
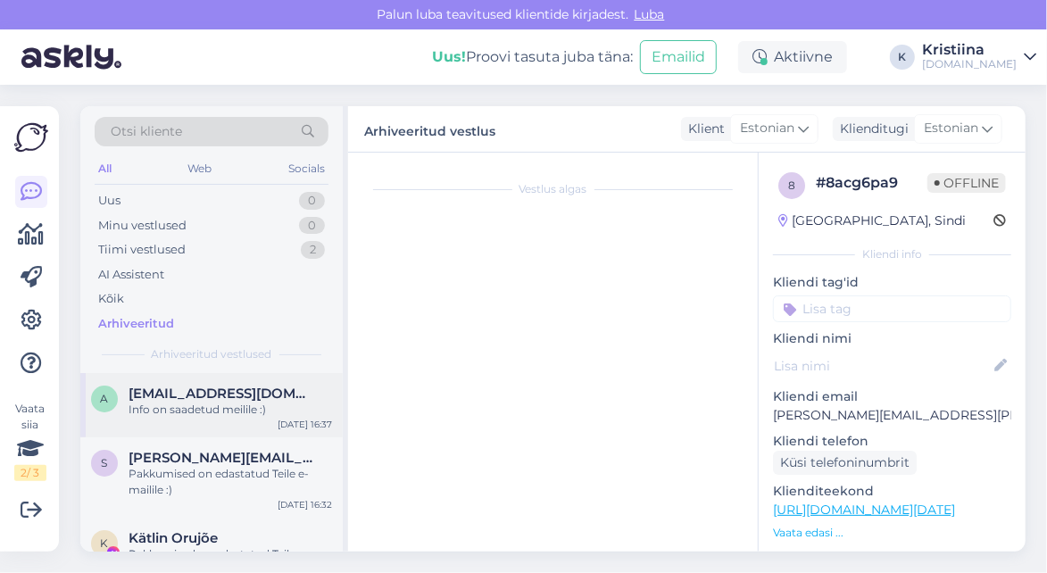
click at [202, 383] on div "a [EMAIL_ADDRESS][DOMAIN_NAME] Info on saadetud meilile :) [DATE] 16:37" at bounding box center [211, 405] width 262 height 64
click at [173, 251] on div "Tiimi vestlused" at bounding box center [141, 250] width 87 height 18
